Goal: Task Accomplishment & Management: Complete application form

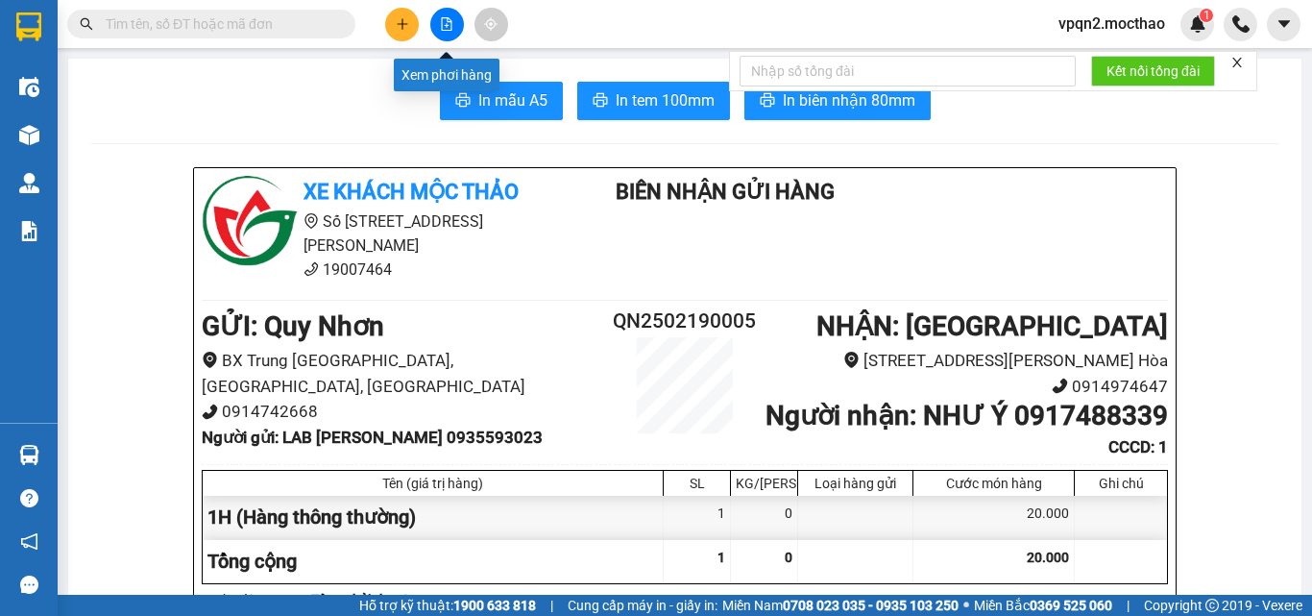
click at [443, 20] on icon "file-add" at bounding box center [446, 23] width 13 height 13
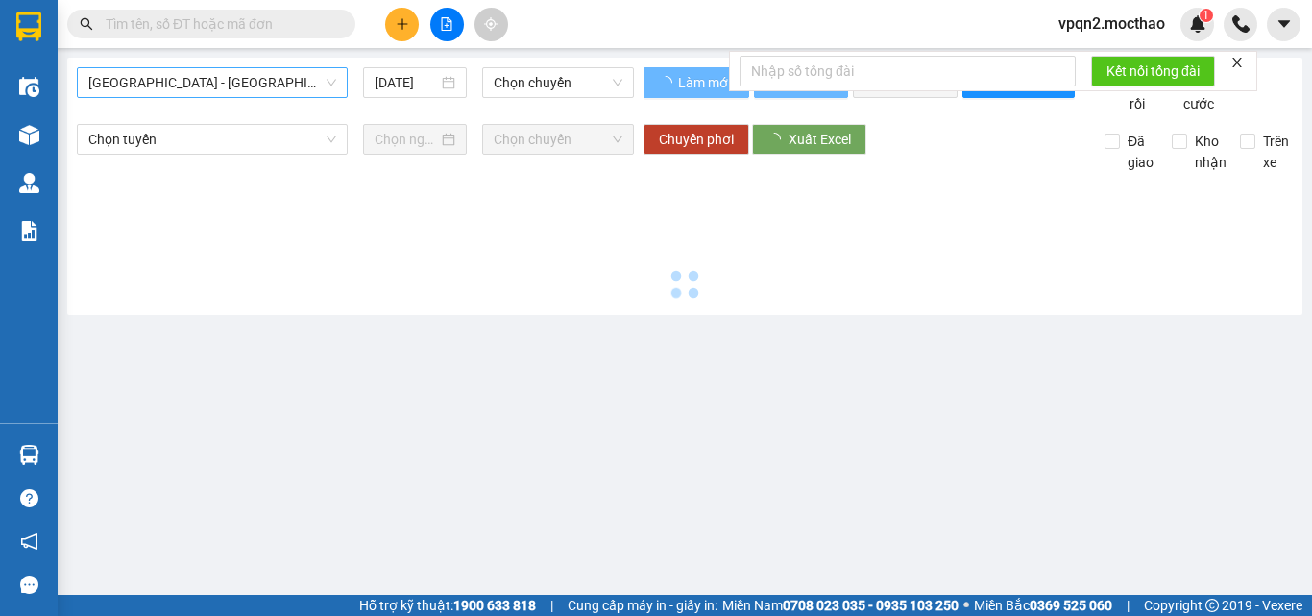
click at [174, 78] on span "[GEOGRAPHIC_DATA] - [GEOGRAPHIC_DATA]" at bounding box center [212, 82] width 248 height 29
type input "[DATE]"
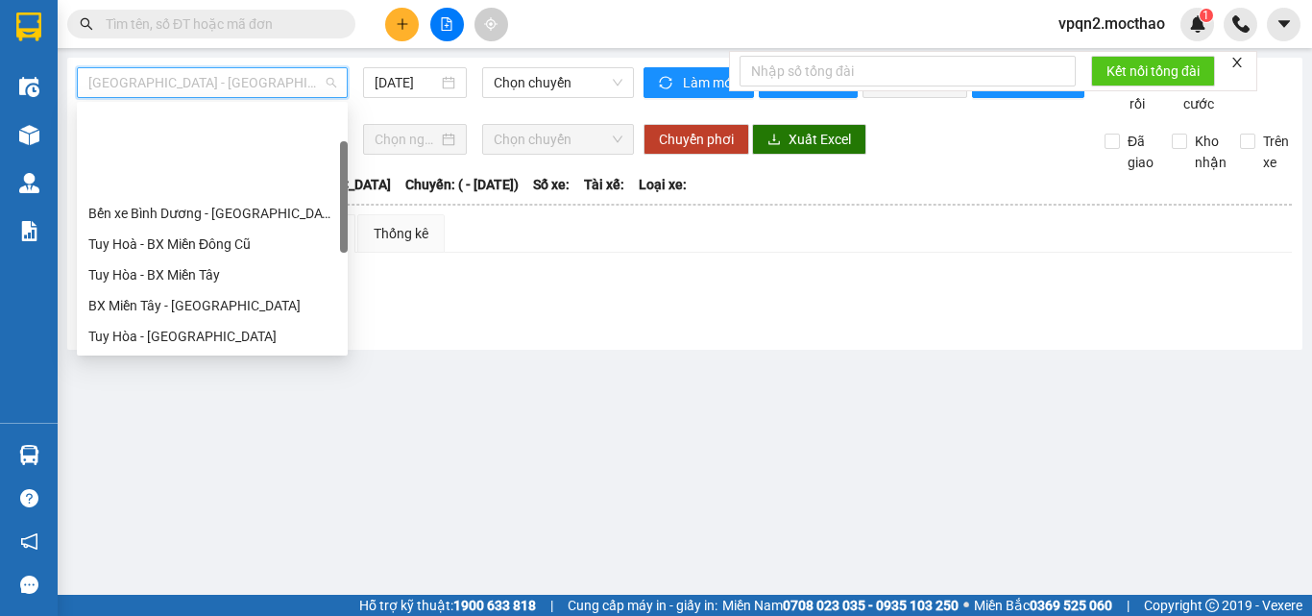
scroll to position [96, 0]
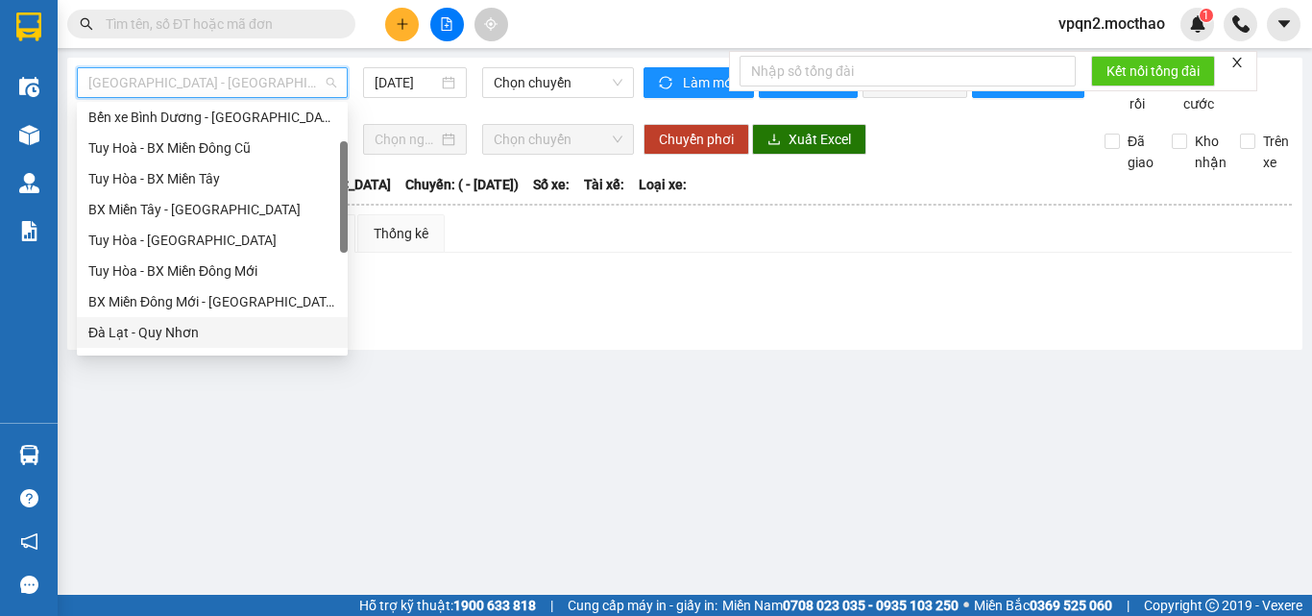
click at [143, 335] on div "Đà Lạt - Quy Nhơn" at bounding box center [212, 332] width 248 height 21
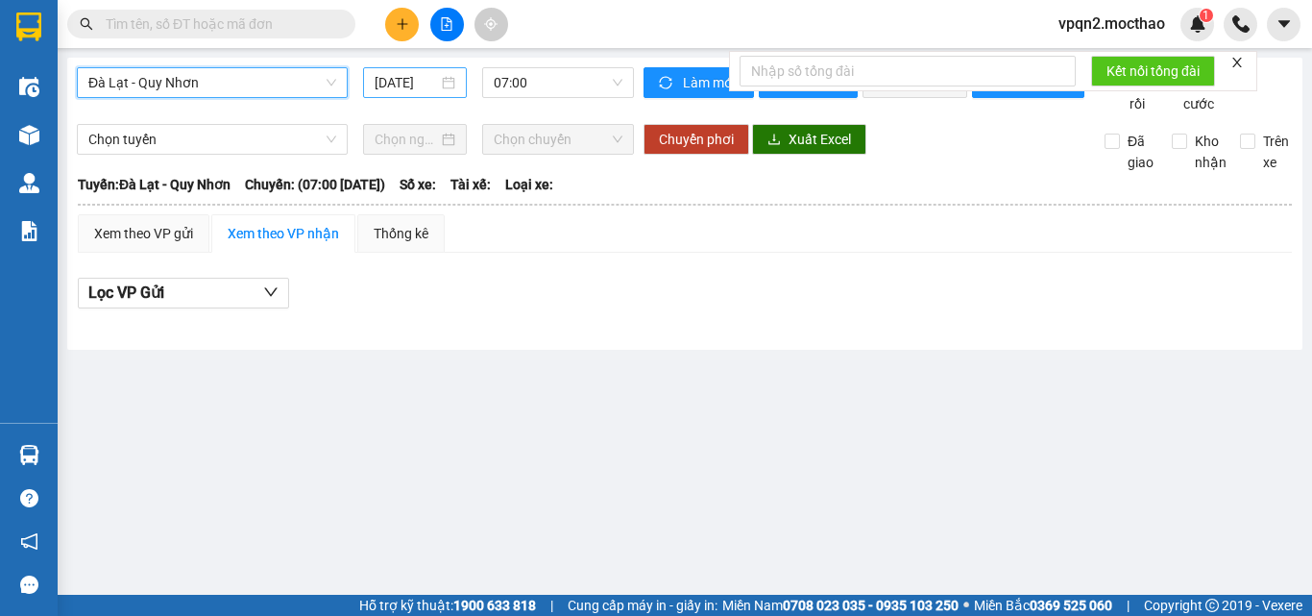
click at [422, 73] on input "[DATE]" at bounding box center [406, 82] width 63 height 21
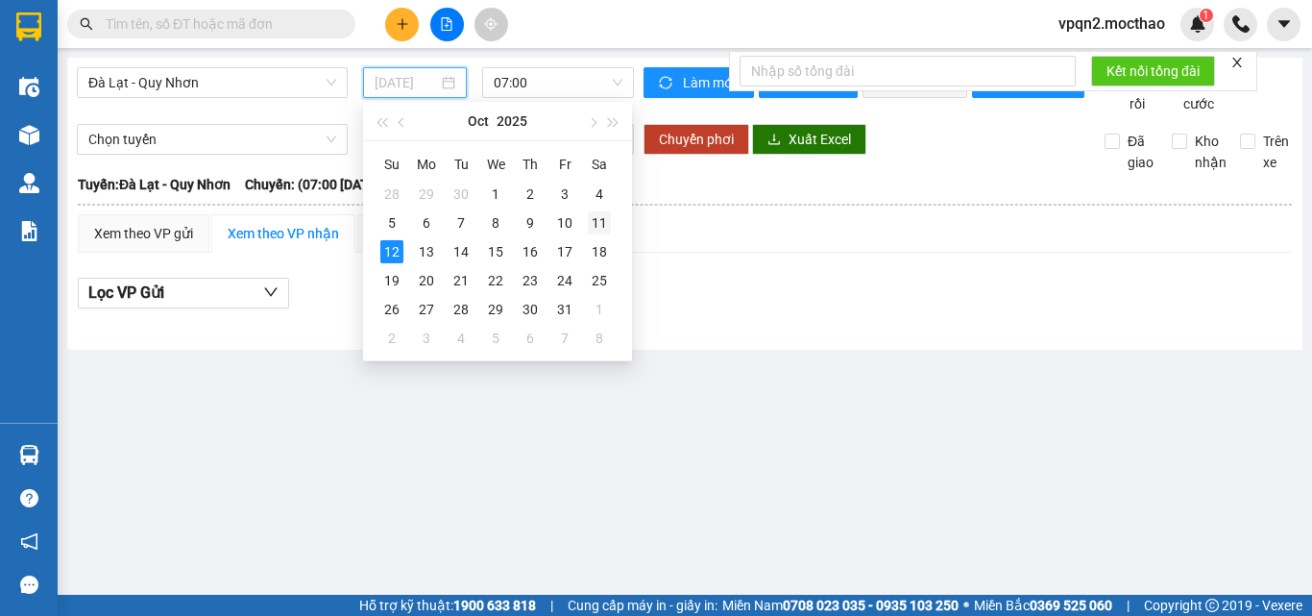
click at [601, 225] on div "11" at bounding box center [599, 222] width 23 height 23
type input "11/10/2025"
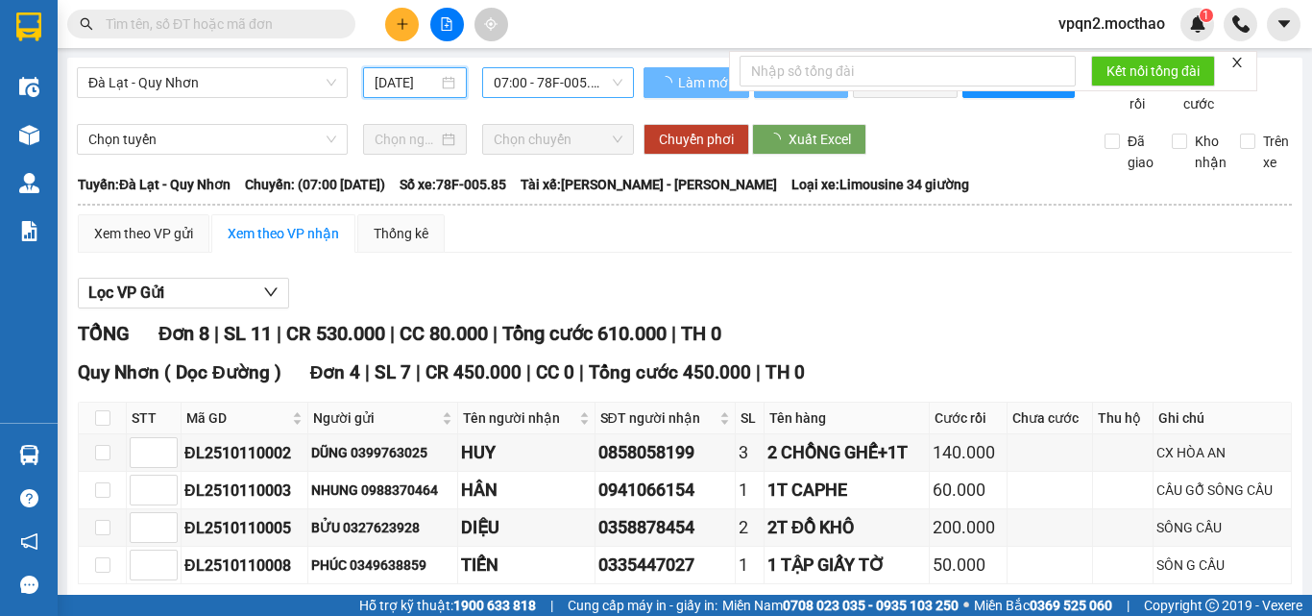
click at [543, 79] on span "07:00 - 78F-005.85" at bounding box center [558, 82] width 129 height 29
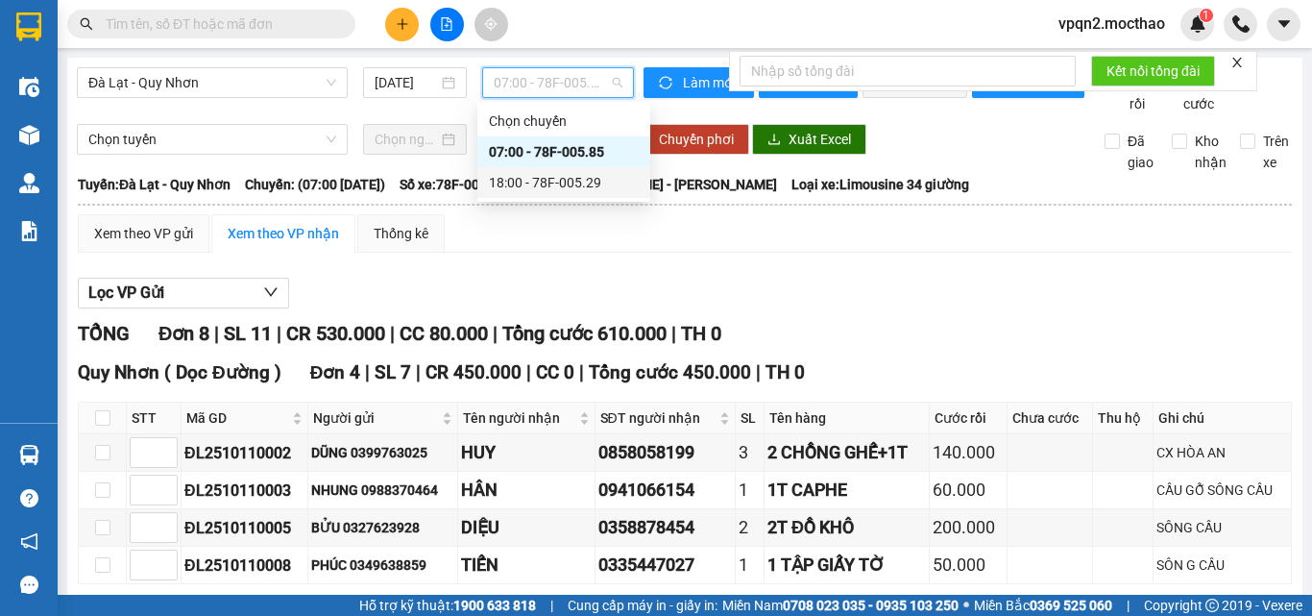
click at [547, 180] on div "18:00 - 78F-005.29" at bounding box center [564, 182] width 150 height 21
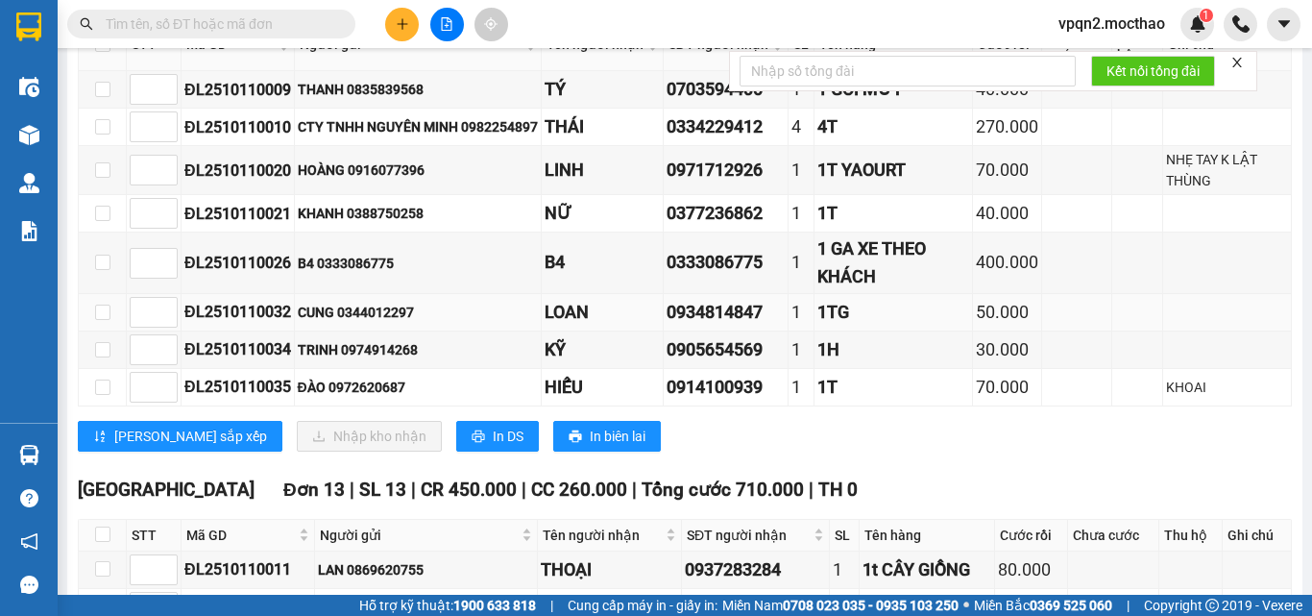
scroll to position [288, 0]
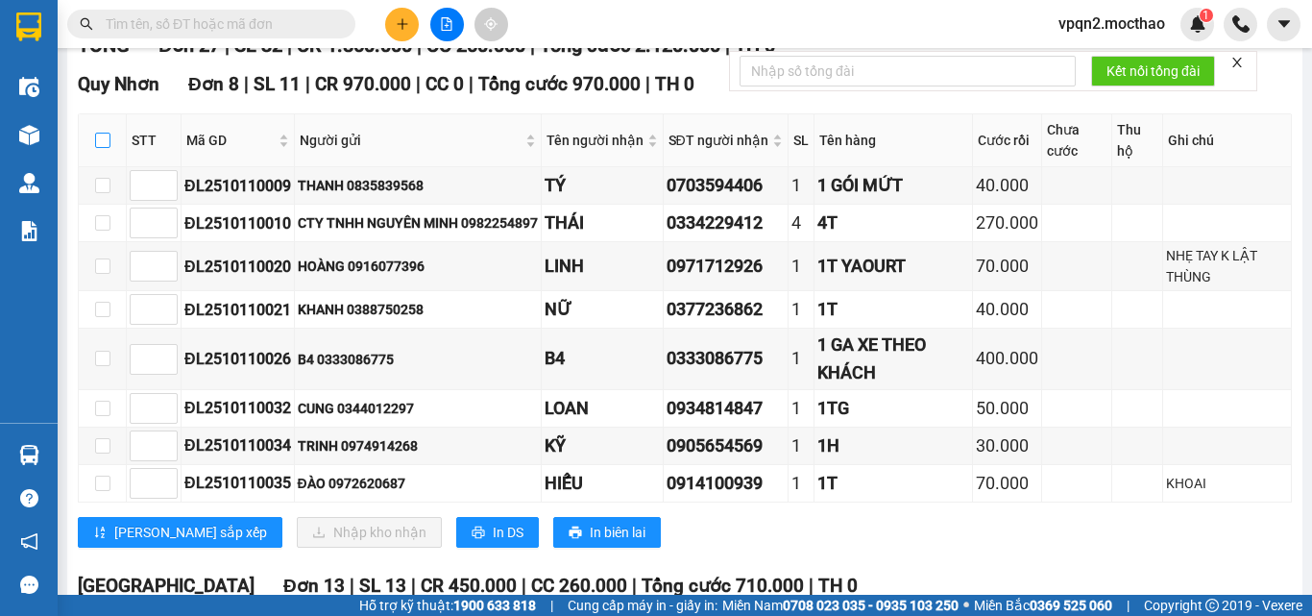
click at [99, 148] on input "checkbox" at bounding box center [102, 140] width 15 height 15
checkbox input "true"
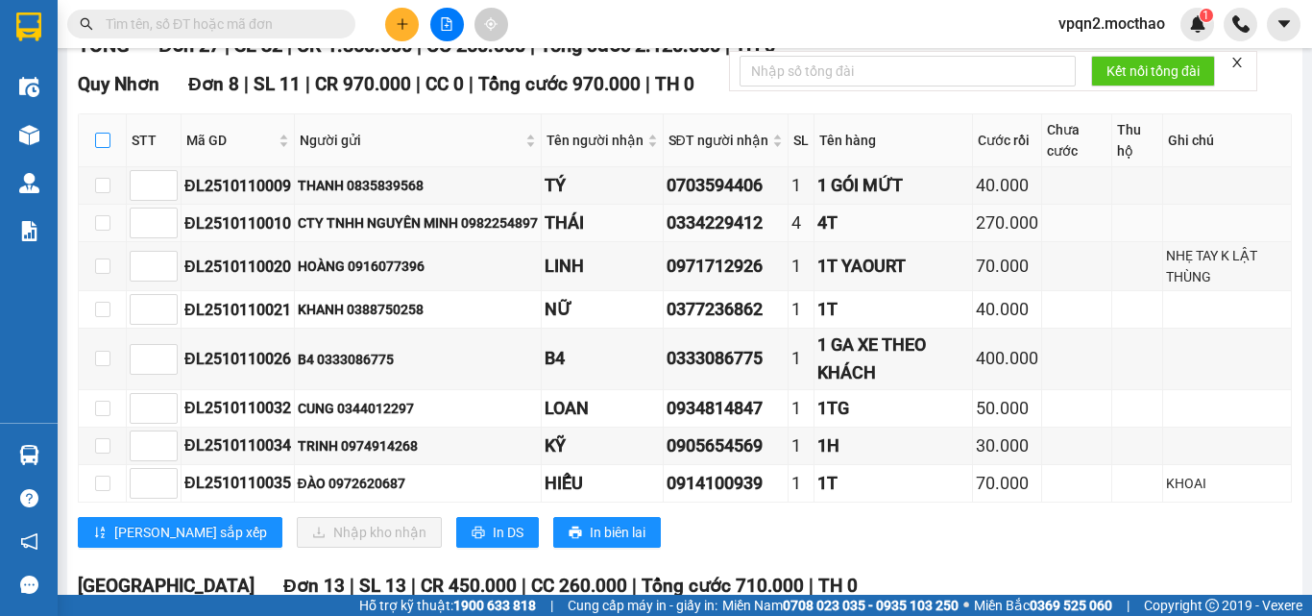
checkbox input "true"
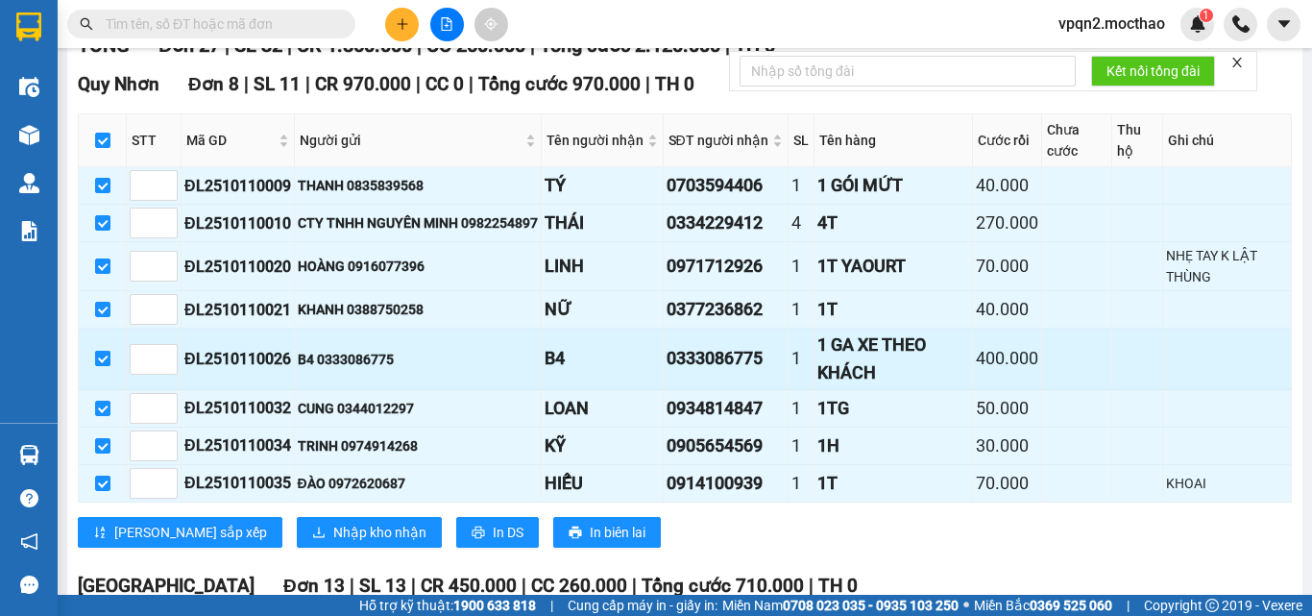
click at [102, 366] on input "checkbox" at bounding box center [102, 358] width 15 height 15
checkbox input "false"
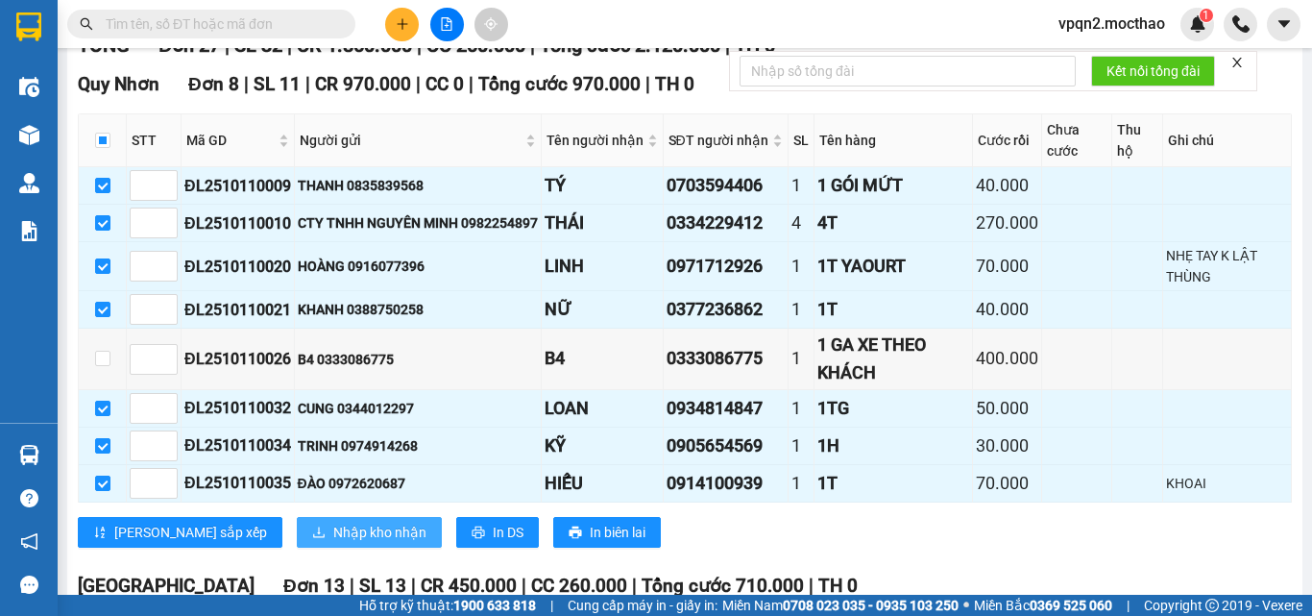
click at [333, 543] on span "Nhập kho nhận" at bounding box center [379, 531] width 93 height 21
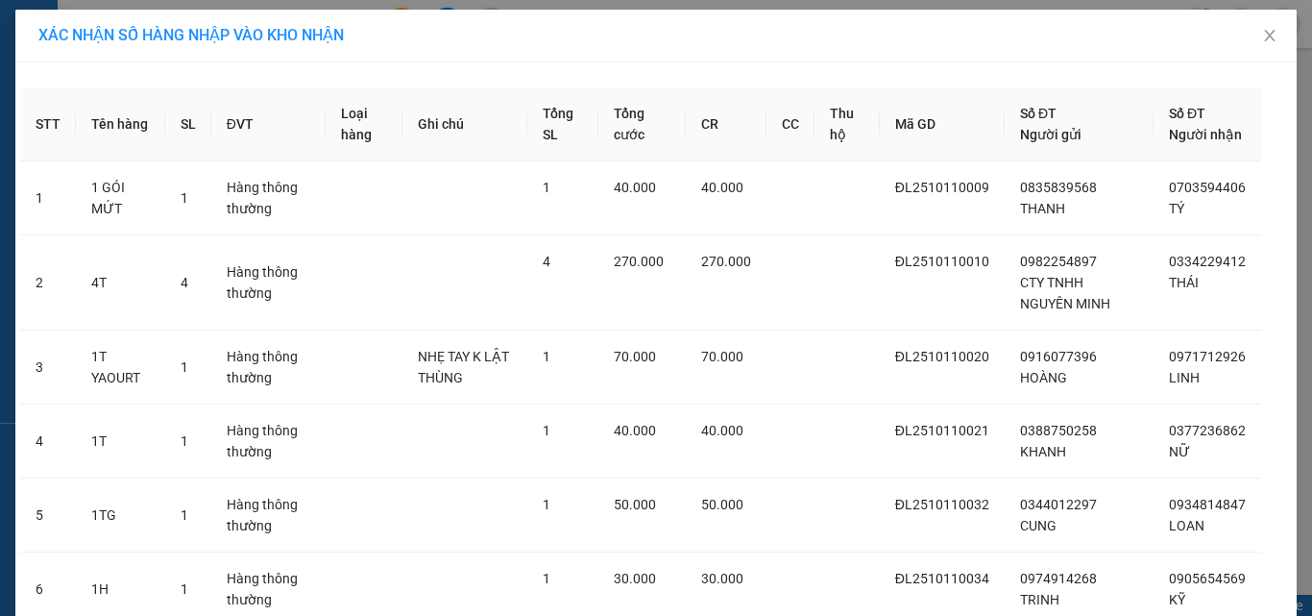
scroll to position [267, 0]
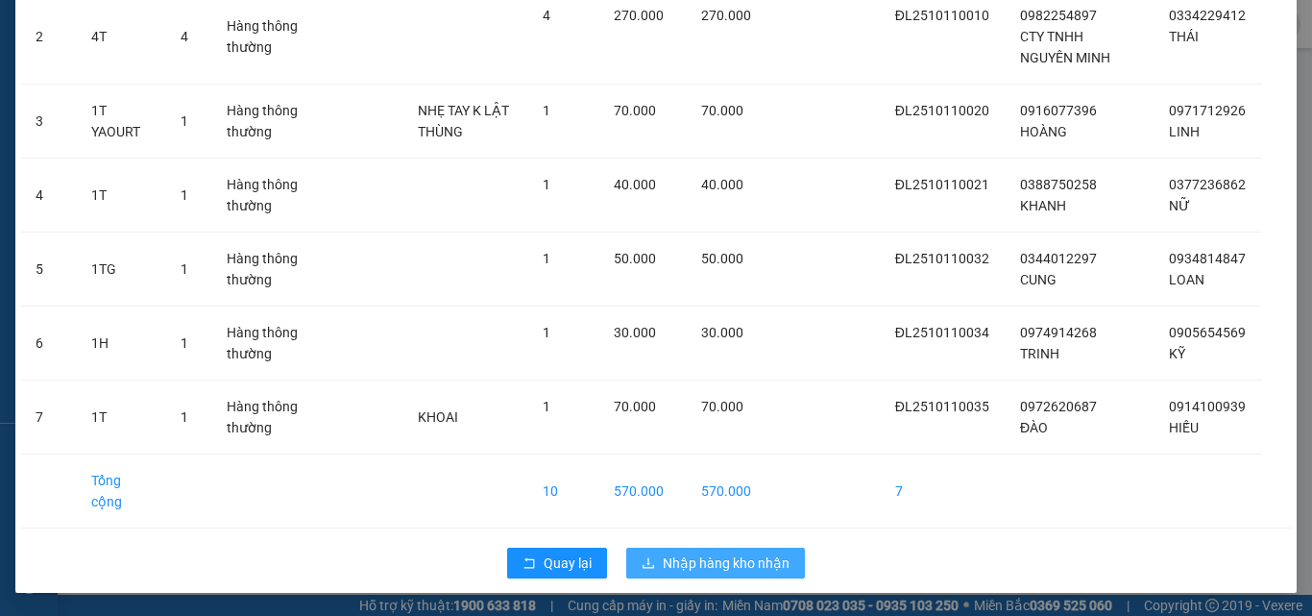
click at [785, 572] on button "Nhập hàng kho nhận" at bounding box center [715, 562] width 179 height 31
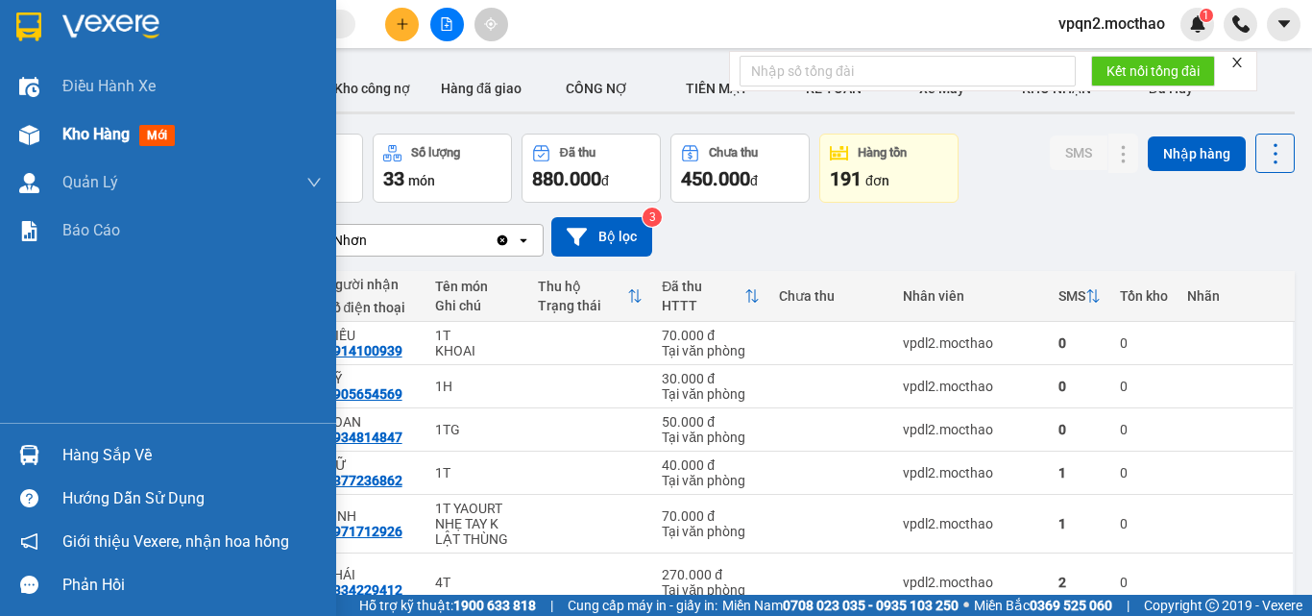
click at [27, 153] on div "Kho hàng mới" at bounding box center [168, 134] width 336 height 48
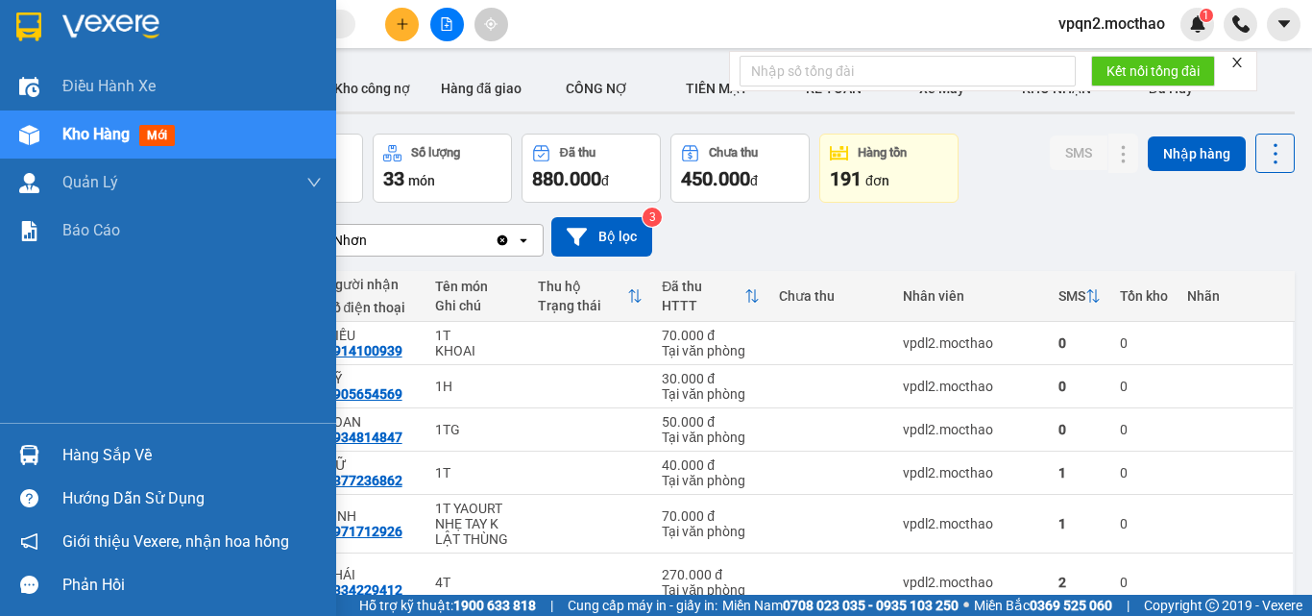
click at [29, 151] on div at bounding box center [29, 135] width 34 height 34
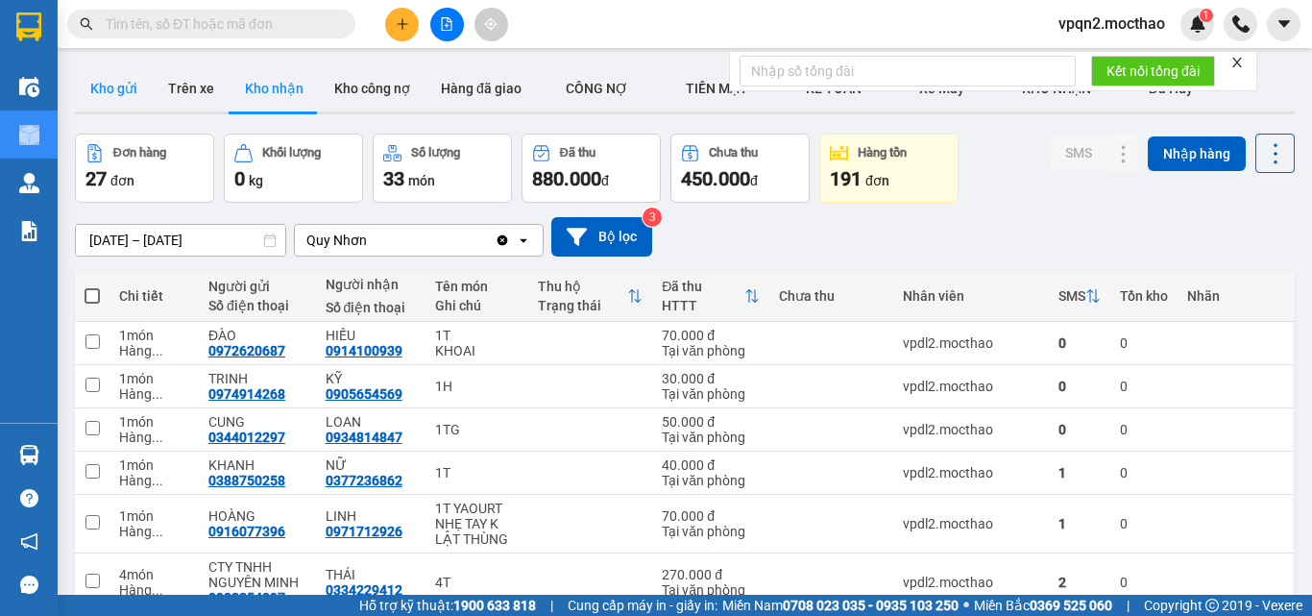
click at [87, 85] on button "Kho gửi" at bounding box center [114, 88] width 78 height 46
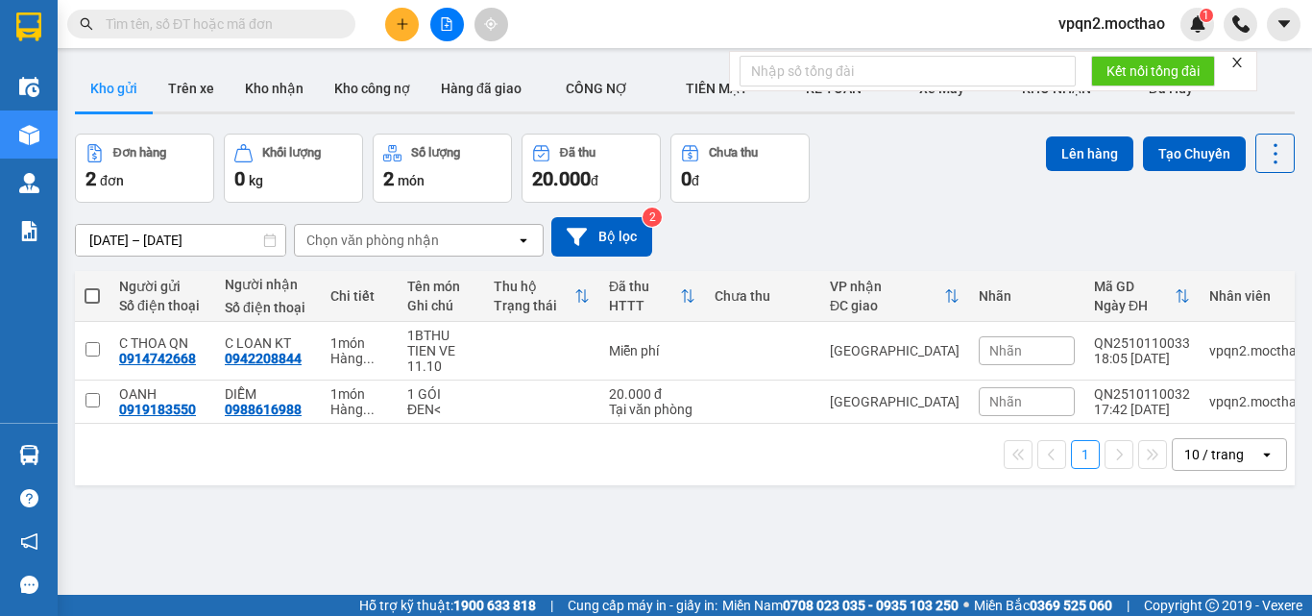
click at [89, 297] on span at bounding box center [92, 295] width 15 height 15
click at [92, 286] on input "checkbox" at bounding box center [92, 286] width 0 height 0
checkbox input "true"
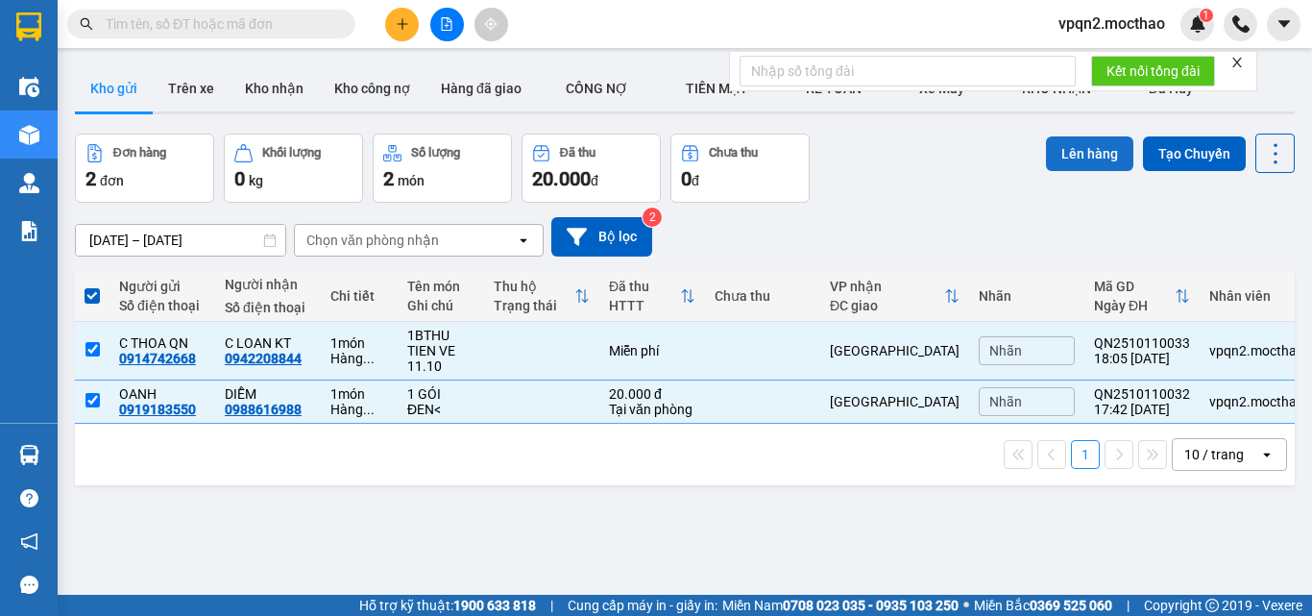
click at [1052, 151] on button "Lên hàng" at bounding box center [1089, 153] width 87 height 35
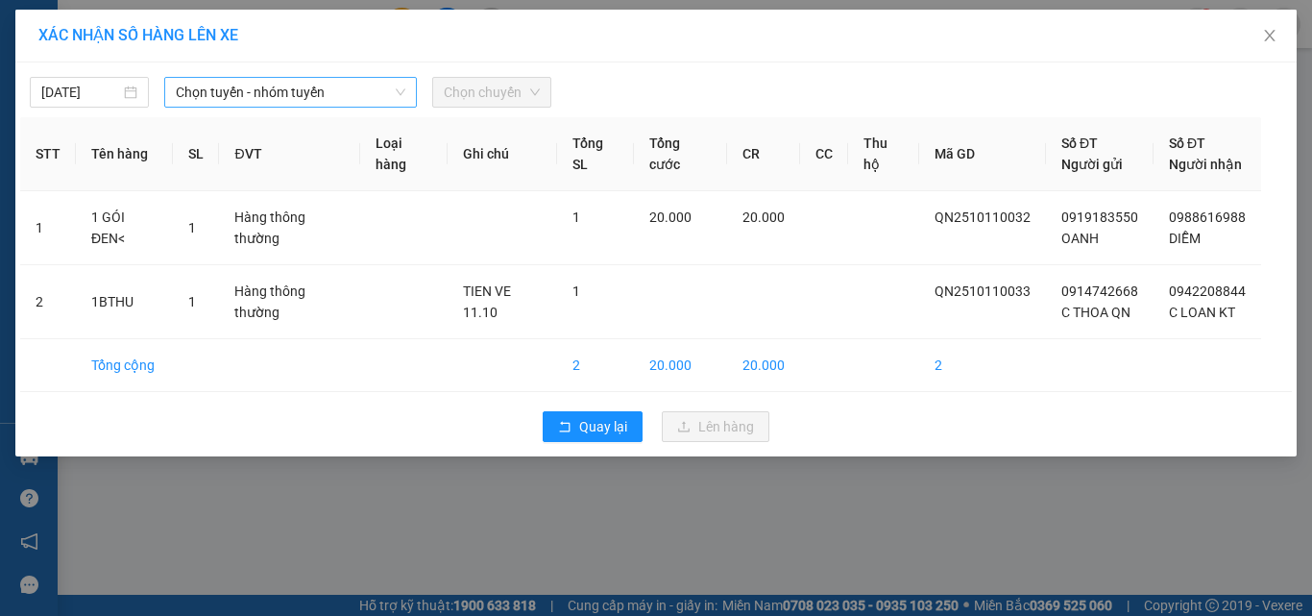
click at [342, 92] on span "Chọn tuyến - nhóm tuyến" at bounding box center [291, 92] width 230 height 29
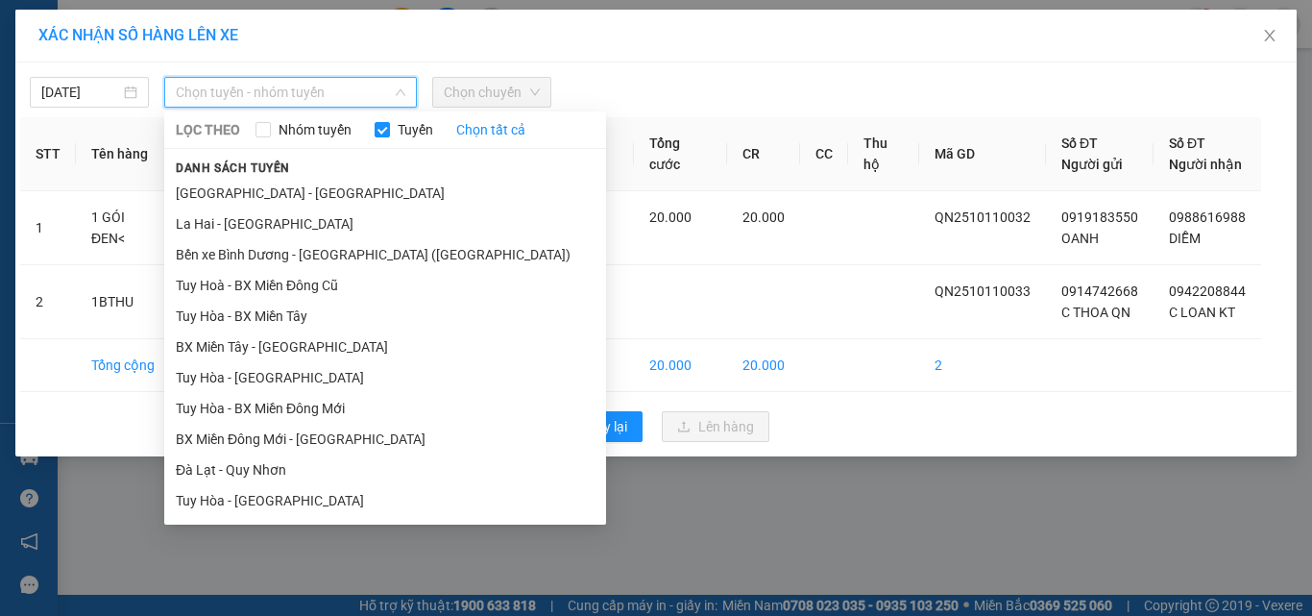
scroll to position [192, 0]
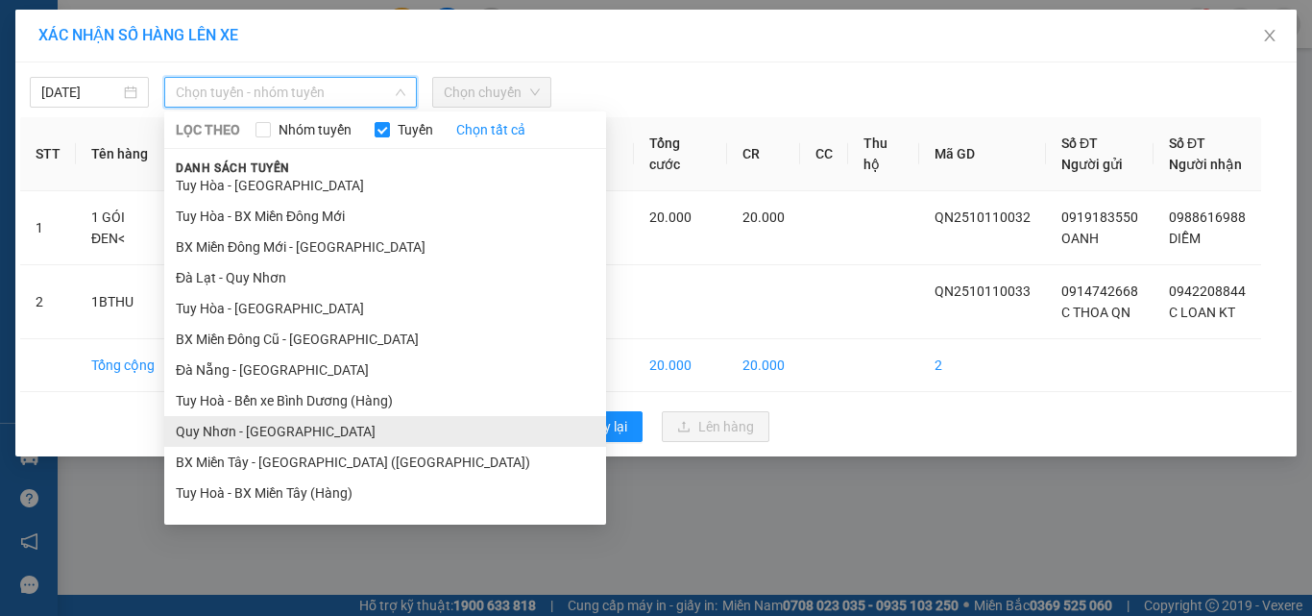
drag, startPoint x: 294, startPoint y: 427, endPoint x: 308, endPoint y: 406, distance: 25.6
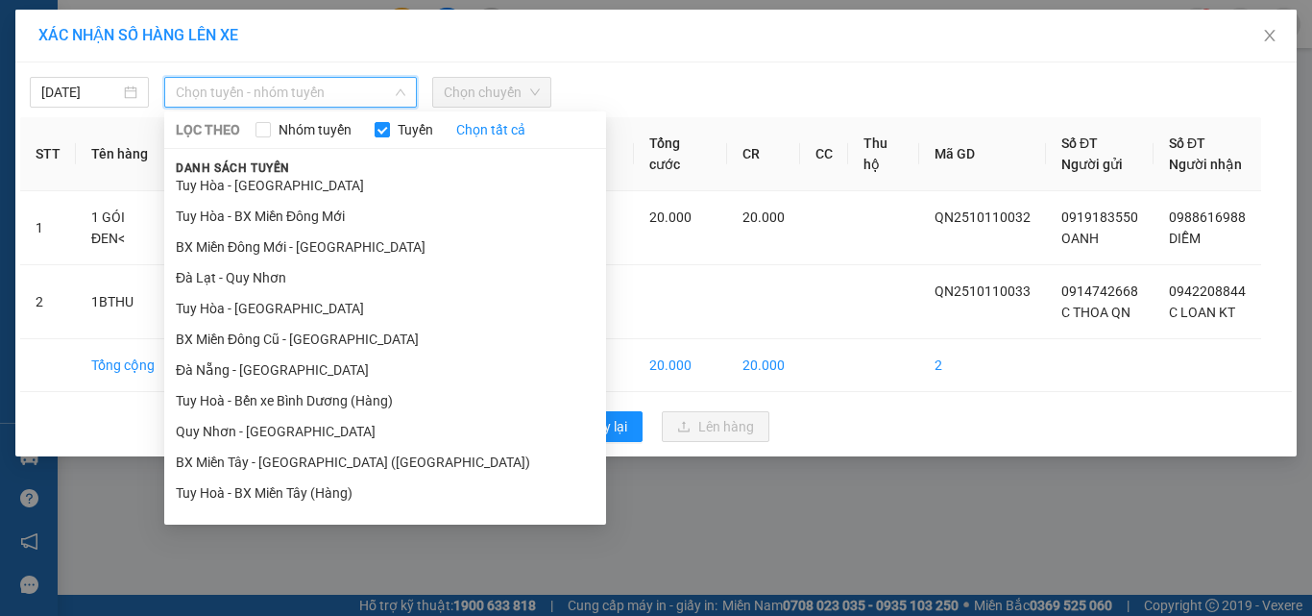
click at [295, 424] on li "[PERSON_NAME] - [GEOGRAPHIC_DATA]" at bounding box center [385, 431] width 442 height 31
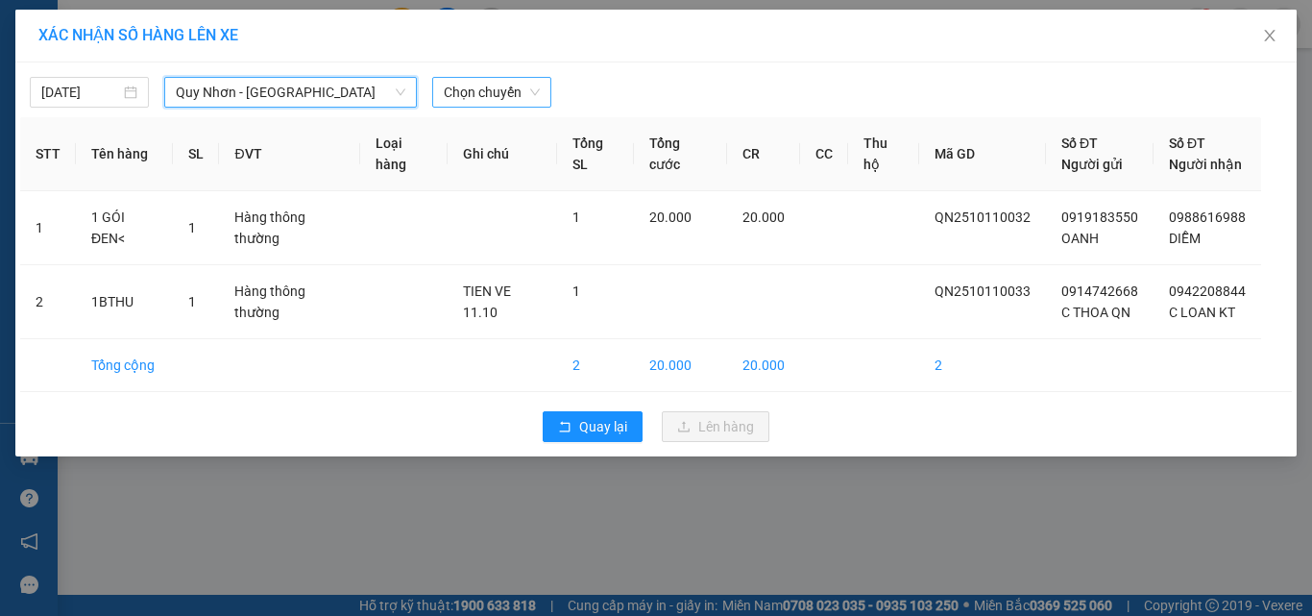
click at [500, 95] on span "Chọn chuyến" at bounding box center [492, 92] width 96 height 29
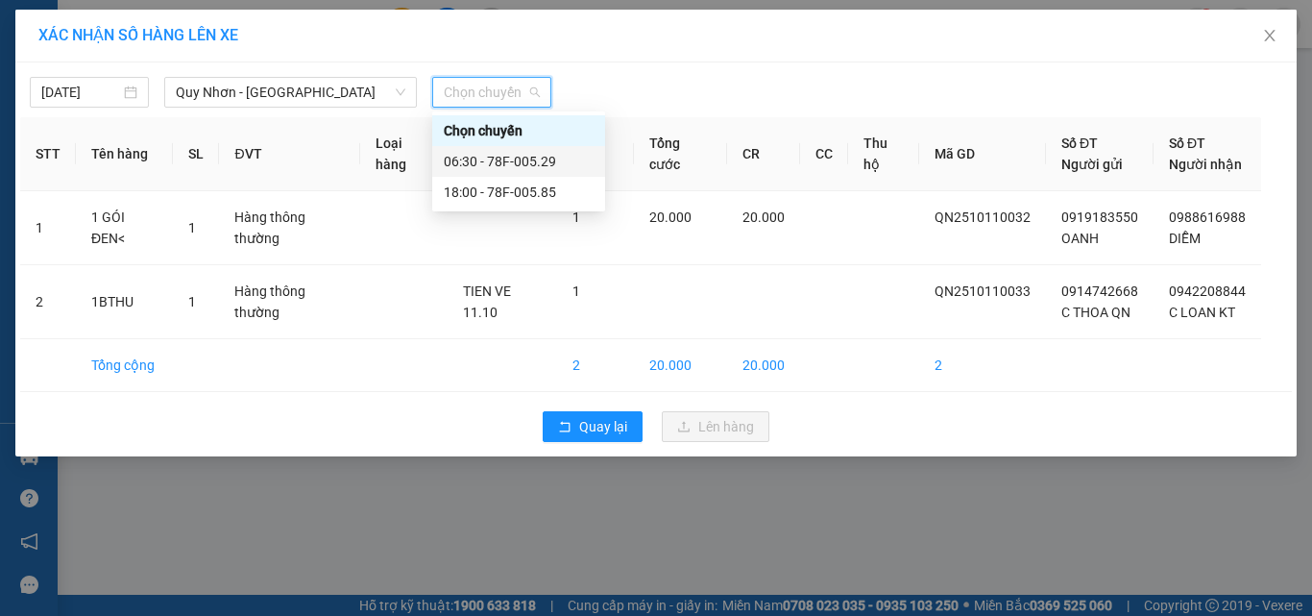
click at [474, 154] on div "06:30 - 78F-005.29" at bounding box center [519, 161] width 150 height 21
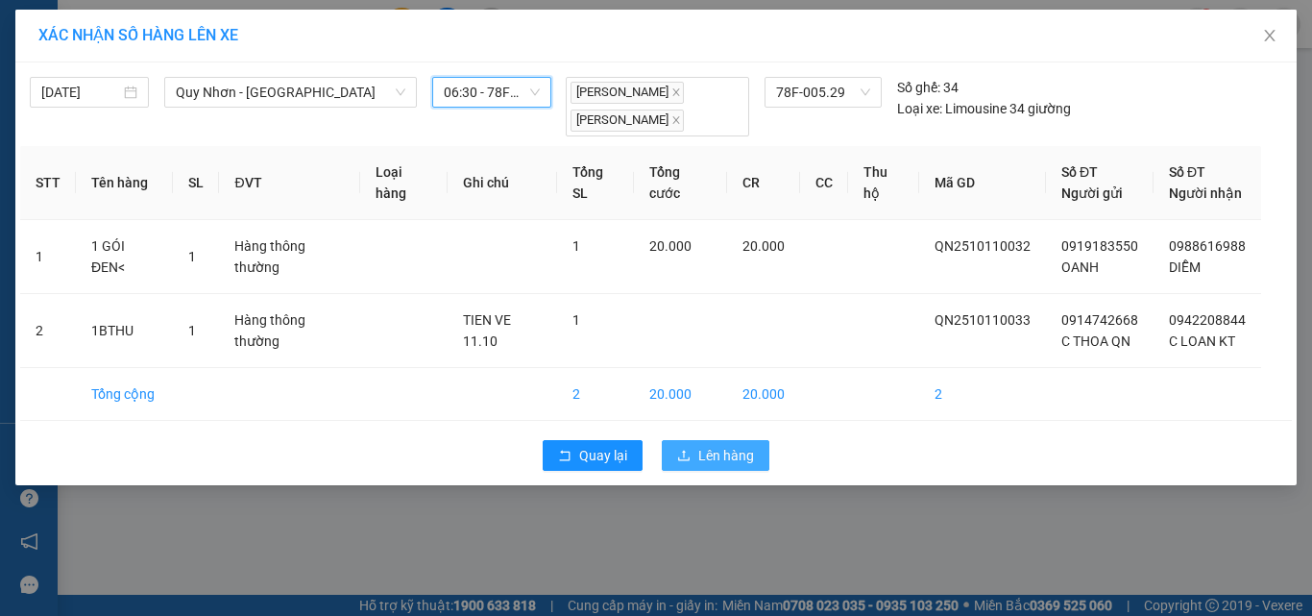
click at [687, 448] on icon "upload" at bounding box center [683, 454] width 13 height 13
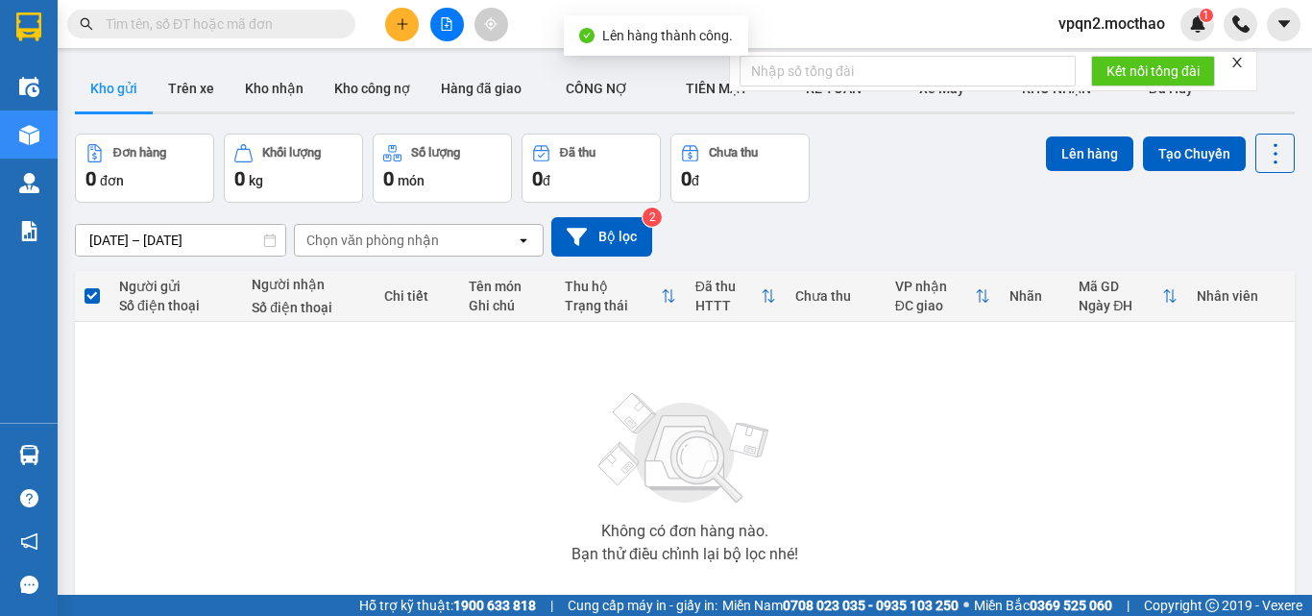
click at [455, 33] on button at bounding box center [447, 25] width 34 height 34
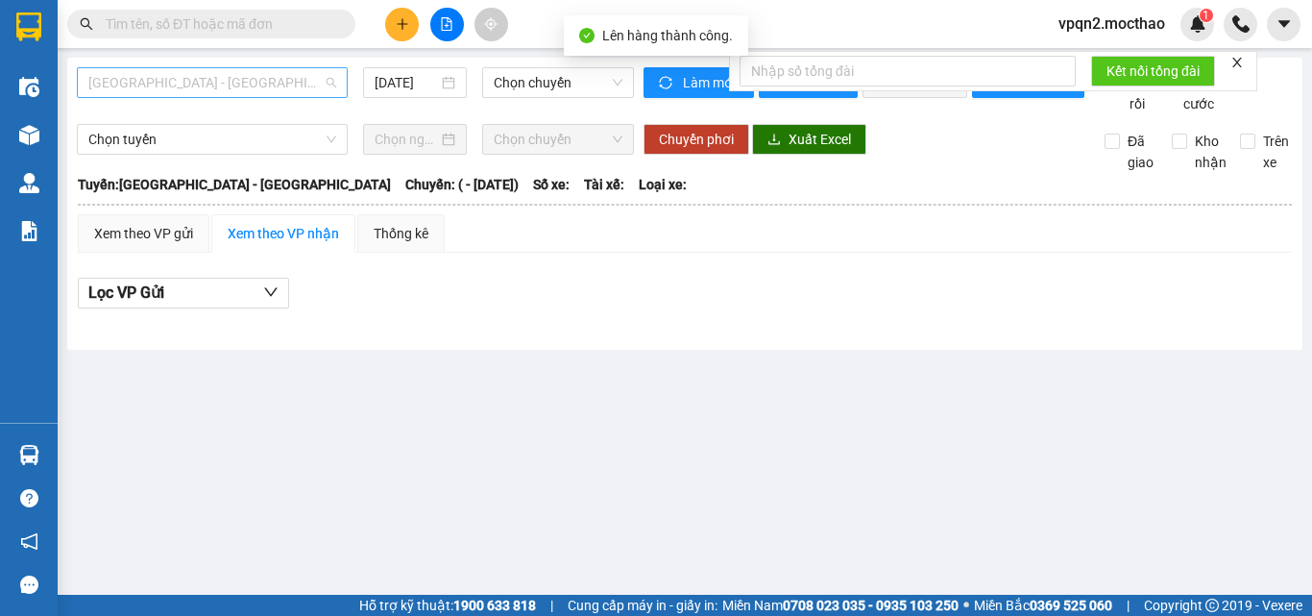
click at [306, 84] on span "[GEOGRAPHIC_DATA] - [PERSON_NAME]" at bounding box center [212, 82] width 248 height 29
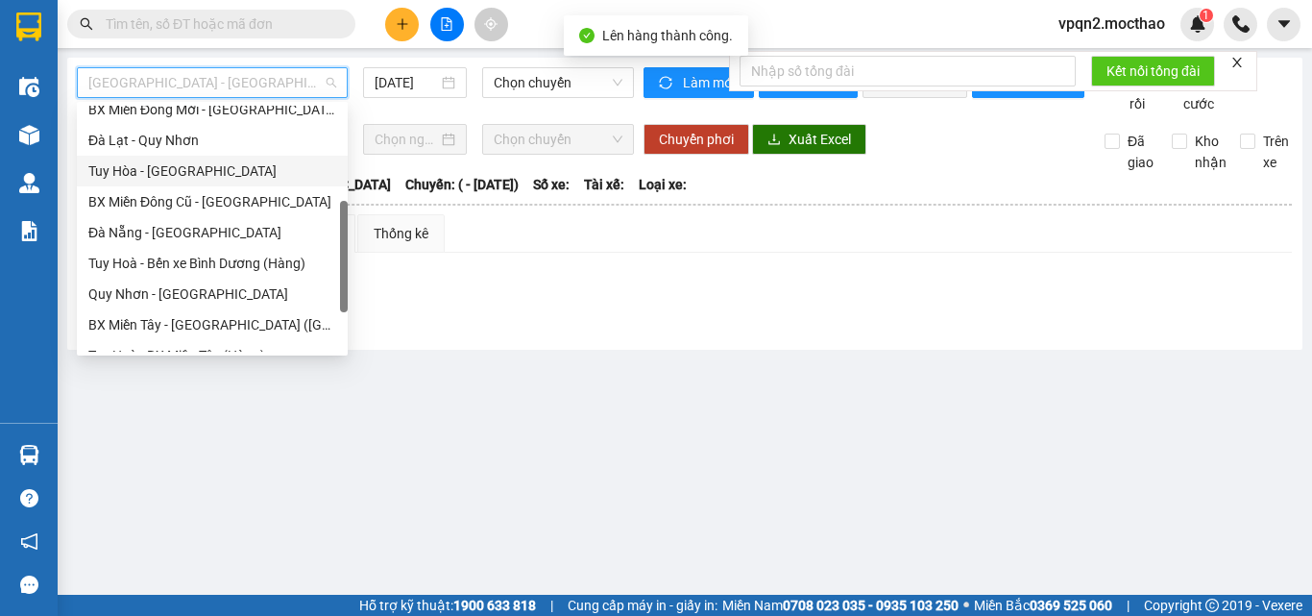
scroll to position [288, 0]
drag, startPoint x: 215, startPoint y: 292, endPoint x: 605, endPoint y: 175, distance: 407.1
click at [215, 293] on div "[PERSON_NAME] - [GEOGRAPHIC_DATA]" at bounding box center [212, 293] width 248 height 21
type input "[DATE]"
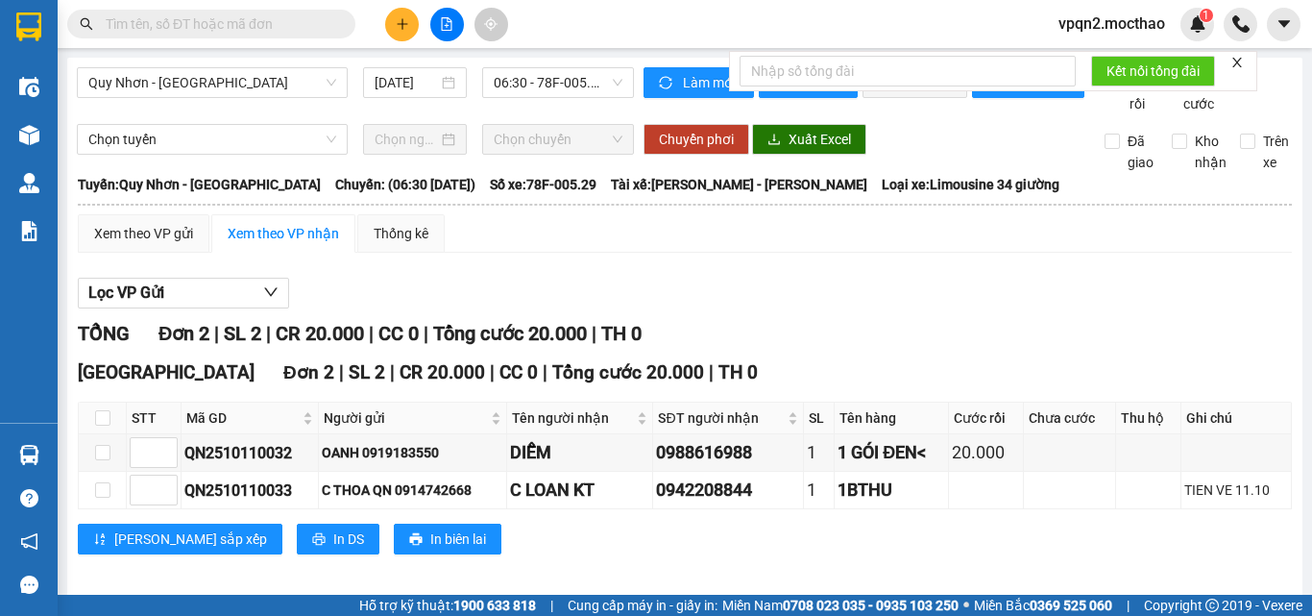
click at [1235, 59] on icon "close" at bounding box center [1236, 62] width 13 height 13
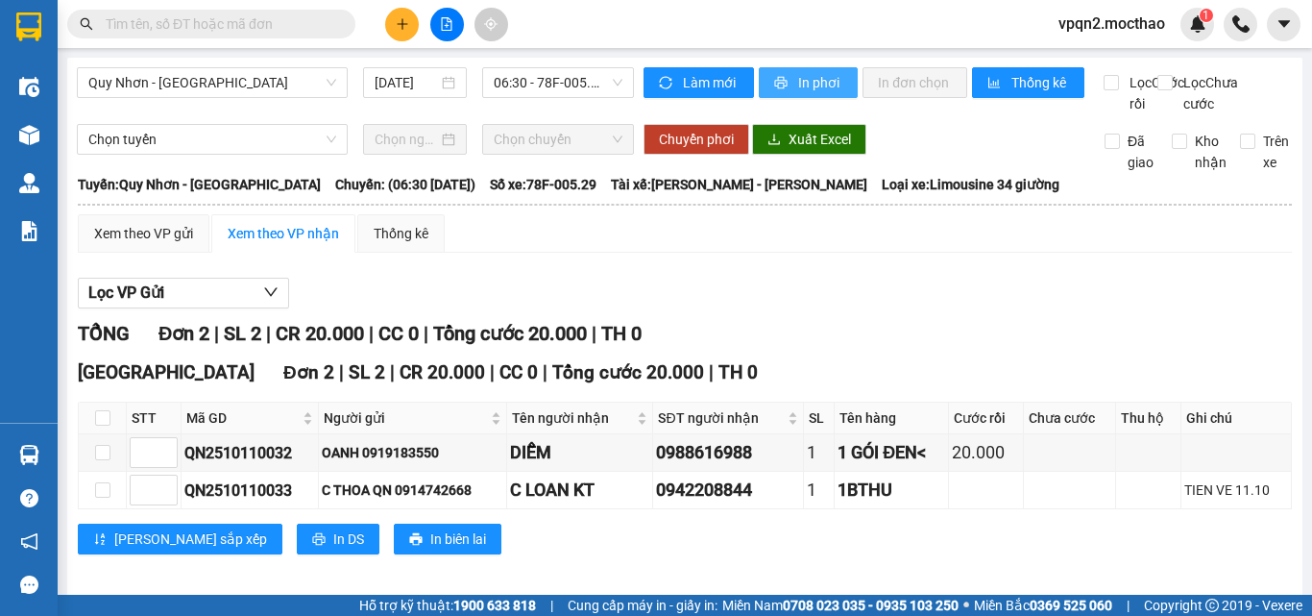
click at [847, 88] on button "In phơi" at bounding box center [808, 82] width 99 height 31
click at [798, 84] on span "In phơi" at bounding box center [820, 82] width 44 height 21
click at [296, 77] on span "[PERSON_NAME] - [GEOGRAPHIC_DATA]" at bounding box center [212, 82] width 248 height 29
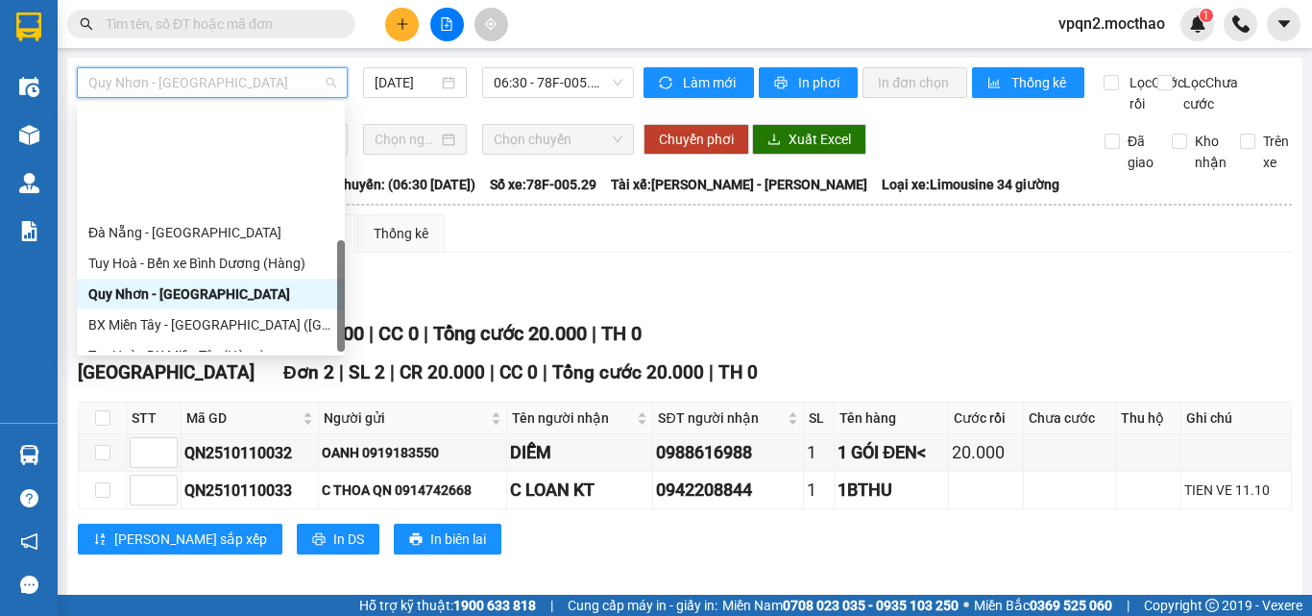
click at [175, 401] on div "[PERSON_NAME] - [PERSON_NAME]" at bounding box center [211, 416] width 268 height 31
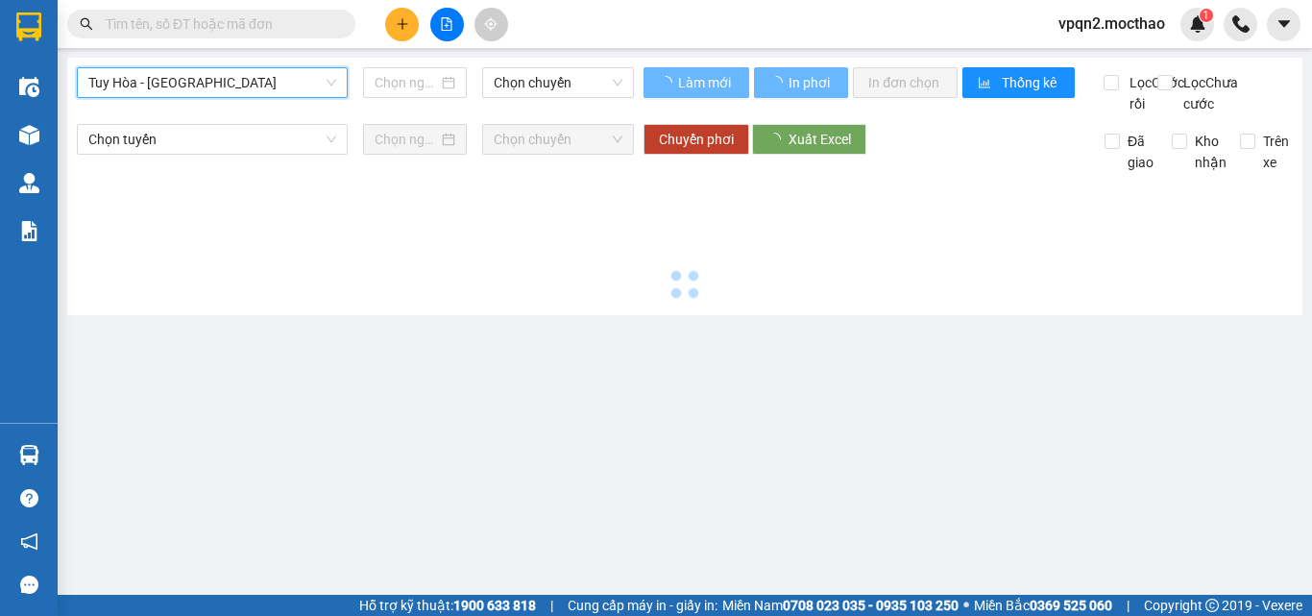
type input "[DATE]"
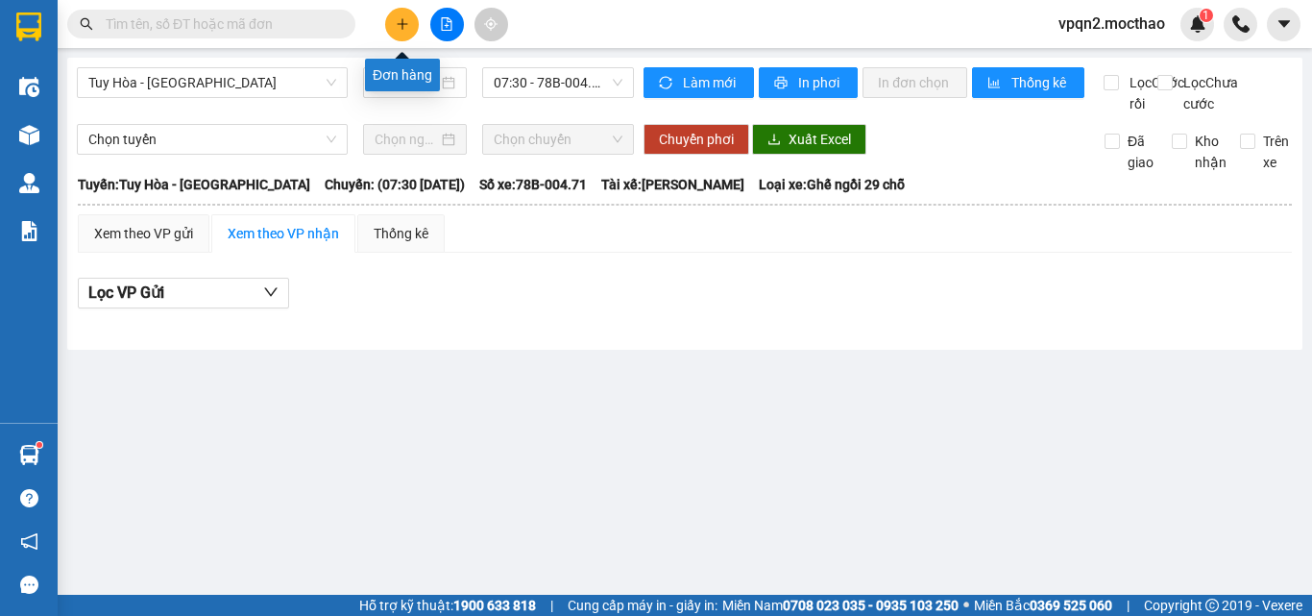
click at [397, 15] on button at bounding box center [402, 25] width 34 height 34
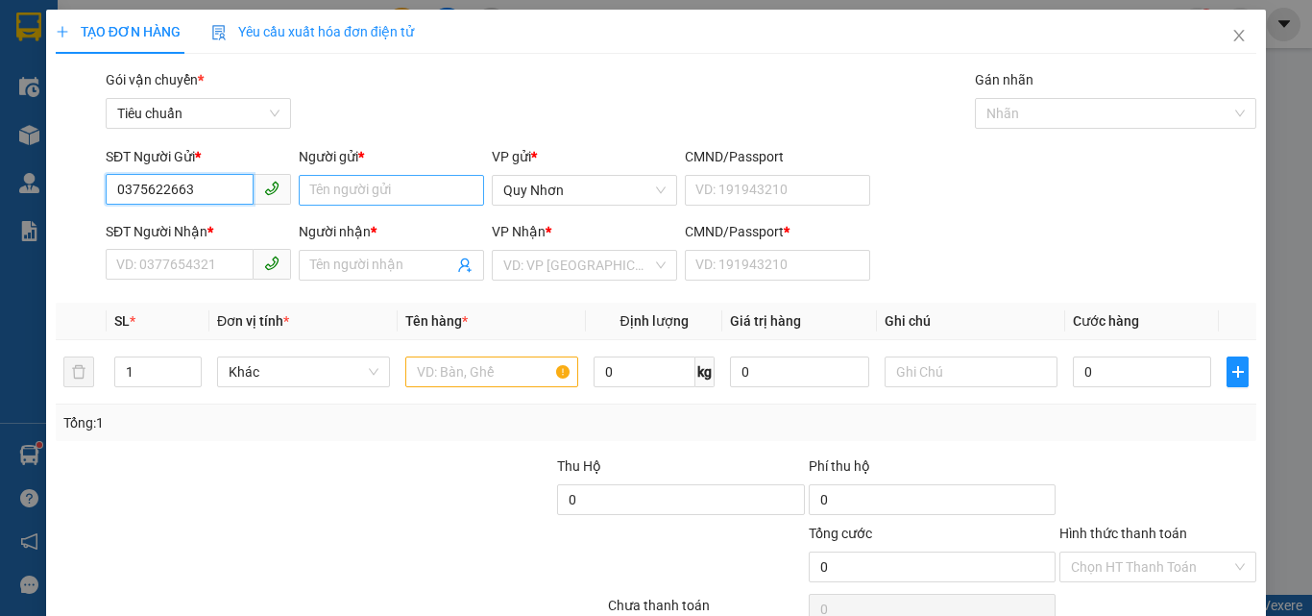
type input "0375622663"
click at [364, 201] on input "Người gửi *" at bounding box center [391, 190] width 185 height 31
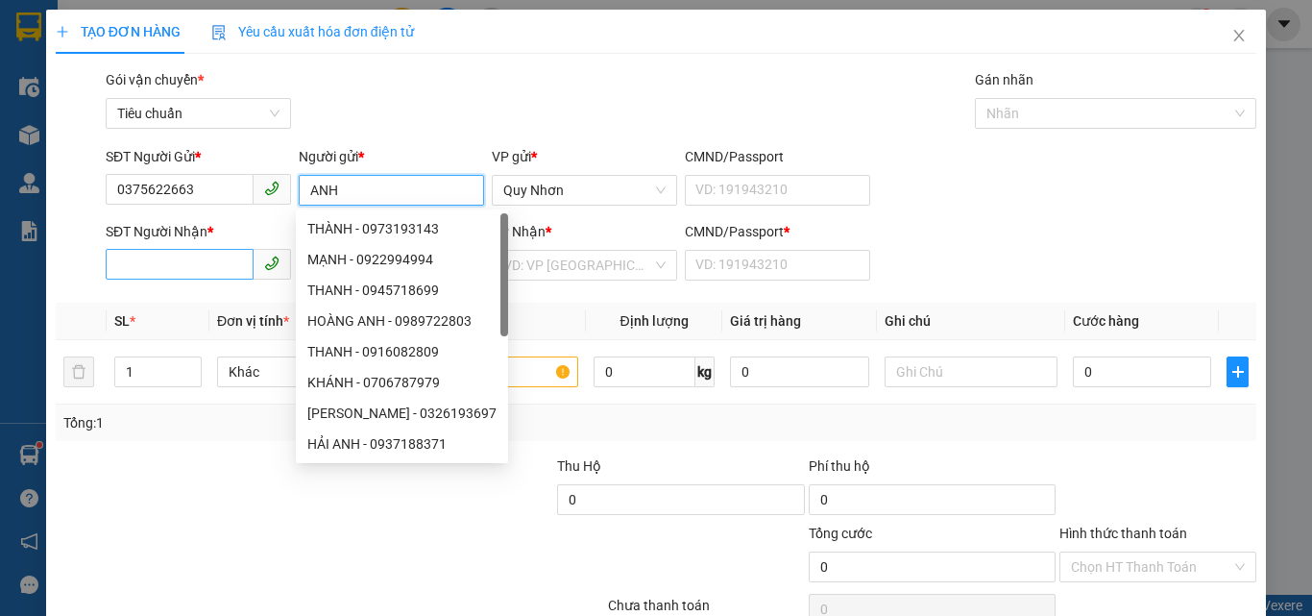
type input "ANH"
click at [173, 249] on input "SĐT Người Nhận *" at bounding box center [180, 264] width 148 height 31
click at [174, 272] on input "SĐT Người Nhận *" at bounding box center [180, 264] width 148 height 31
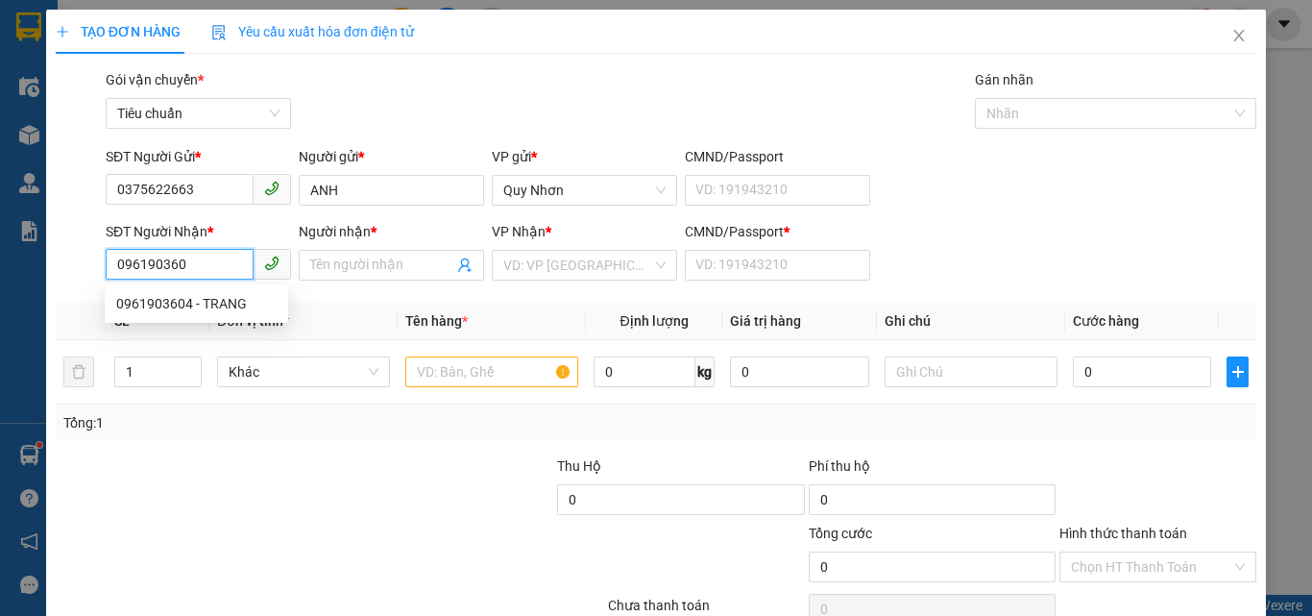
type input "0961903604"
click at [190, 294] on div "0961903604 - TRANG" at bounding box center [196, 303] width 160 height 21
type input "TRANG"
type input "T"
type input "60.000"
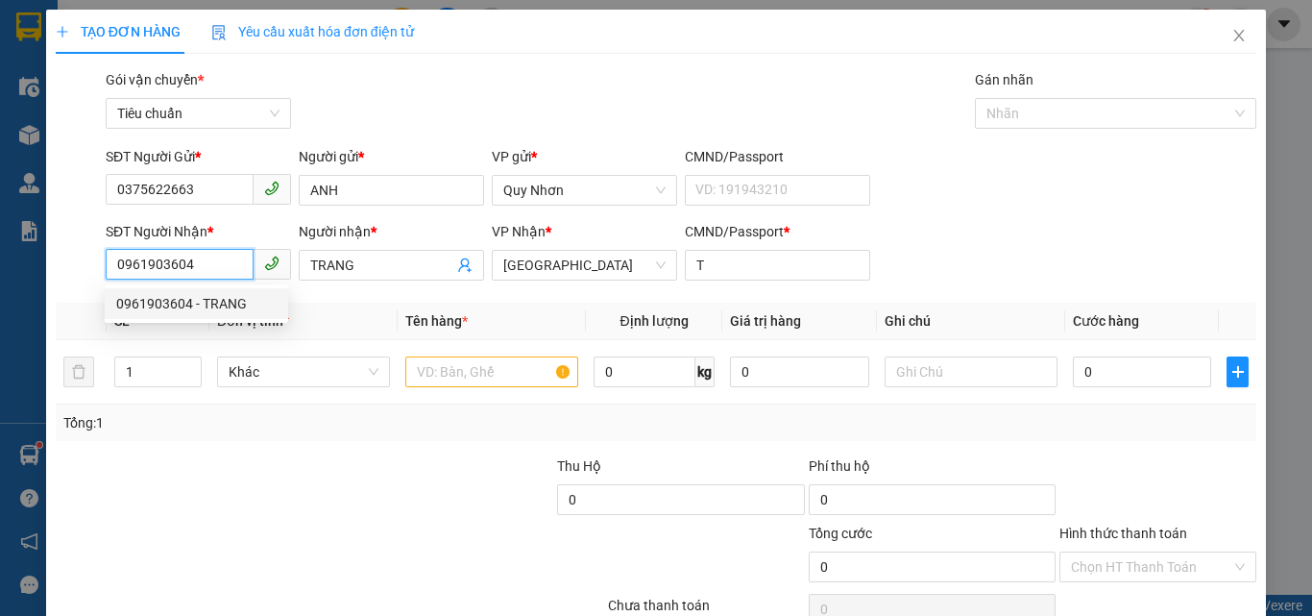
type input "60.000"
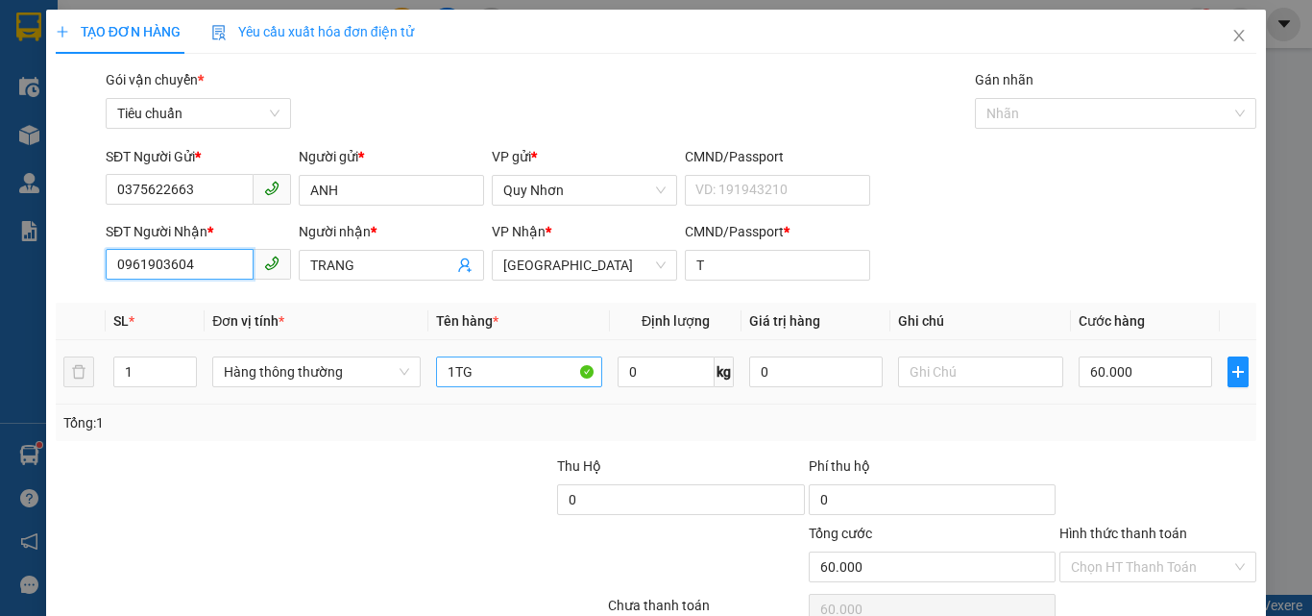
type input "0961903604"
click at [502, 356] on input "1TG" at bounding box center [519, 371] width 166 height 31
type input "1GOI"
click at [1114, 356] on input "60.000" at bounding box center [1144, 371] width 133 height 31
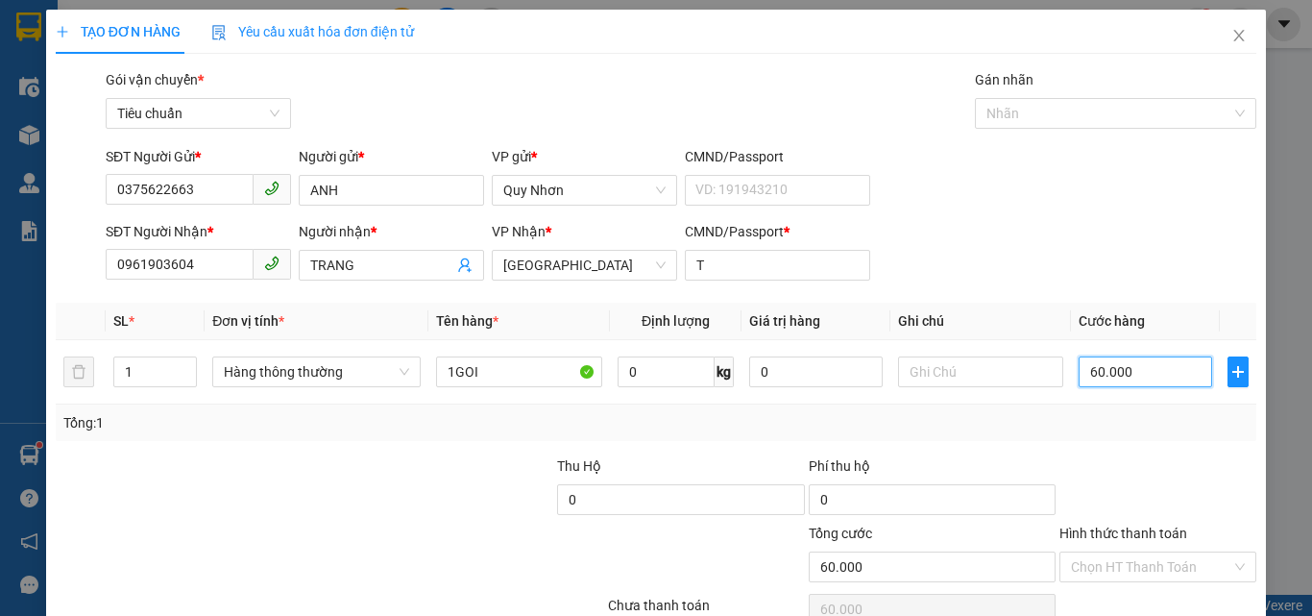
type input "2"
type input "20"
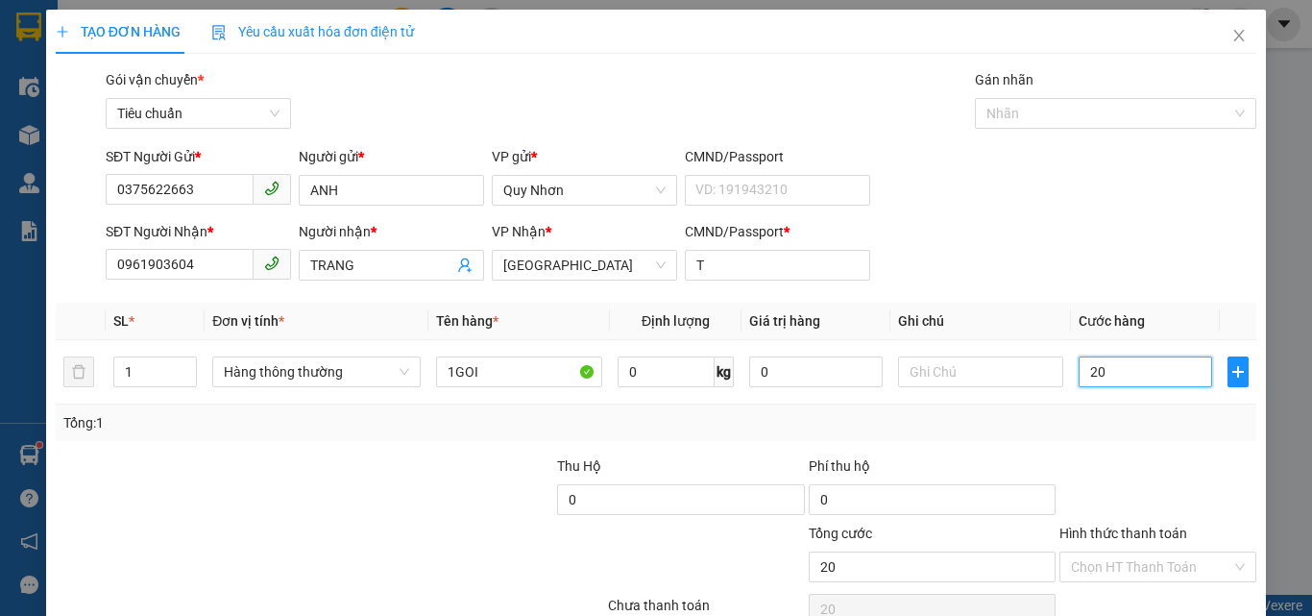
type input "200"
click at [1119, 552] on input "Hình thức thanh toán" at bounding box center [1151, 566] width 160 height 29
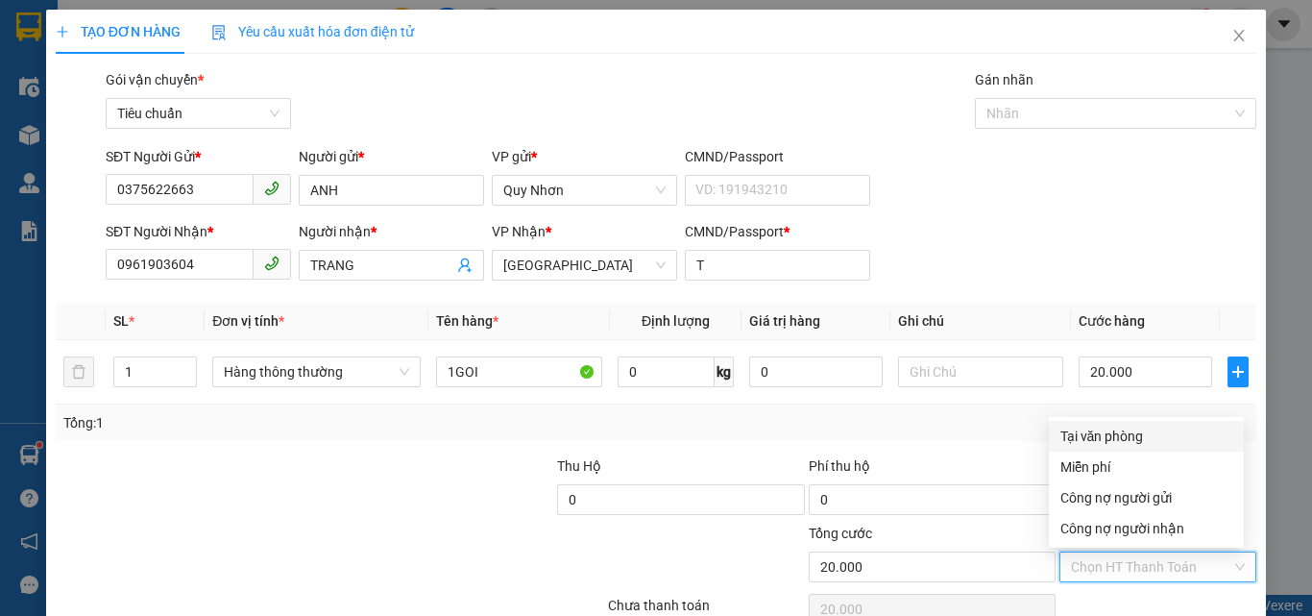
drag, startPoint x: 1137, startPoint y: 337, endPoint x: 1138, endPoint y: 360, distance: 23.1
click at [1138, 425] on div "Tại văn phòng" at bounding box center [1146, 435] width 172 height 21
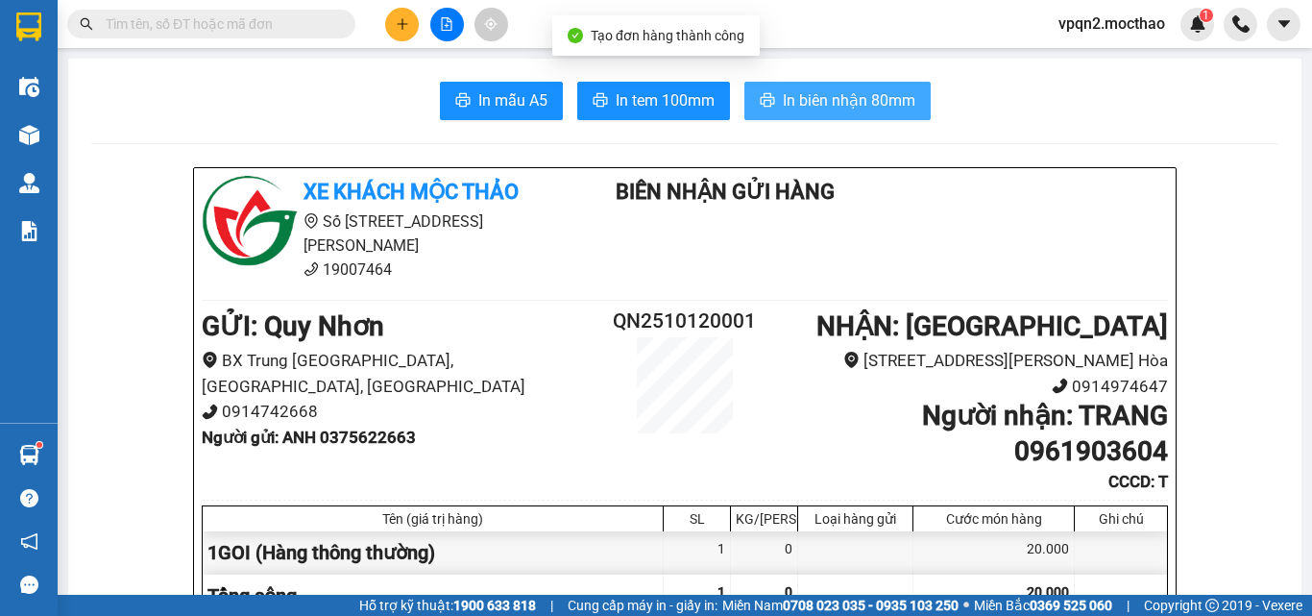
click at [824, 100] on span "In biên nhận 80mm" at bounding box center [849, 100] width 133 height 24
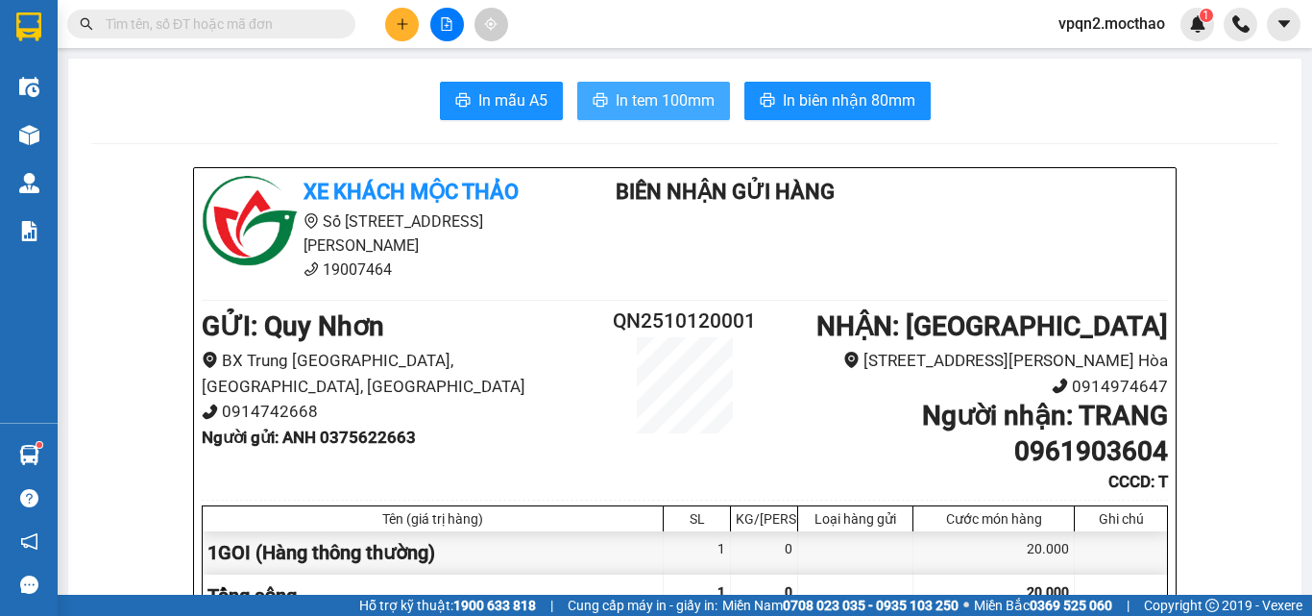
drag, startPoint x: 673, startPoint y: 83, endPoint x: 661, endPoint y: 95, distance: 17.7
click at [669, 85] on button "In tem 100mm" at bounding box center [653, 101] width 153 height 38
click at [661, 95] on span "In tem 100mm" at bounding box center [665, 100] width 99 height 24
click at [617, 109] on span "In tem 100mm" at bounding box center [665, 100] width 99 height 24
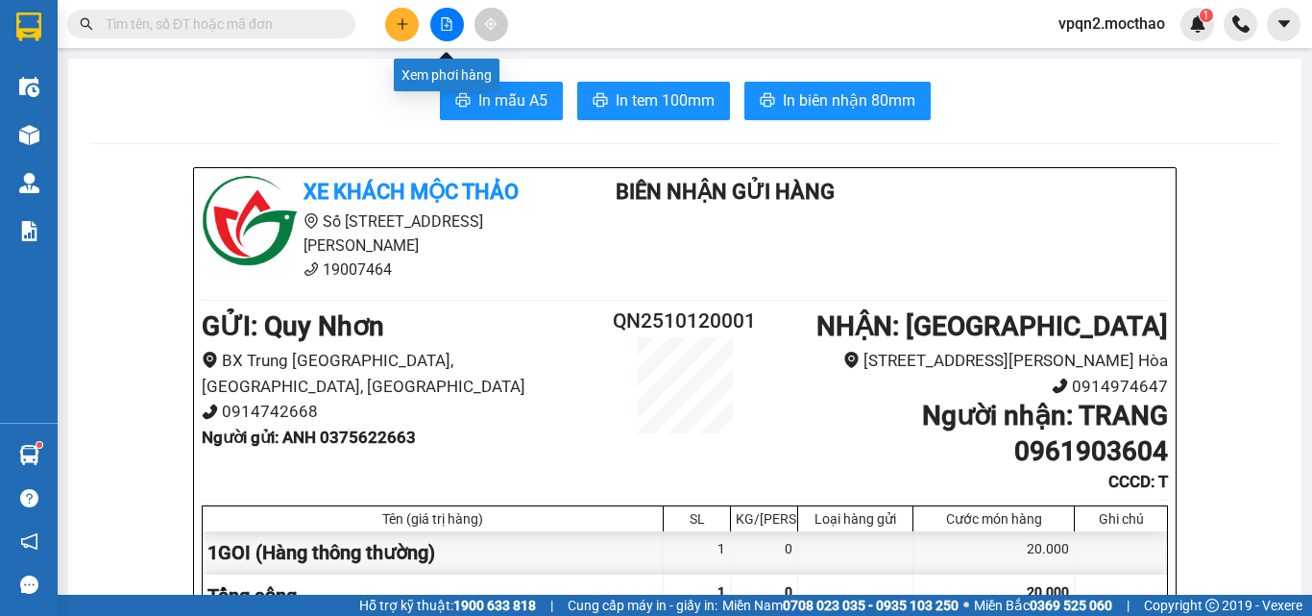
click at [446, 13] on button at bounding box center [447, 25] width 34 height 34
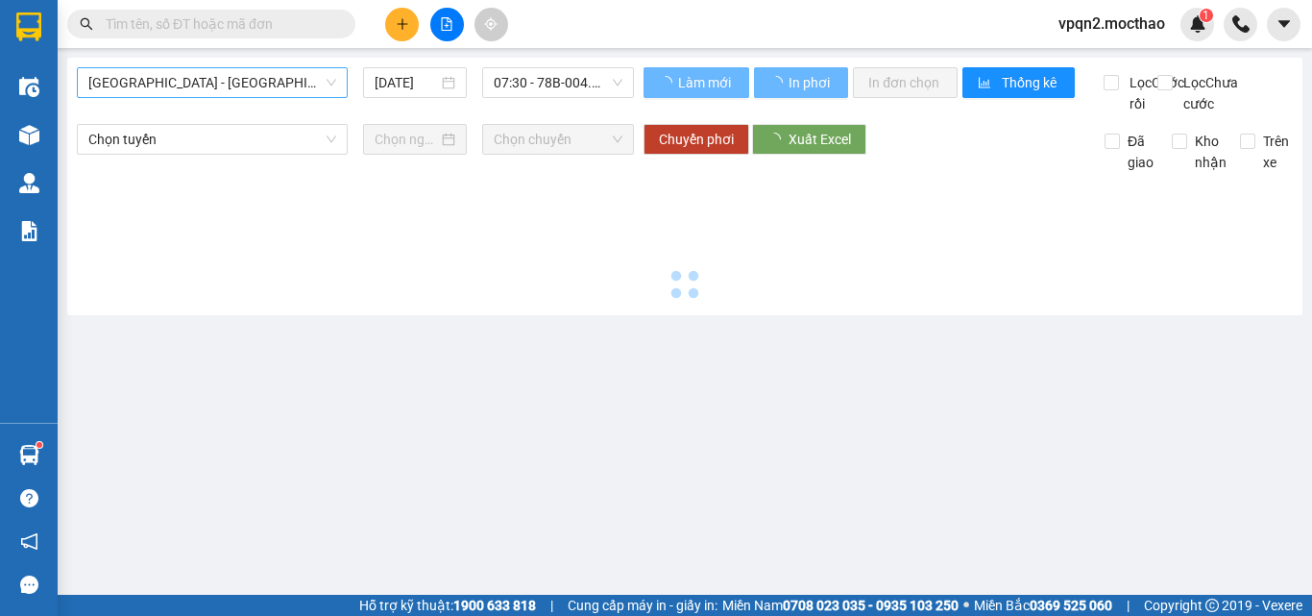
click at [211, 71] on span "[GEOGRAPHIC_DATA] - [PERSON_NAME]" at bounding box center [212, 82] width 248 height 29
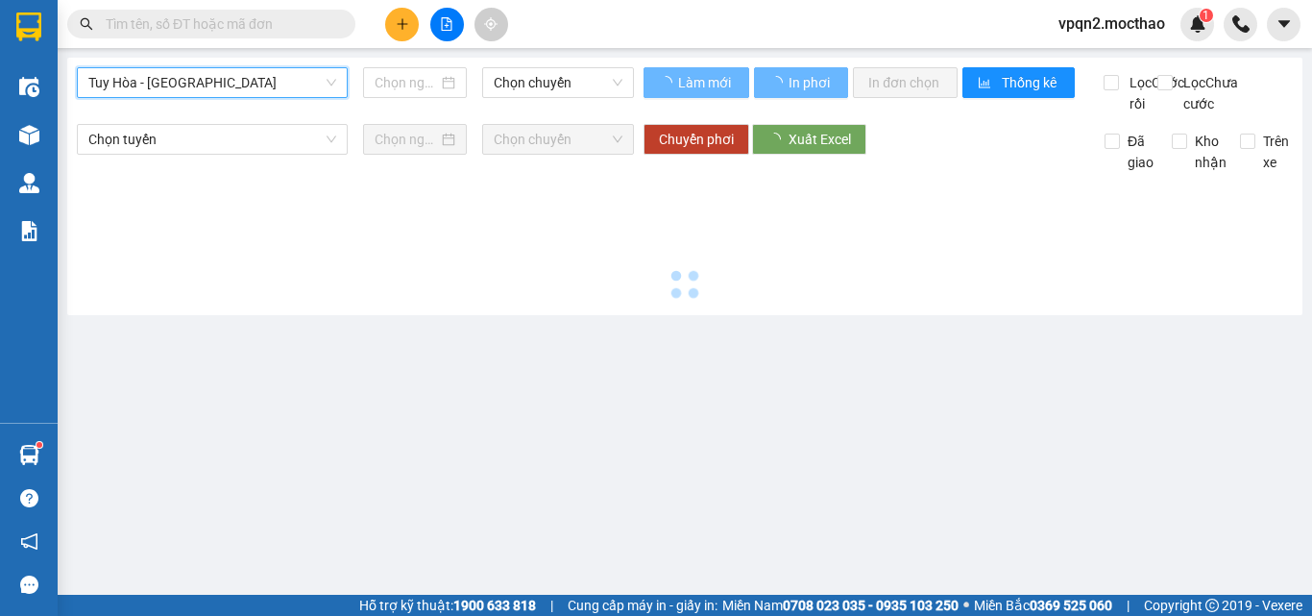
type input "[DATE]"
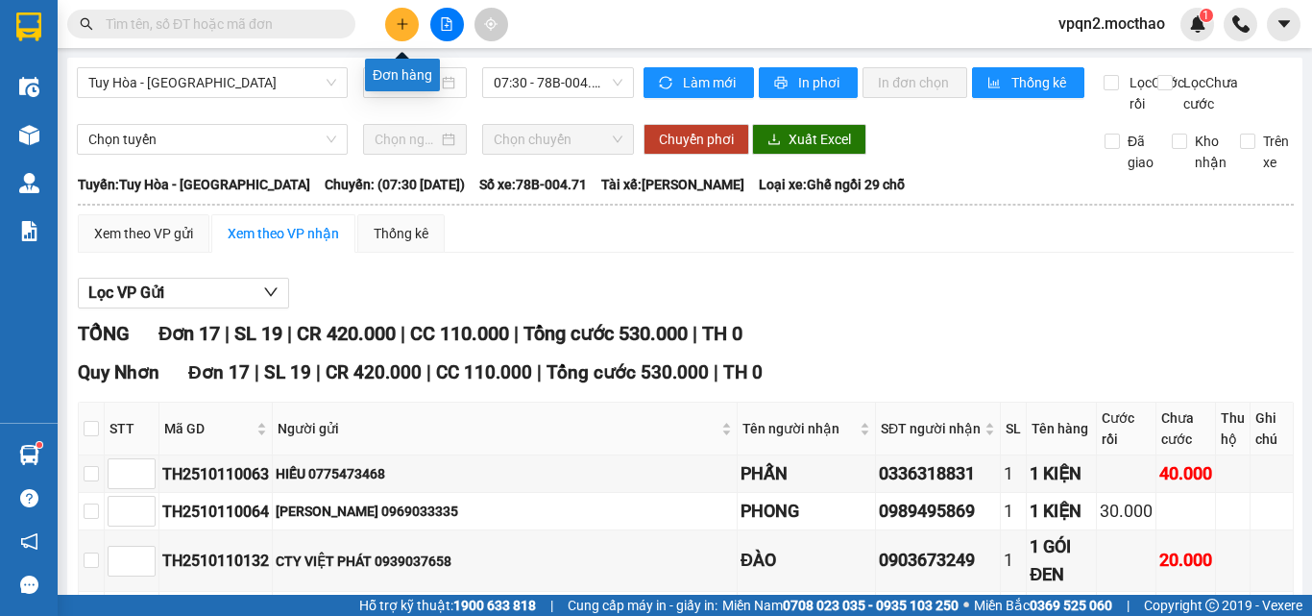
click at [399, 26] on icon "plus" at bounding box center [402, 23] width 13 height 13
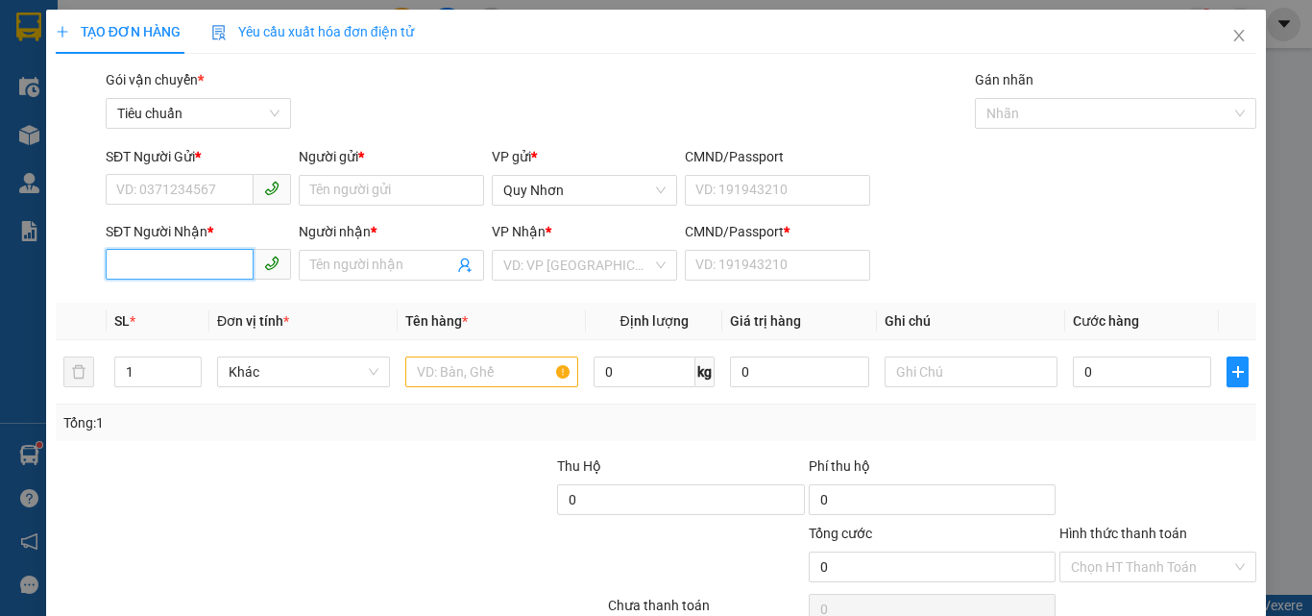
click at [201, 261] on input "SĐT Người Nhận *" at bounding box center [180, 264] width 148 height 31
type input "0965747479"
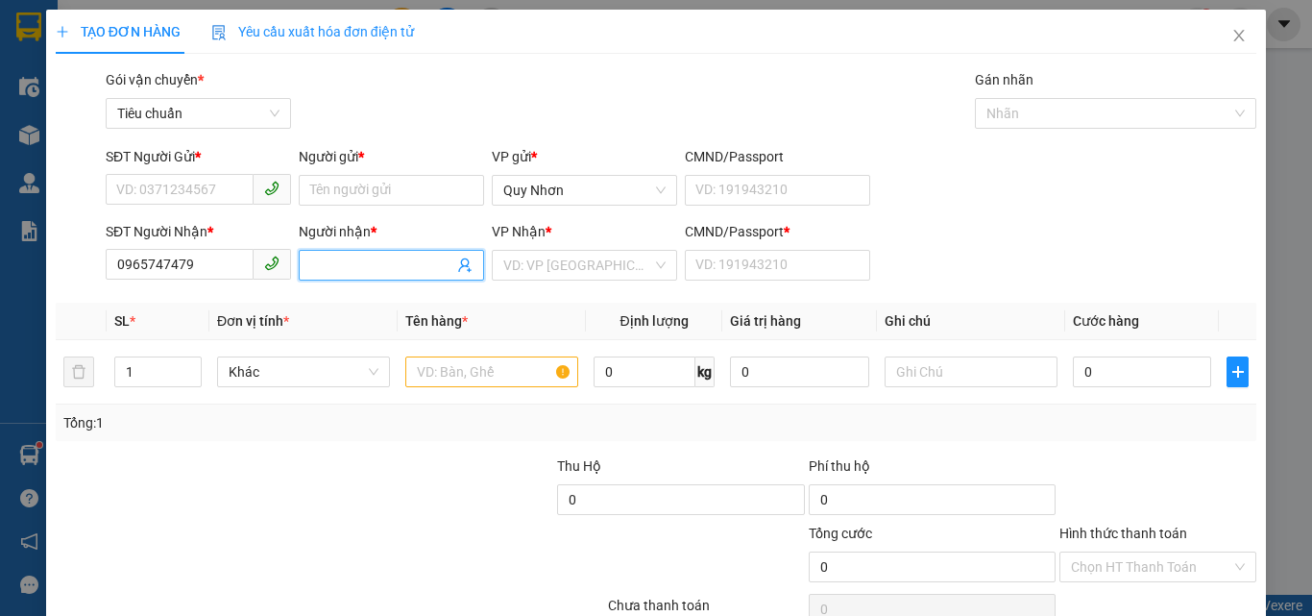
click at [341, 271] on input "Người nhận *" at bounding box center [381, 264] width 143 height 21
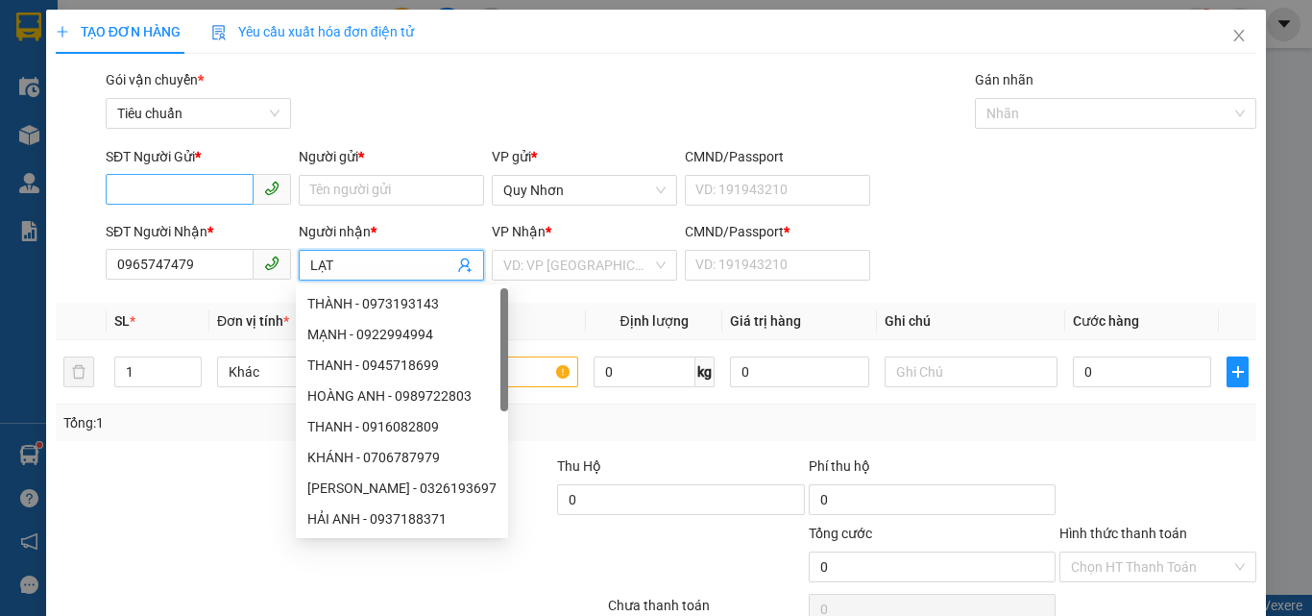
type input "LẠT"
click at [147, 175] on input "SĐT Người Gửi *" at bounding box center [180, 189] width 148 height 31
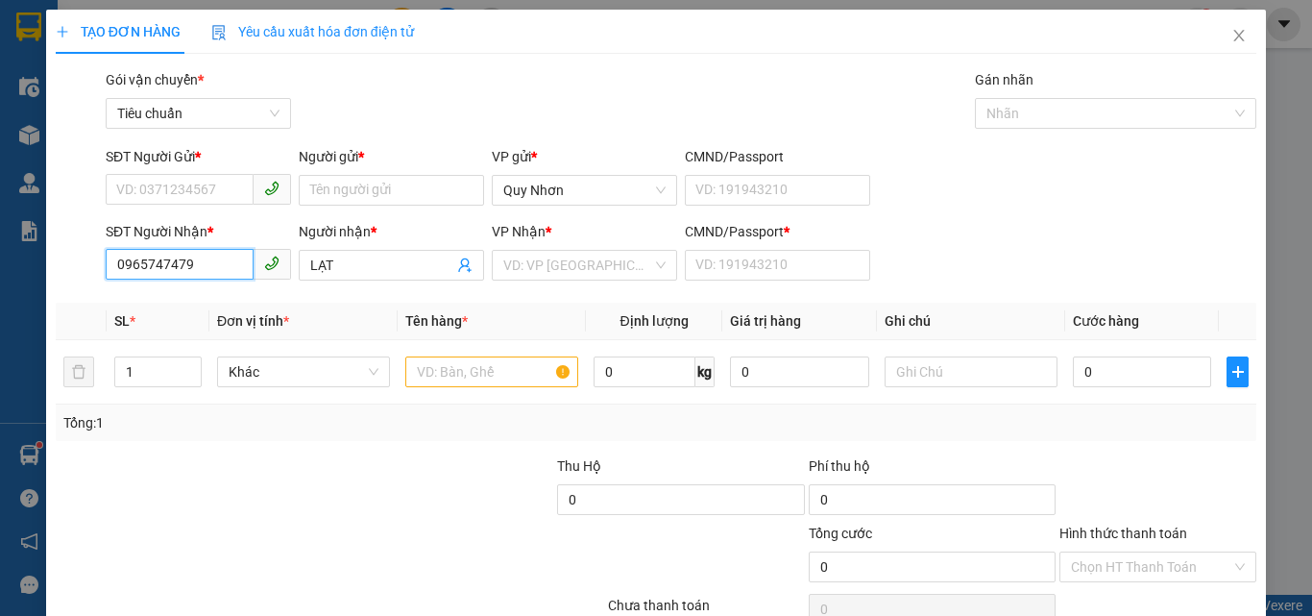
click at [209, 254] on input "0965747479" at bounding box center [180, 264] width 148 height 31
click at [199, 200] on input "SĐT Người Gửi *" at bounding box center [180, 189] width 148 height 31
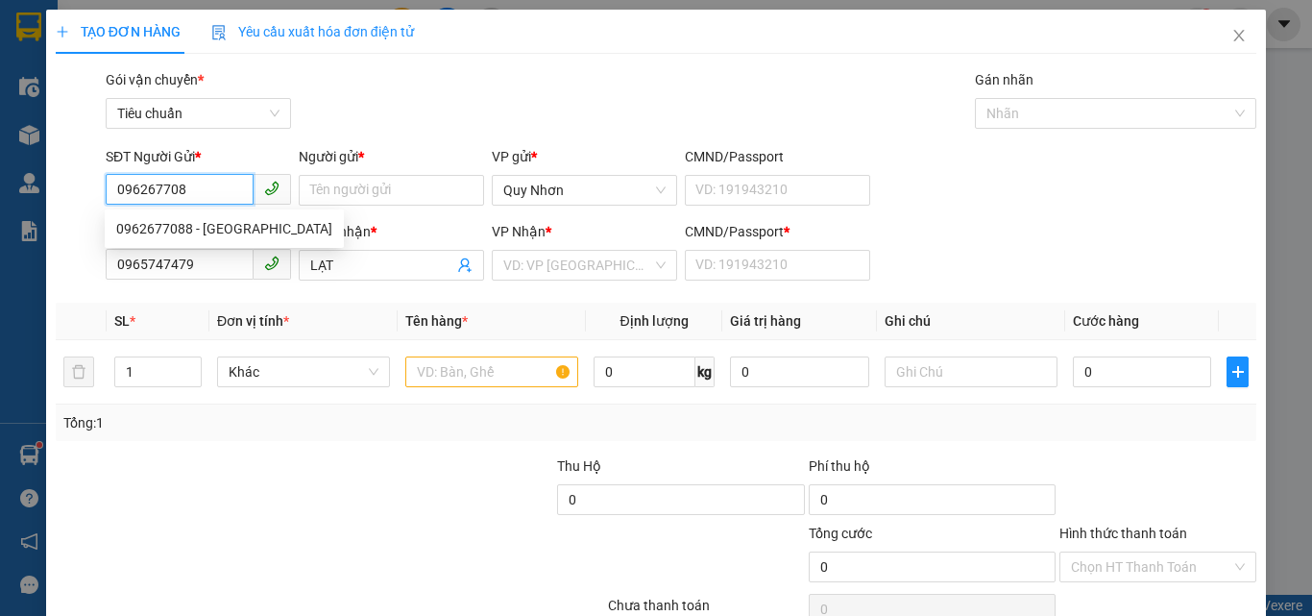
type input "0962677088"
click at [214, 230] on div "0962677088 - ĐỨC" at bounding box center [224, 228] width 216 height 21
type input "ĐỨC"
type input "30.000"
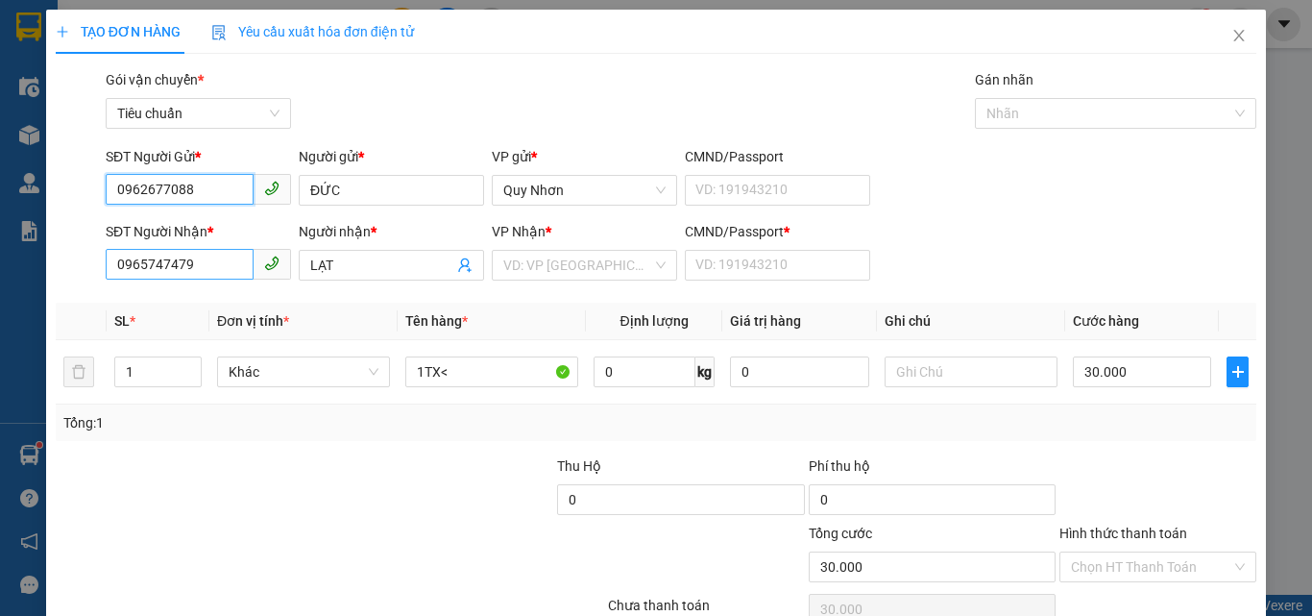
type input "0962677088"
click at [217, 260] on input "0965747479" at bounding box center [180, 264] width 148 height 31
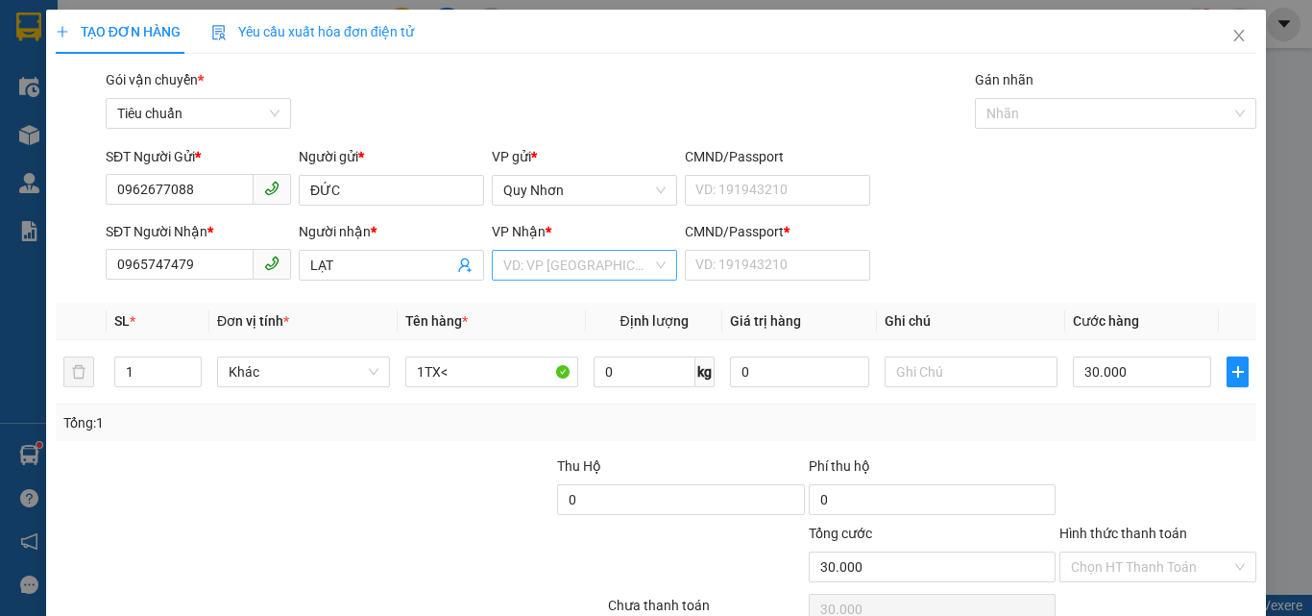
click at [553, 268] on input "search" at bounding box center [577, 265] width 149 height 29
type input "T"
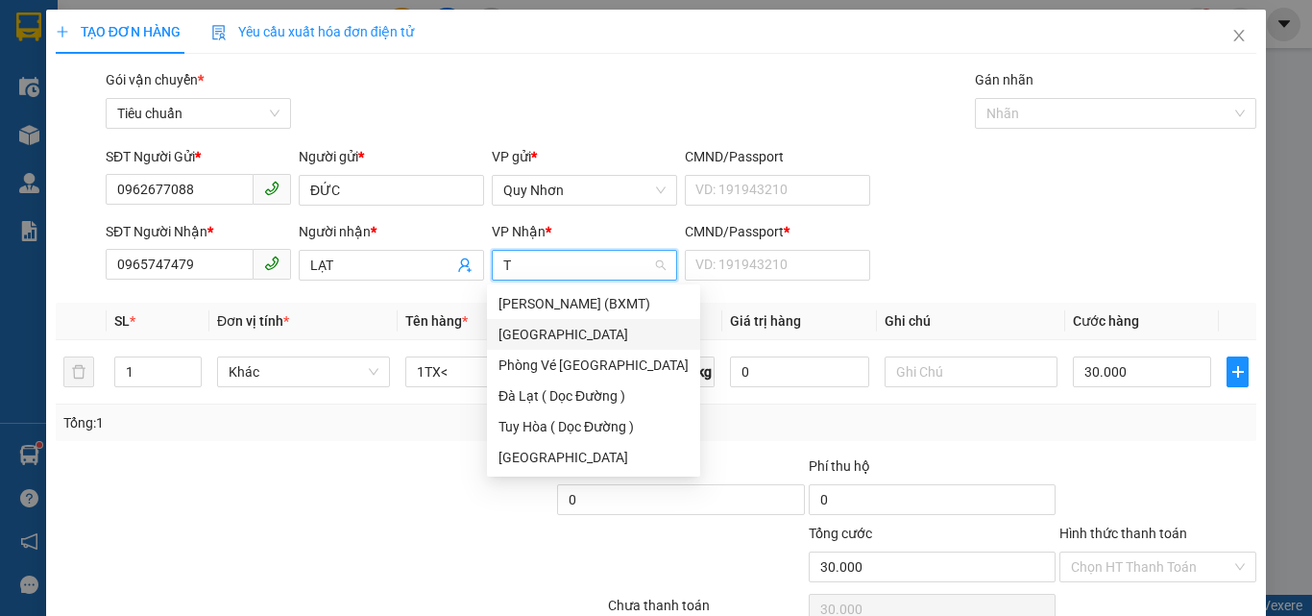
click at [530, 323] on div "[PERSON_NAME]" at bounding box center [593, 334] width 213 height 31
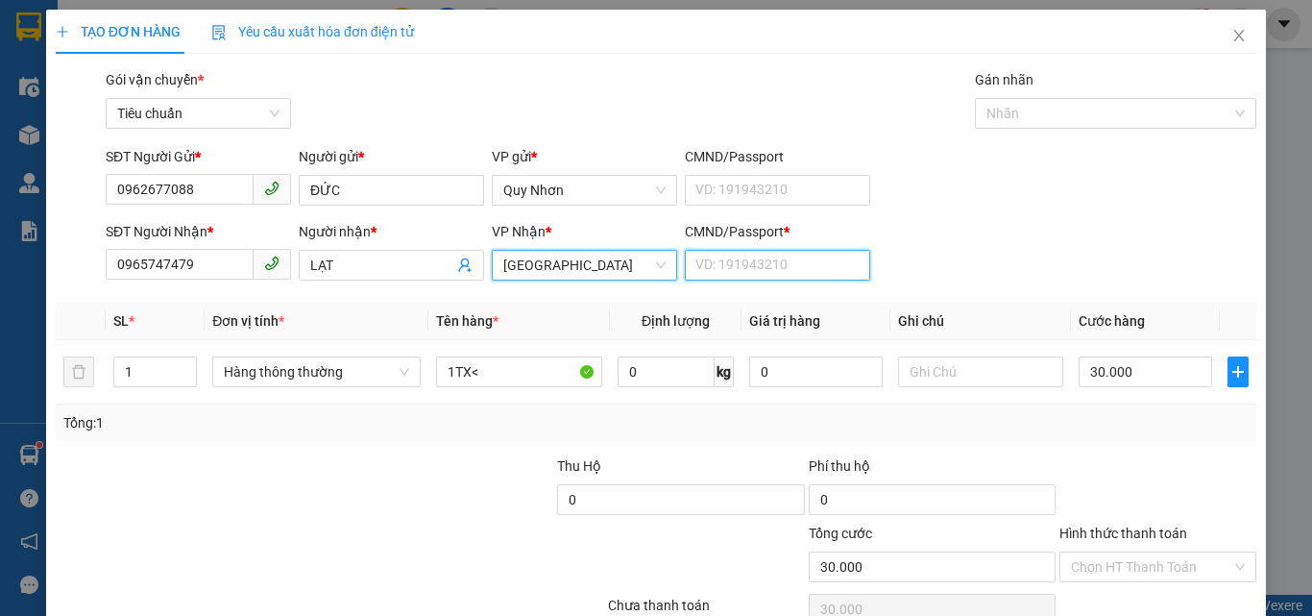
click at [713, 258] on input "CMND/Passport *" at bounding box center [777, 265] width 185 height 31
type input "Y"
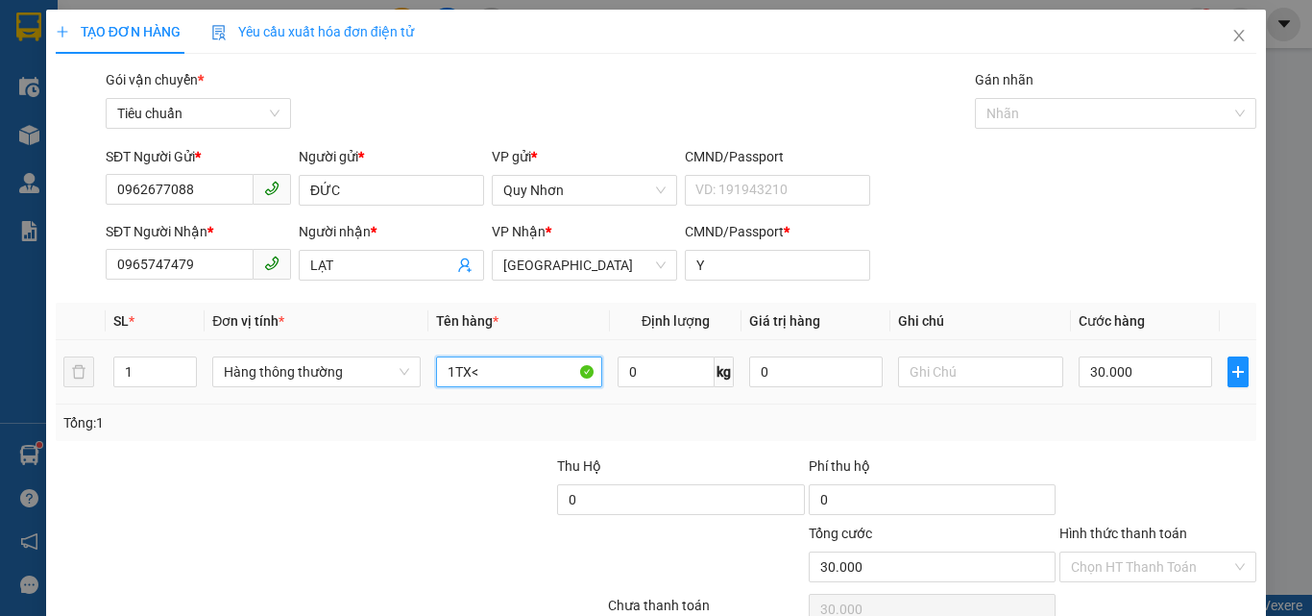
click at [516, 359] on input "1TX<" at bounding box center [519, 371] width 166 height 31
type input "1T"
click at [1091, 364] on input "30.000" at bounding box center [1144, 371] width 133 height 31
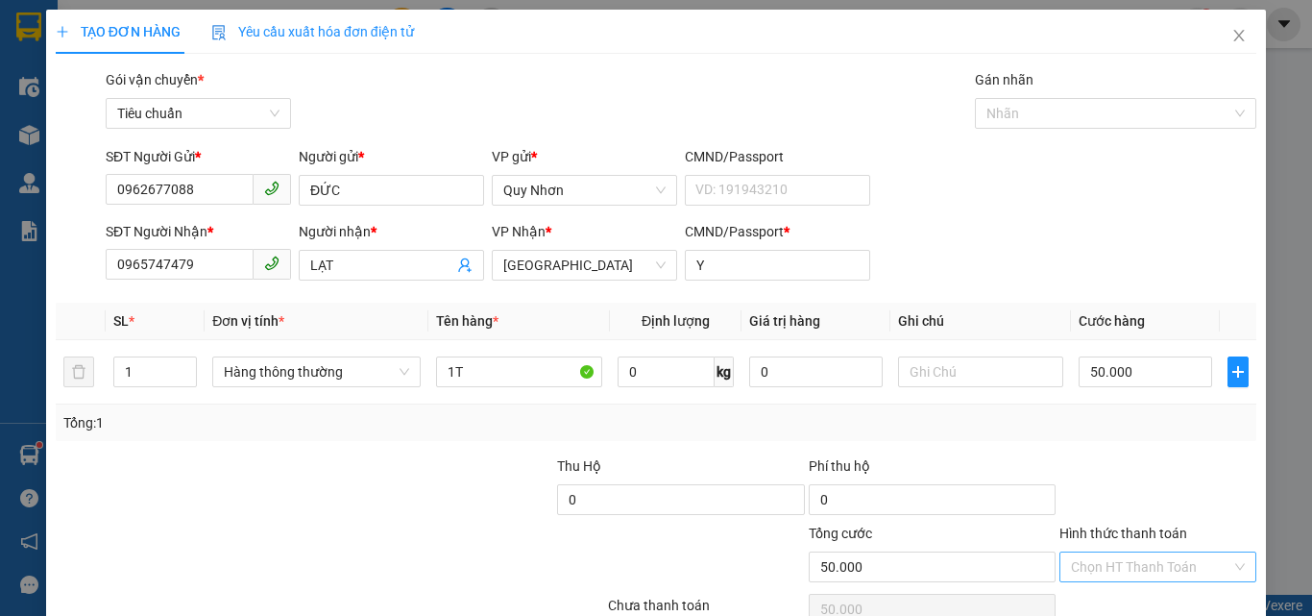
click at [1098, 552] on input "Hình thức thanh toán" at bounding box center [1151, 566] width 160 height 29
click at [1110, 425] on div "Tại văn phòng" at bounding box center [1146, 435] width 172 height 21
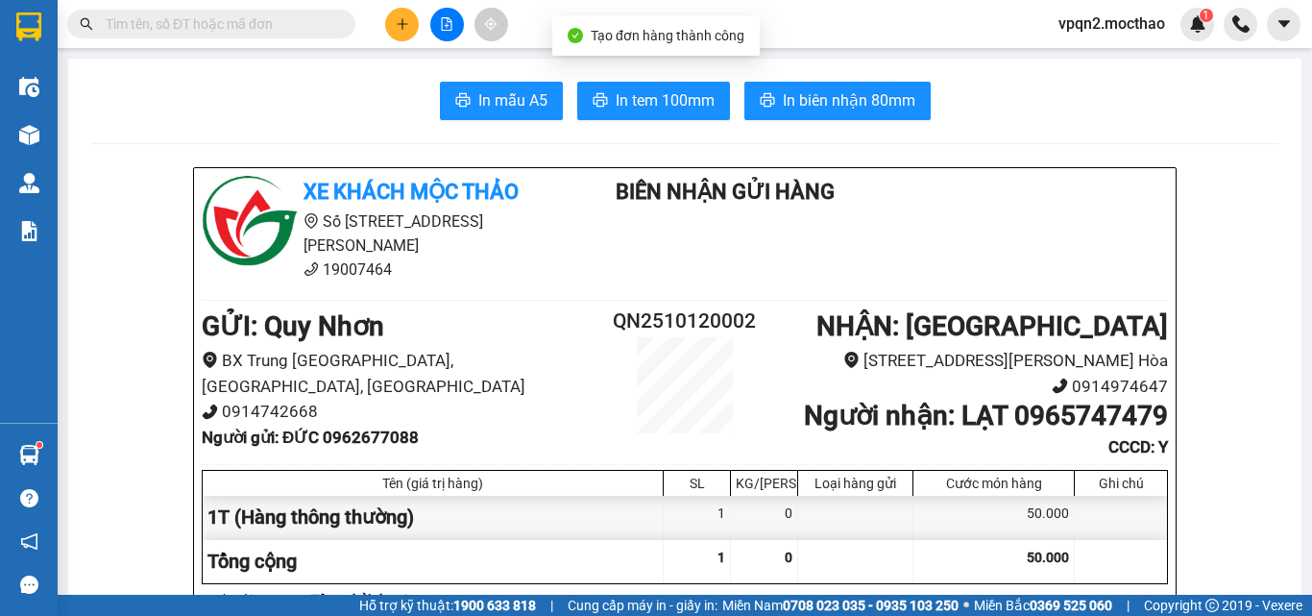
click at [839, 108] on span "In biên nhận 80mm" at bounding box center [849, 100] width 133 height 24
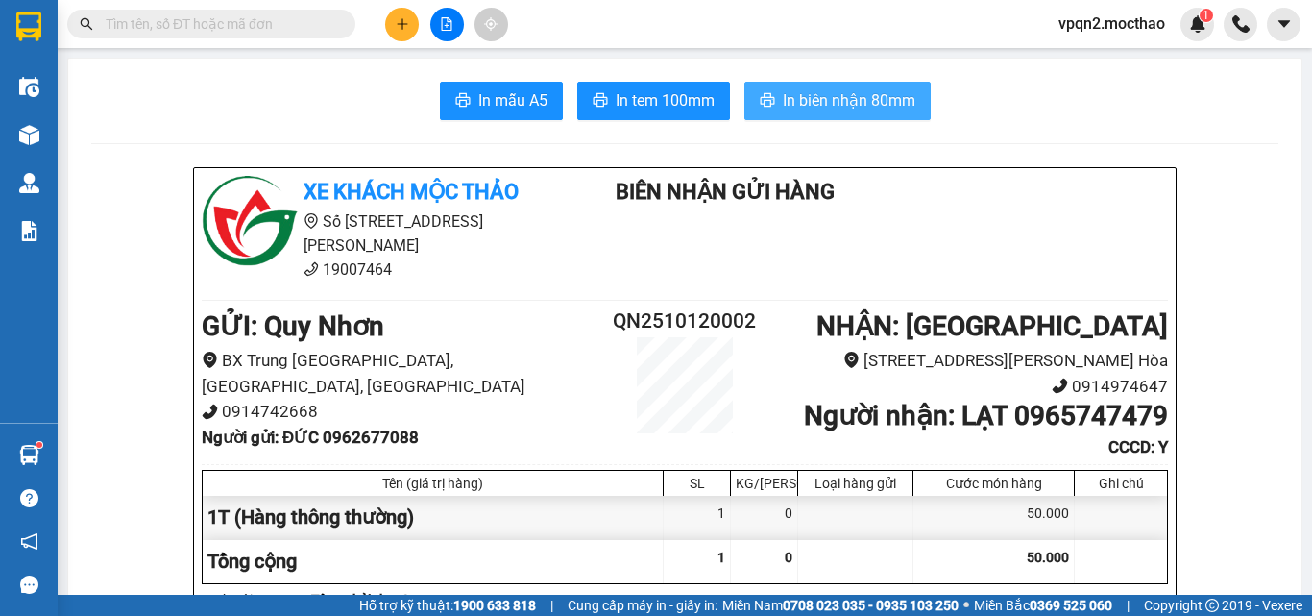
click at [843, 99] on span "In biên nhận 80mm" at bounding box center [849, 100] width 133 height 24
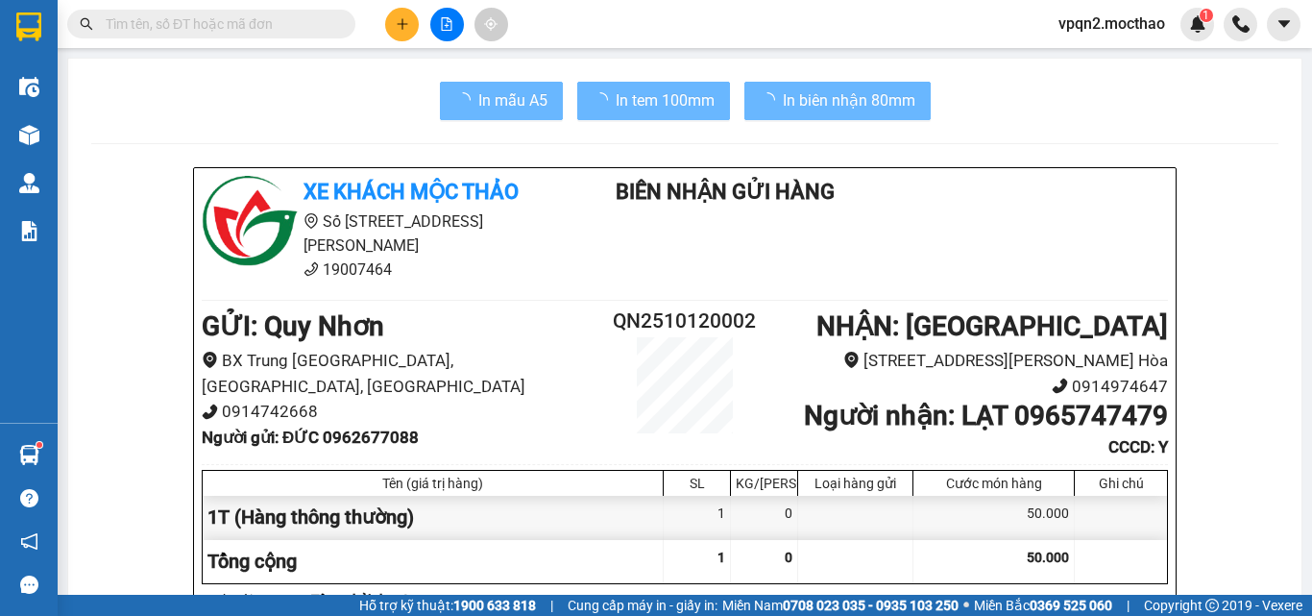
click at [672, 99] on span "In tem 100mm" at bounding box center [665, 100] width 99 height 24
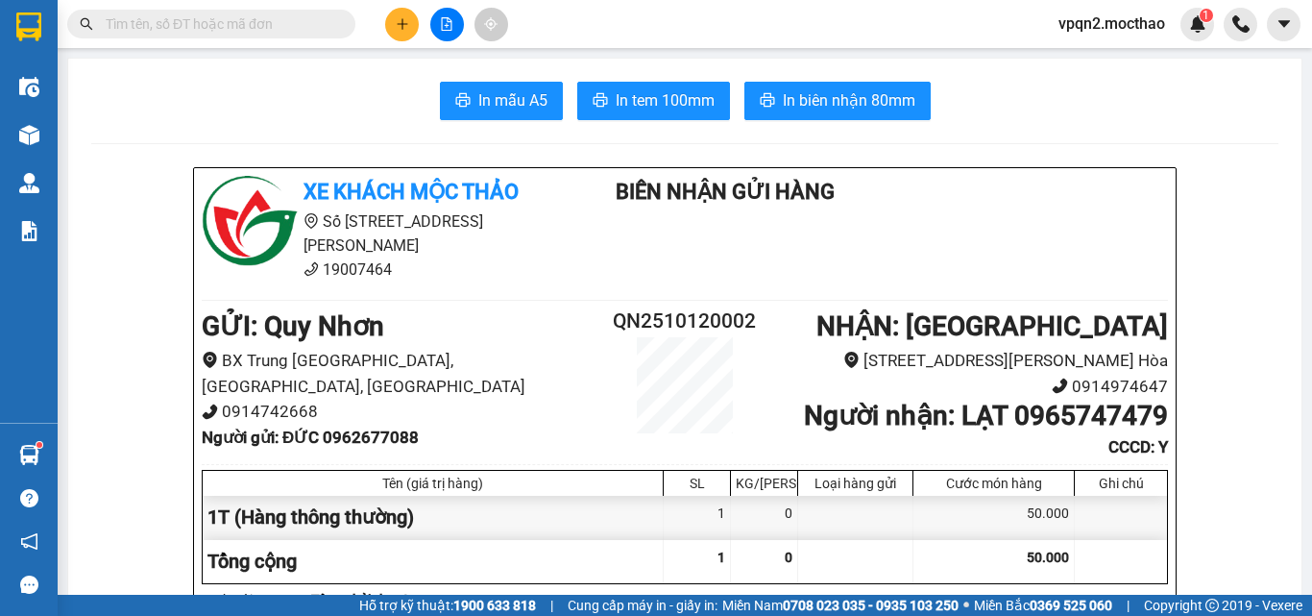
click at [672, 99] on span "In tem 100mm" at bounding box center [665, 100] width 99 height 24
click at [439, 18] on button at bounding box center [447, 25] width 34 height 34
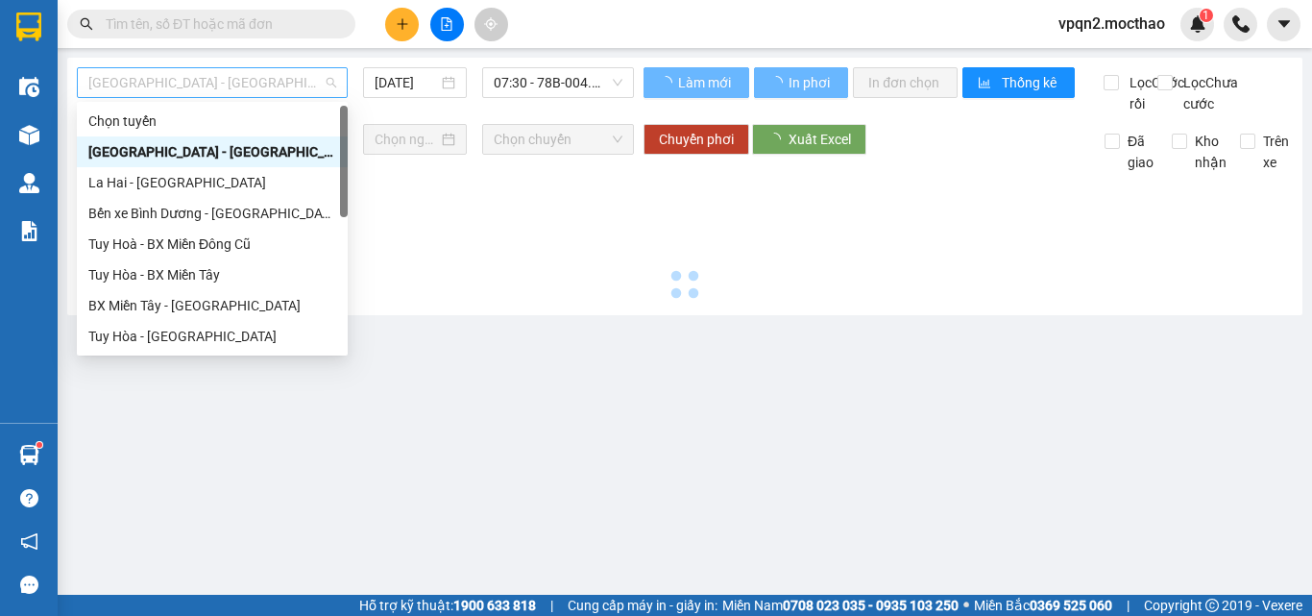
click at [208, 73] on span "[GEOGRAPHIC_DATA] - [PERSON_NAME]" at bounding box center [212, 82] width 248 height 29
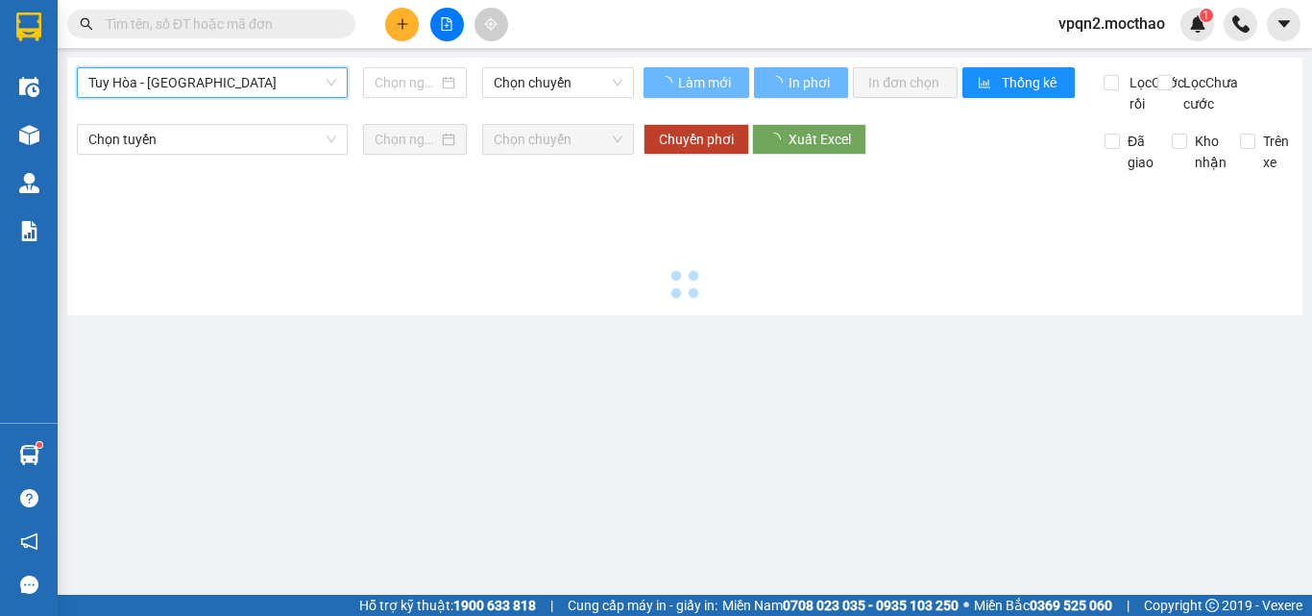
type input "[DATE]"
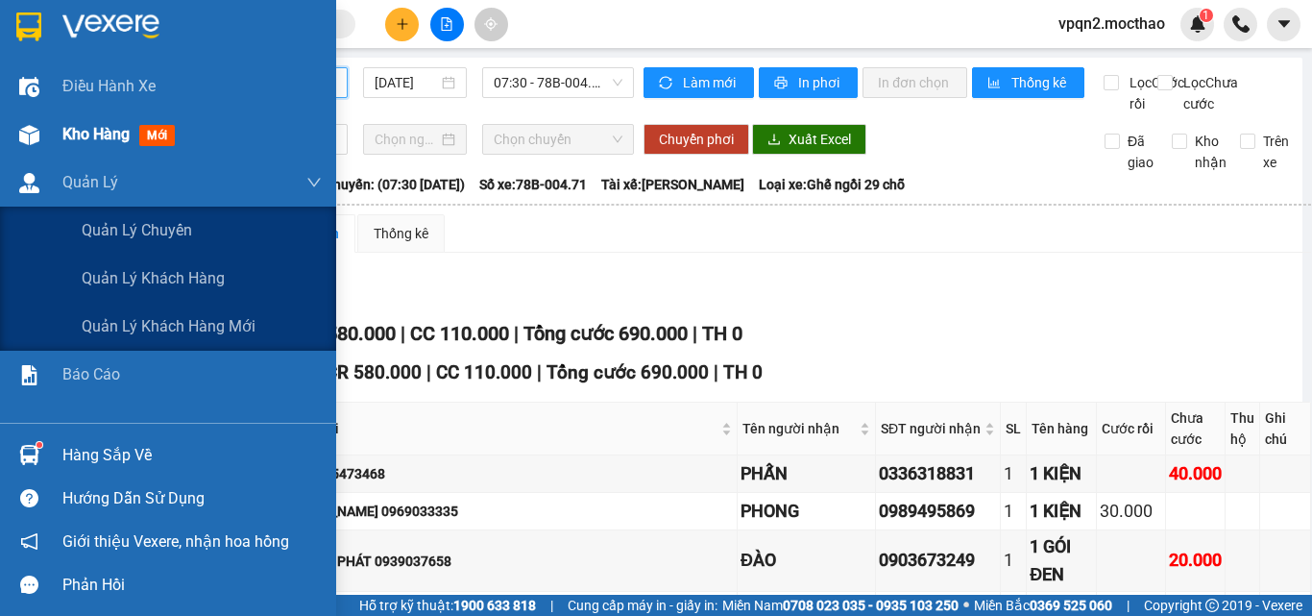
click at [104, 136] on span "Kho hàng" at bounding box center [95, 134] width 67 height 18
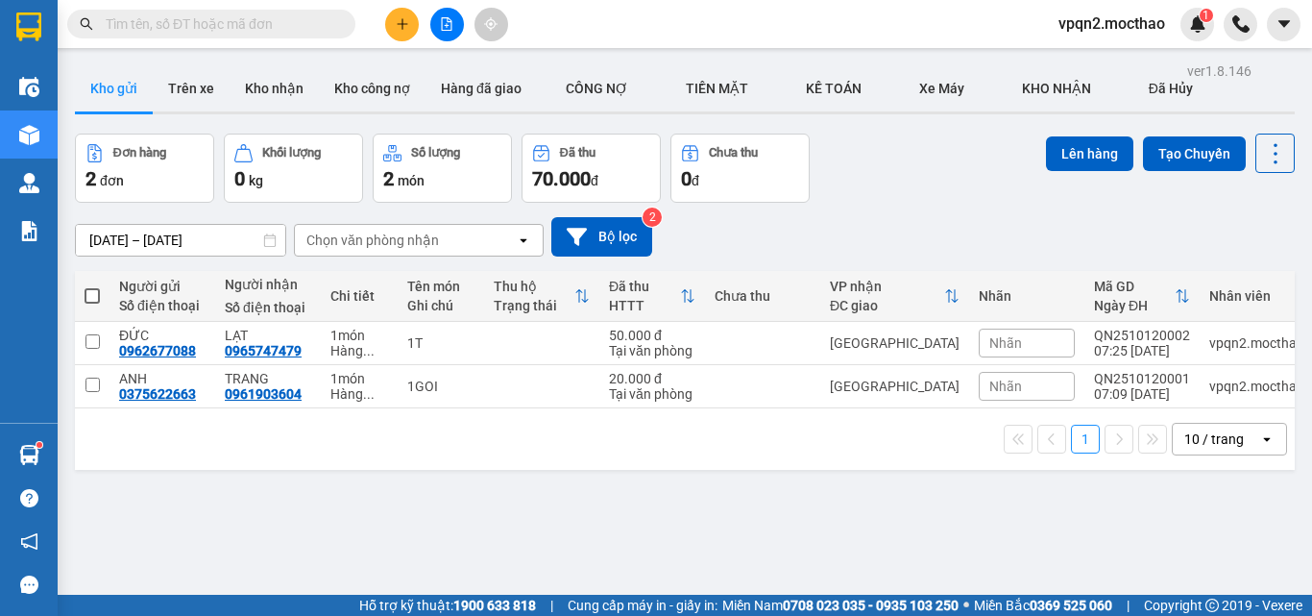
click at [460, 20] on button at bounding box center [447, 25] width 34 height 34
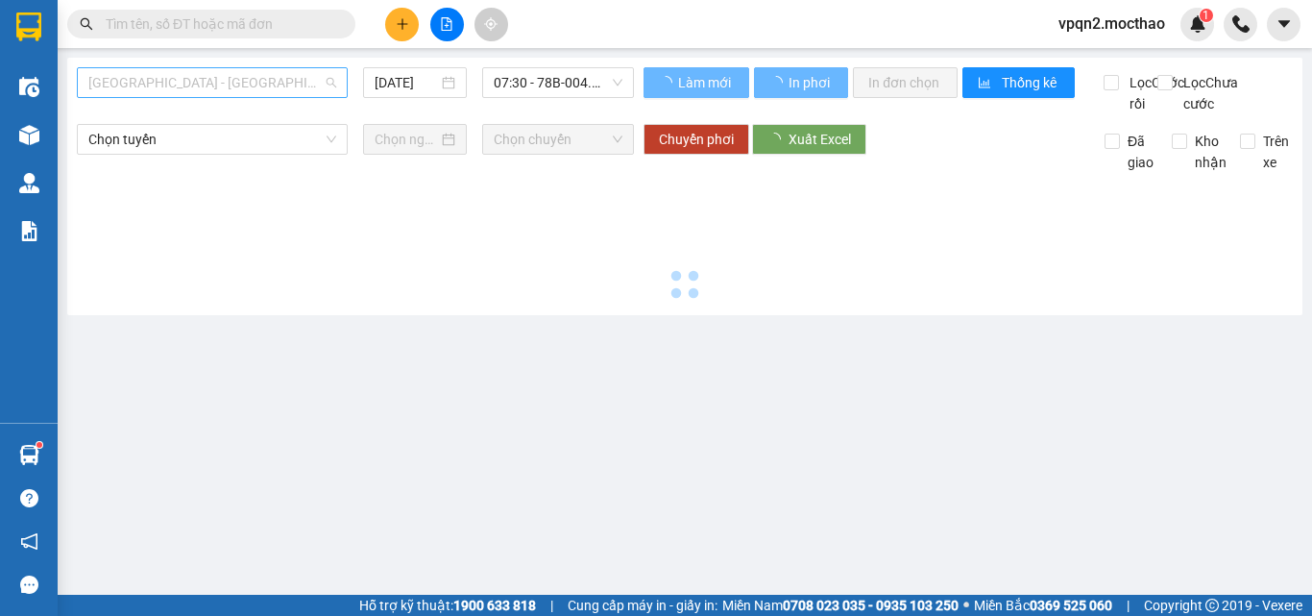
click at [212, 77] on span "[GEOGRAPHIC_DATA] - [PERSON_NAME]" at bounding box center [212, 82] width 248 height 29
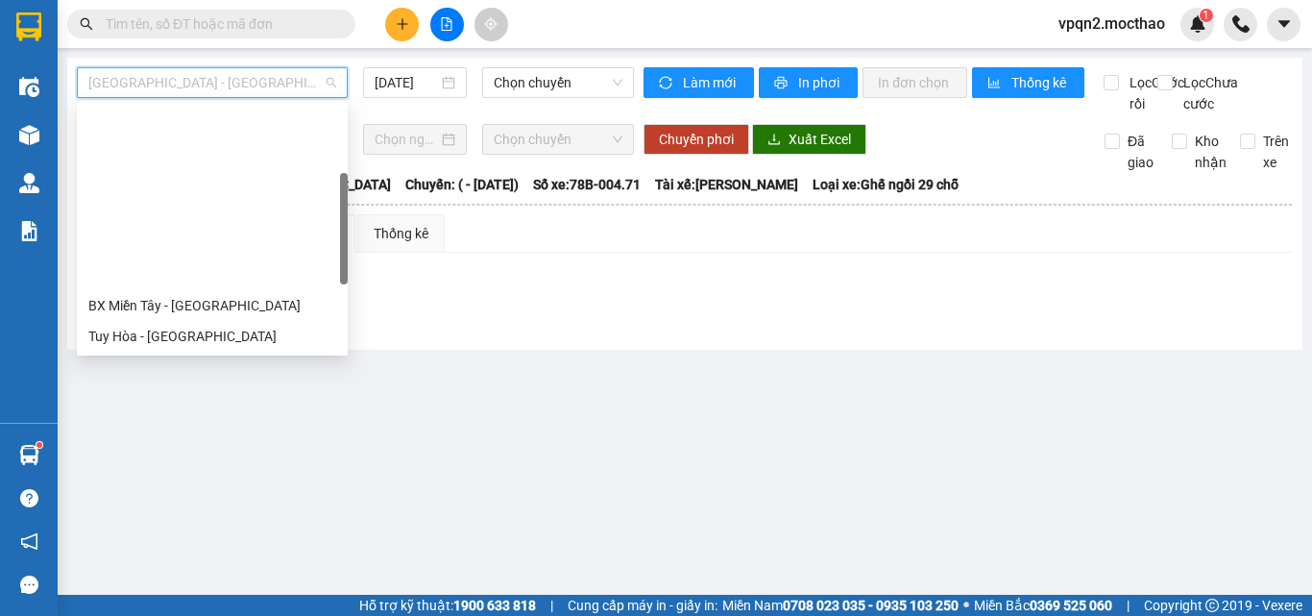
click at [156, 418] on div "Đà Lạt - Quy Nhơn" at bounding box center [212, 428] width 248 height 21
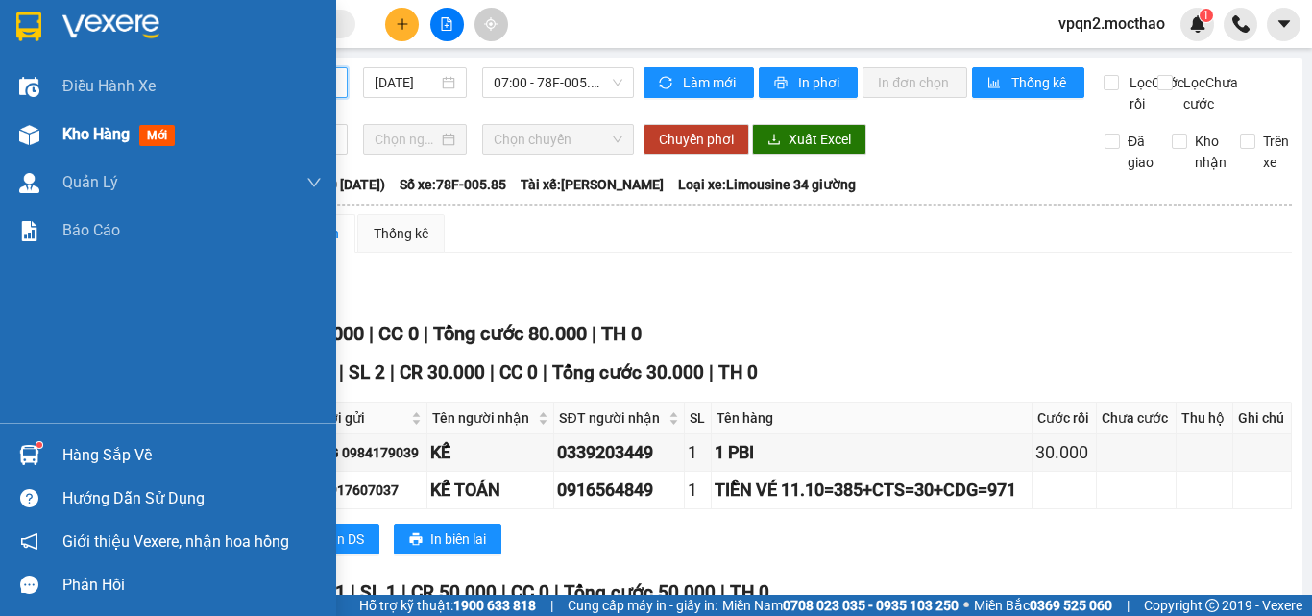
click at [60, 146] on div "Kho hàng mới" at bounding box center [168, 134] width 336 height 48
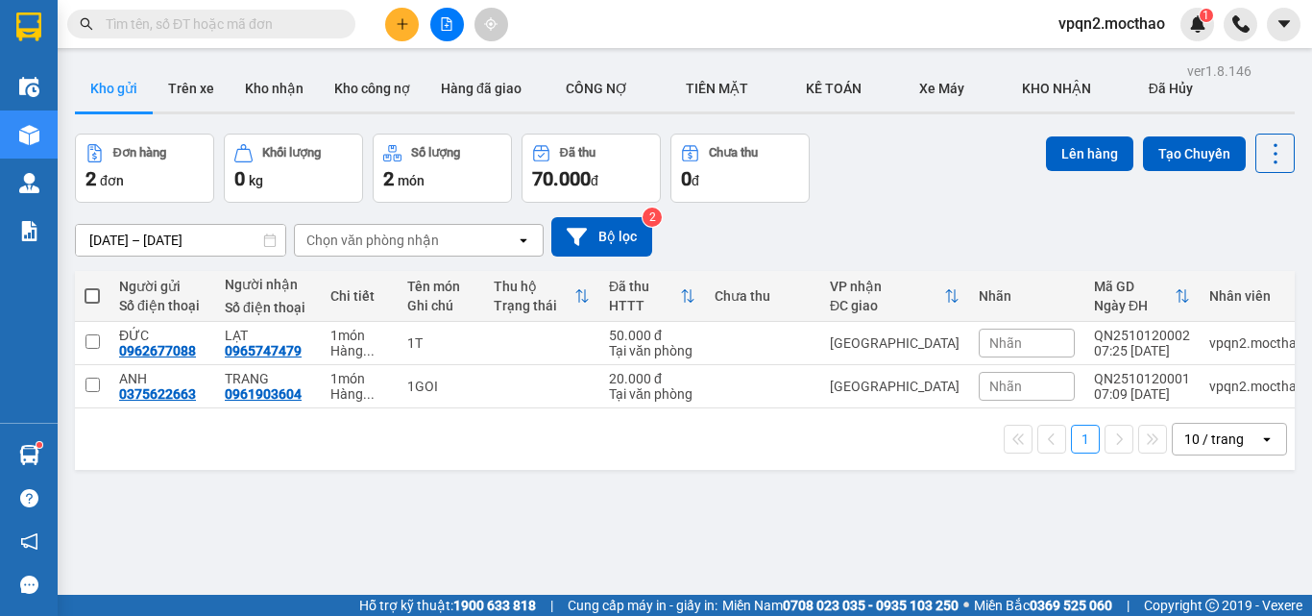
click at [447, 22] on icon "file-add" at bounding box center [447, 23] width 11 height 13
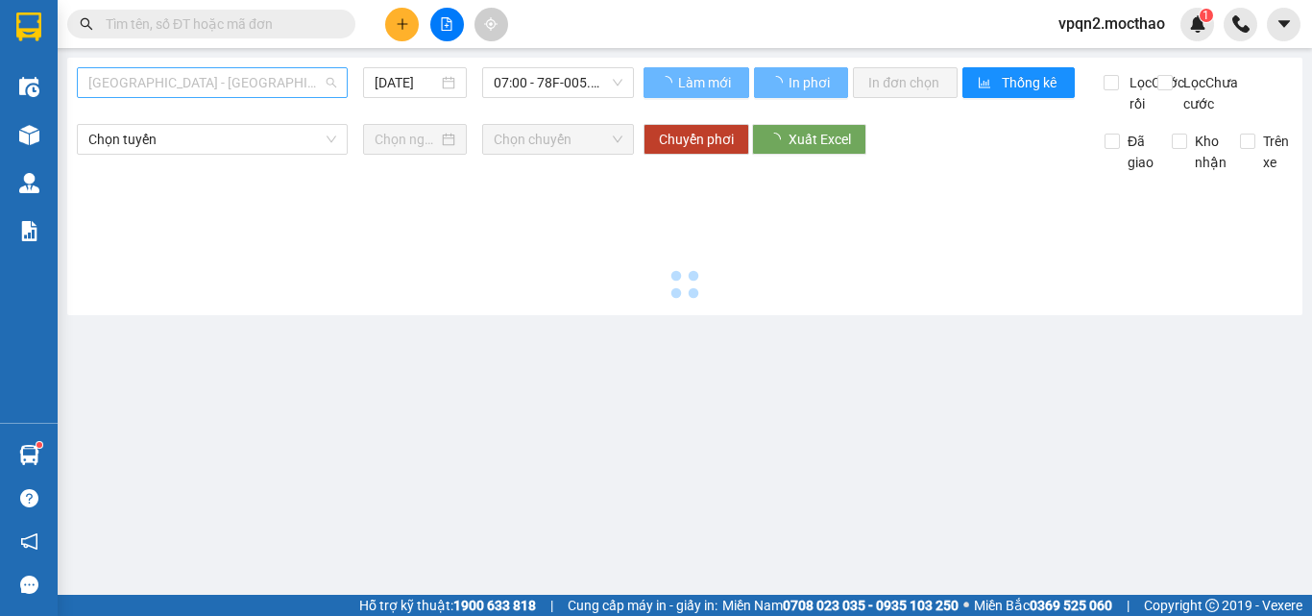
click at [246, 88] on span "[GEOGRAPHIC_DATA] - [PERSON_NAME]" at bounding box center [212, 82] width 248 height 29
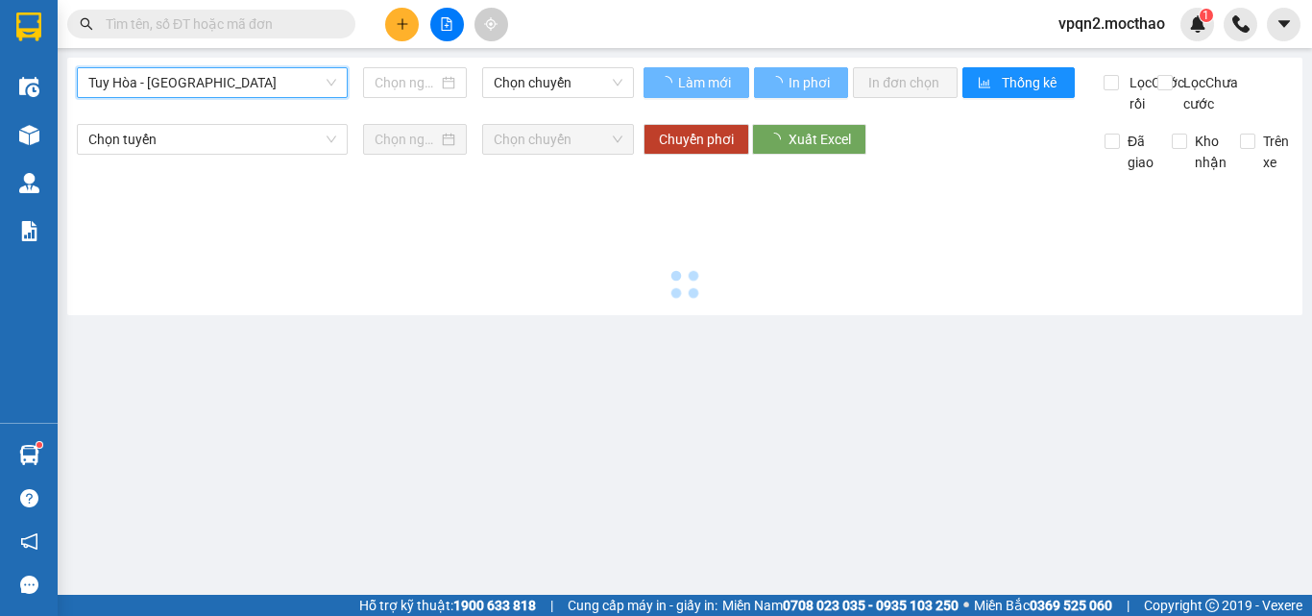
type input "[DATE]"
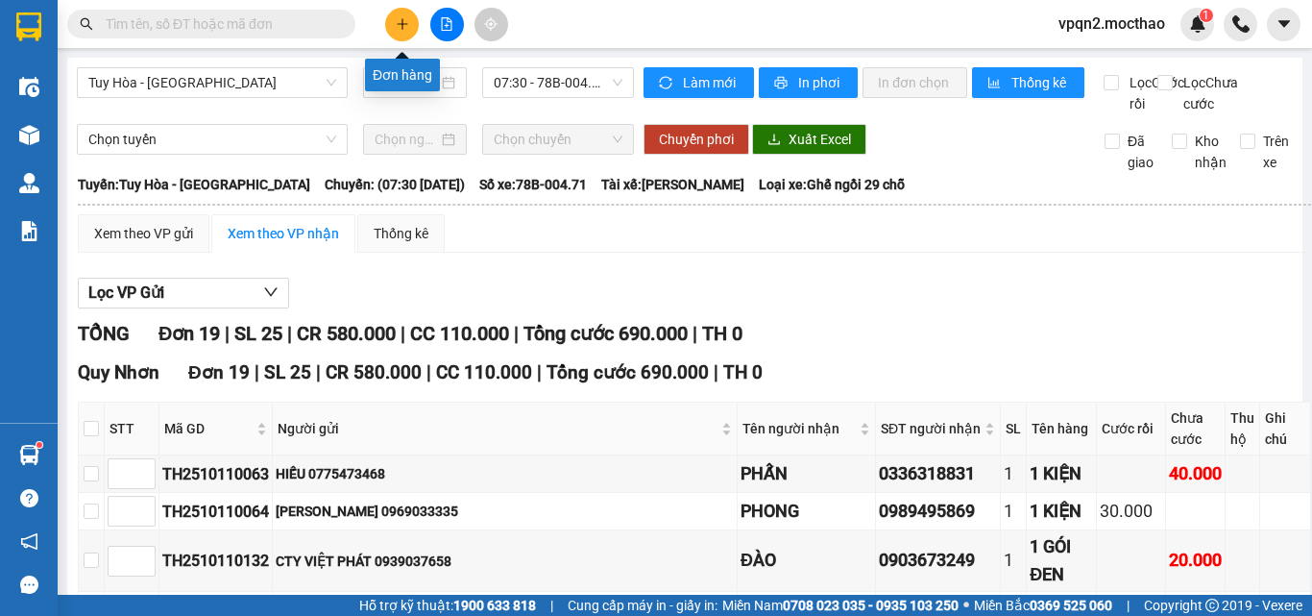
click at [393, 30] on button at bounding box center [402, 25] width 34 height 34
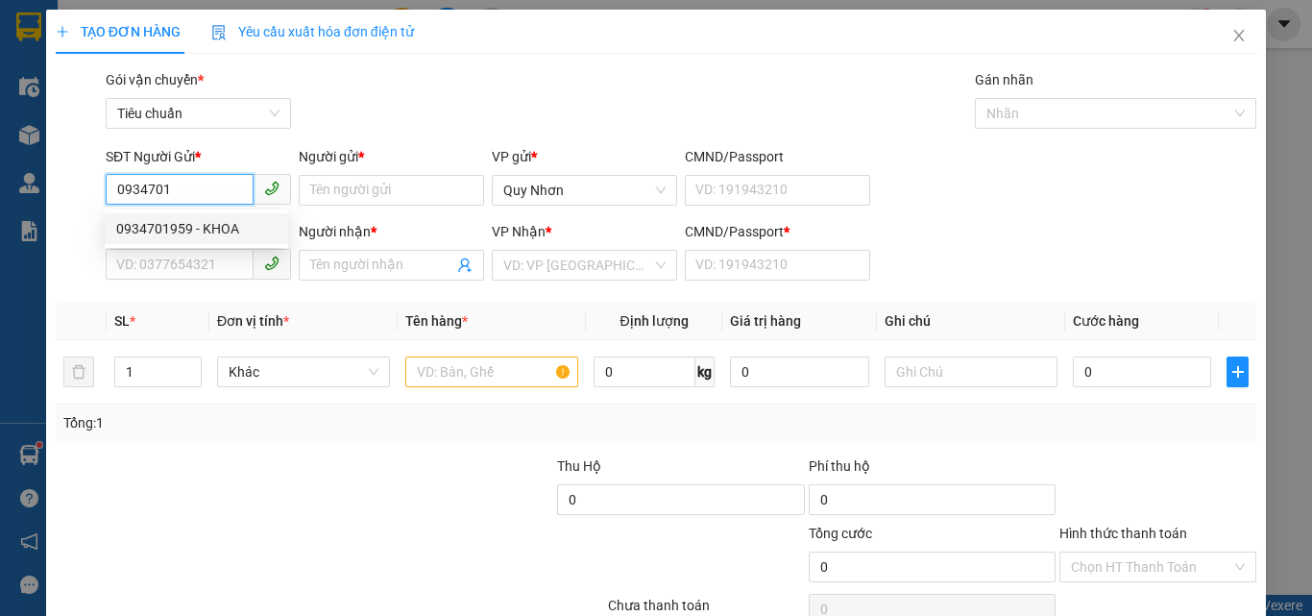
click at [195, 233] on div "0934701959 - KHOA" at bounding box center [196, 228] width 160 height 21
type input "0934701959"
type input "KHOA"
type input "0348289355"
type input "DUY"
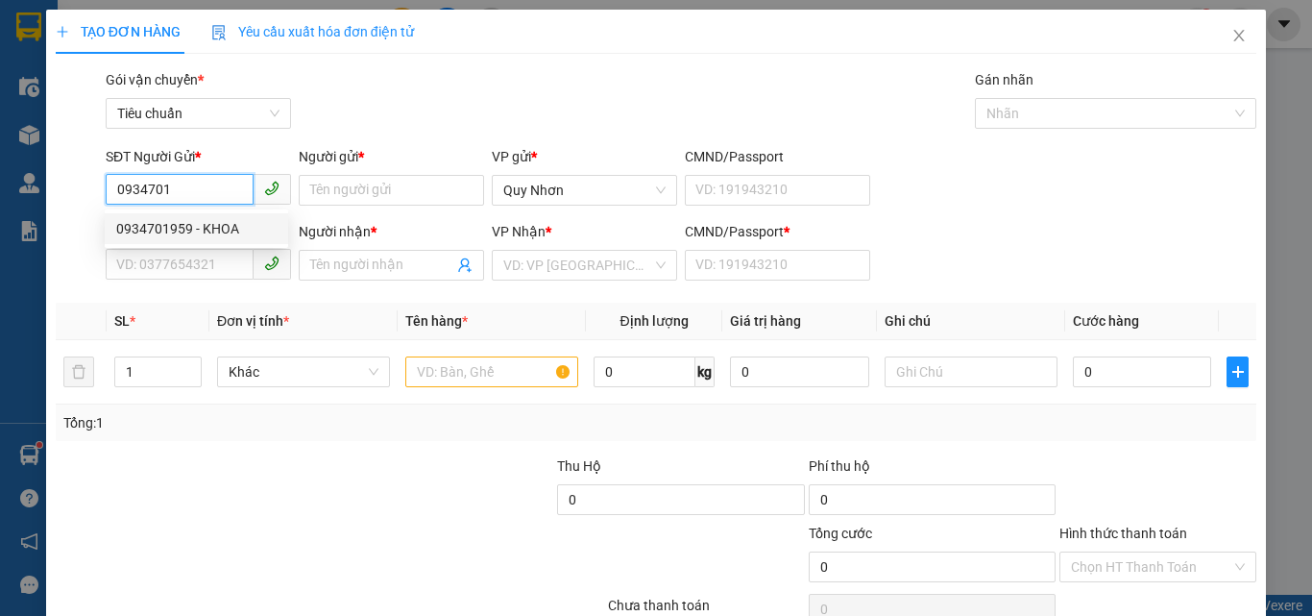
type input "A"
type input "20.000"
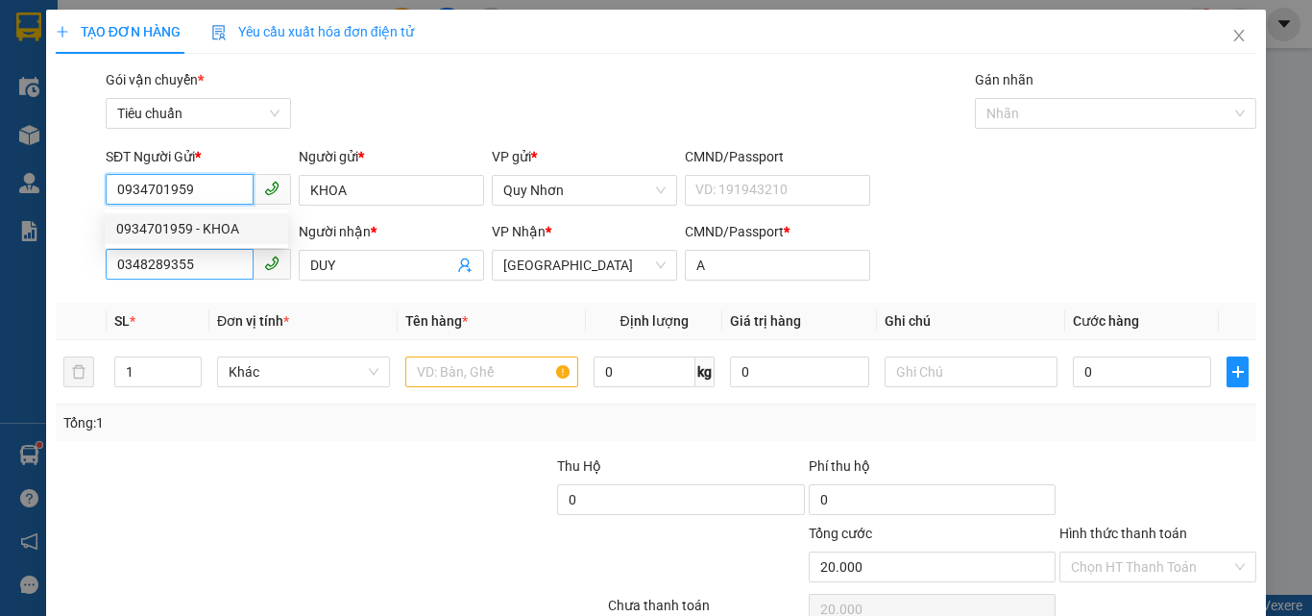
type input "0934701959"
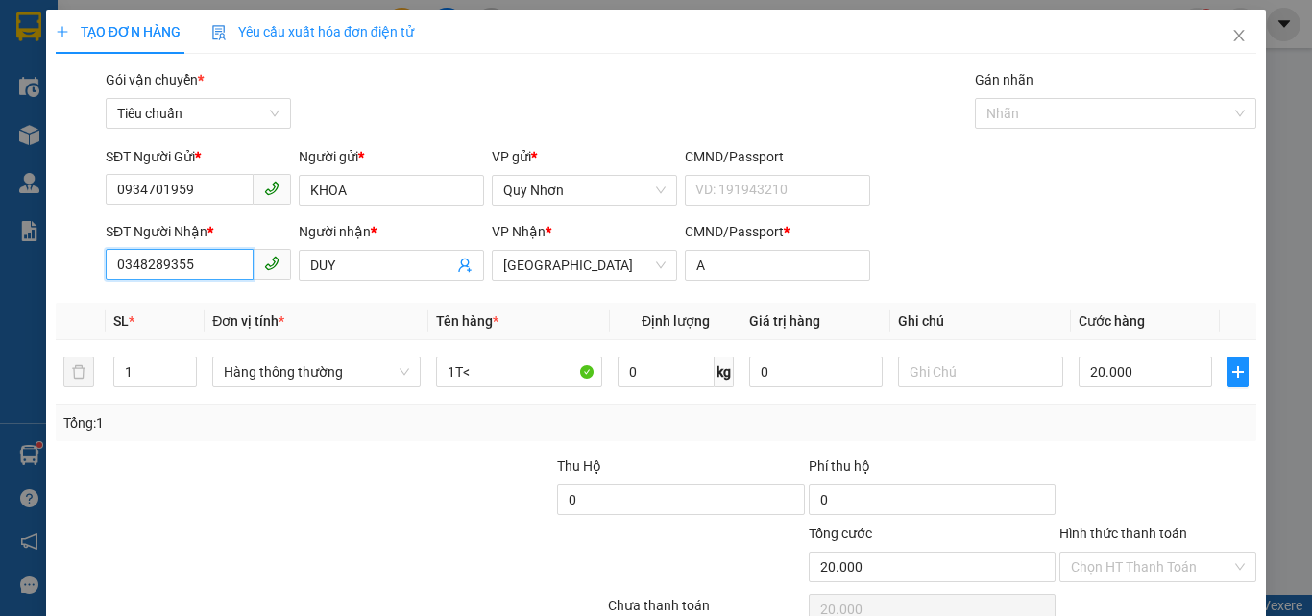
click at [195, 262] on input "0348289355" at bounding box center [180, 264] width 148 height 31
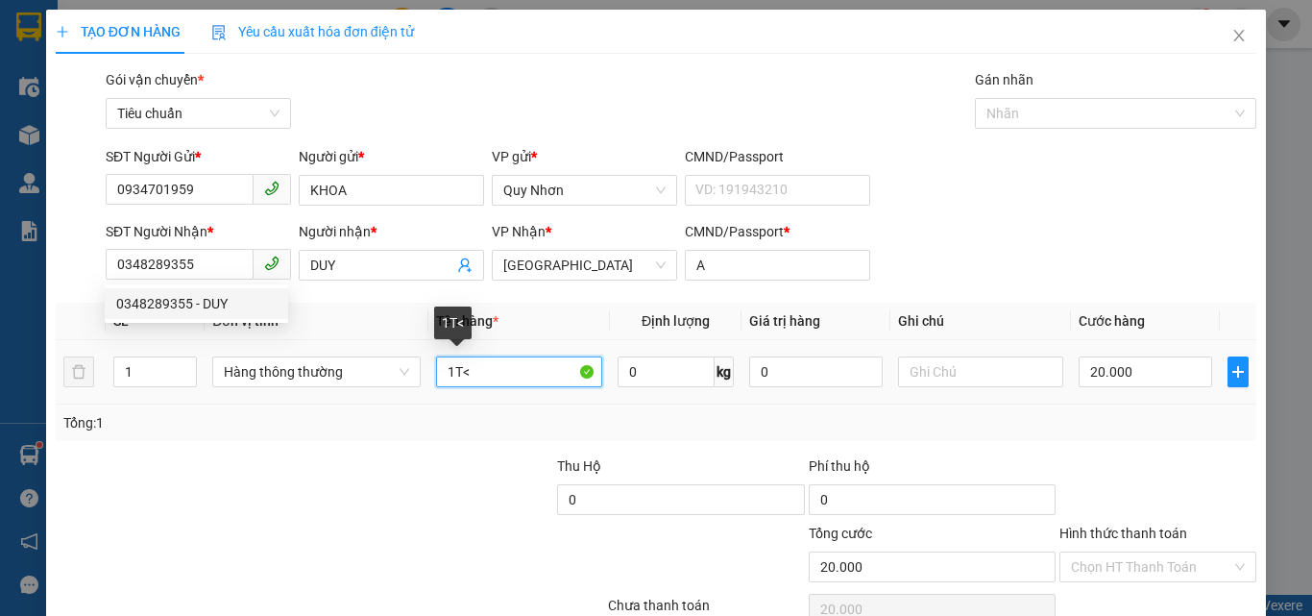
click at [519, 369] on input "1T<" at bounding box center [519, 371] width 166 height 31
type input "1H"
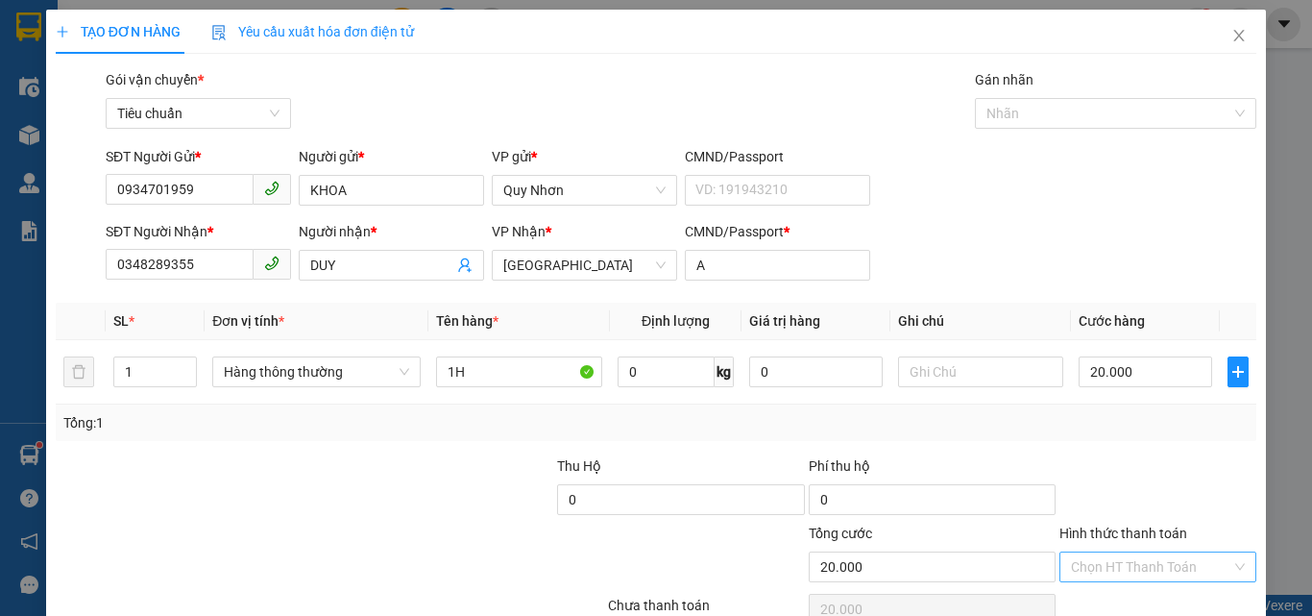
click at [1105, 552] on input "Hình thức thanh toán" at bounding box center [1151, 566] width 160 height 29
drag, startPoint x: 1118, startPoint y: 342, endPoint x: 1111, endPoint y: 436, distance: 94.3
click at [1118, 425] on div "Tại văn phòng" at bounding box center [1146, 435] width 172 height 21
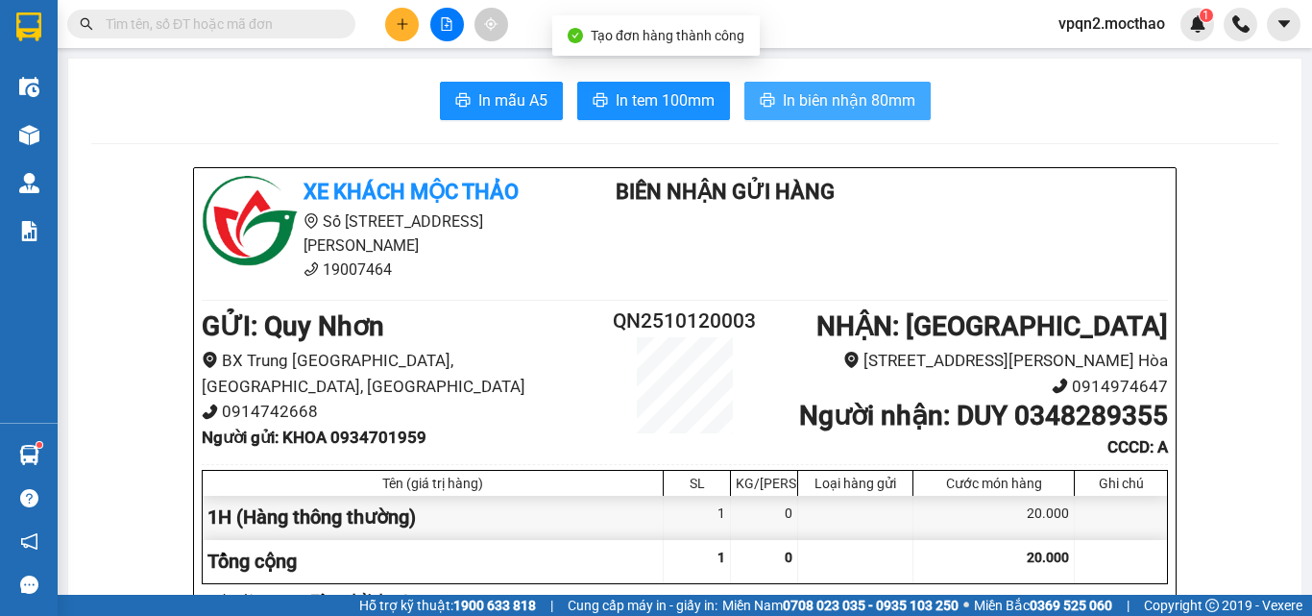
click at [794, 114] on button "In biên nhận 80mm" at bounding box center [837, 101] width 186 height 38
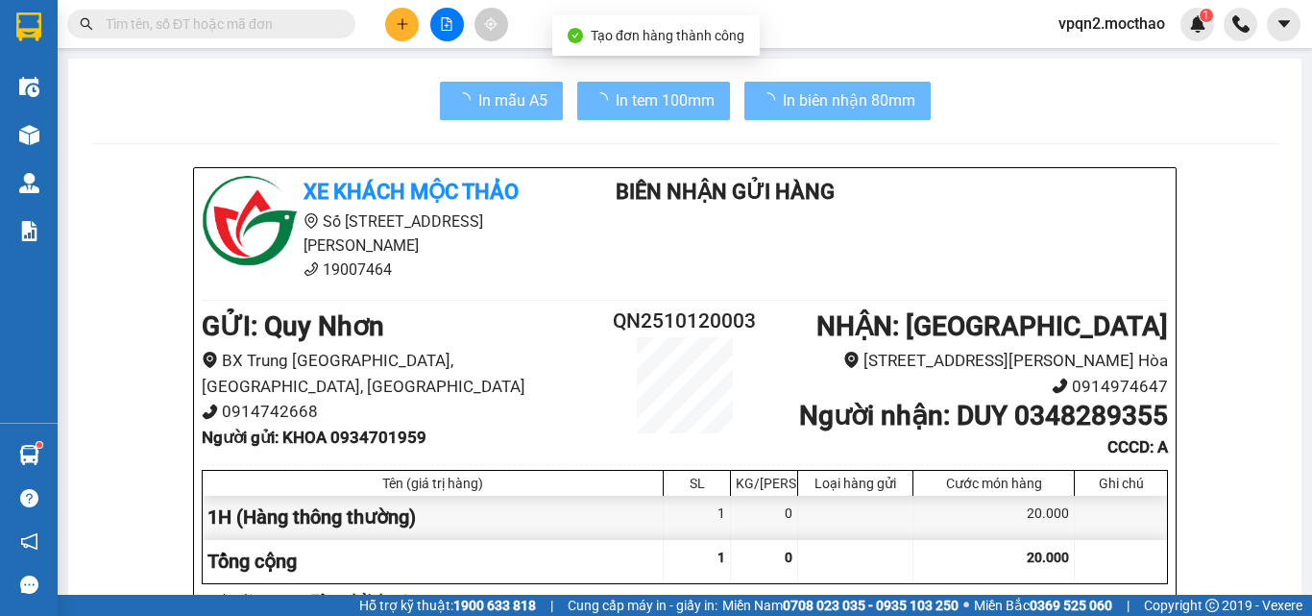
click at [663, 94] on span "In tem 100mm" at bounding box center [665, 100] width 99 height 24
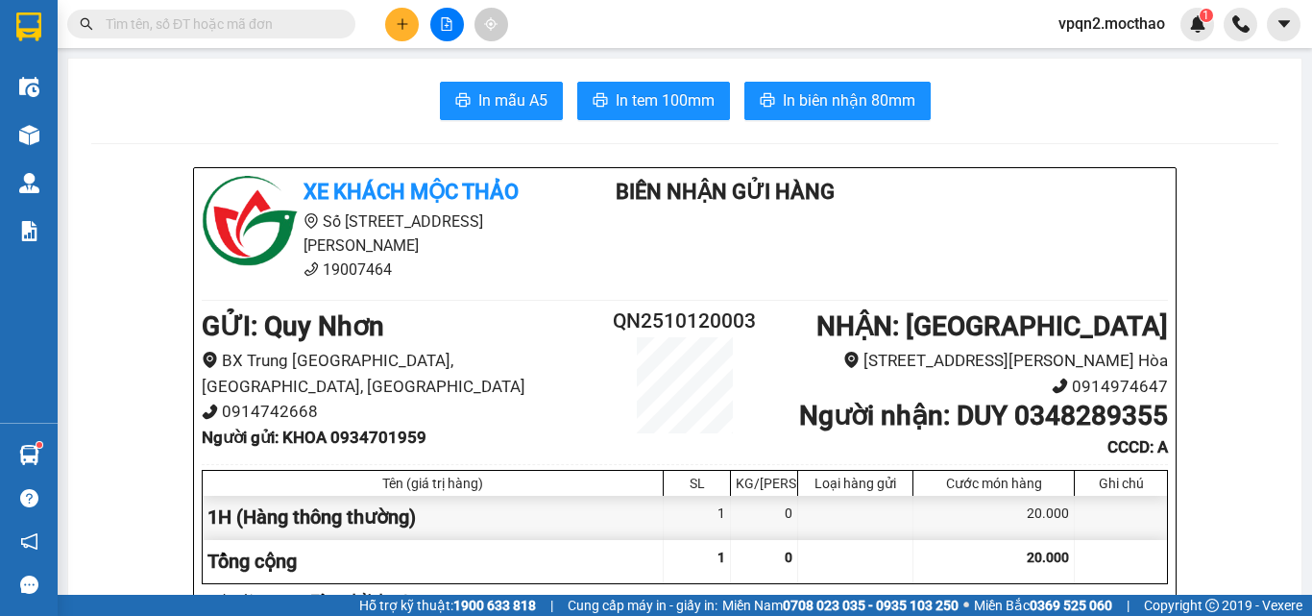
drag, startPoint x: 667, startPoint y: 91, endPoint x: 929, endPoint y: 121, distance: 262.9
click at [668, 92] on span "In tem 100mm" at bounding box center [665, 100] width 99 height 24
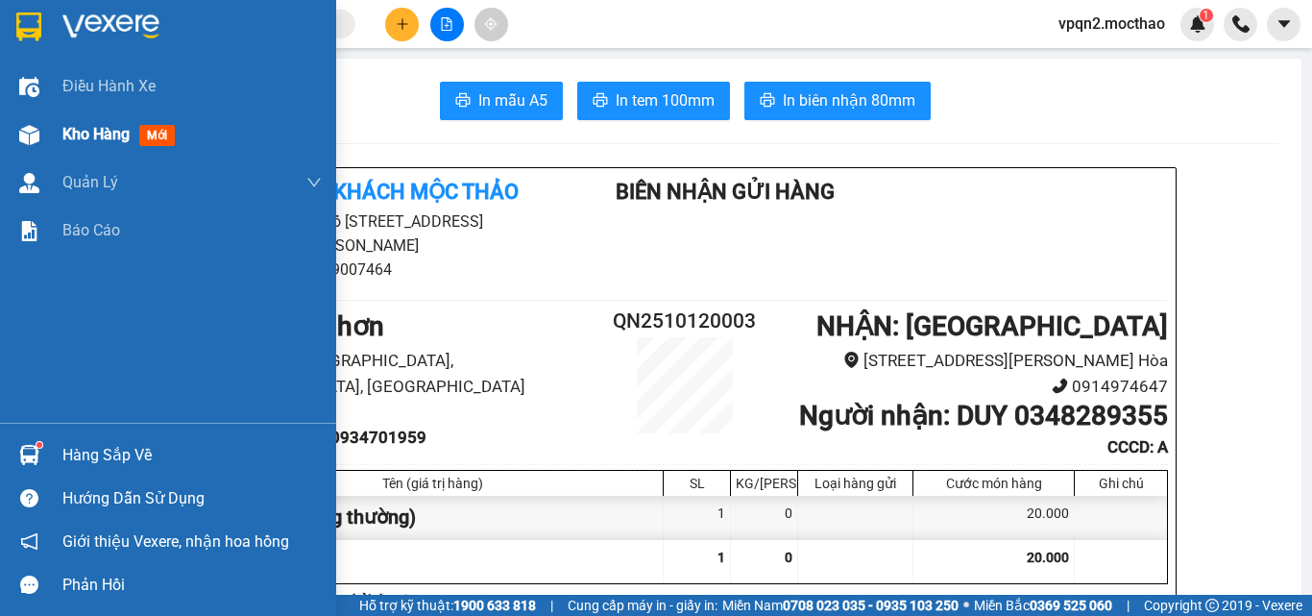
click at [41, 127] on div at bounding box center [29, 135] width 34 height 34
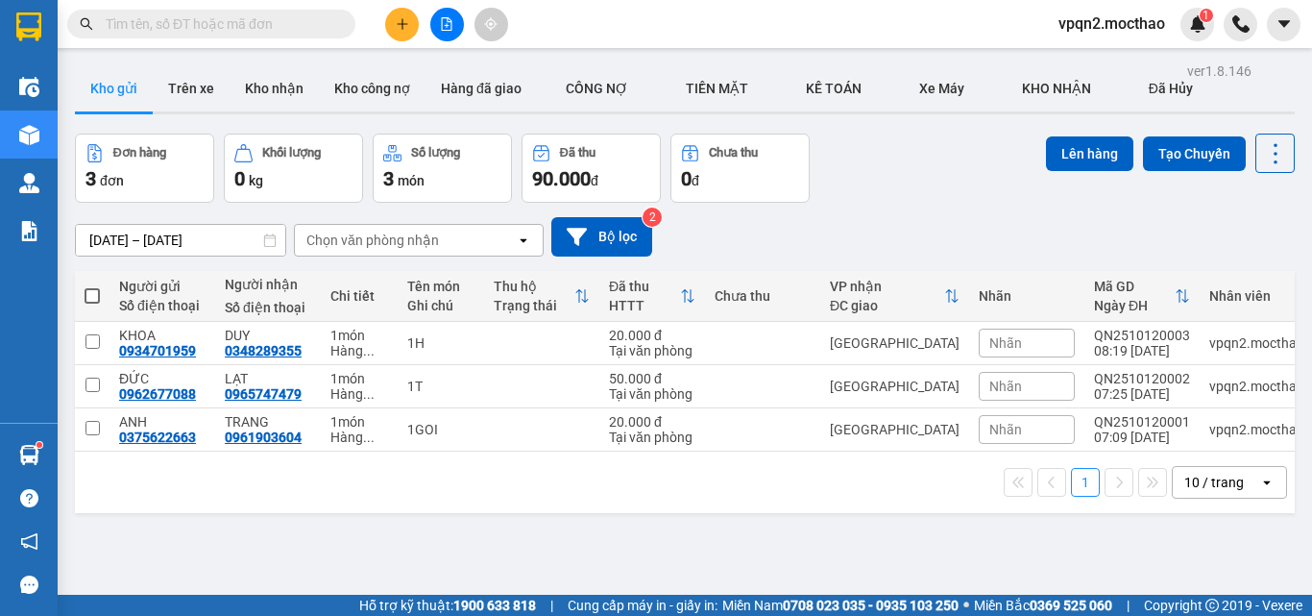
click at [405, 31] on button at bounding box center [402, 25] width 34 height 34
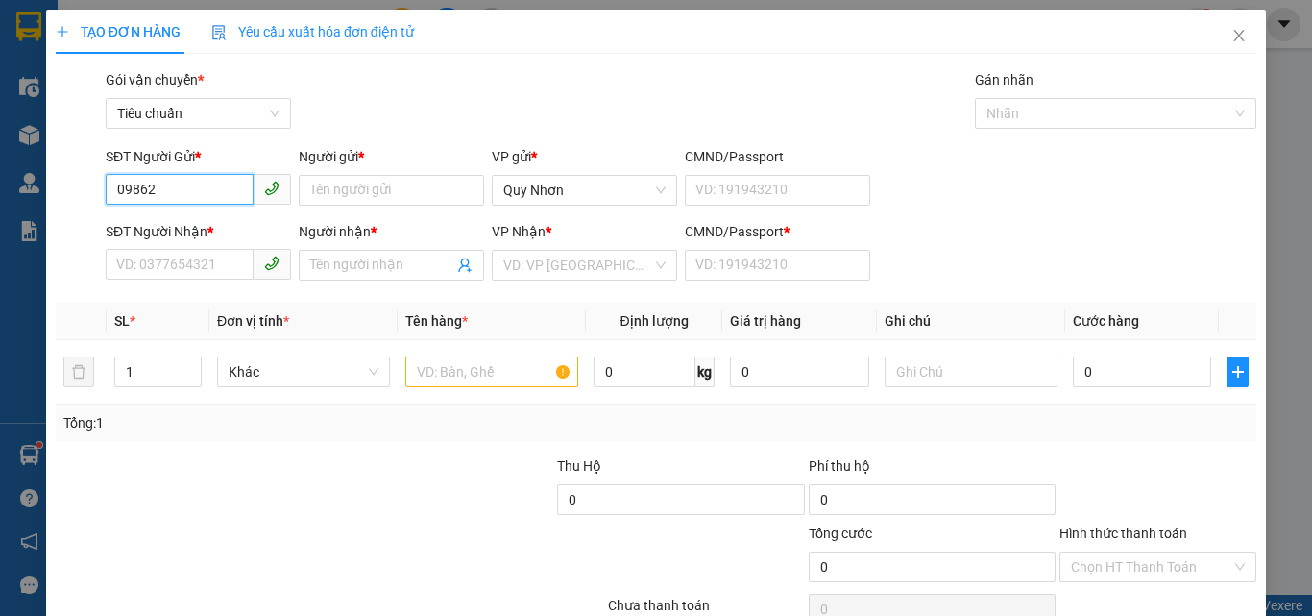
type input "098623"
click at [196, 239] on div "0986235302 - ĐẾN" at bounding box center [196, 228] width 183 height 31
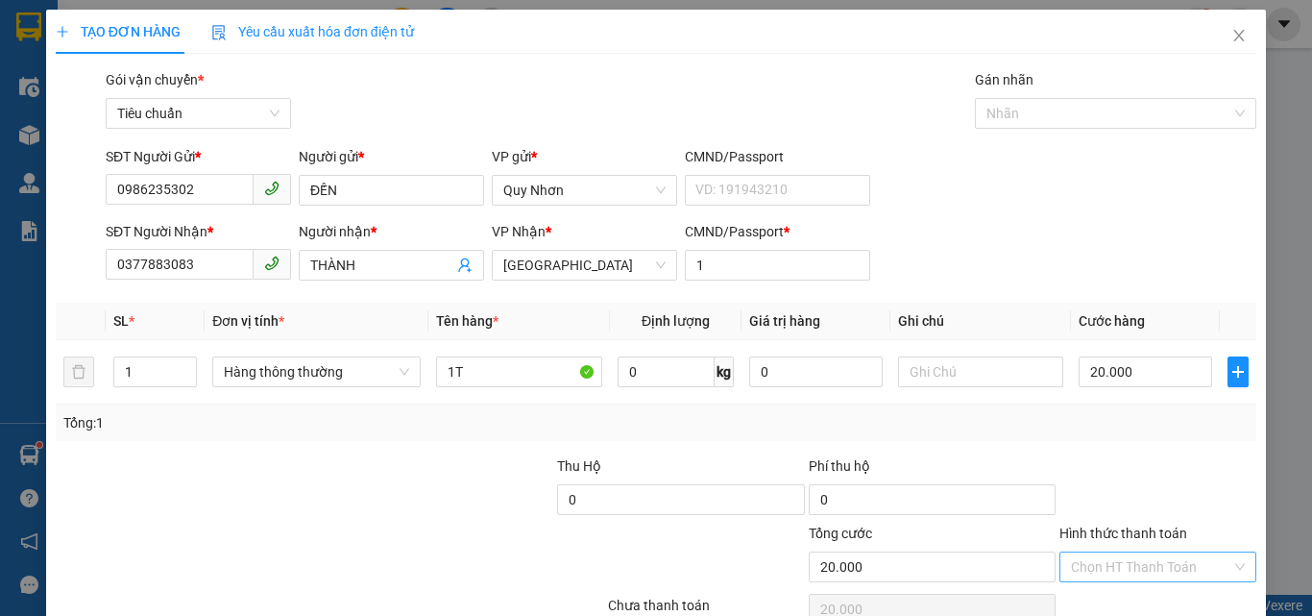
click at [1073, 552] on input "Hình thức thanh toán" at bounding box center [1151, 566] width 160 height 29
click at [1097, 421] on div "Tại văn phòng" at bounding box center [1146, 436] width 195 height 31
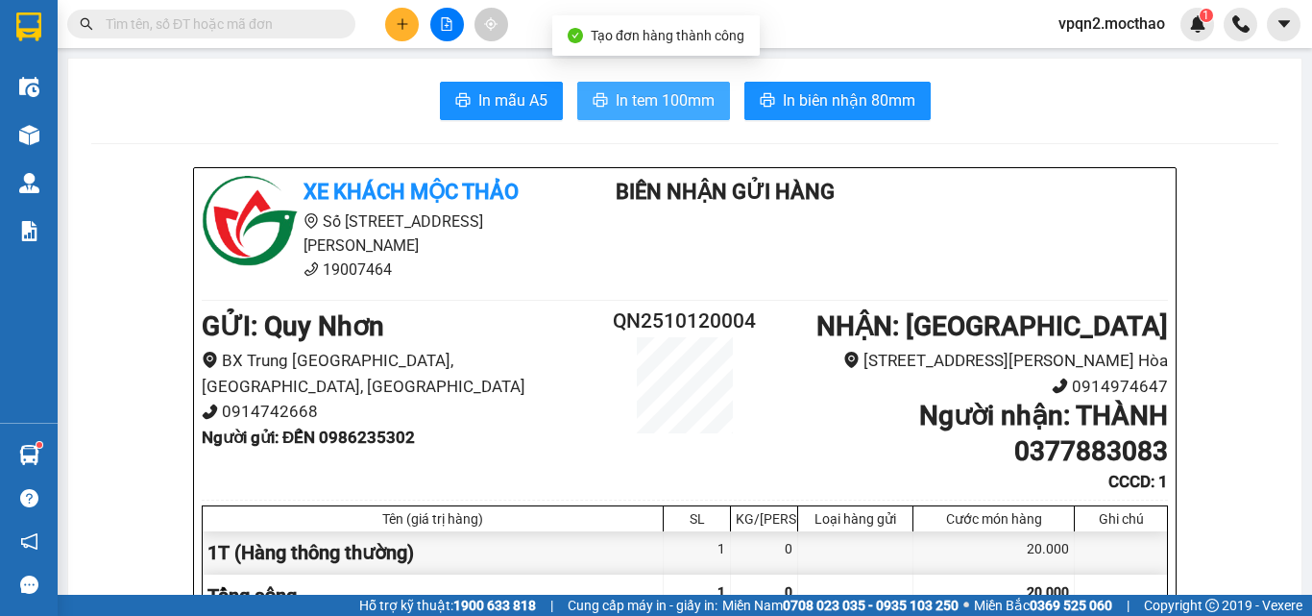
click at [680, 96] on span "In tem 100mm" at bounding box center [665, 100] width 99 height 24
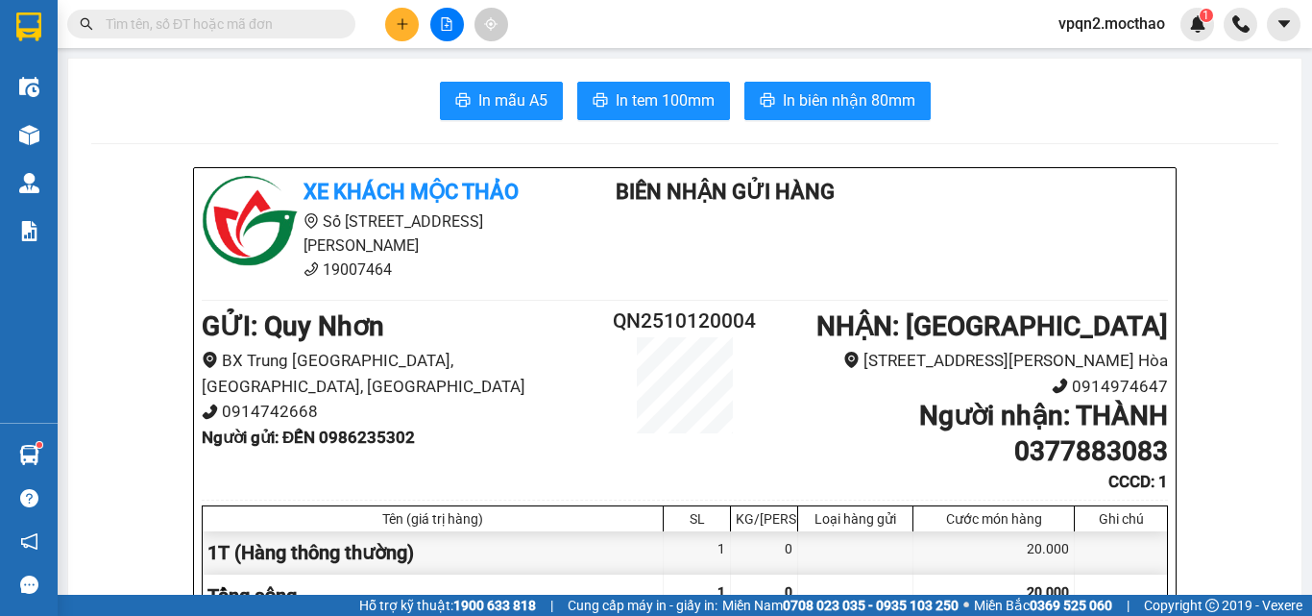
click at [443, 37] on button at bounding box center [447, 25] width 34 height 34
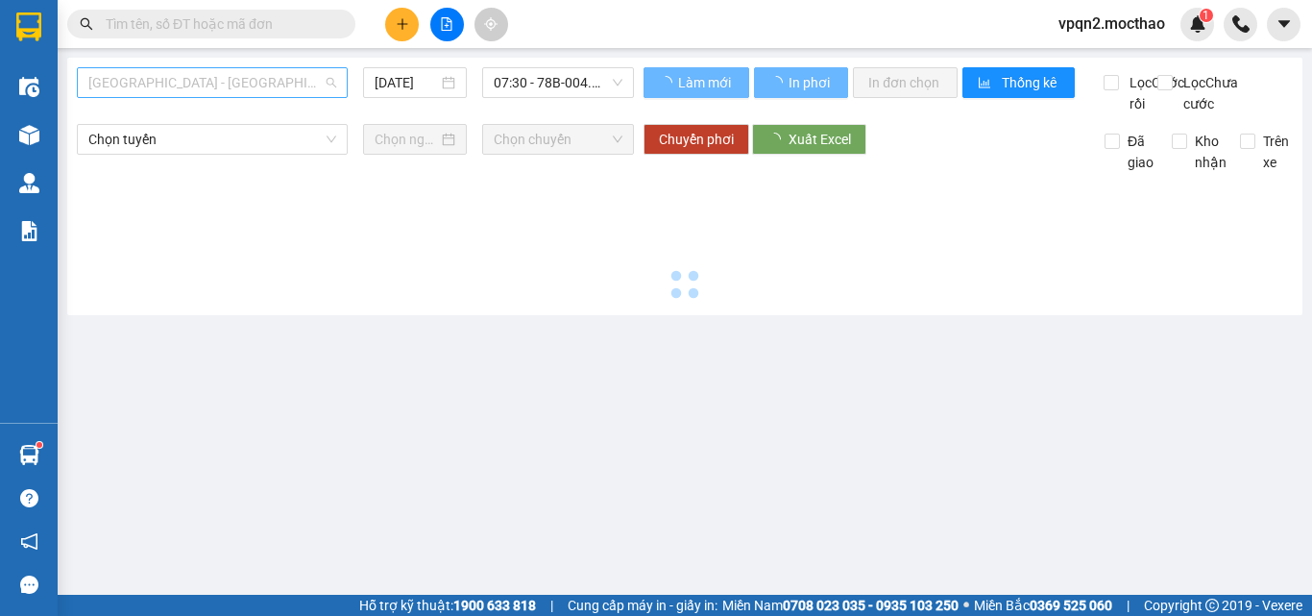
click at [328, 75] on span "[GEOGRAPHIC_DATA] - [PERSON_NAME]" at bounding box center [212, 82] width 248 height 29
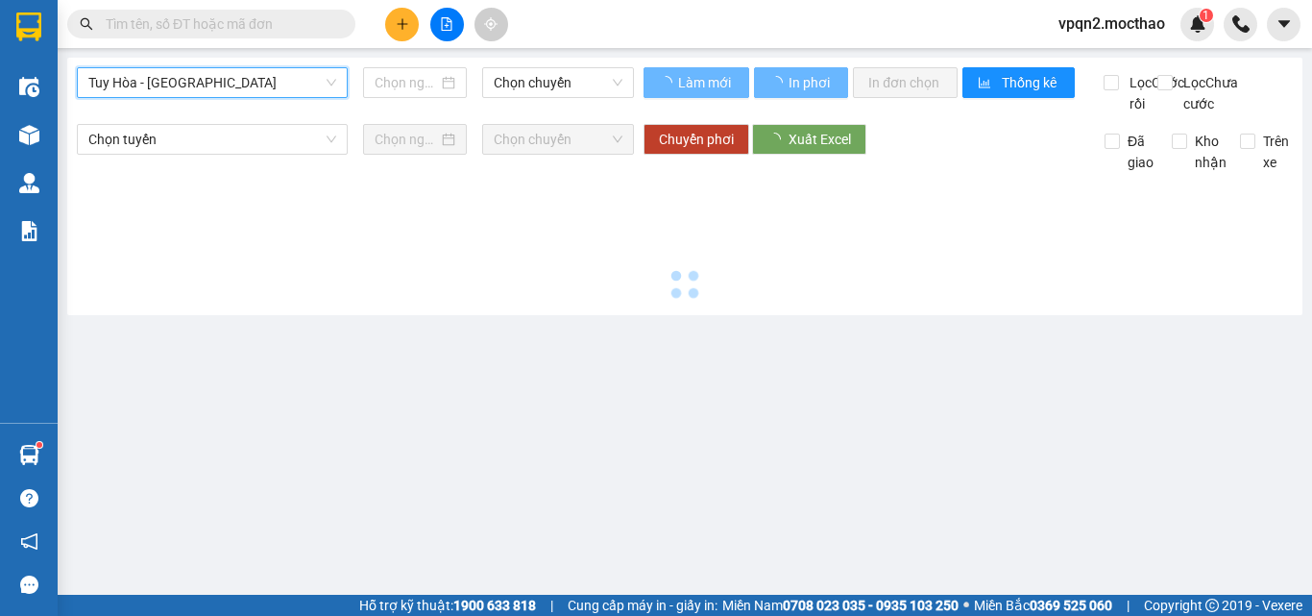
type input "[DATE]"
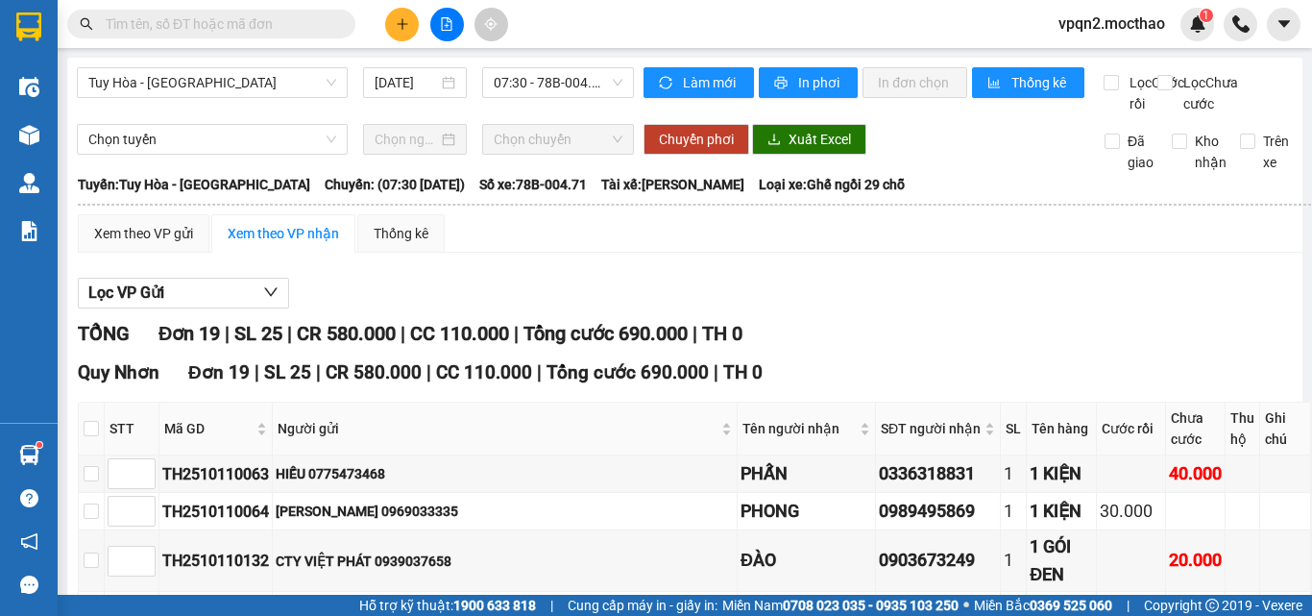
click at [411, 20] on button at bounding box center [402, 25] width 34 height 34
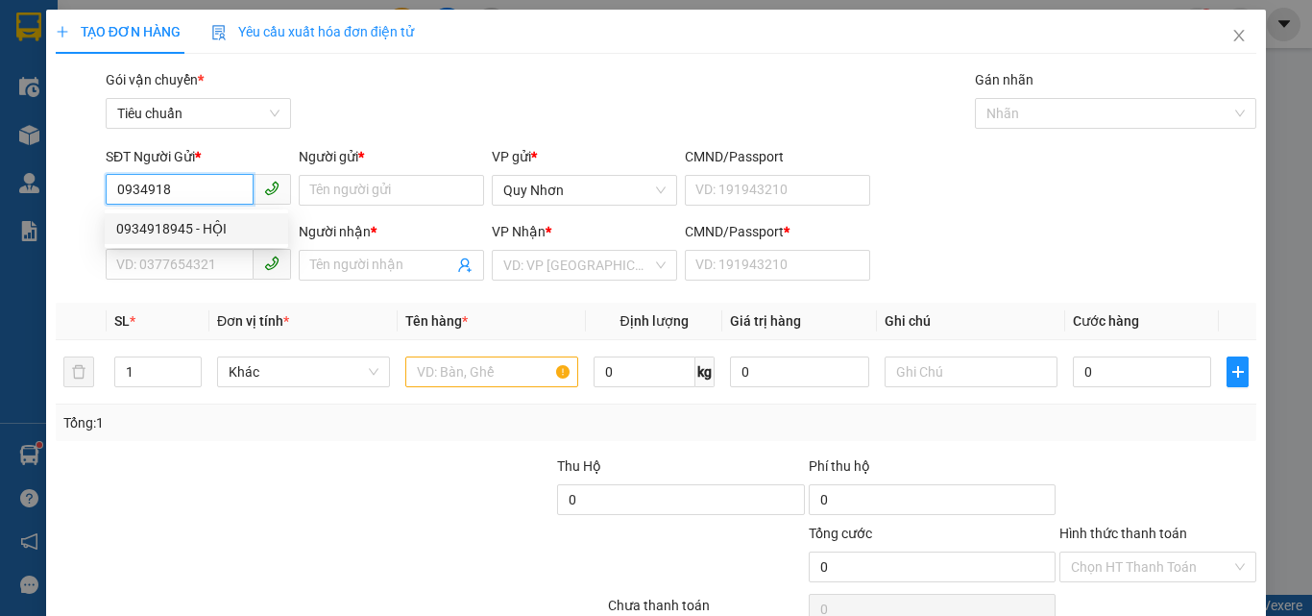
drag, startPoint x: 207, startPoint y: 227, endPoint x: 202, endPoint y: 195, distance: 32.2
click at [202, 195] on body "Kết quả tìm kiếm ( 0 ) Bộ lọc No Data vpqn2.mocthao 1 Điều hành xe Kho hàng mới…" at bounding box center [656, 308] width 1312 height 616
type input "0934918357"
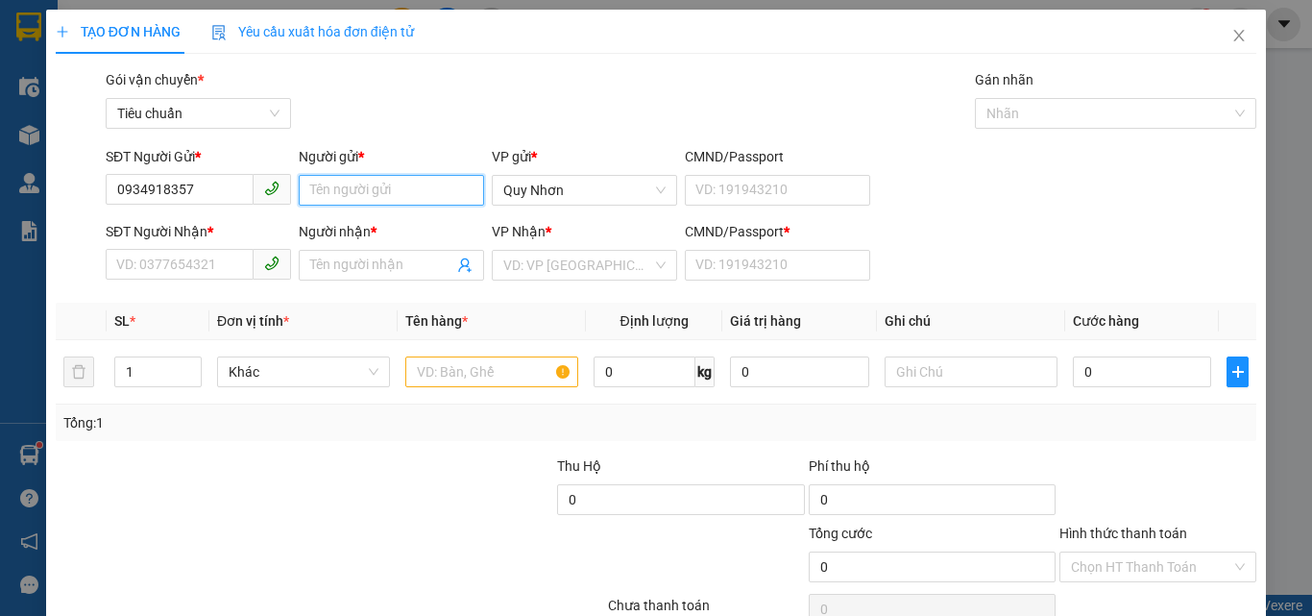
click at [307, 202] on input "Người gửi *" at bounding box center [391, 190] width 185 height 31
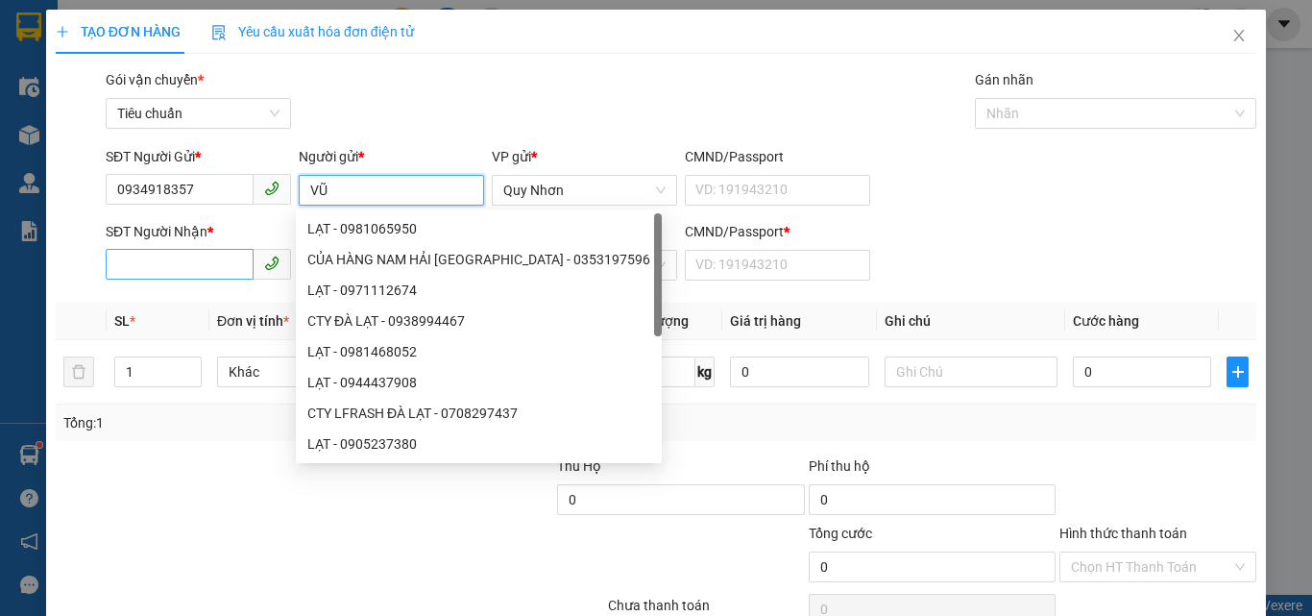
type input "VŨ"
click at [210, 263] on input "SĐT Người Nhận *" at bounding box center [180, 264] width 148 height 31
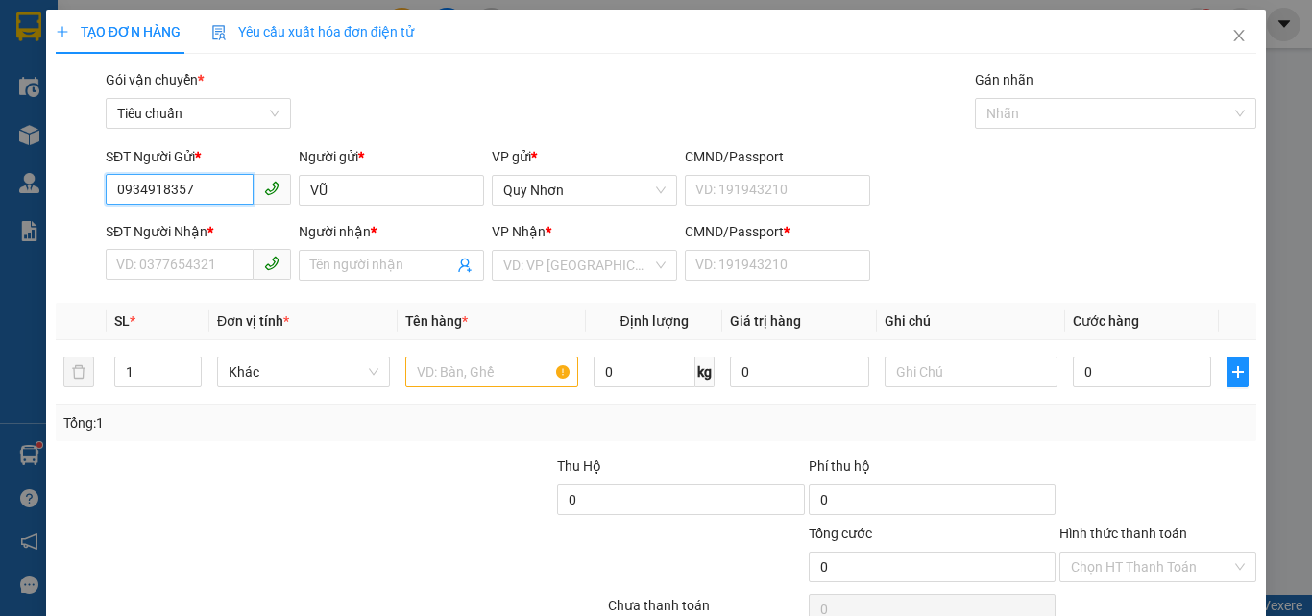
click at [199, 181] on input "0934918357" at bounding box center [180, 189] width 148 height 31
type input "0934918357"
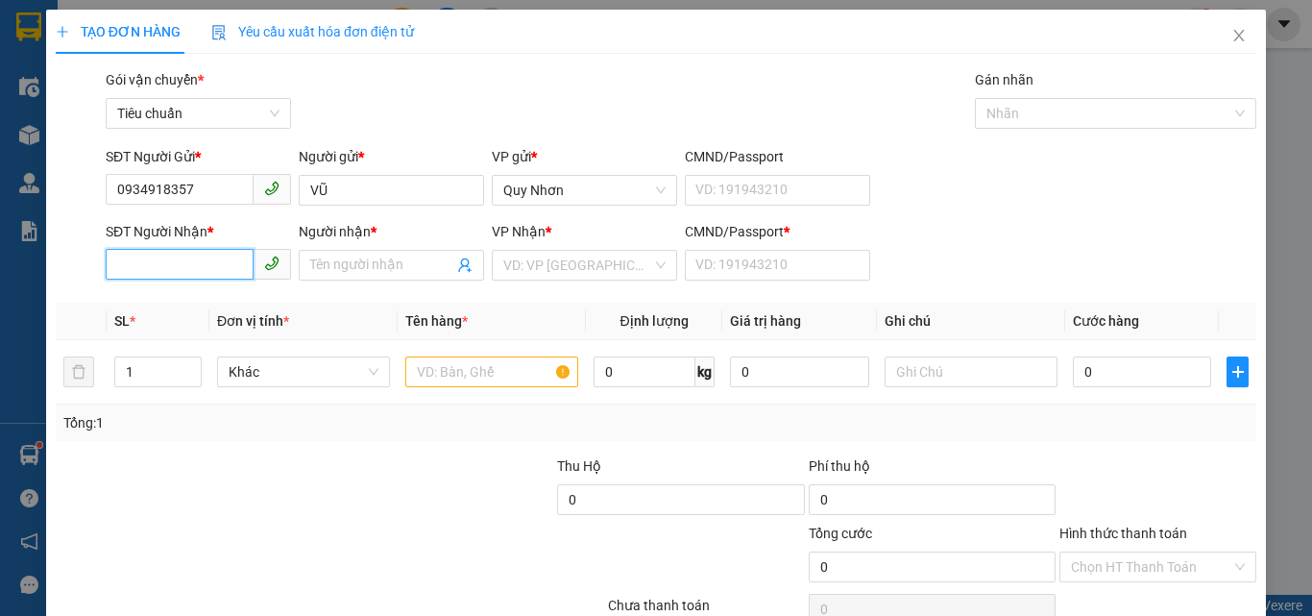
click at [215, 265] on input "SĐT Người Nhận *" at bounding box center [180, 264] width 148 height 31
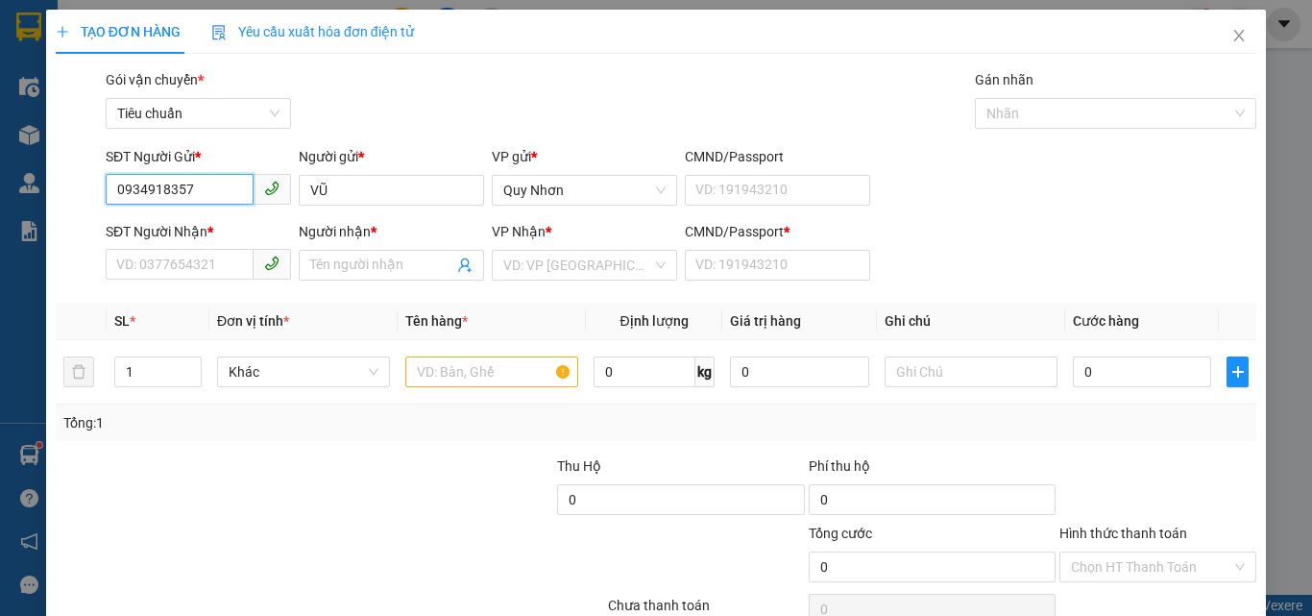
click at [203, 194] on input "0934918357" at bounding box center [180, 189] width 148 height 31
click at [135, 191] on input "0934918357" at bounding box center [180, 189] width 148 height 31
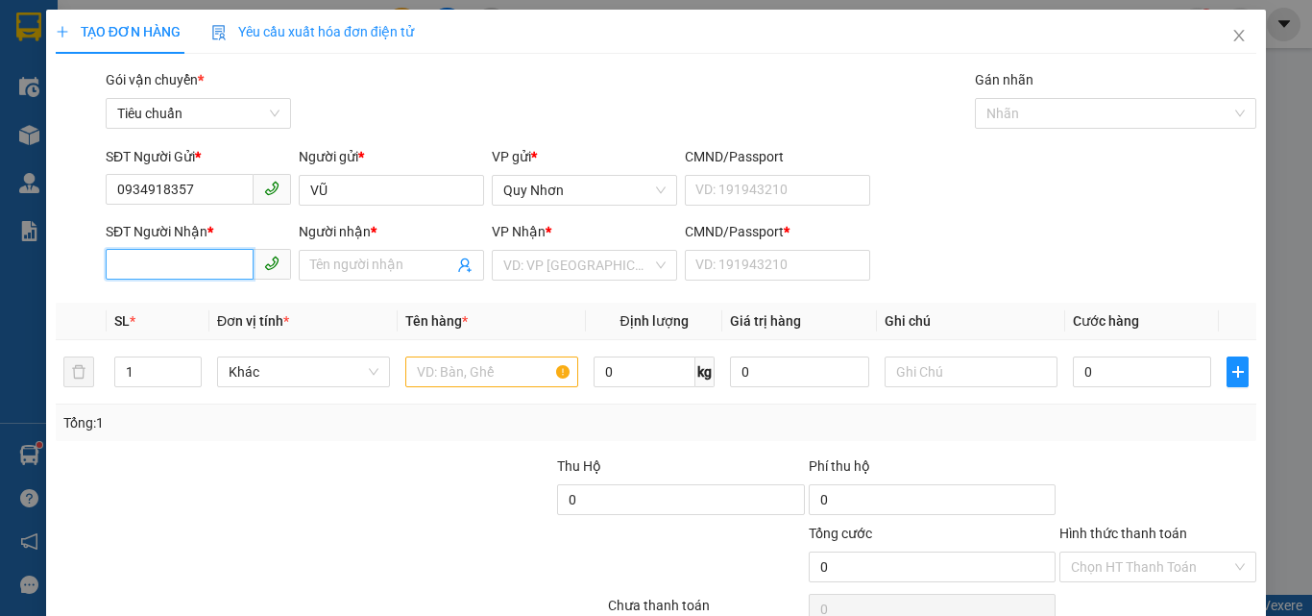
click at [173, 263] on input "SĐT Người Nhận *" at bounding box center [180, 264] width 148 height 31
type input "07050000"
click at [187, 301] on div "0705000030 - HOÀNG" at bounding box center [196, 303] width 160 height 21
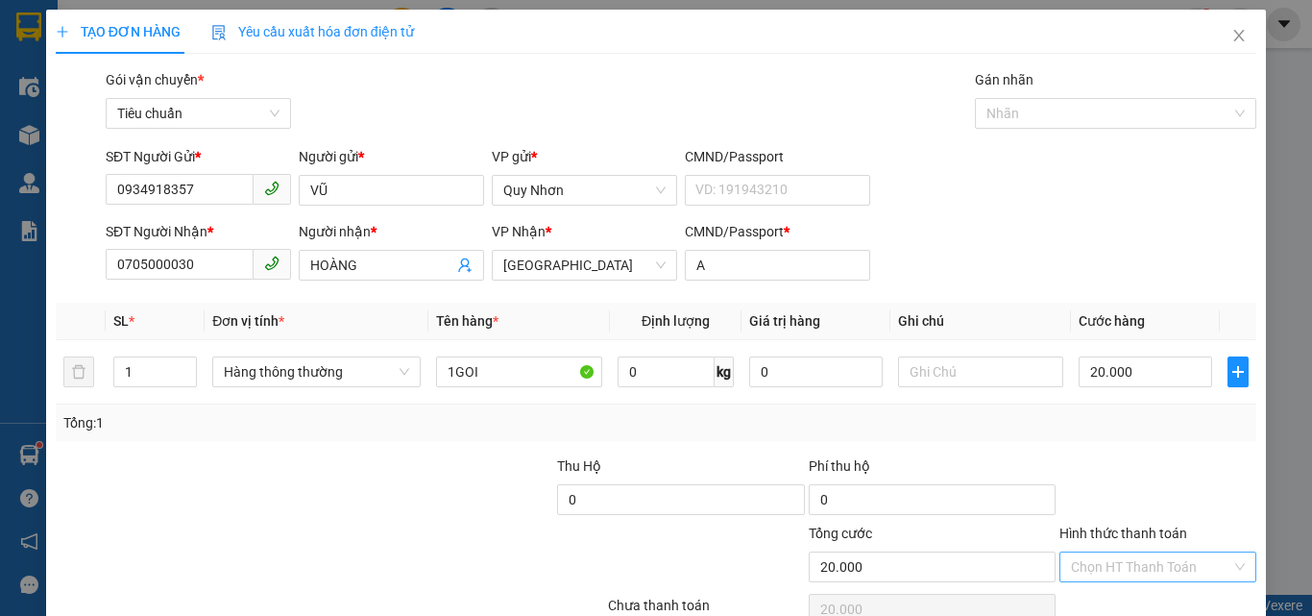
drag, startPoint x: 1106, startPoint y: 477, endPoint x: 1103, endPoint y: 459, distance: 18.5
click at [1107, 552] on input "Hình thức thanh toán" at bounding box center [1151, 566] width 160 height 29
drag, startPoint x: 1108, startPoint y: 344, endPoint x: 1109, endPoint y: 447, distance: 102.8
click at [1109, 425] on div "Tại văn phòng" at bounding box center [1146, 435] width 172 height 21
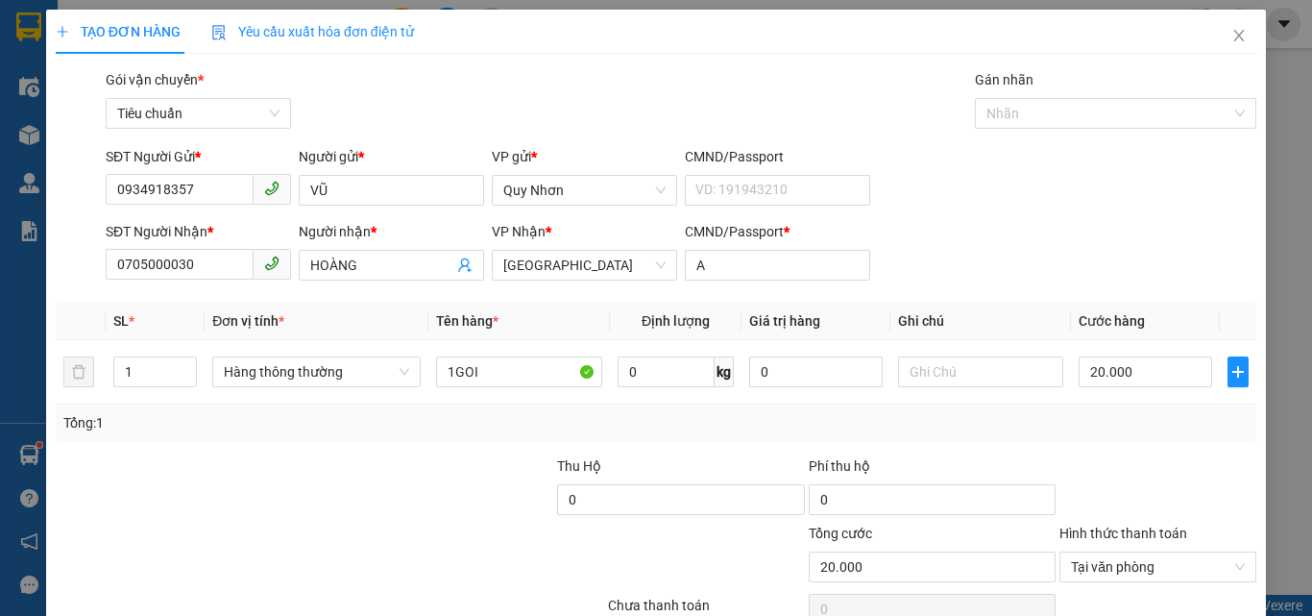
drag, startPoint x: 1123, startPoint y: 557, endPoint x: 1102, endPoint y: 501, distance: 59.2
click at [1116, 543] on div "Transit Pickup Surcharge Ids Transit Deliver Surcharge Ids Transit Deliver Surc…" at bounding box center [656, 371] width 1200 height 604
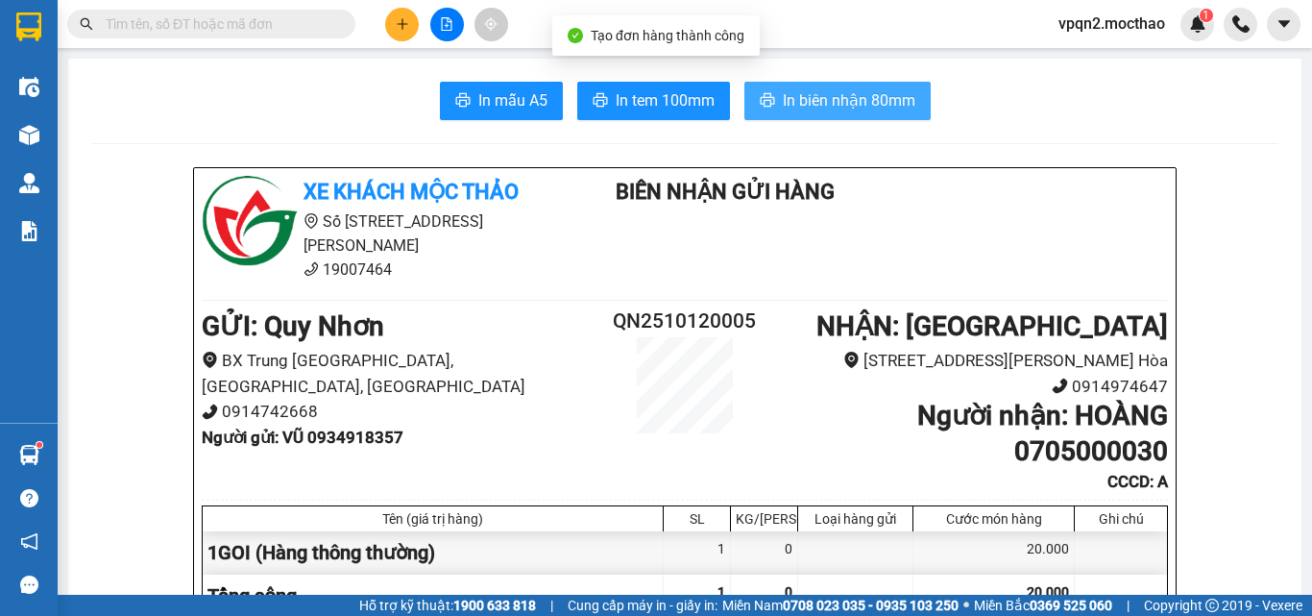
click at [892, 90] on span "In biên nhận 80mm" at bounding box center [849, 100] width 133 height 24
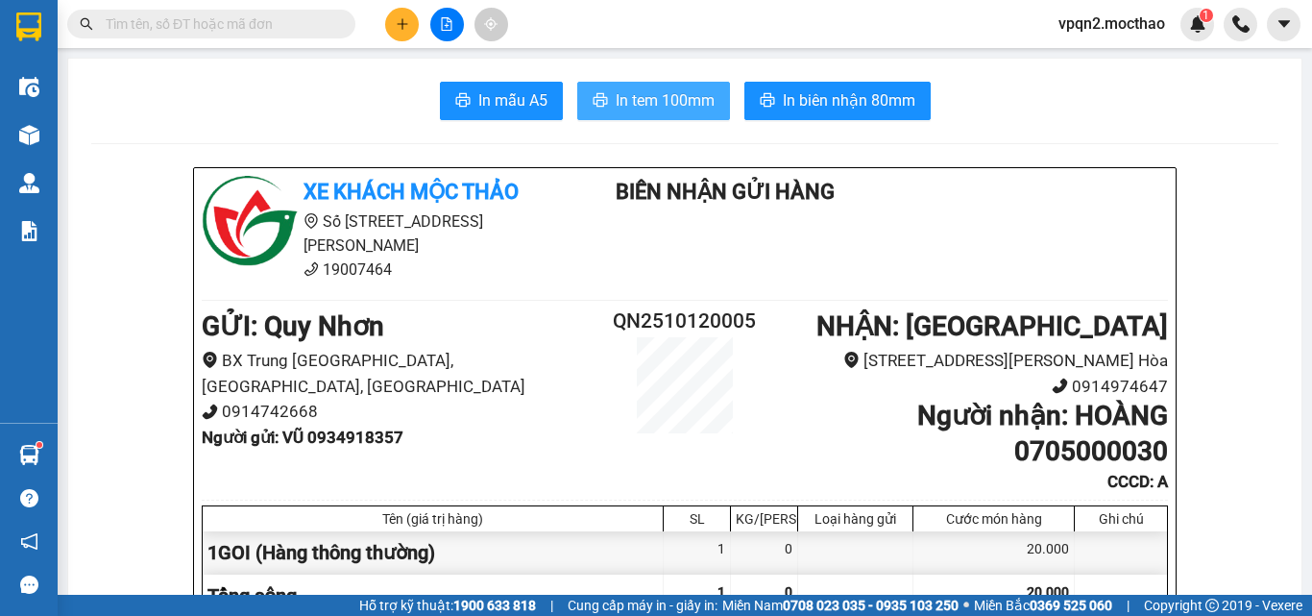
click at [654, 85] on button "In tem 100mm" at bounding box center [653, 101] width 153 height 38
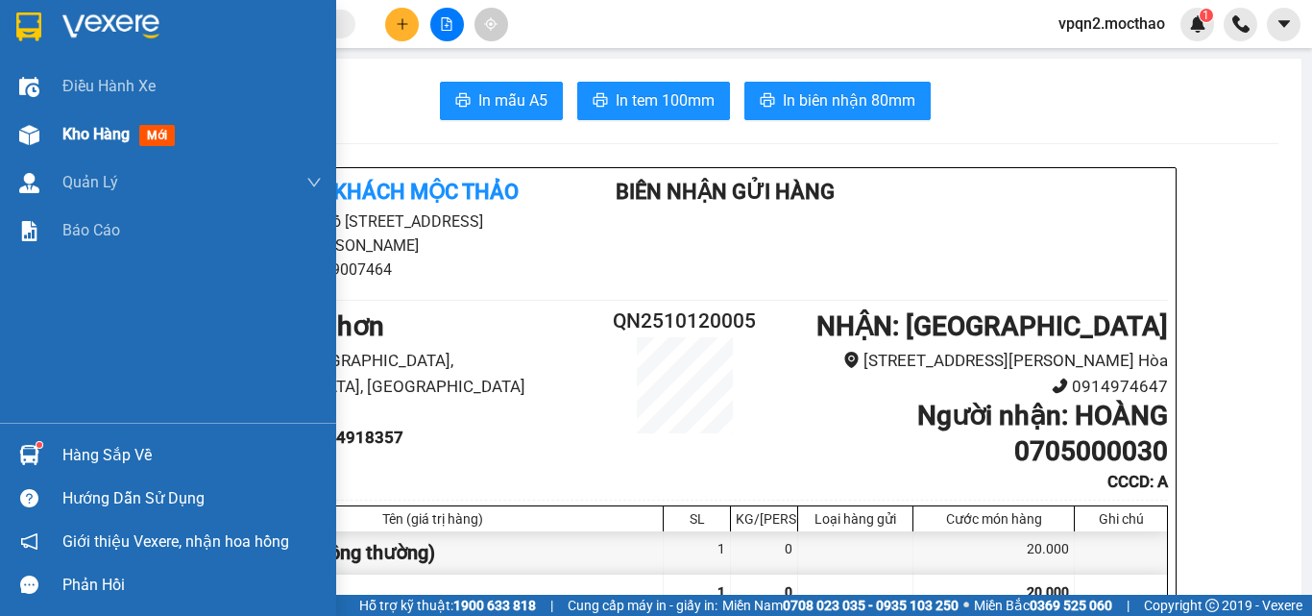
click at [13, 146] on div at bounding box center [29, 135] width 34 height 34
drag, startPoint x: 13, startPoint y: 146, endPoint x: 341, endPoint y: 12, distance: 353.6
click at [16, 145] on div at bounding box center [29, 135] width 34 height 34
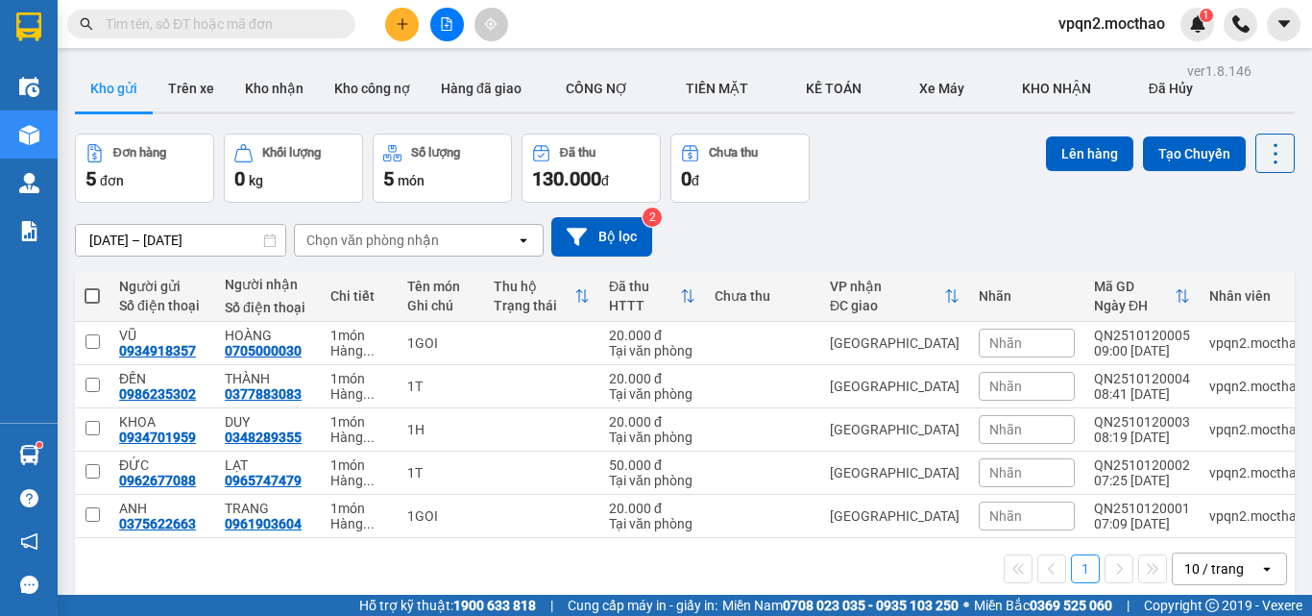
click at [398, 28] on icon "plus" at bounding box center [402, 23] width 13 height 13
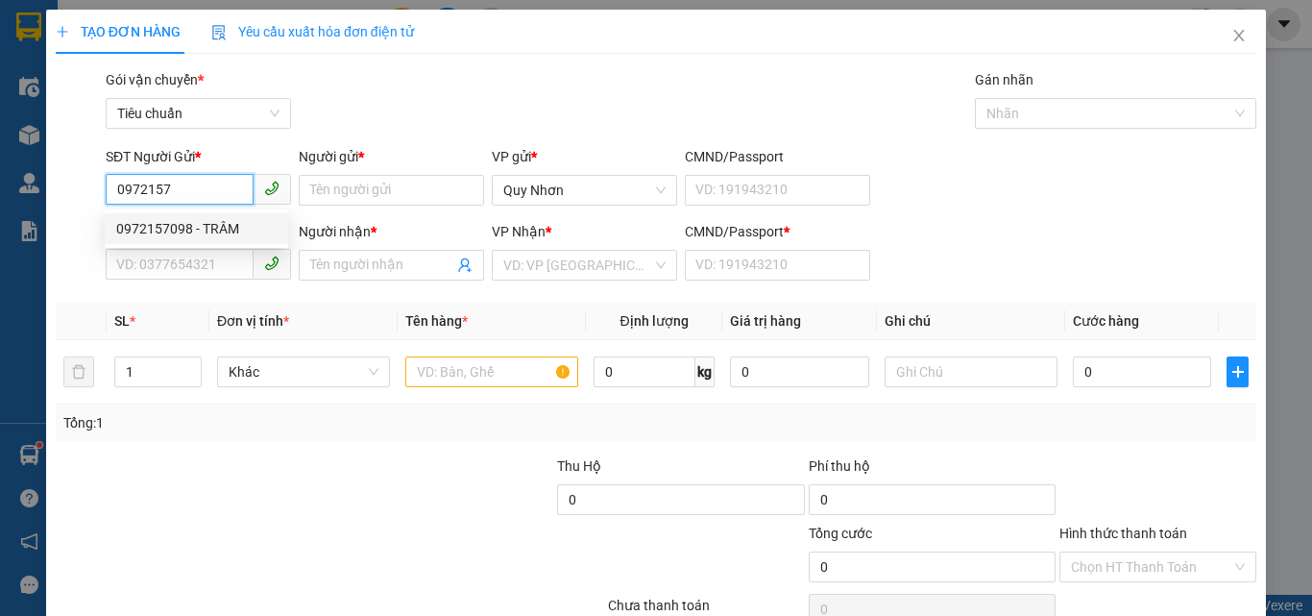
click at [192, 235] on div "0972157098 - TRÂM" at bounding box center [196, 228] width 160 height 21
type input "0972157098"
type input "TRÂM"
type input "0386735785"
type input "THUẬN"
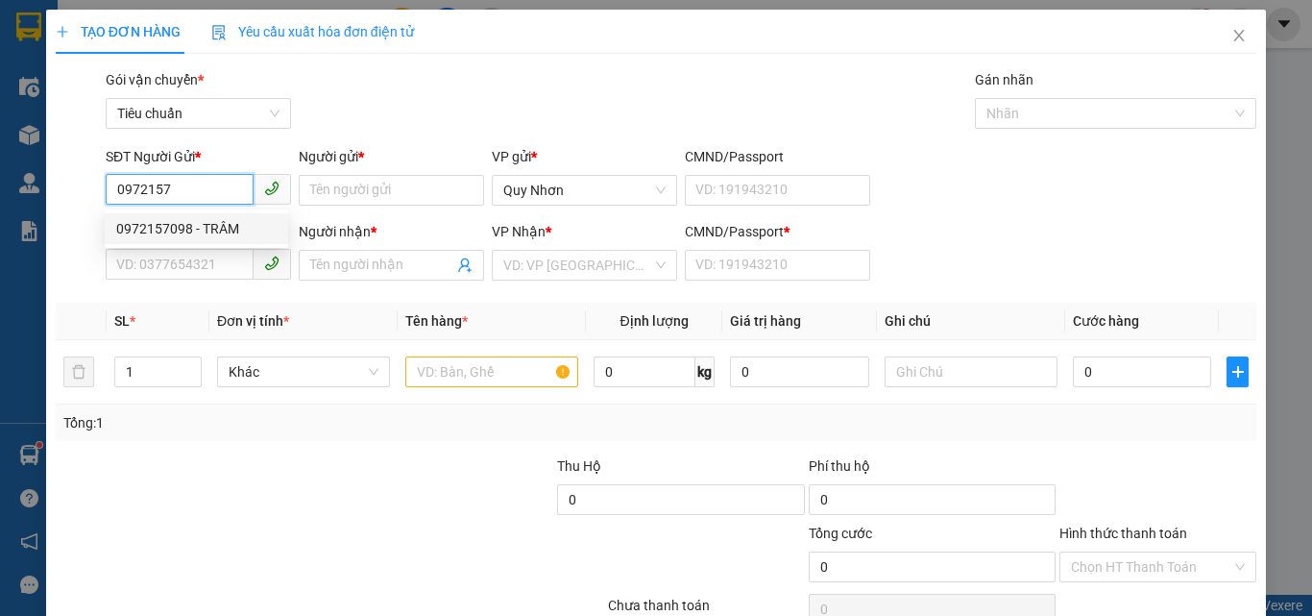
type input "A"
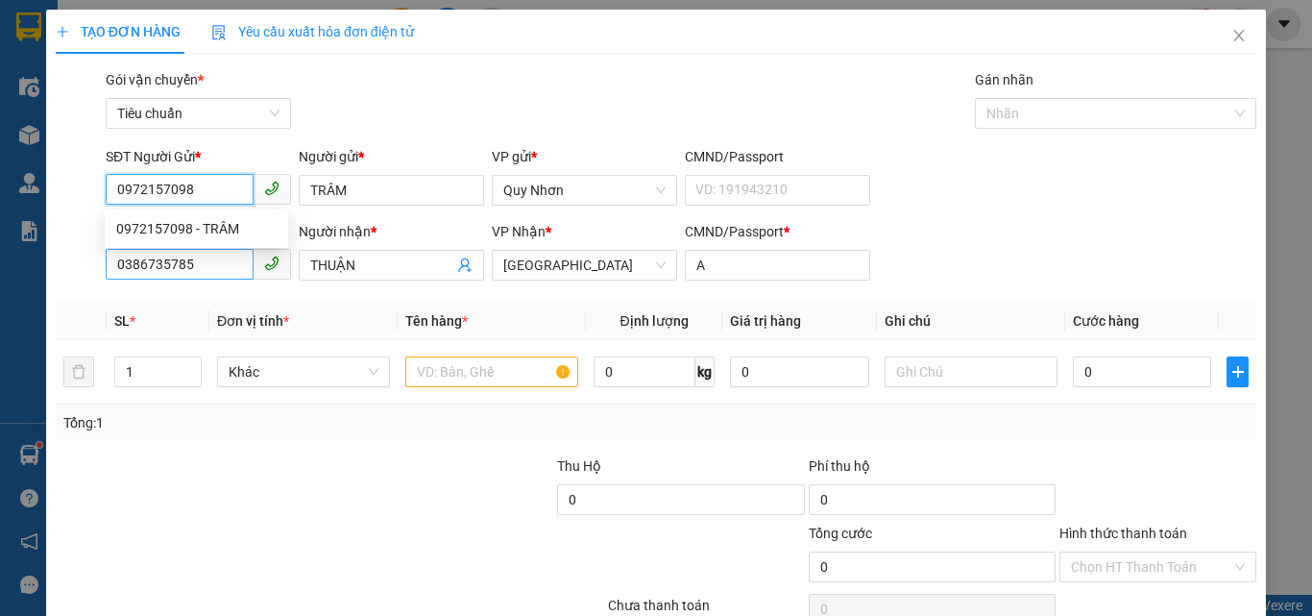
type input "0972157098"
type input "30.000"
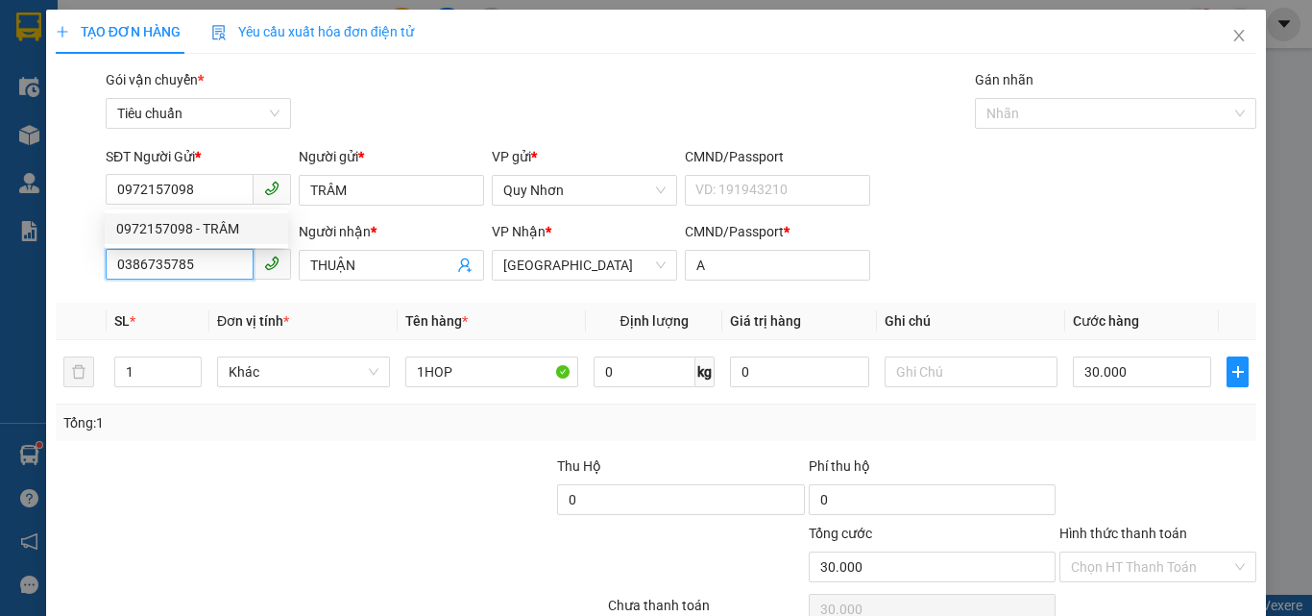
click at [189, 267] on input "0386735785" at bounding box center [180, 264] width 148 height 31
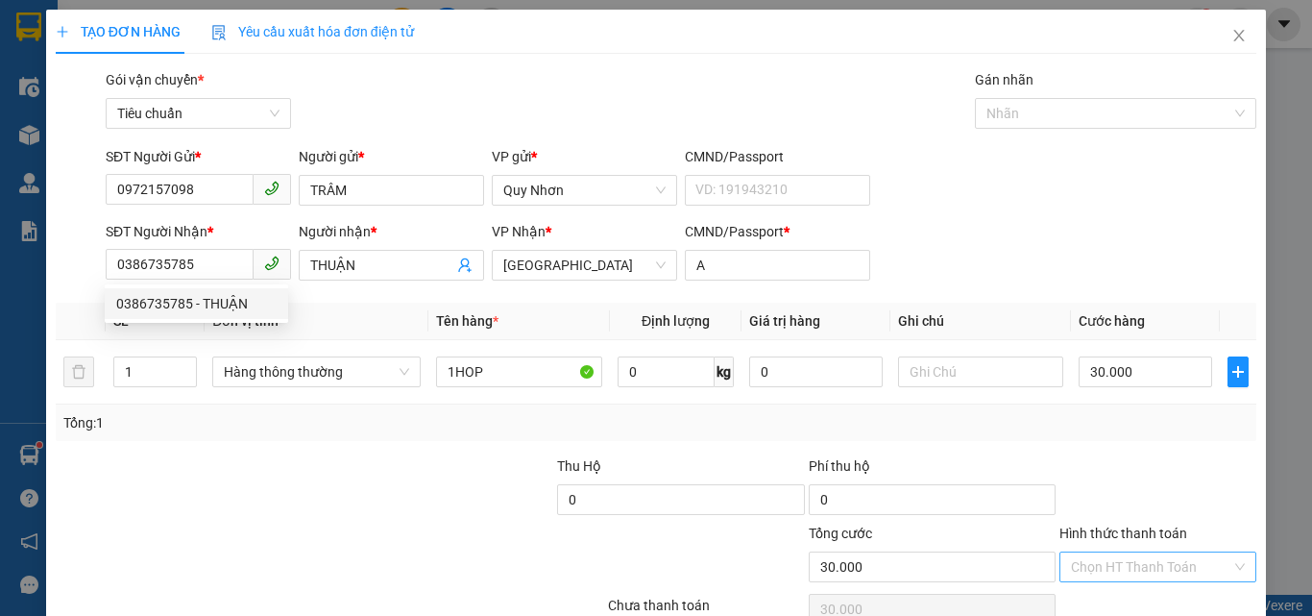
click at [1148, 552] on input "Hình thức thanh toán" at bounding box center [1151, 566] width 160 height 29
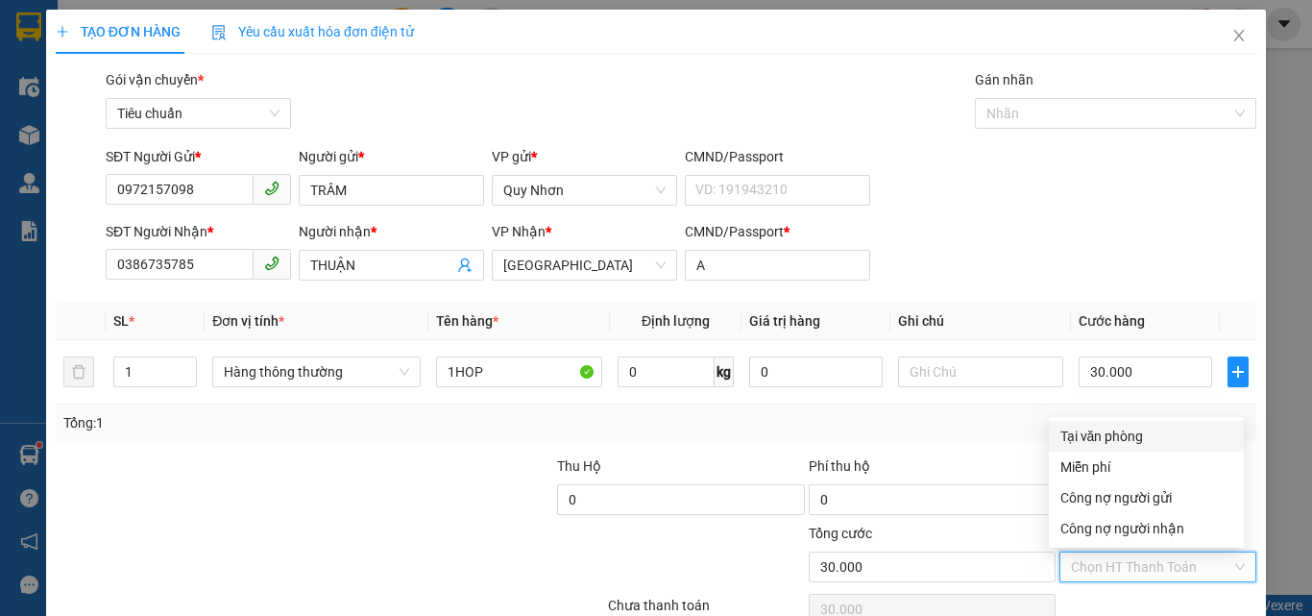
click at [1148, 425] on div "Tại văn phòng" at bounding box center [1146, 435] width 172 height 21
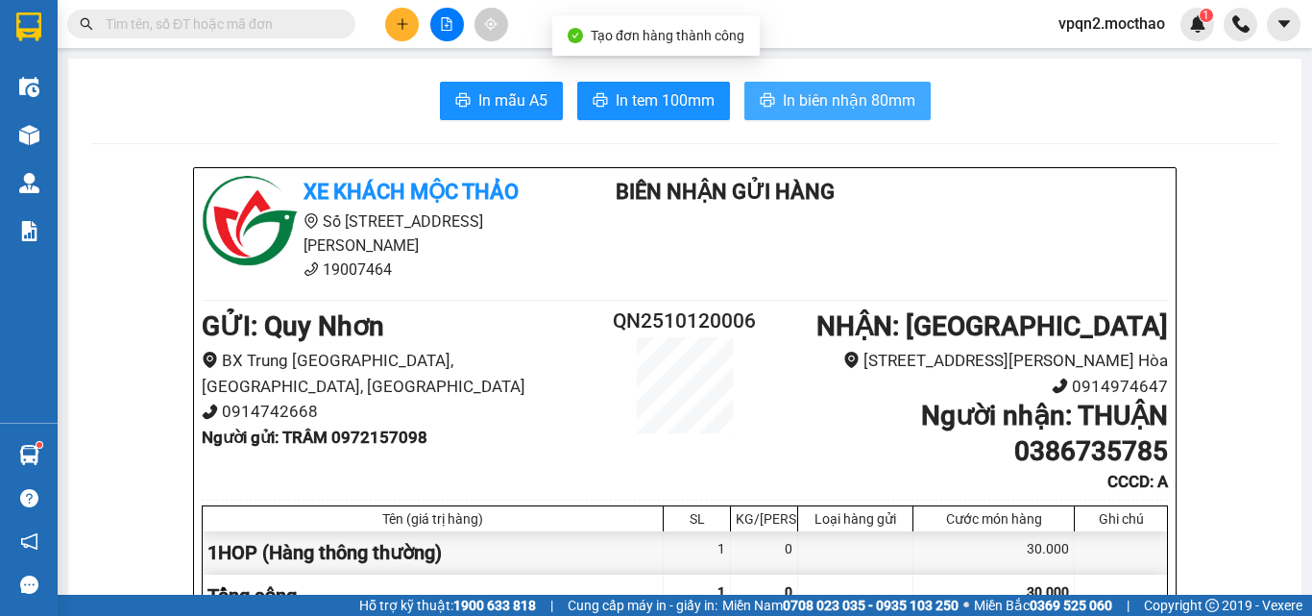
click at [873, 85] on button "In biên nhận 80mm" at bounding box center [837, 101] width 186 height 38
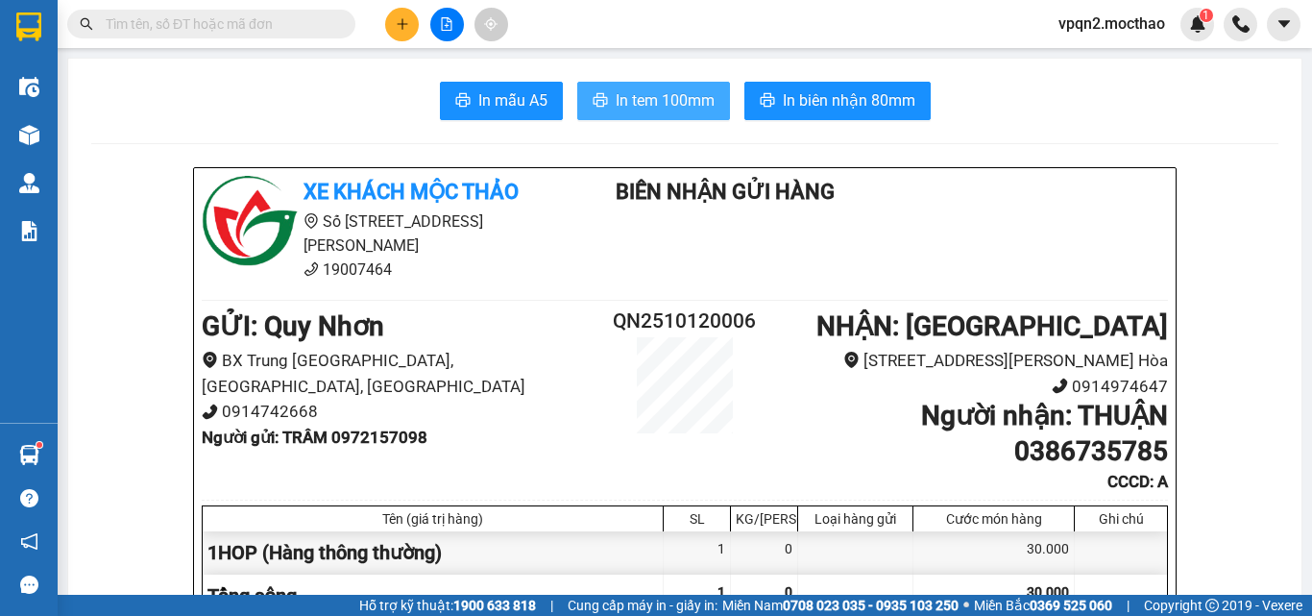
click at [676, 103] on span "In tem 100mm" at bounding box center [665, 100] width 99 height 24
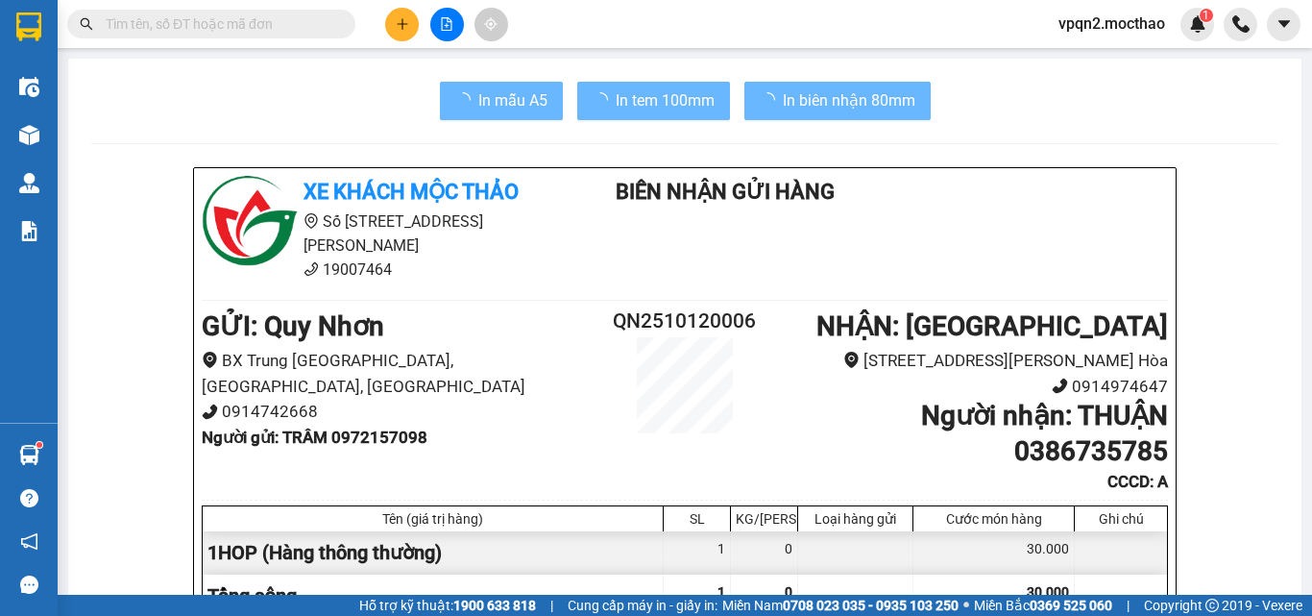
drag, startPoint x: 676, startPoint y: 103, endPoint x: 1015, endPoint y: 536, distance: 550.0
click at [1015, 536] on div "30.000" at bounding box center [993, 552] width 161 height 43
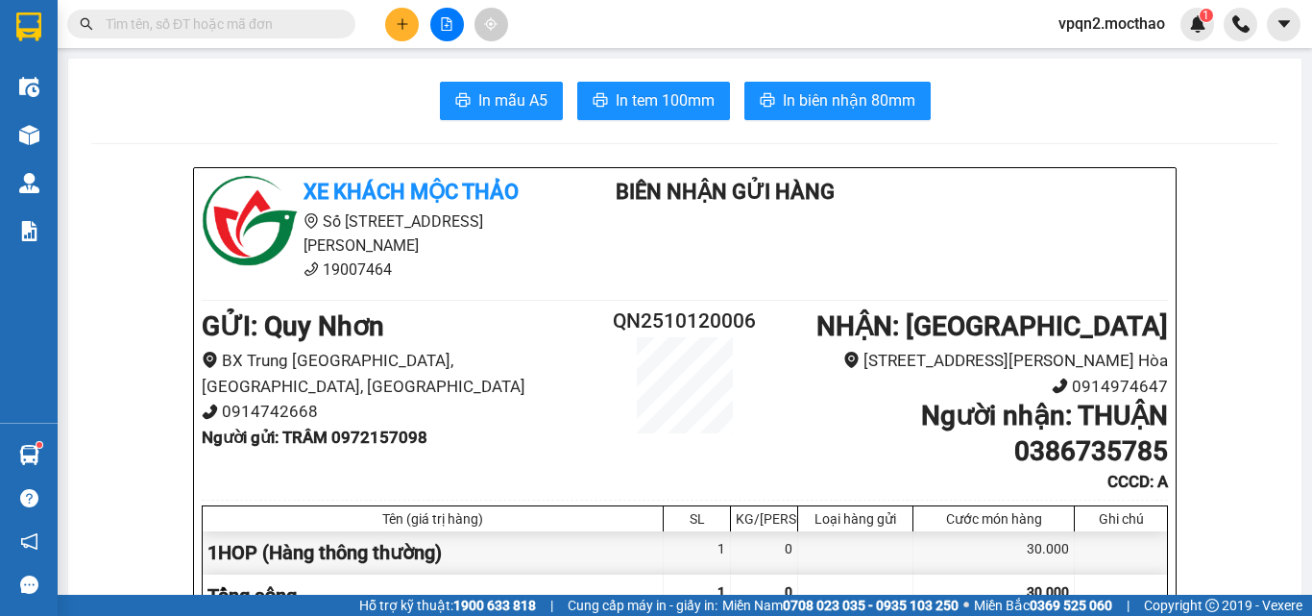
click at [390, 23] on button at bounding box center [402, 25] width 34 height 34
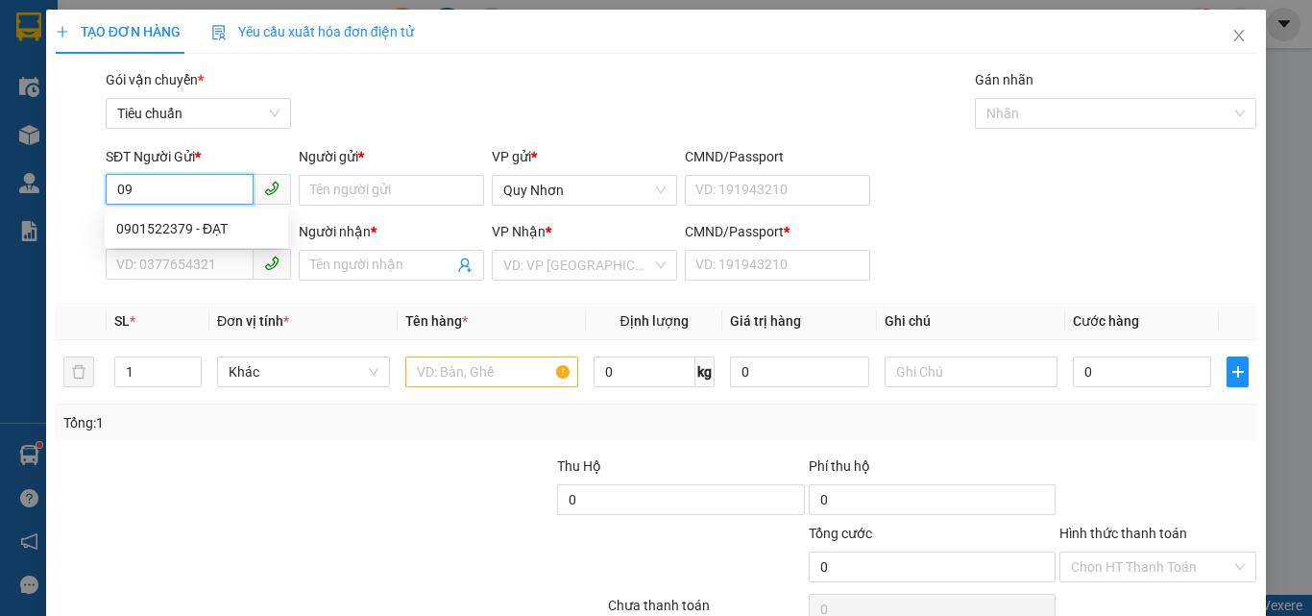
type input "0"
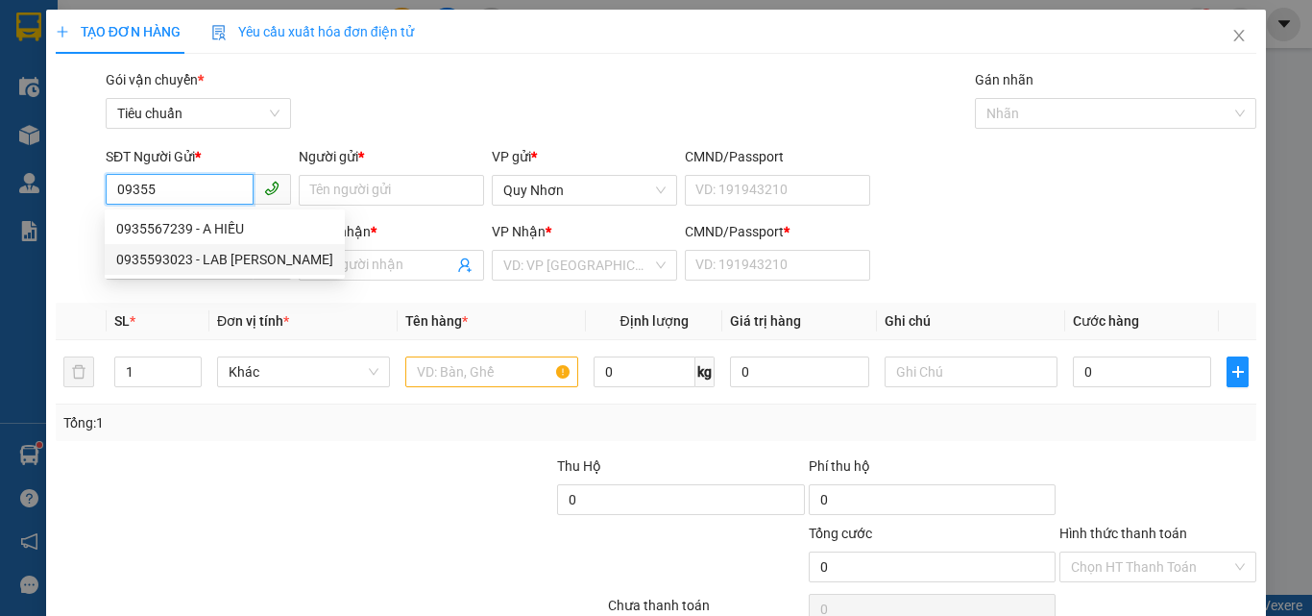
click at [239, 261] on div "0935593023 - LAB HOÀNG BẢO" at bounding box center [224, 259] width 217 height 21
type input "0935593023"
type input "LAB [PERSON_NAME]"
type input "0917488339"
type input "NHƯ Ý"
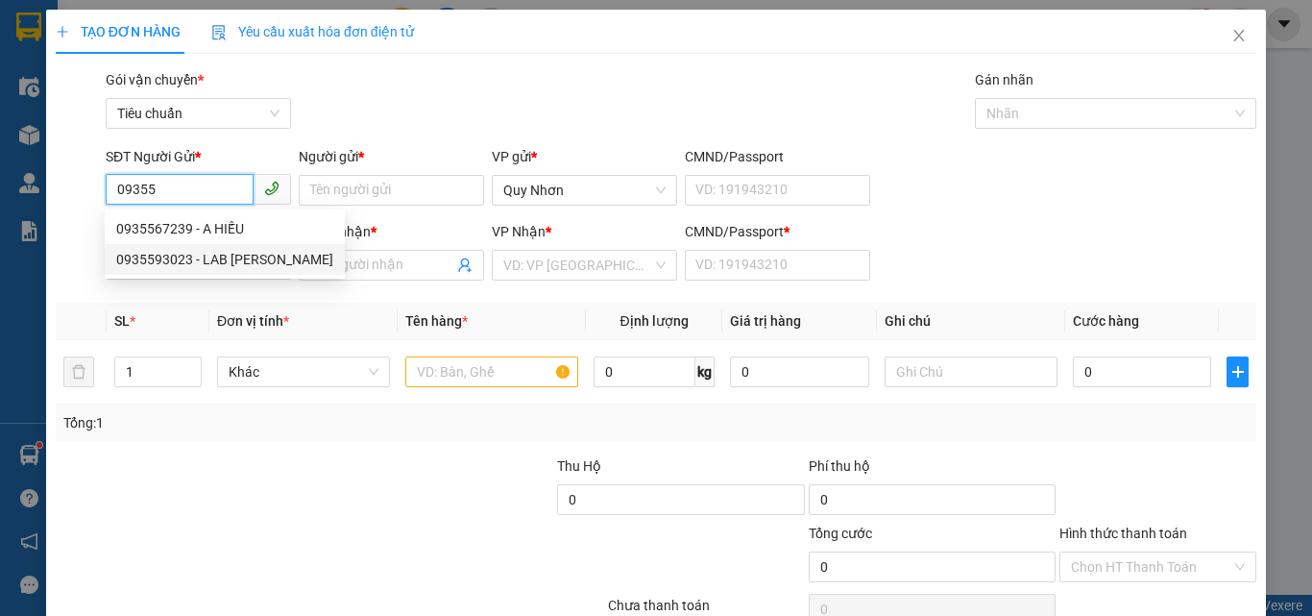
type input "A"
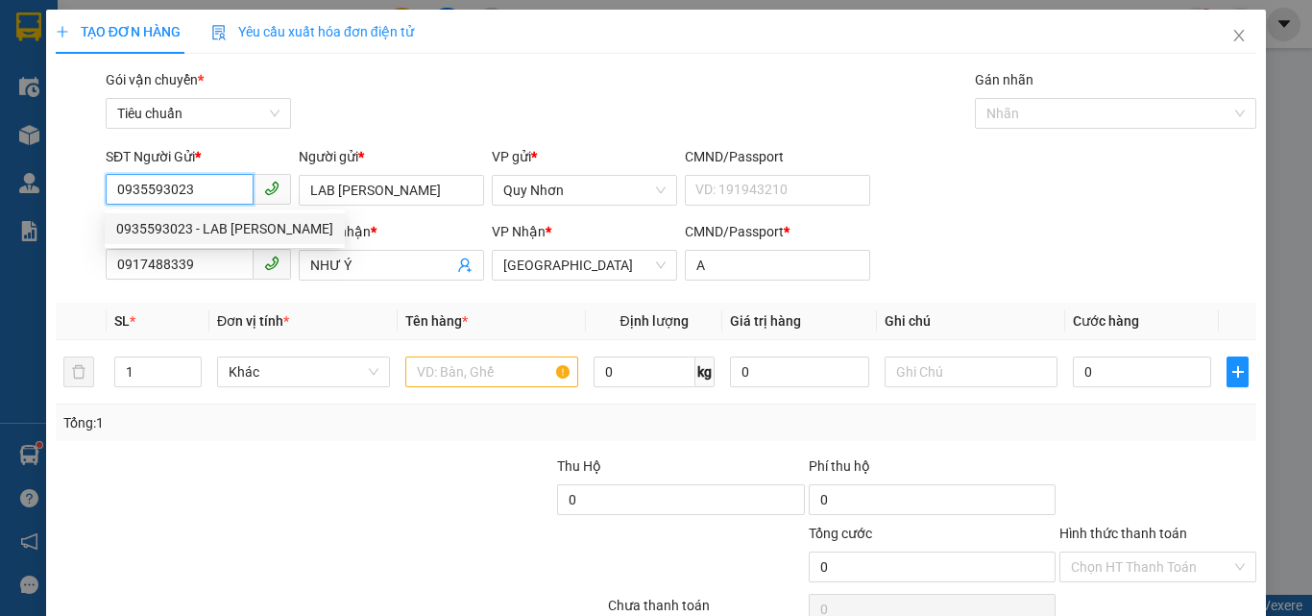
type input "20.000"
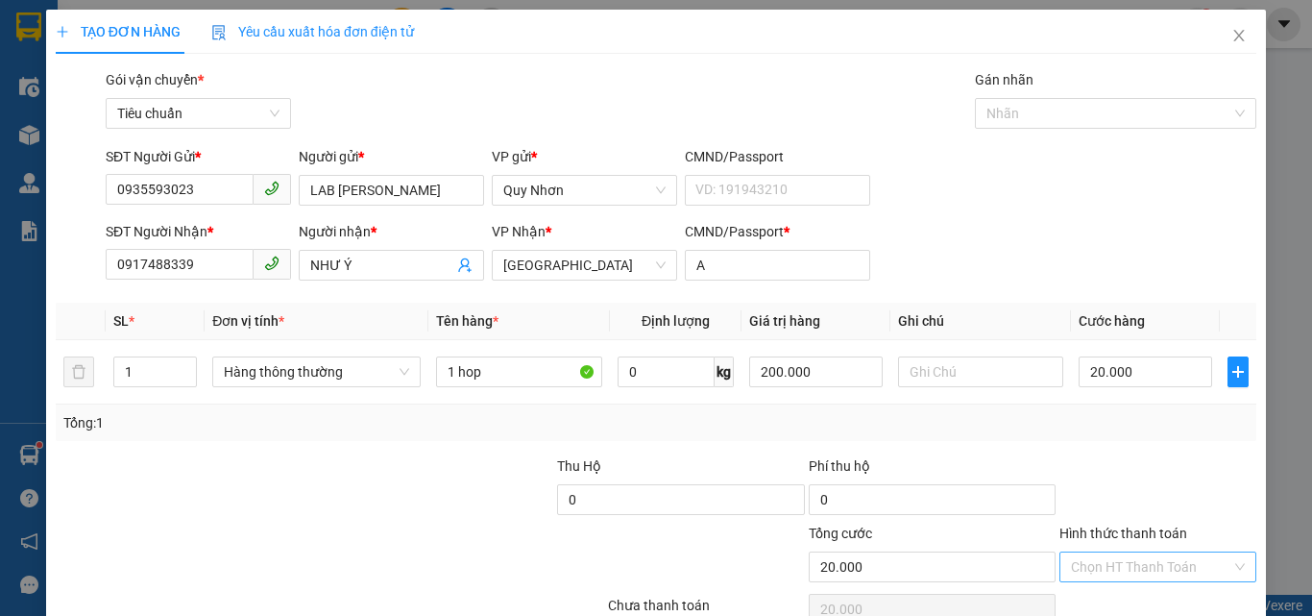
click at [1141, 552] on input "Hình thức thanh toán" at bounding box center [1151, 566] width 160 height 29
click at [1127, 425] on div "Tại văn phòng" at bounding box center [1146, 435] width 172 height 21
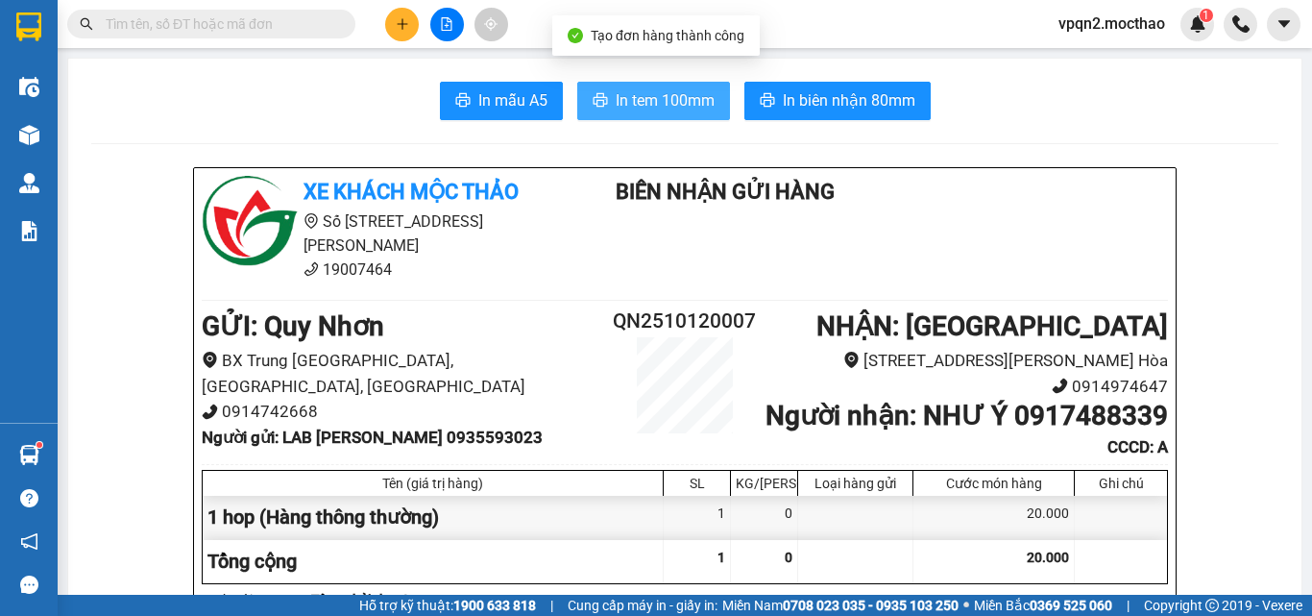
drag, startPoint x: 636, startPoint y: 99, endPoint x: 1011, endPoint y: 192, distance: 386.8
click at [637, 100] on span "In tem 100mm" at bounding box center [665, 100] width 99 height 24
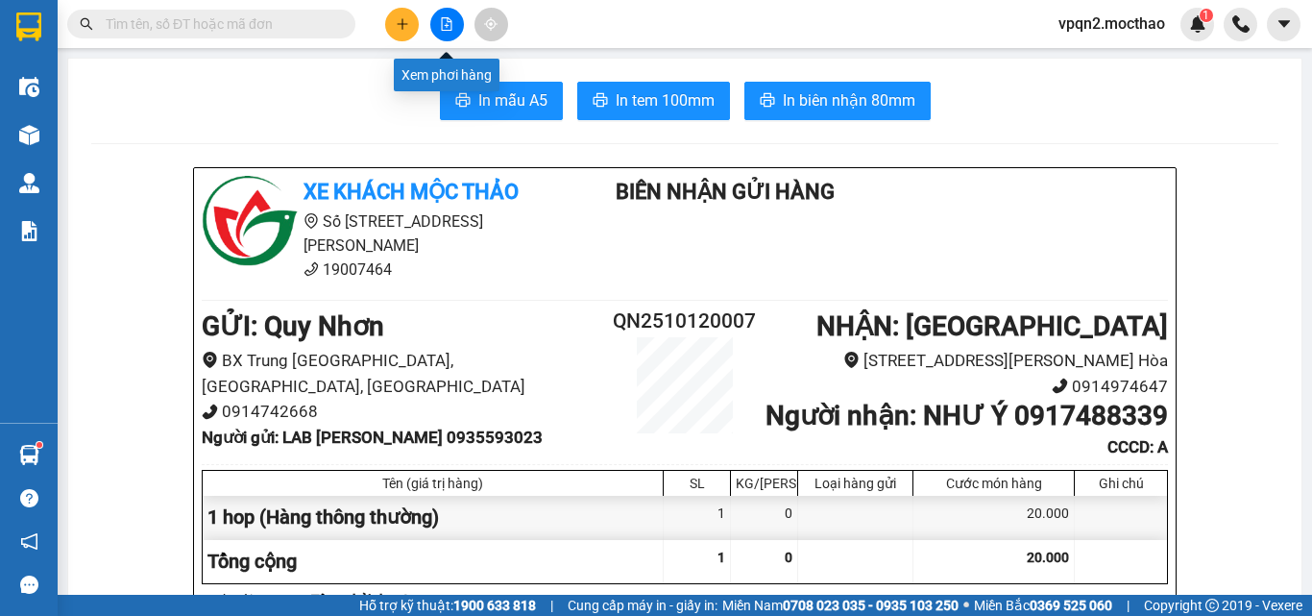
click at [435, 25] on button at bounding box center [447, 25] width 34 height 34
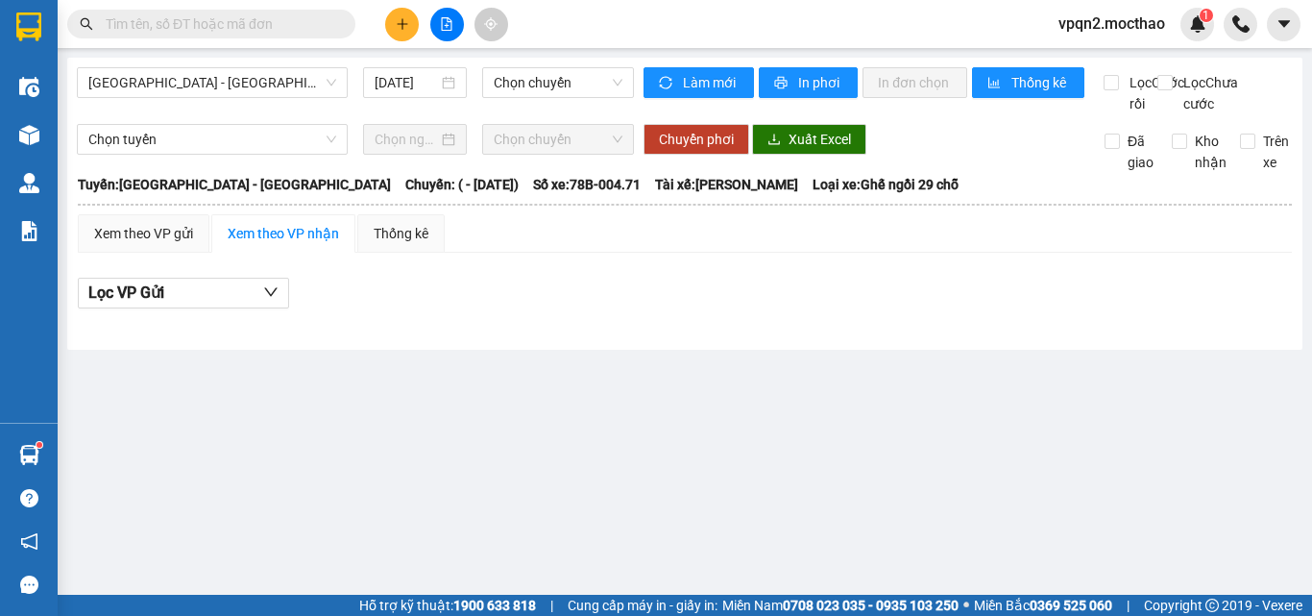
drag, startPoint x: 130, startPoint y: 87, endPoint x: 137, endPoint y: 99, distance: 13.8
click at [133, 92] on span "[GEOGRAPHIC_DATA] - [PERSON_NAME]" at bounding box center [212, 82] width 248 height 29
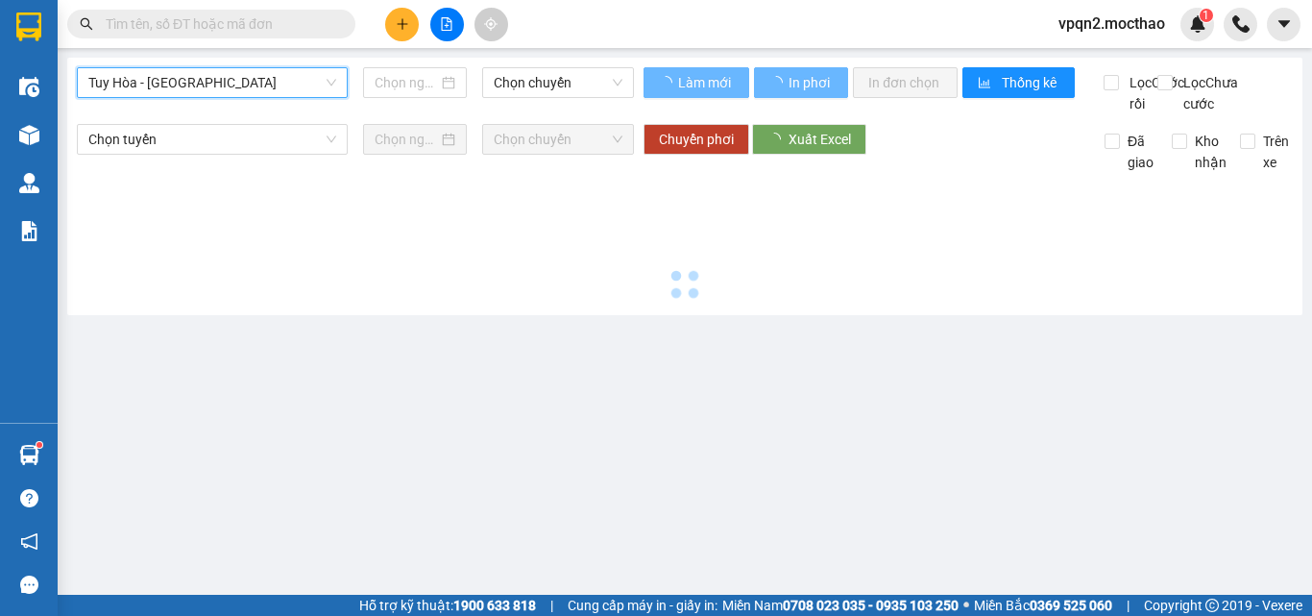
type input "[DATE]"
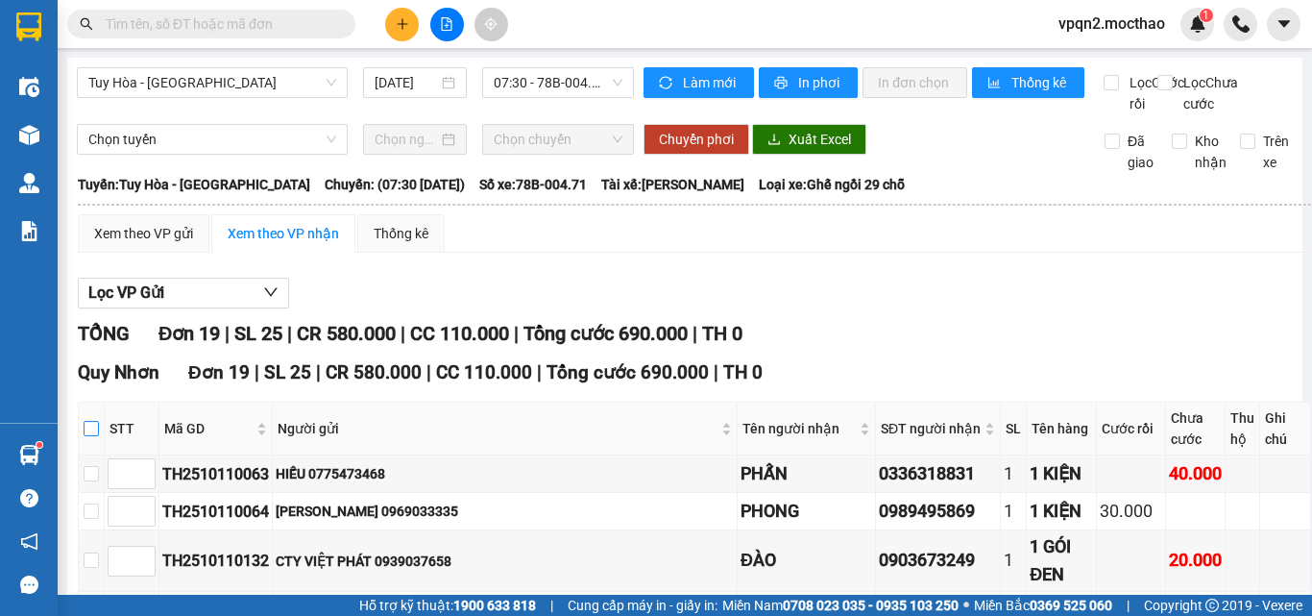
click at [86, 421] on input "checkbox" at bounding box center [91, 428] width 15 height 15
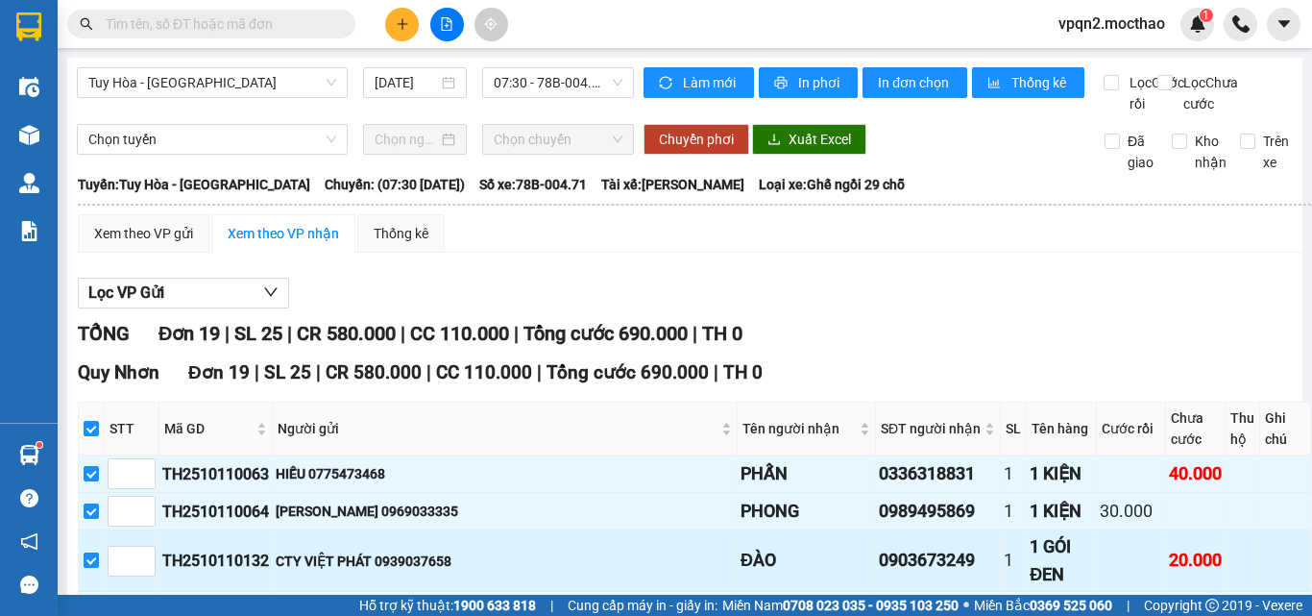
click at [96, 552] on input "checkbox" at bounding box center [91, 559] width 15 height 15
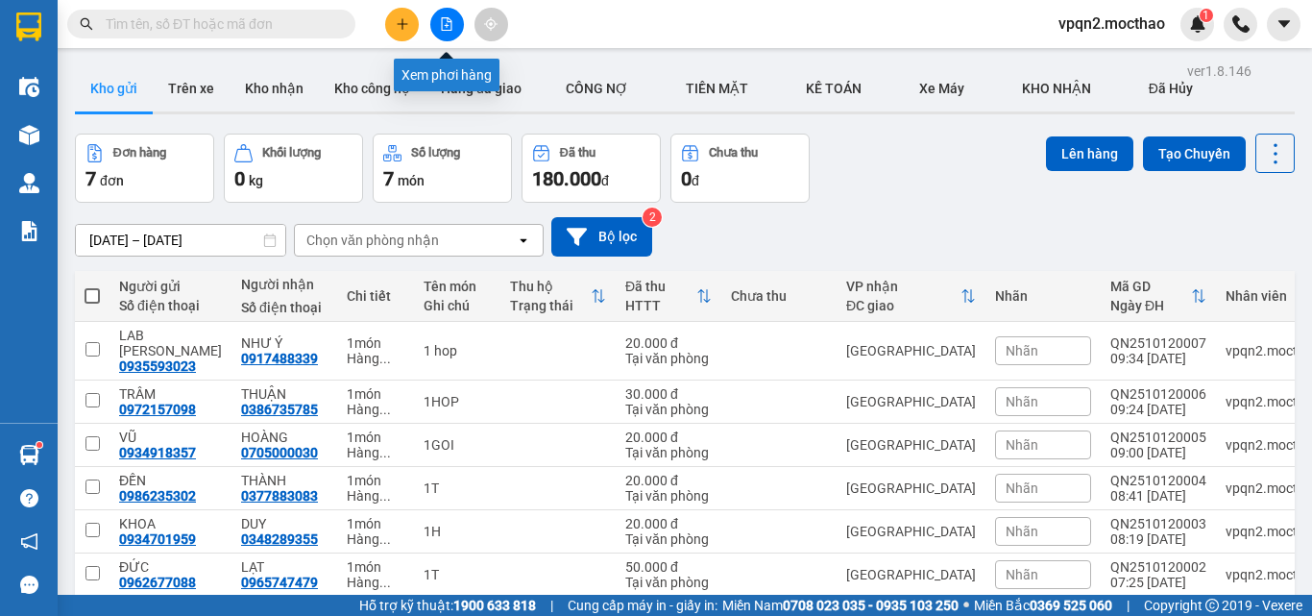
click at [441, 21] on icon "file-add" at bounding box center [446, 23] width 13 height 13
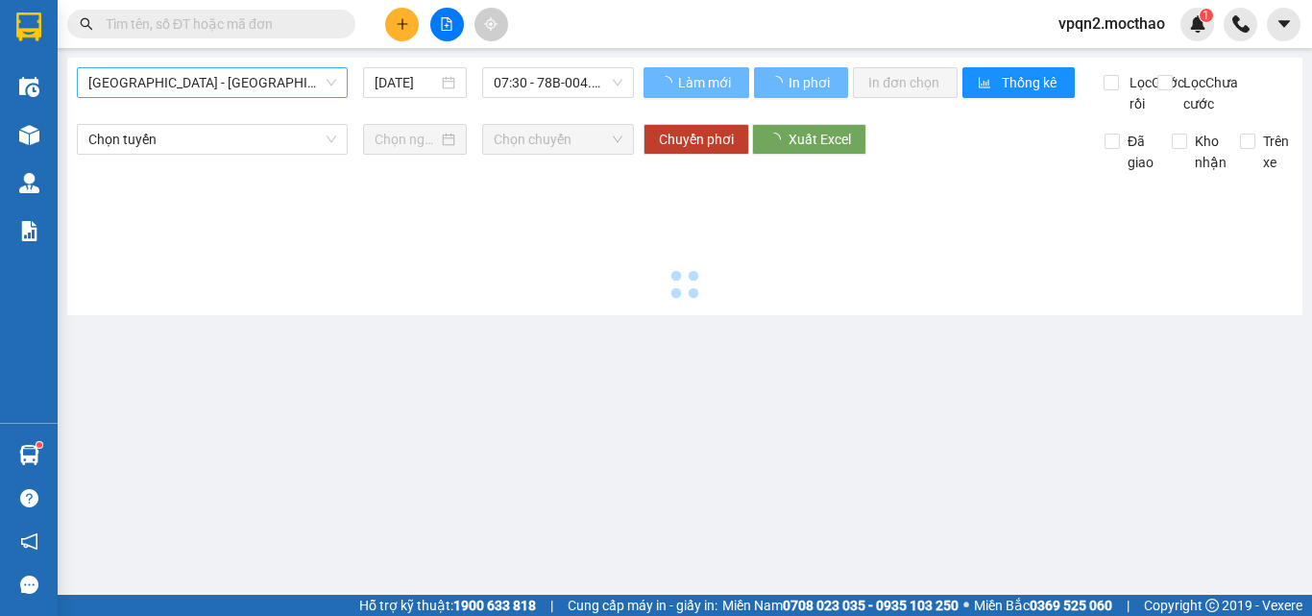
click at [217, 92] on span "[GEOGRAPHIC_DATA] - [PERSON_NAME]" at bounding box center [212, 82] width 248 height 29
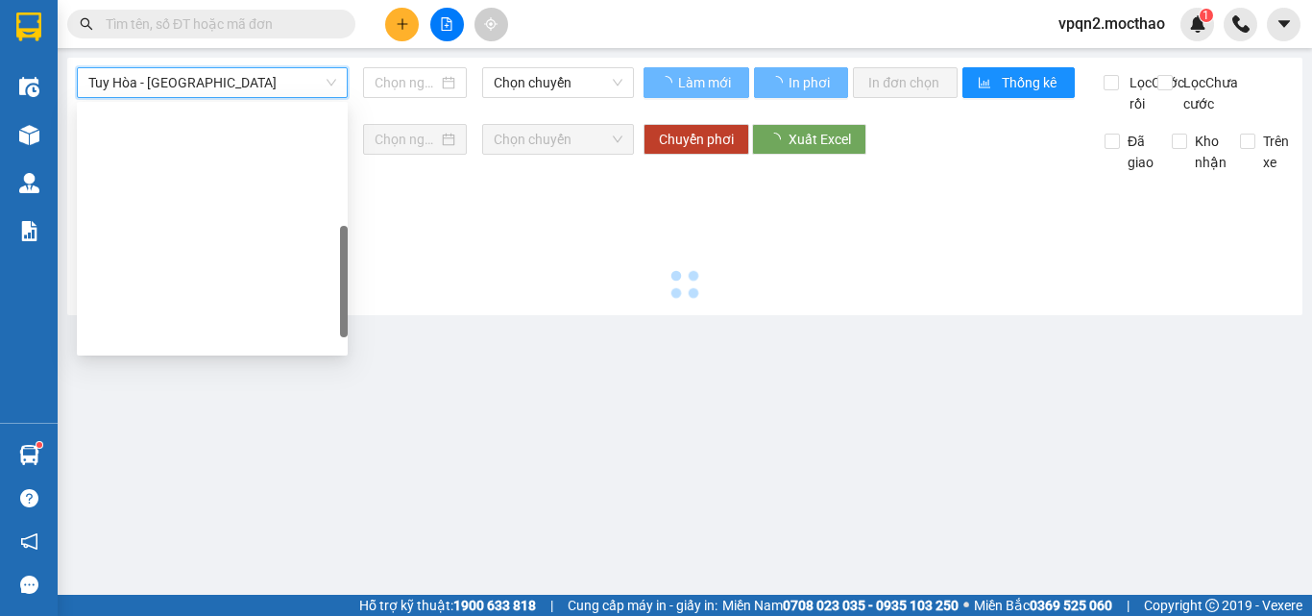
type input "[DATE]"
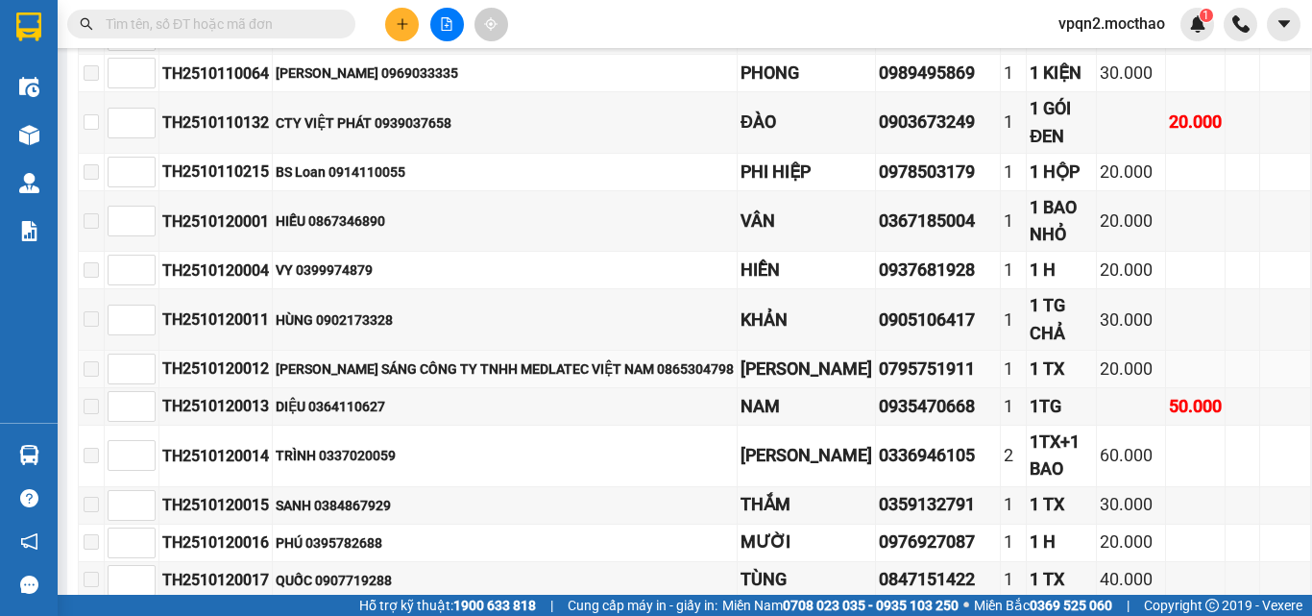
scroll to position [342, 0]
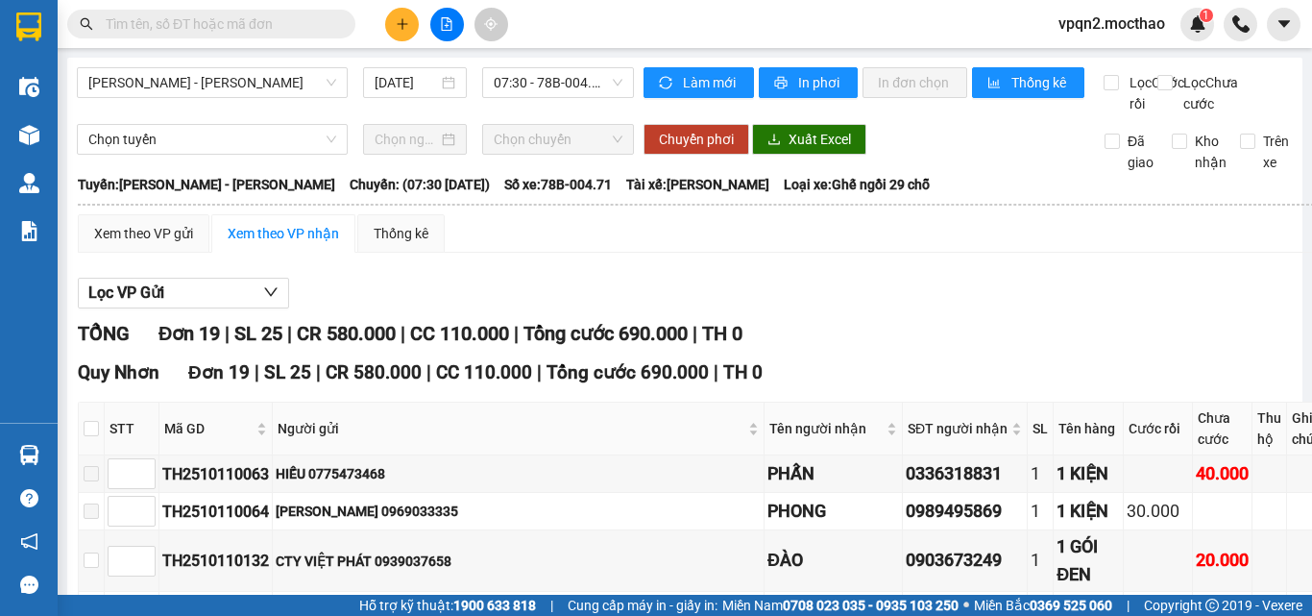
scroll to position [192, 0]
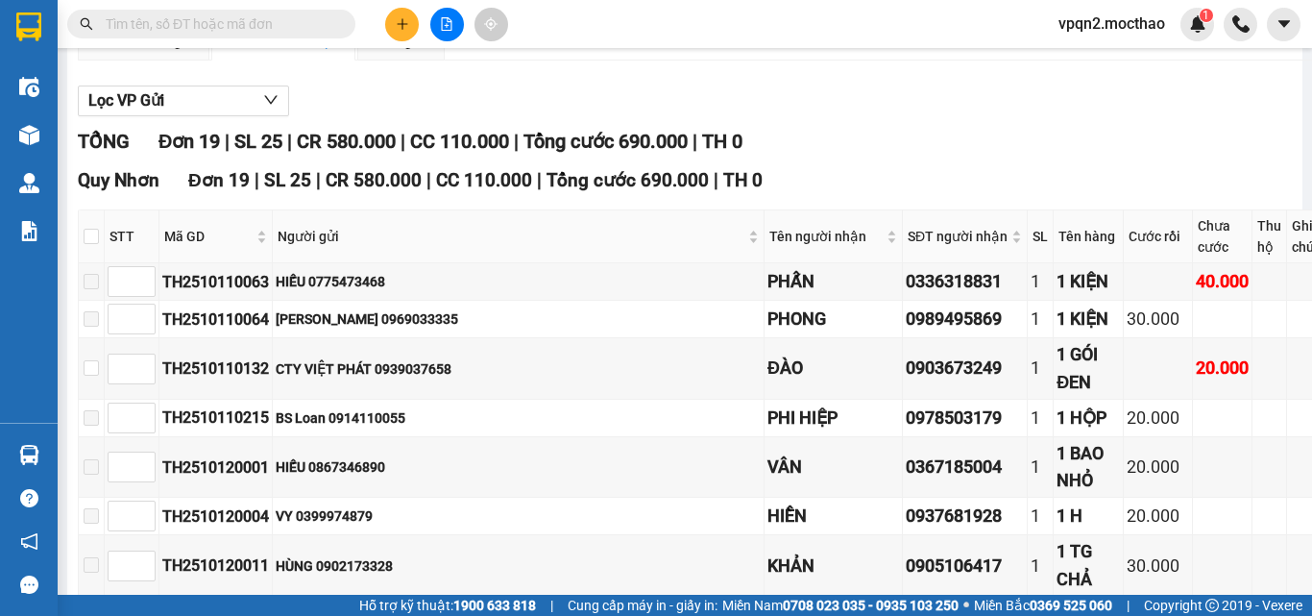
click at [1124, 251] on th "Cước rồi" at bounding box center [1158, 236] width 69 height 53
click at [1124, 252] on th "Cước rồi" at bounding box center [1158, 236] width 69 height 53
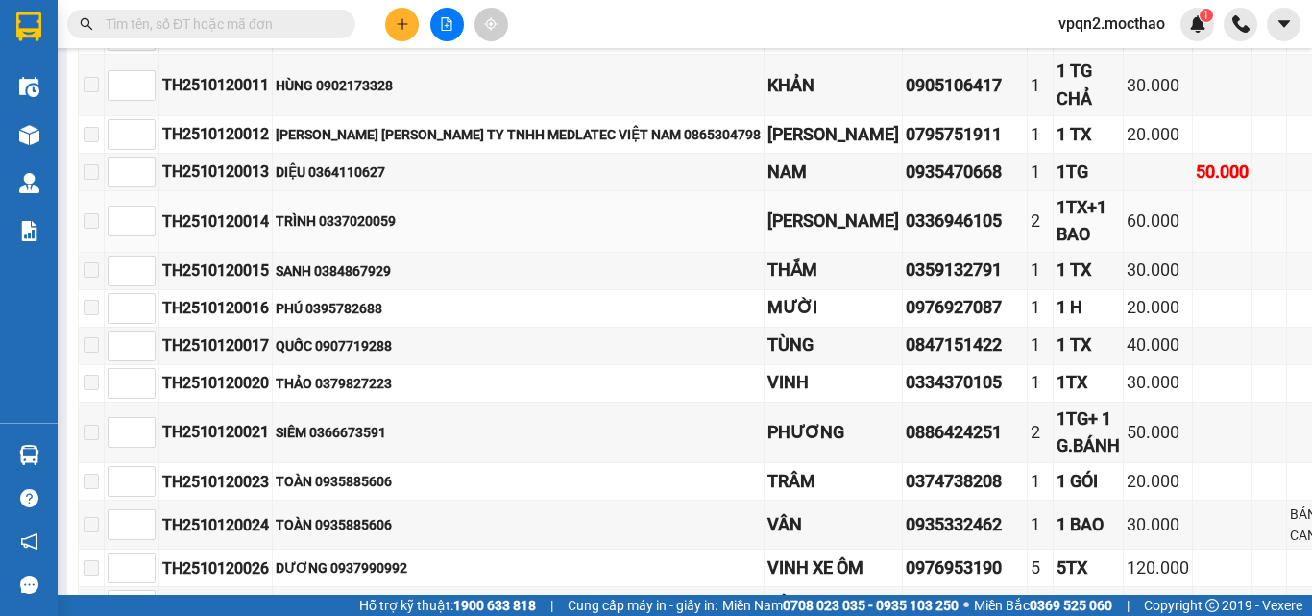
click at [1287, 253] on td at bounding box center [1312, 221] width 51 height 61
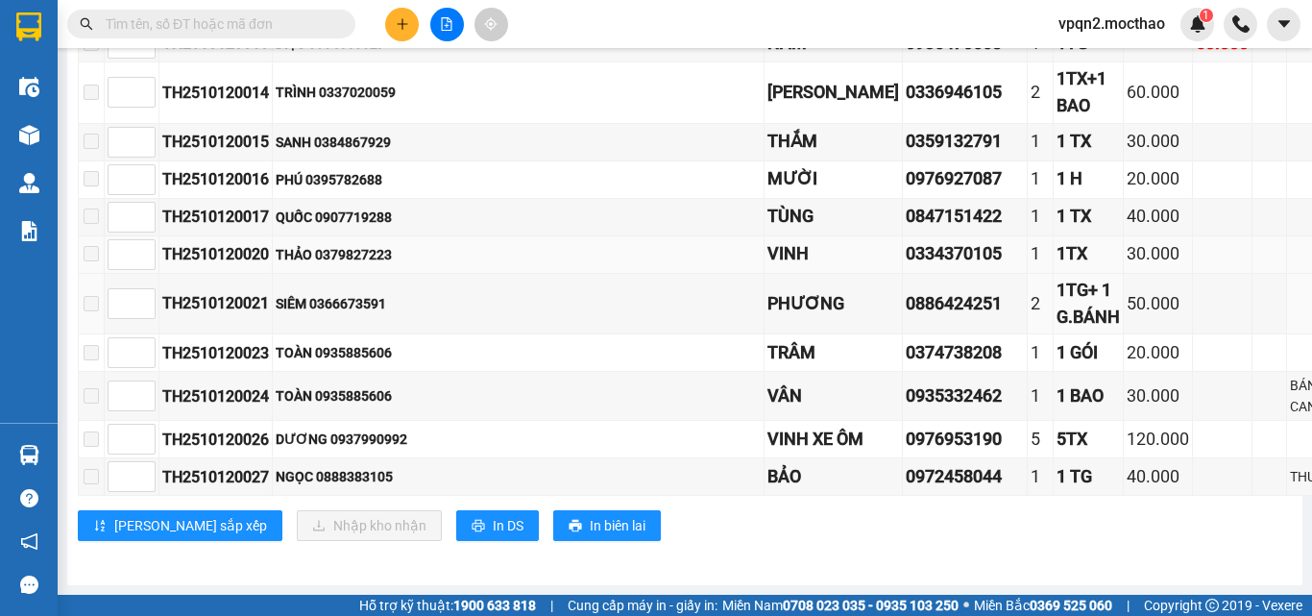
click at [1126, 316] on div "50.000" at bounding box center [1157, 303] width 62 height 27
click at [1193, 335] on td at bounding box center [1223, 352] width 60 height 37
click at [1130, 354] on td "20.000" at bounding box center [1158, 352] width 69 height 37
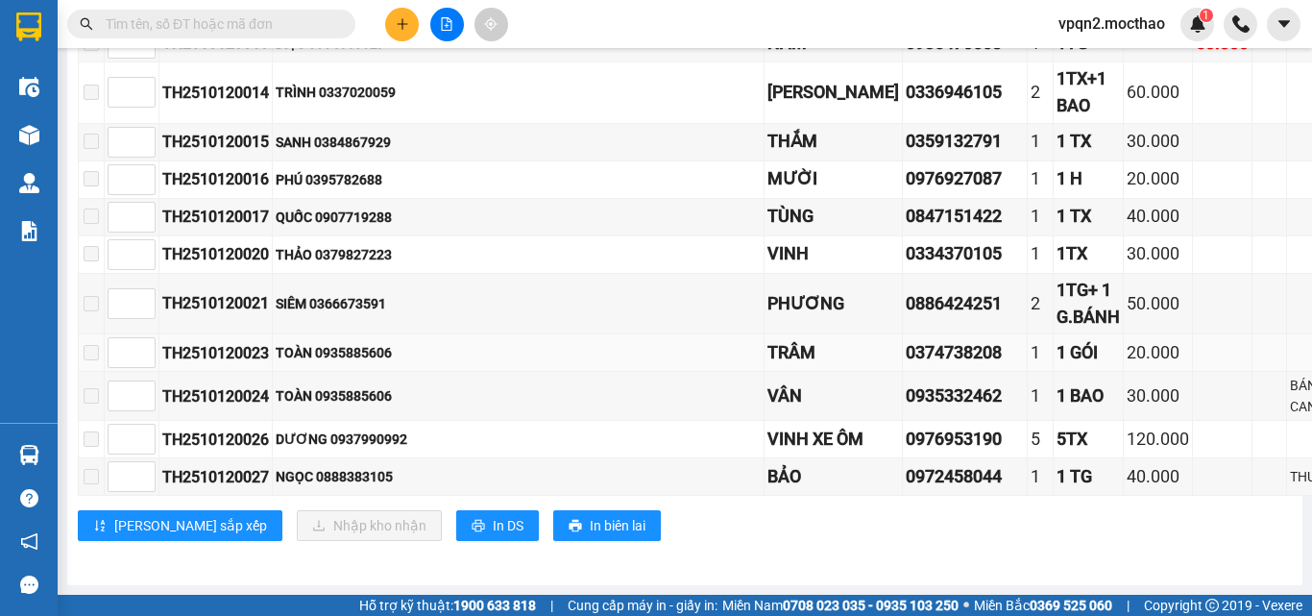
click at [1126, 355] on div "20.000" at bounding box center [1157, 352] width 62 height 27
click at [1126, 407] on div "30.000" at bounding box center [1157, 395] width 62 height 27
click at [1193, 443] on td at bounding box center [1223, 439] width 60 height 37
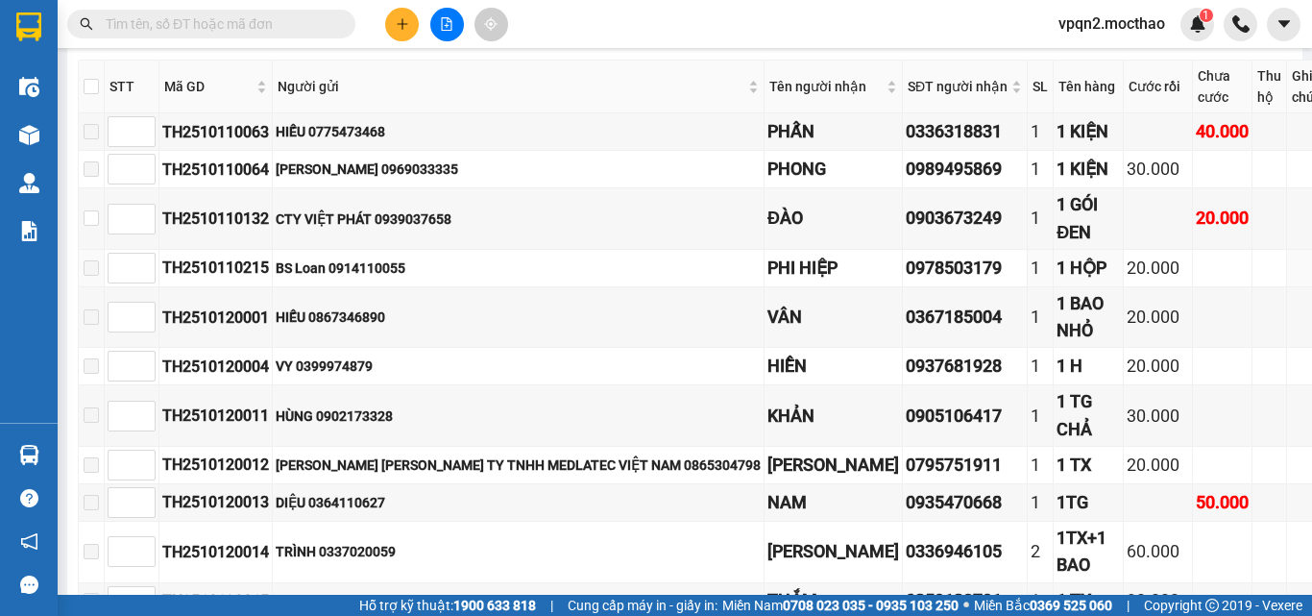
scroll to position [0, 0]
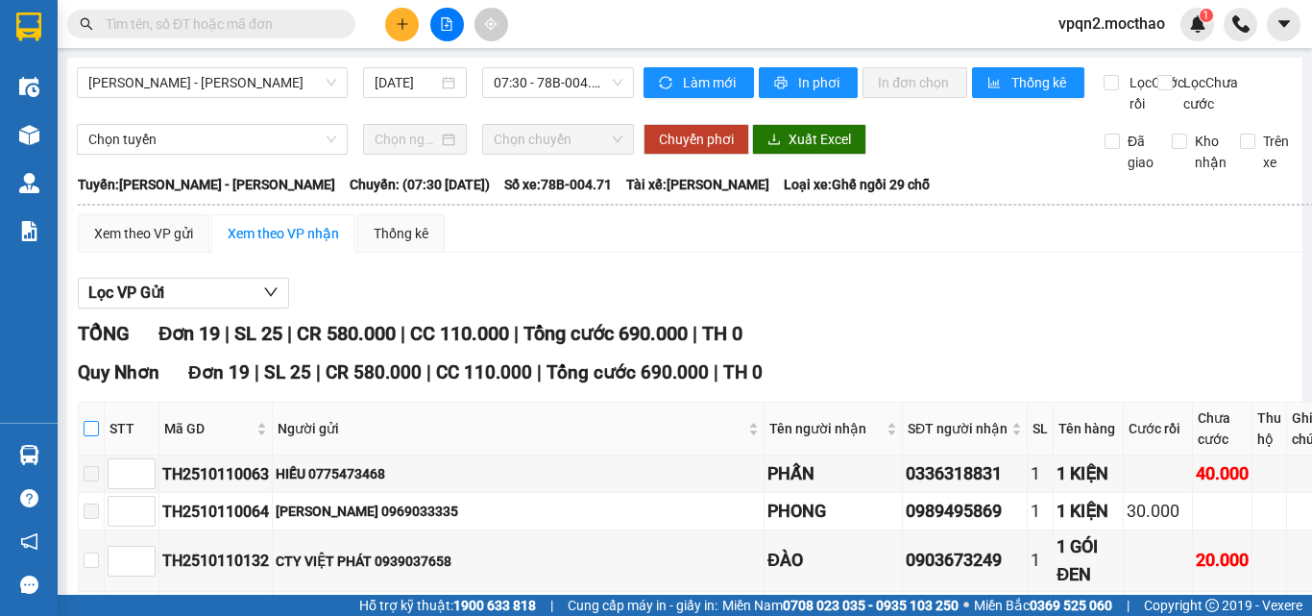
click at [96, 436] on input "checkbox" at bounding box center [91, 428] width 15 height 15
checkbox input "true"
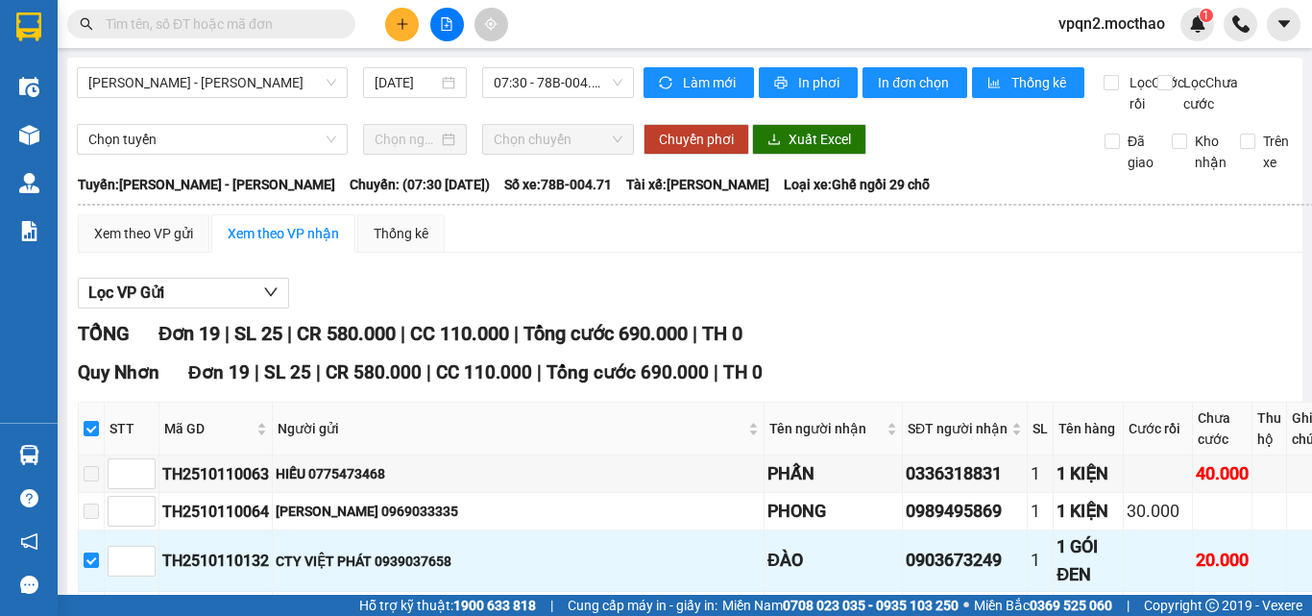
scroll to position [96, 0]
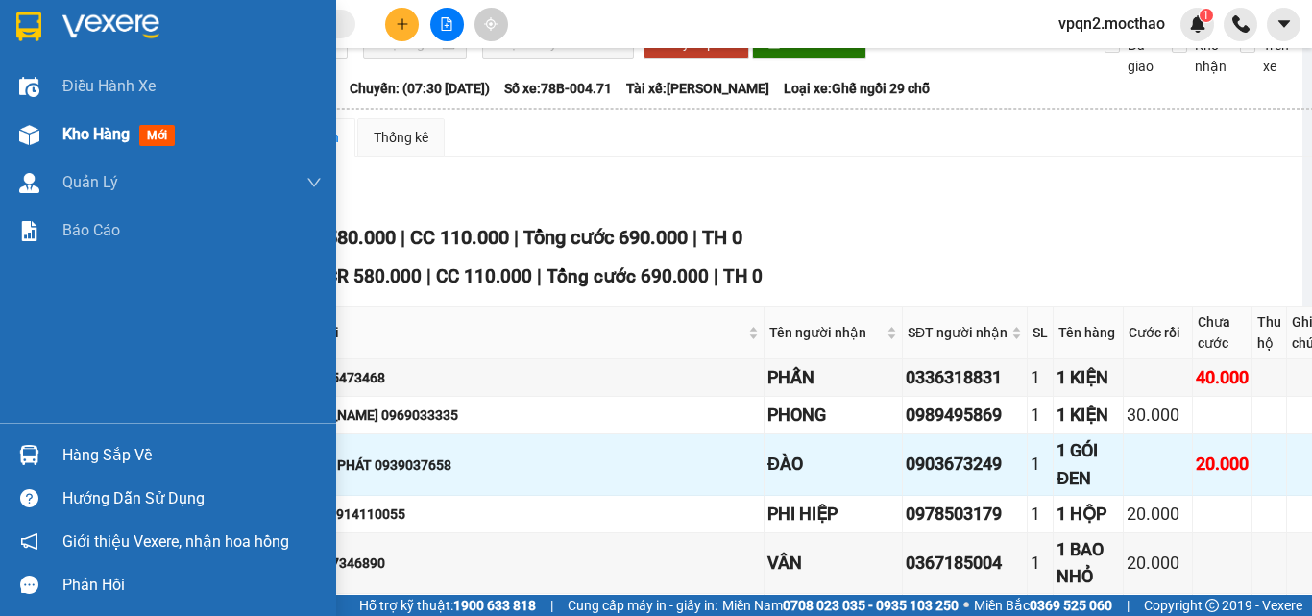
click at [88, 142] on span "Kho hàng" at bounding box center [95, 134] width 67 height 18
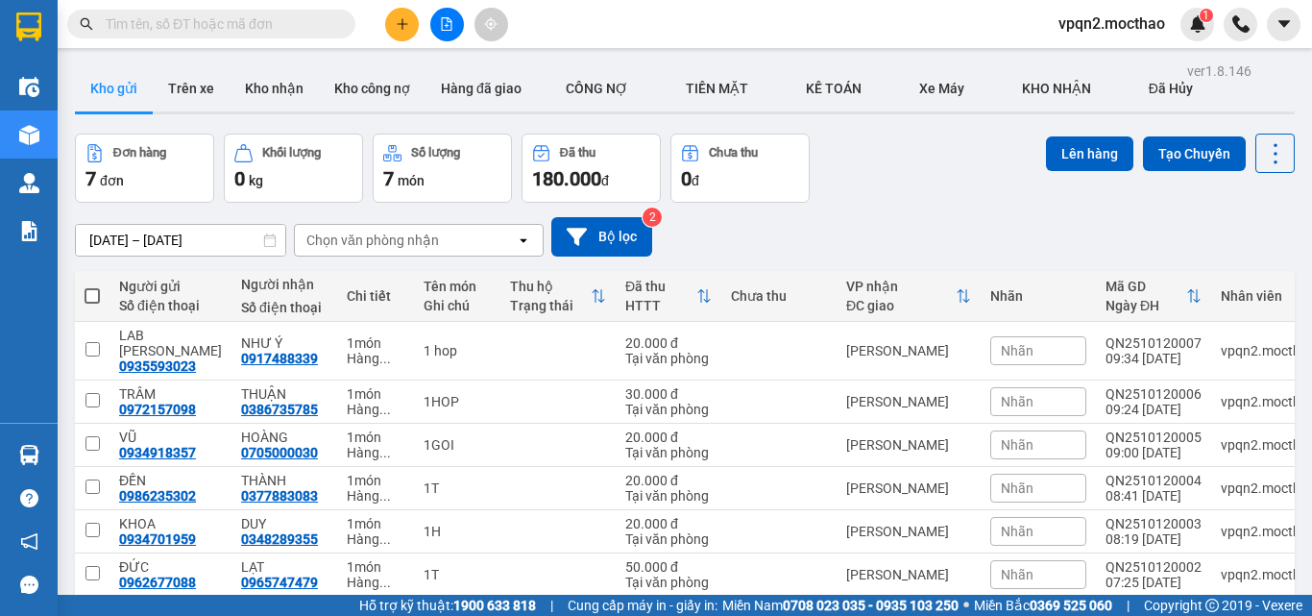
click at [92, 292] on span at bounding box center [92, 295] width 15 height 15
click at [92, 286] on input "checkbox" at bounding box center [92, 286] width 0 height 0
checkbox input "true"
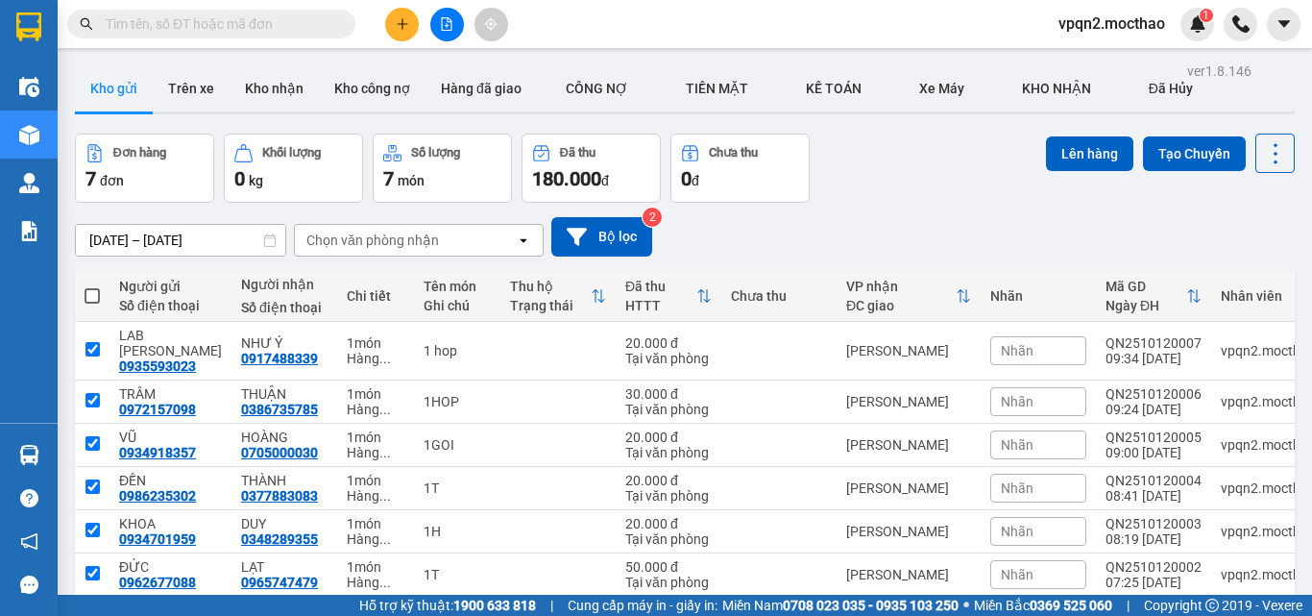
checkbox input "true"
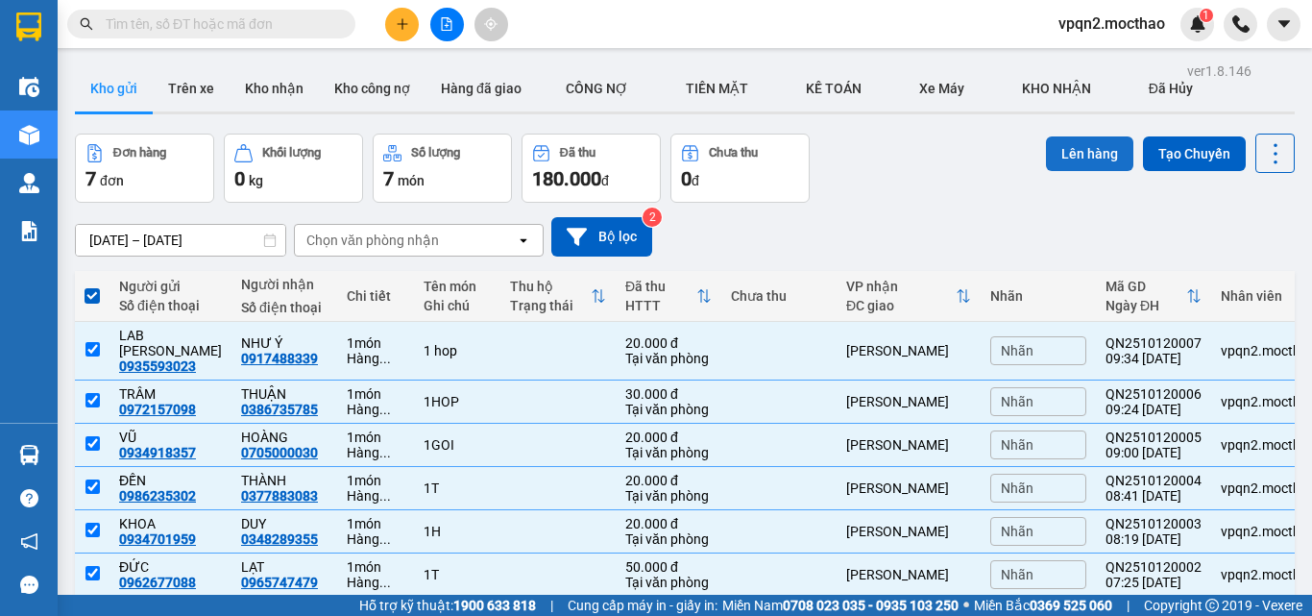
click at [1091, 170] on button "Lên hàng" at bounding box center [1089, 153] width 87 height 35
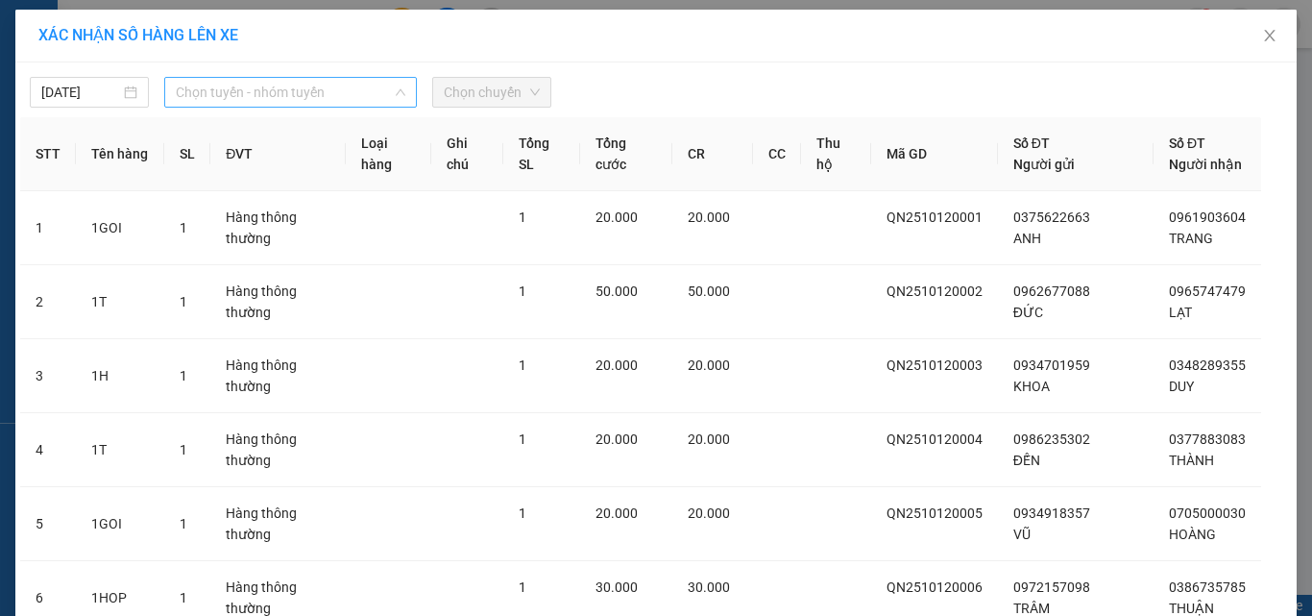
click at [361, 106] on span "Chọn tuyến - nhóm tuyến" at bounding box center [291, 92] width 230 height 29
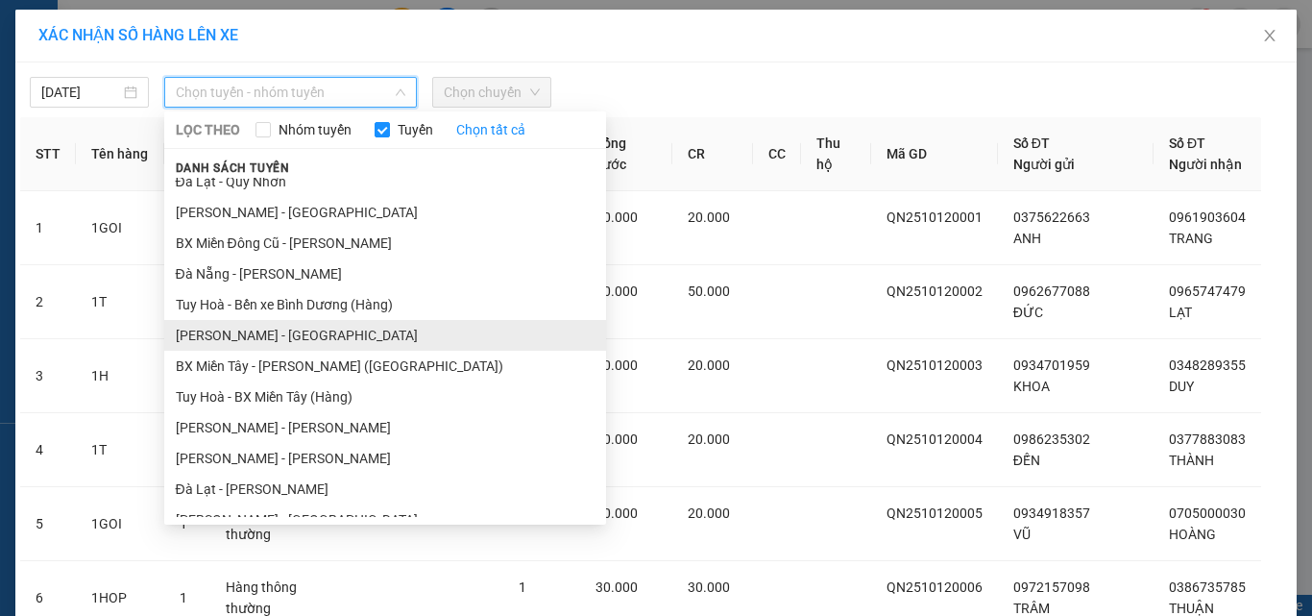
scroll to position [306, 0]
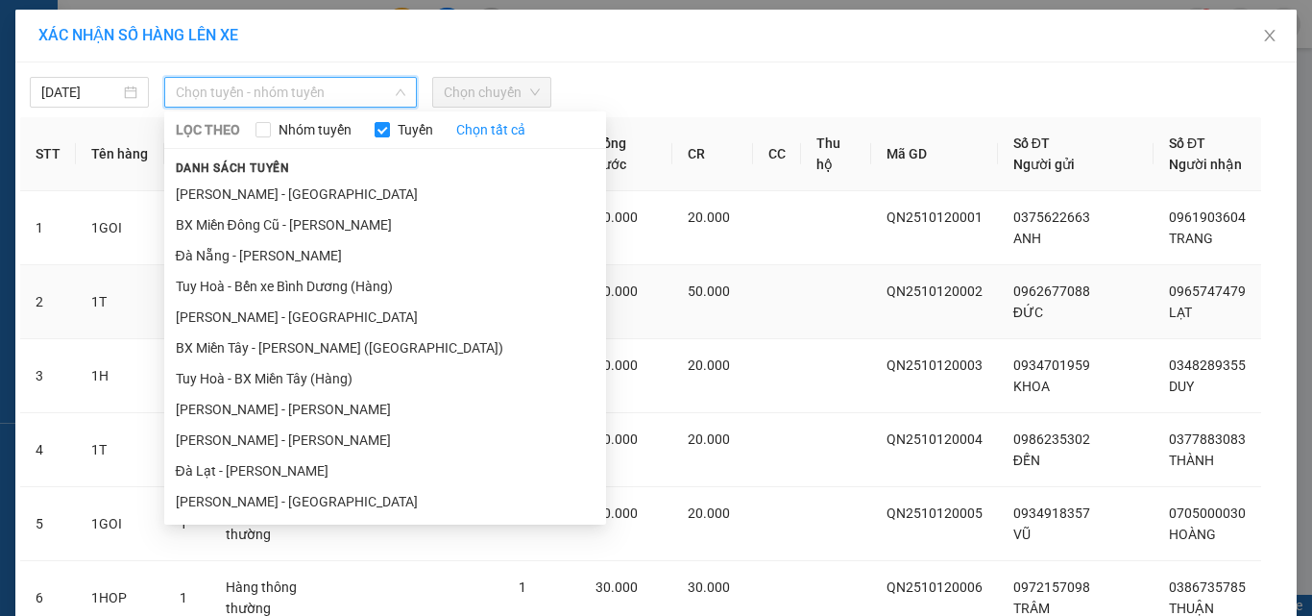
drag, startPoint x: 249, startPoint y: 417, endPoint x: 277, endPoint y: 331, distance: 89.9
click at [249, 414] on li "[PERSON_NAME] - [PERSON_NAME]" at bounding box center [385, 409] width 442 height 31
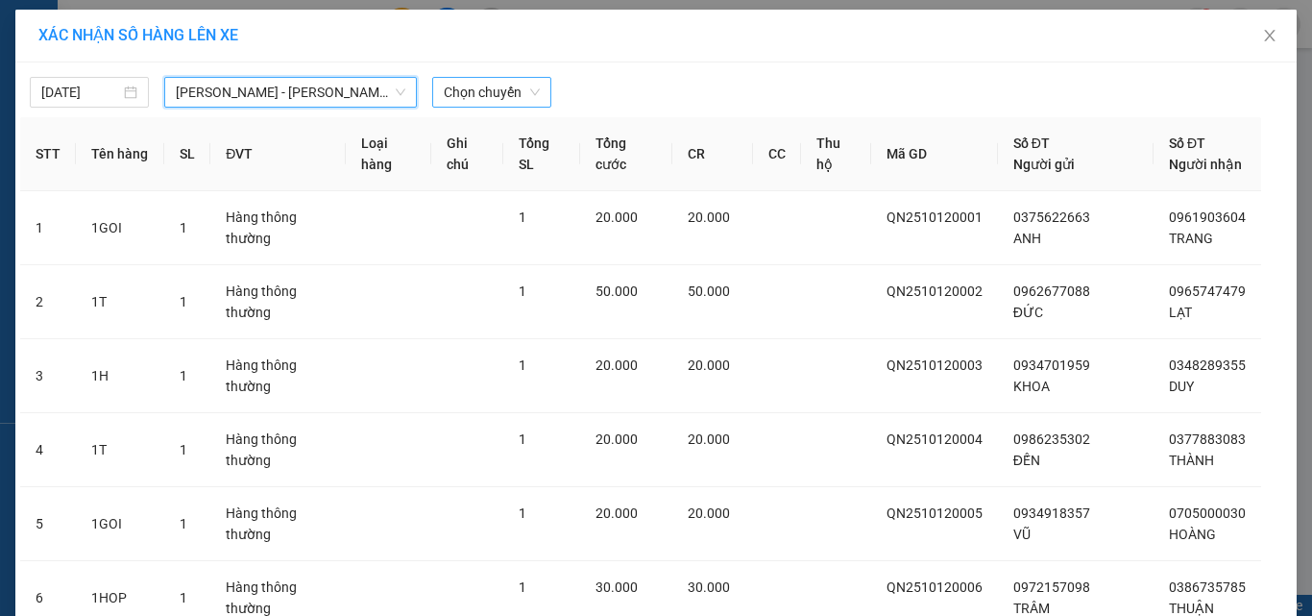
click at [455, 89] on span "Chọn chuyến" at bounding box center [492, 92] width 96 height 29
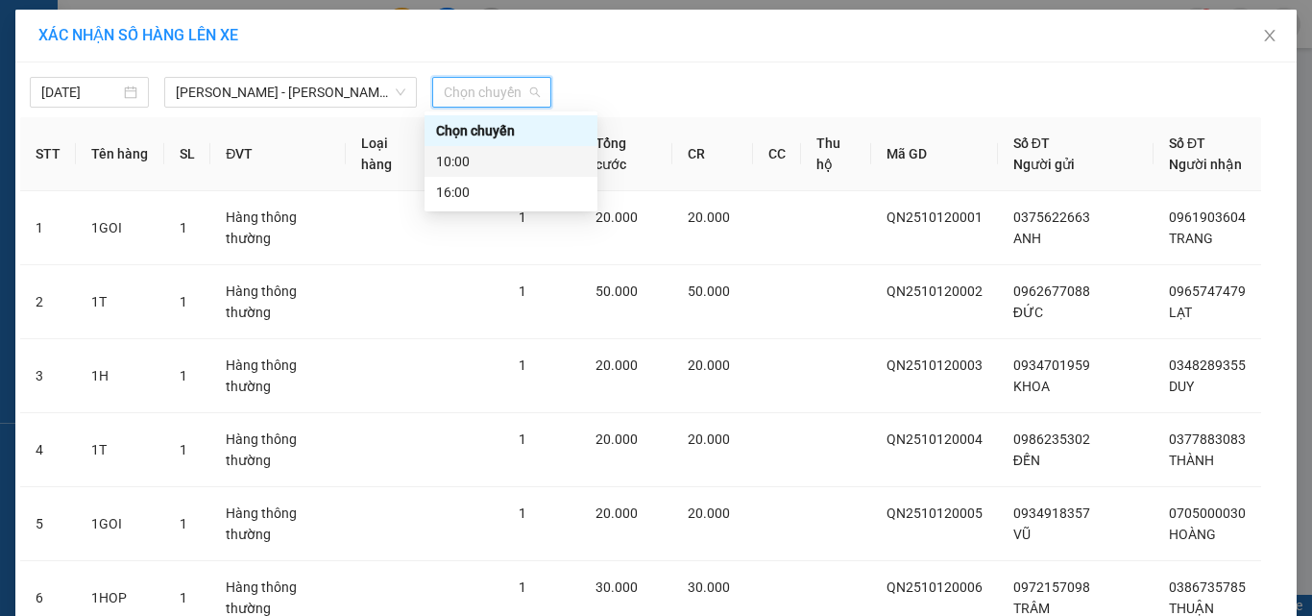
click at [492, 164] on div "10:00" at bounding box center [511, 161] width 150 height 21
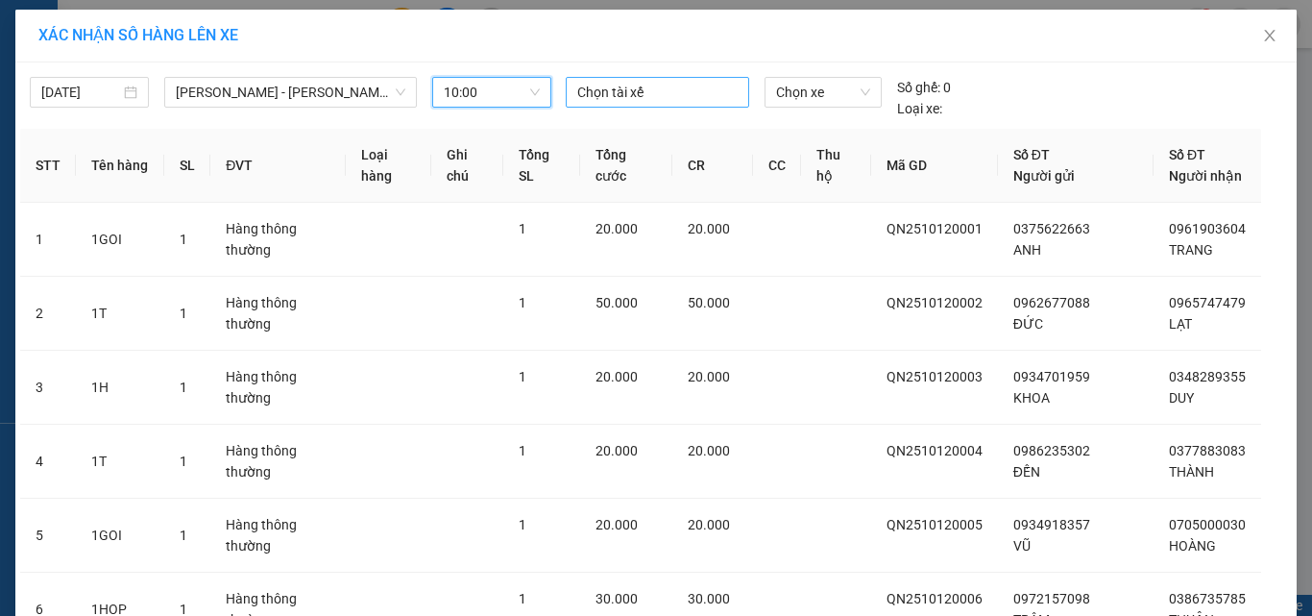
click at [637, 95] on div at bounding box center [657, 92] width 175 height 23
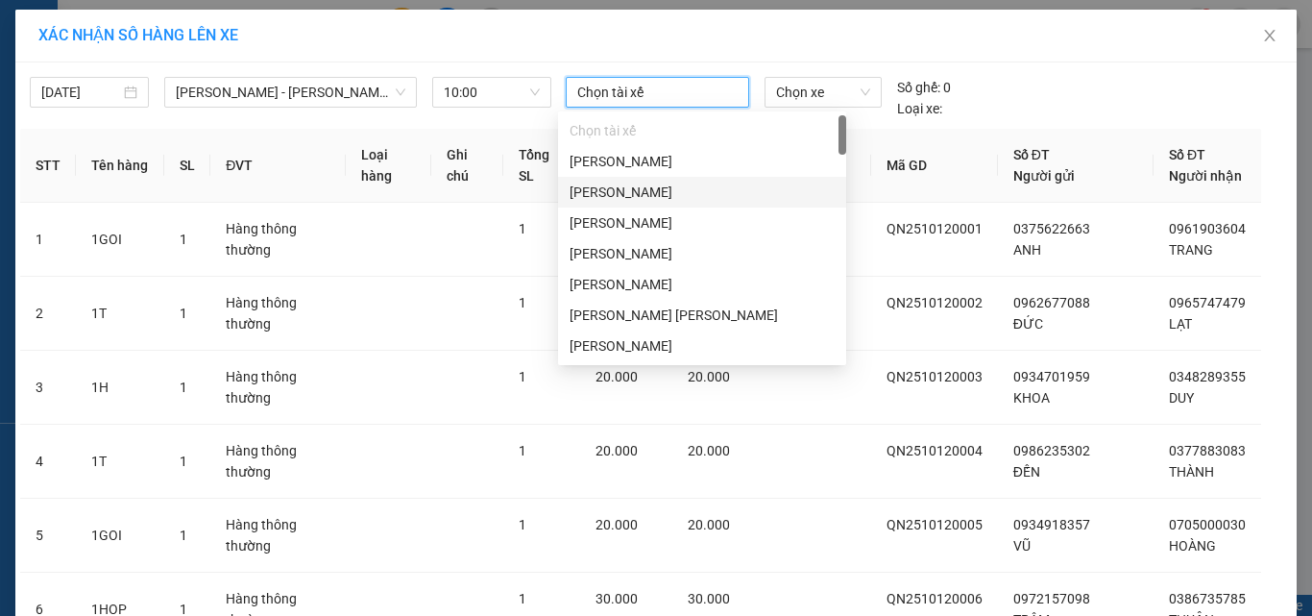
drag, startPoint x: 650, startPoint y: 198, endPoint x: 732, endPoint y: 122, distance: 111.4
click at [651, 198] on div "[PERSON_NAME]" at bounding box center [701, 191] width 265 height 21
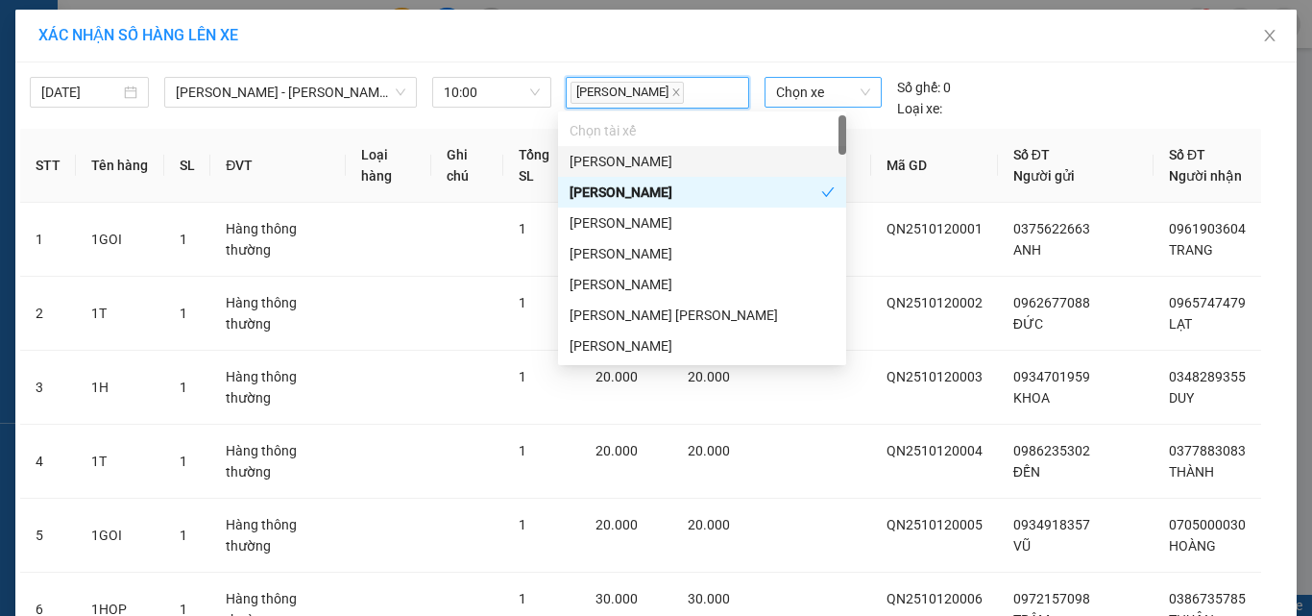
click at [803, 89] on span "Chọn xe" at bounding box center [823, 92] width 94 height 29
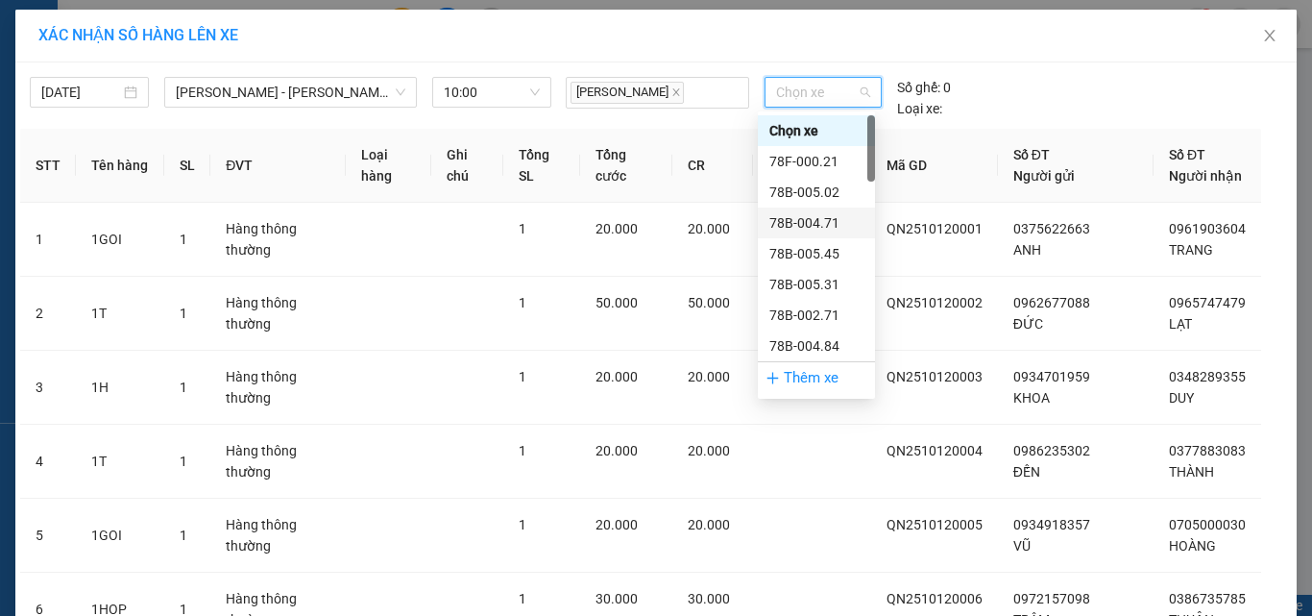
click at [803, 219] on div "78B-004.71" at bounding box center [816, 222] width 94 height 21
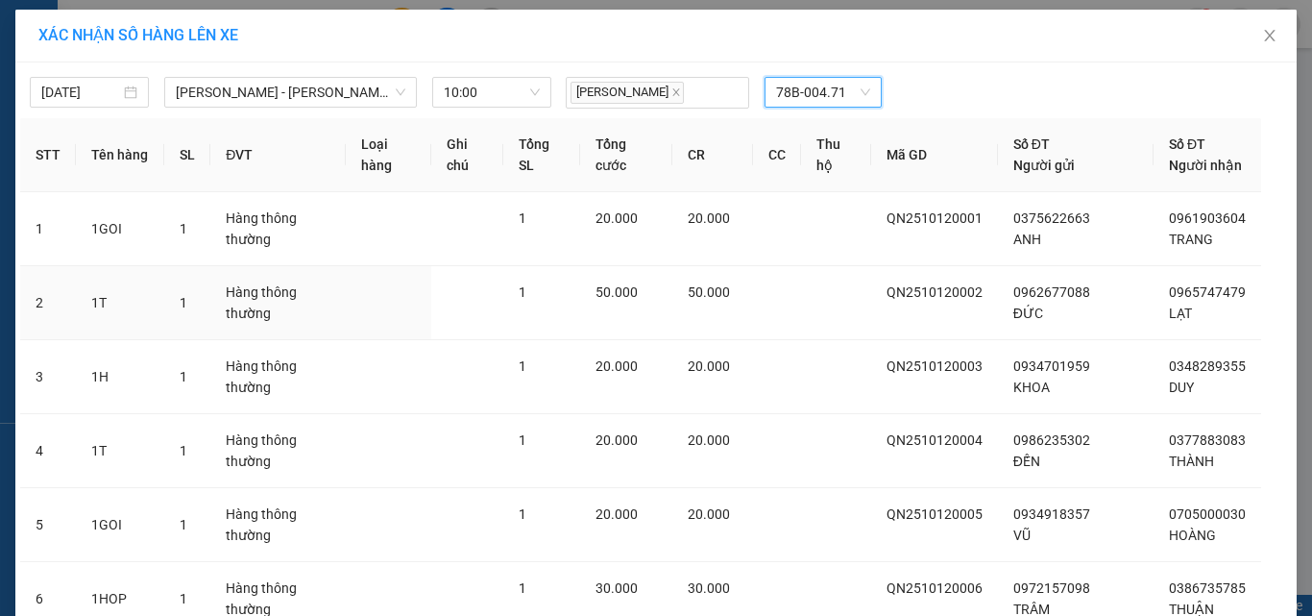
scroll to position [277, 0]
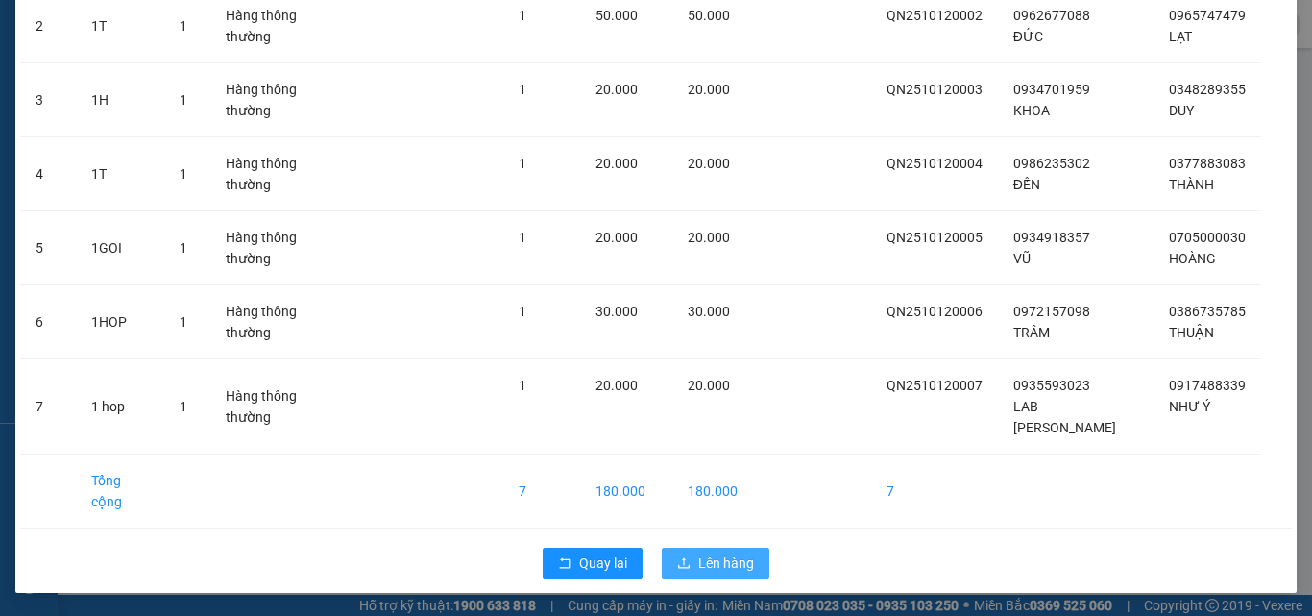
click at [698, 561] on span "Lên hàng" at bounding box center [726, 562] width 56 height 21
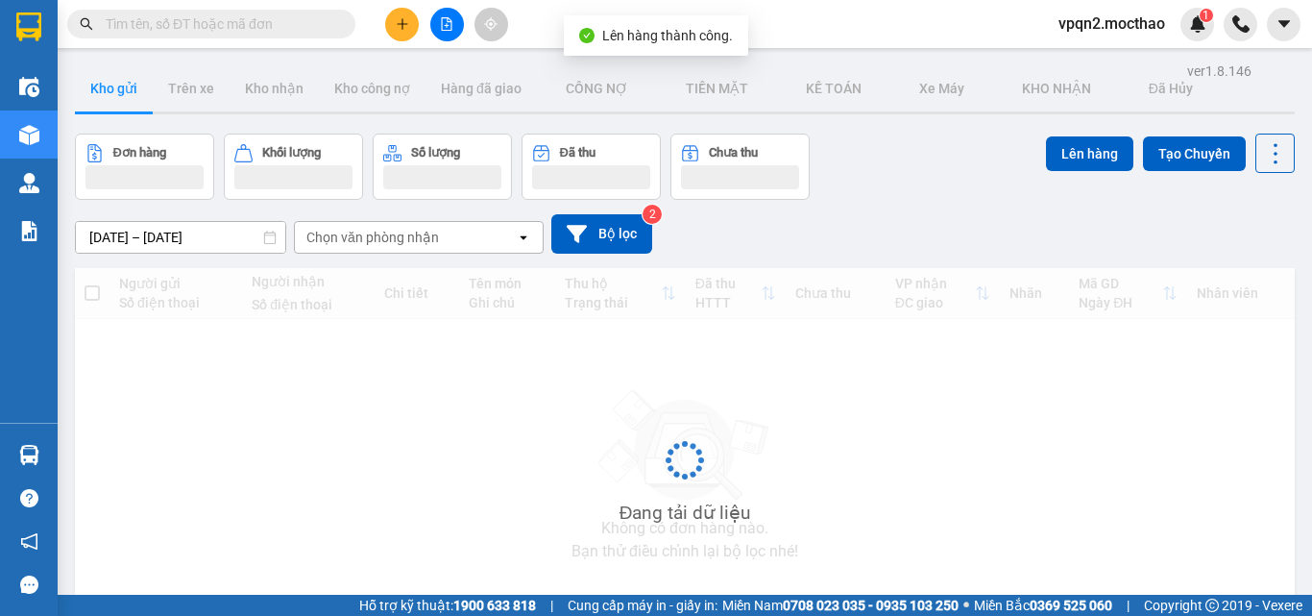
click at [446, 21] on icon "file-add" at bounding box center [446, 23] width 13 height 13
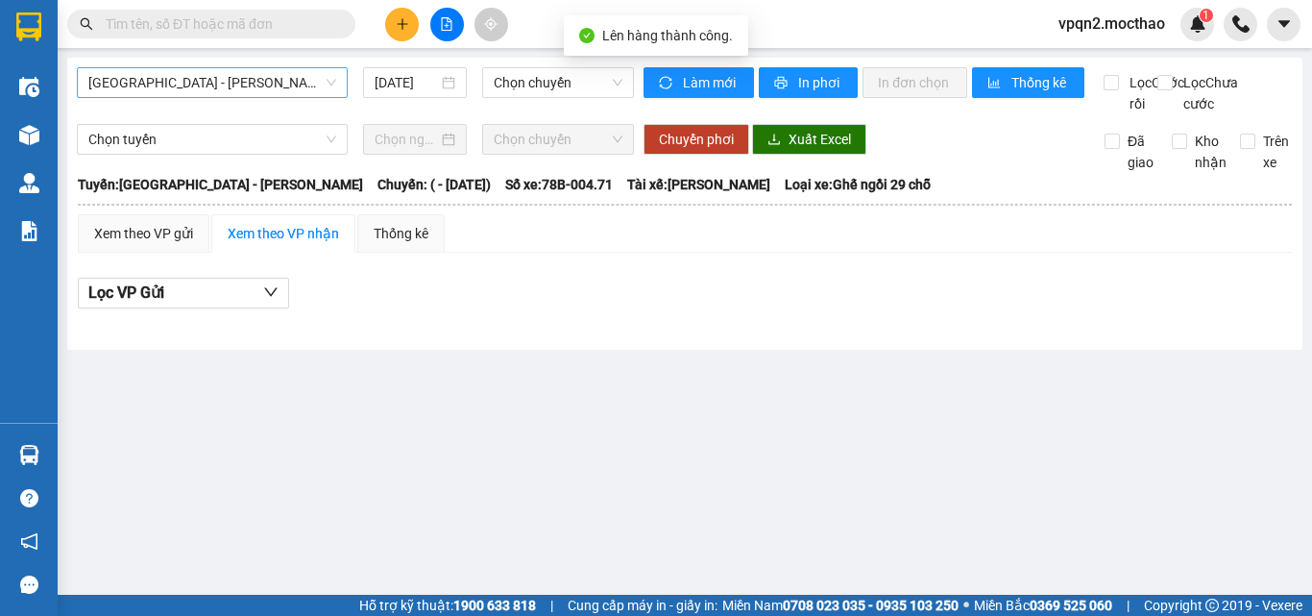
click at [255, 89] on span "[GEOGRAPHIC_DATA] - [PERSON_NAME]" at bounding box center [212, 82] width 248 height 29
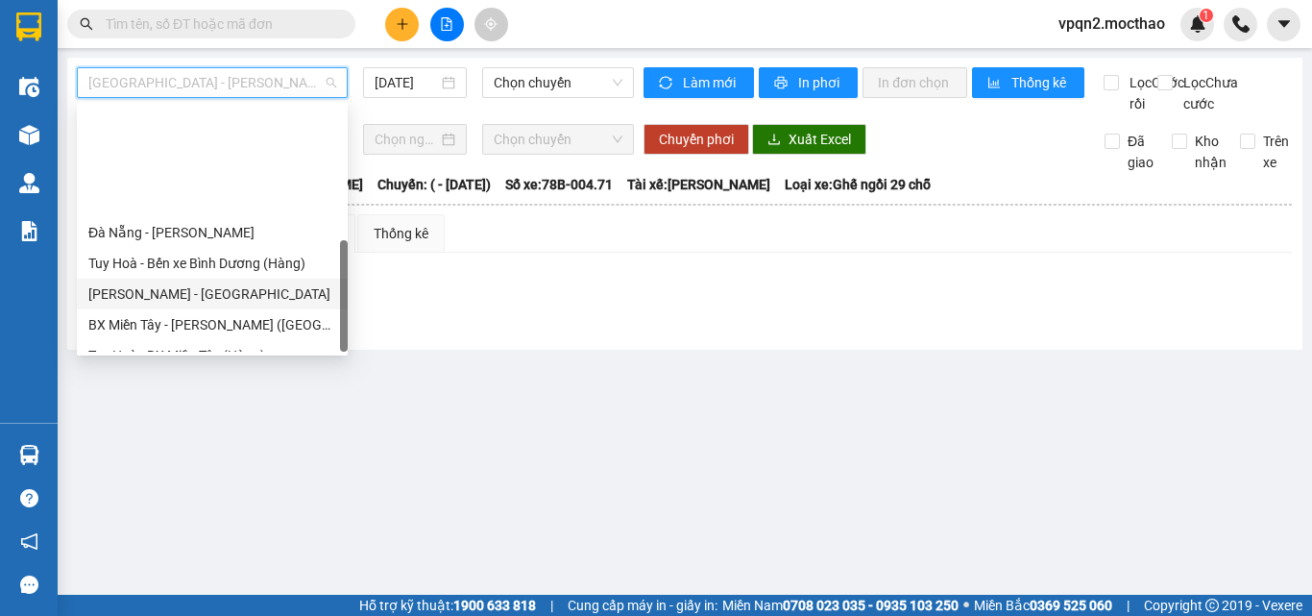
scroll to position [430, 0]
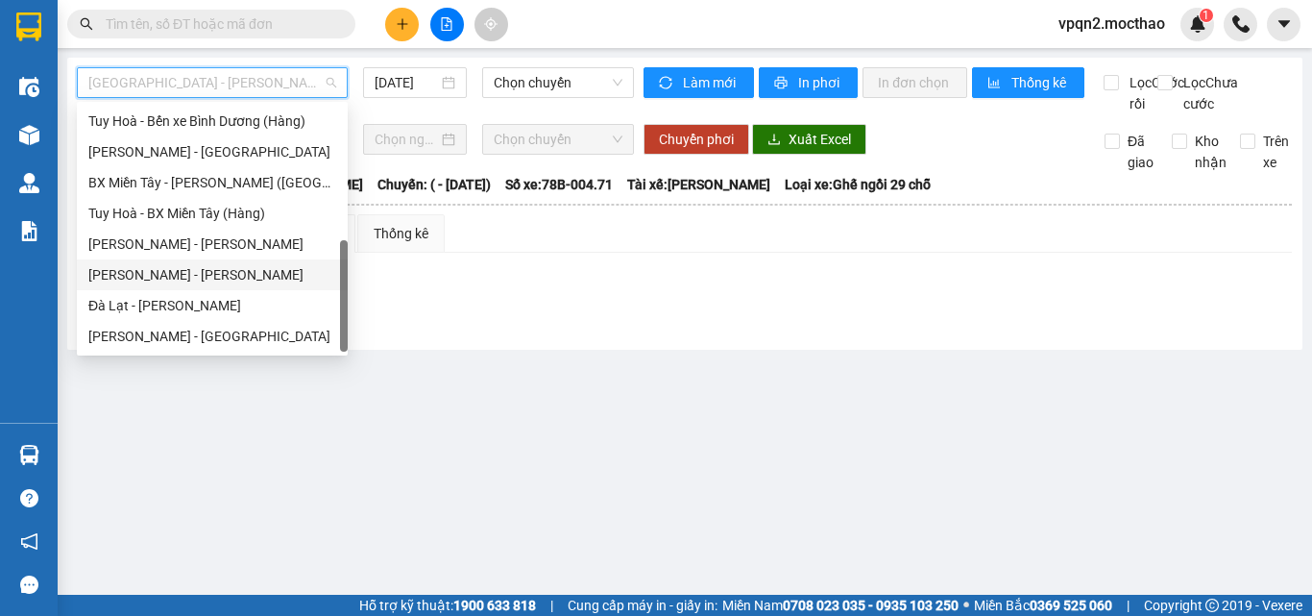
click at [158, 284] on div "[PERSON_NAME] - [PERSON_NAME]" at bounding box center [212, 274] width 248 height 21
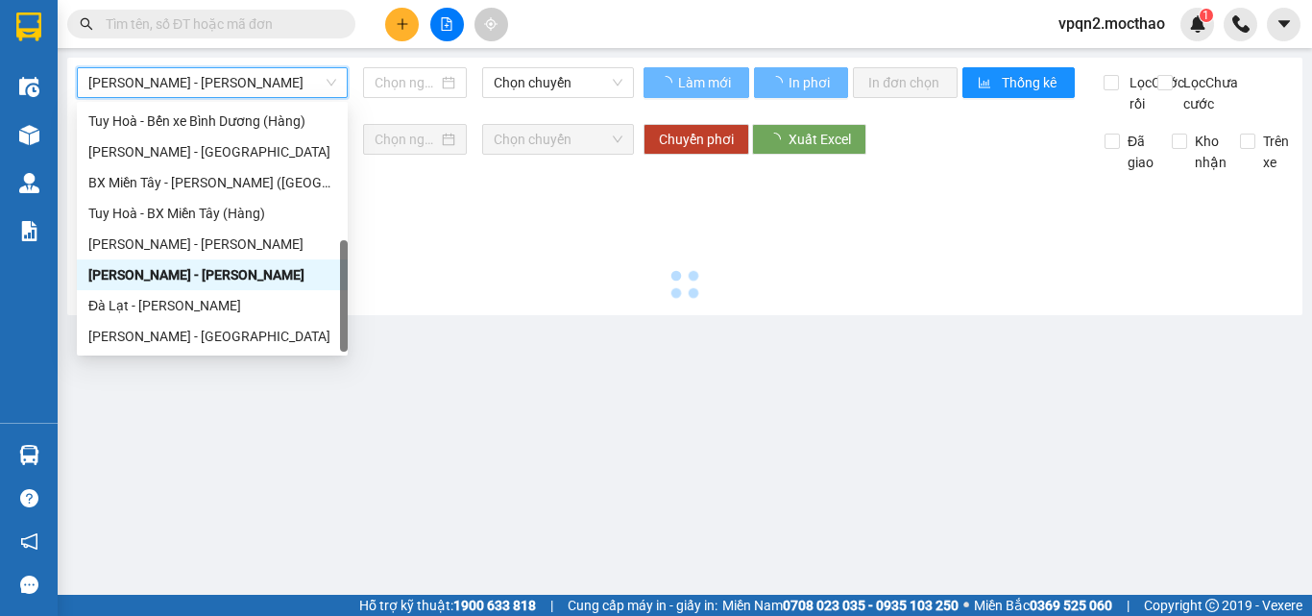
type input "[DATE]"
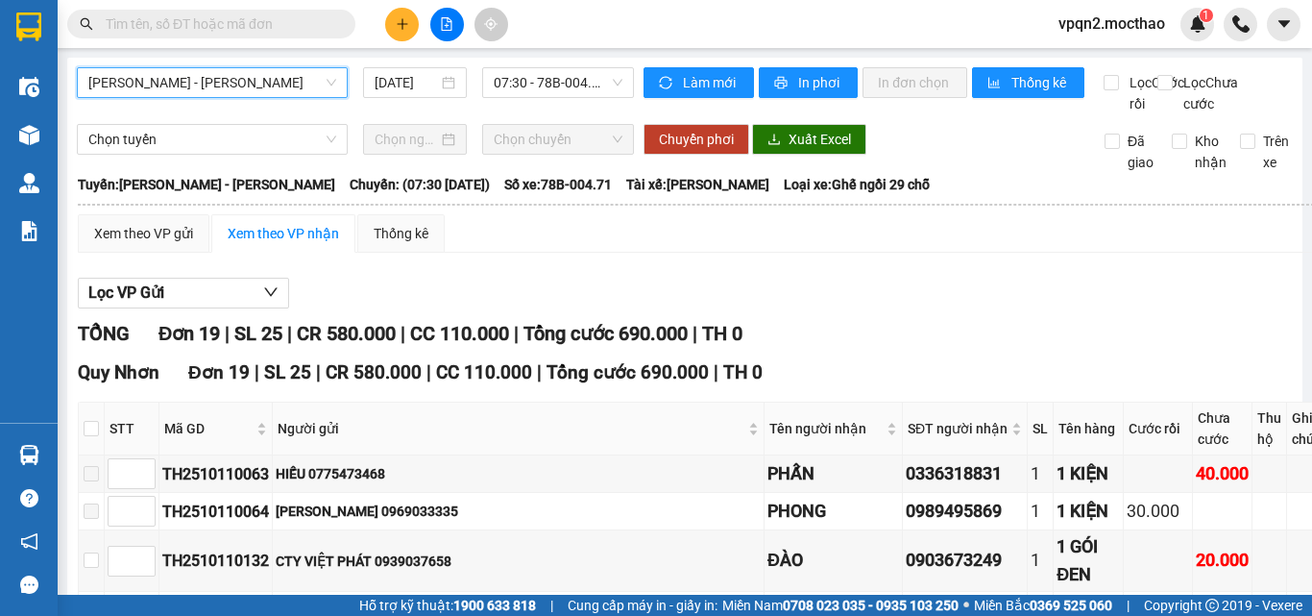
click at [212, 83] on span "[PERSON_NAME] - [PERSON_NAME]" at bounding box center [212, 82] width 248 height 29
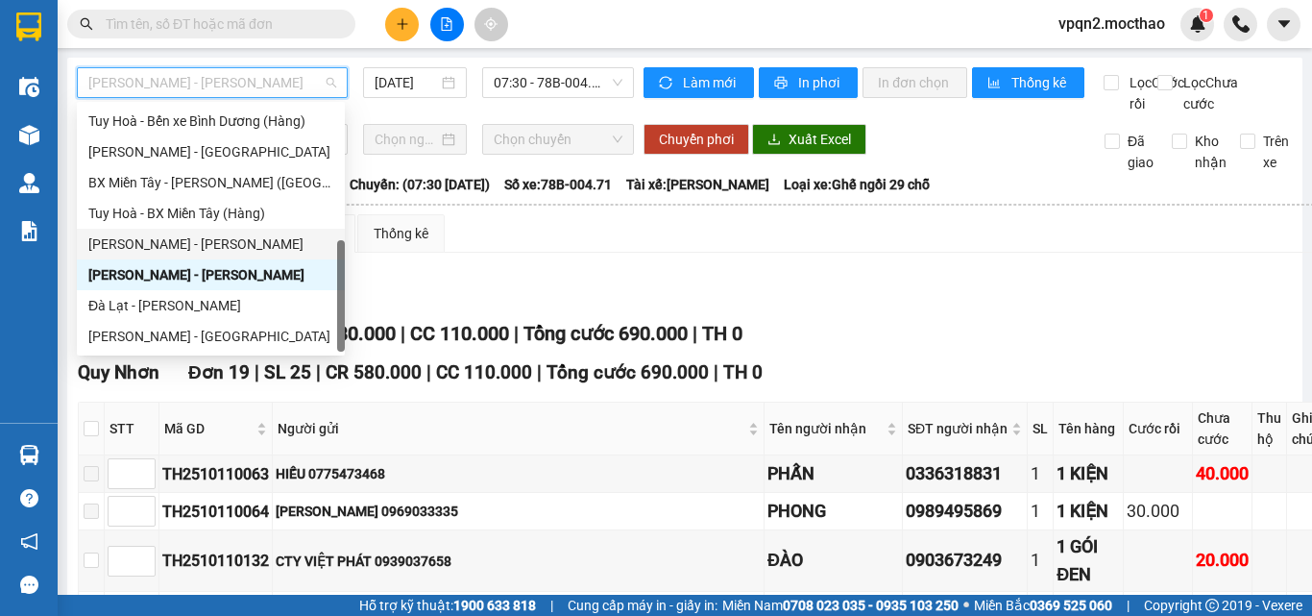
click at [183, 235] on div "[PERSON_NAME] - [PERSON_NAME]" at bounding box center [210, 243] width 245 height 21
type input "[DATE]"
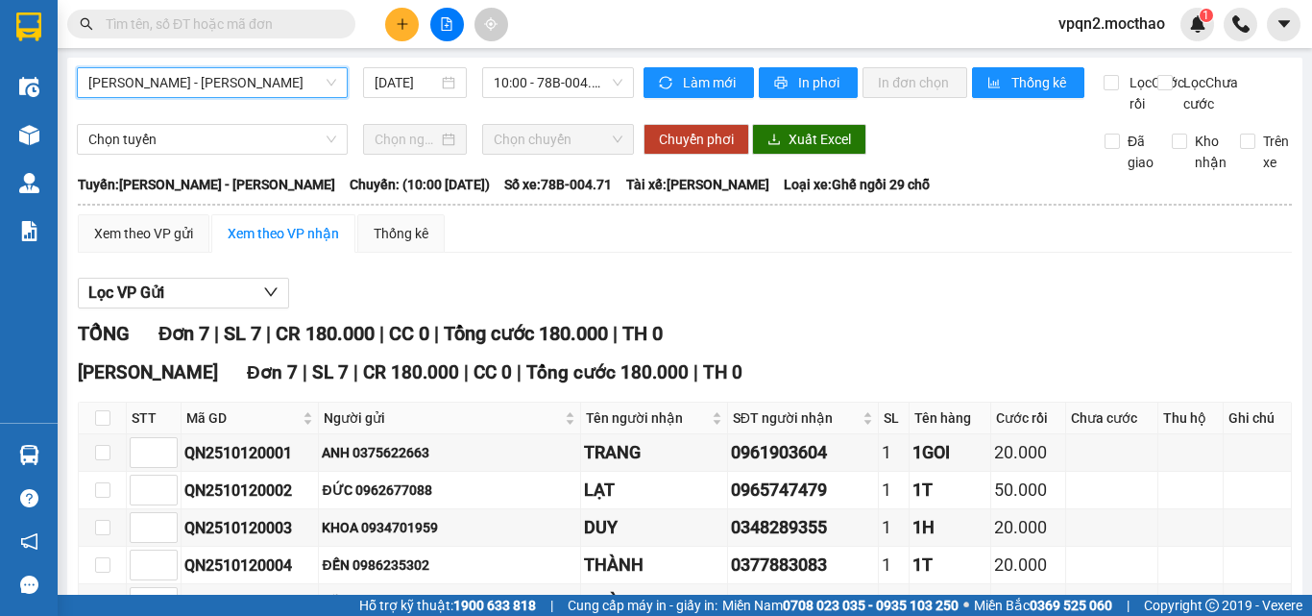
click at [396, 17] on icon "plus" at bounding box center [402, 23] width 13 height 13
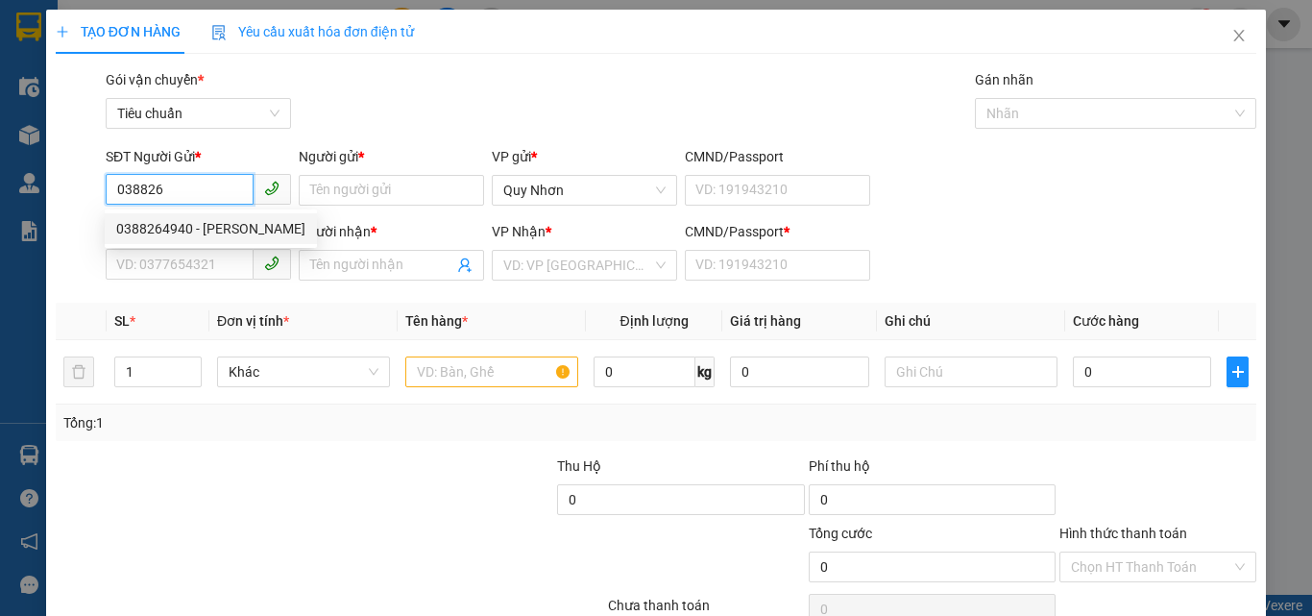
click at [150, 232] on div "0388264940 - [PERSON_NAME]" at bounding box center [210, 228] width 189 height 21
type input "0388264940"
type input "HIỀN"
type input "0944425769"
type input "LIỄU"
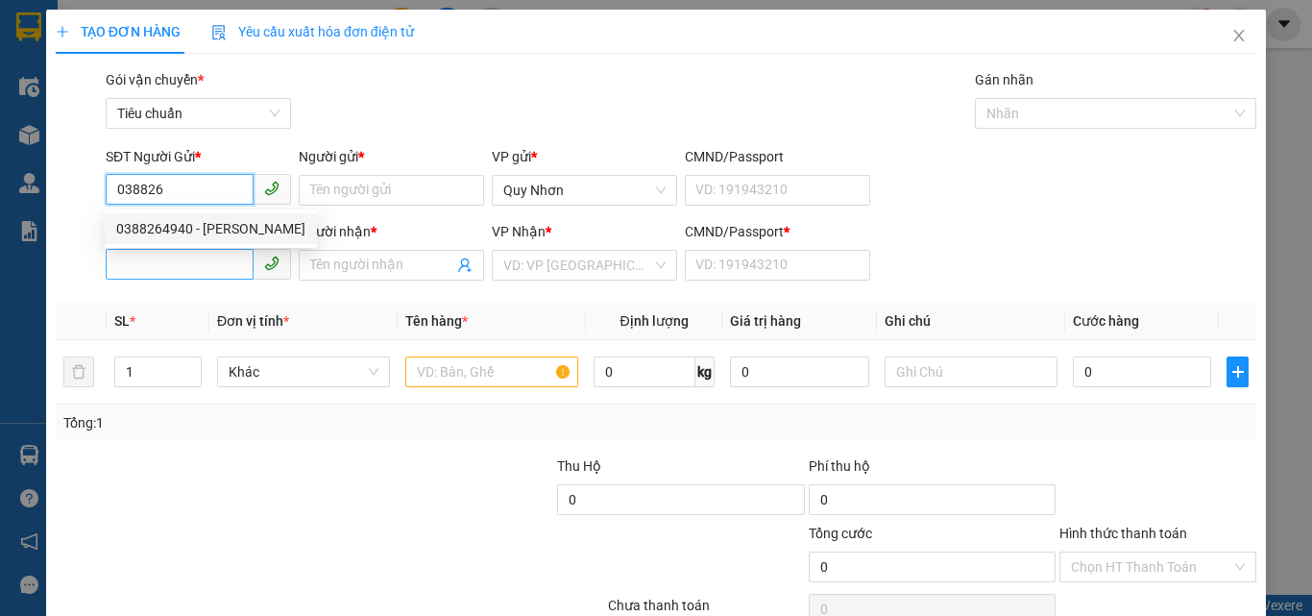
type input "a"
type input "0388264940"
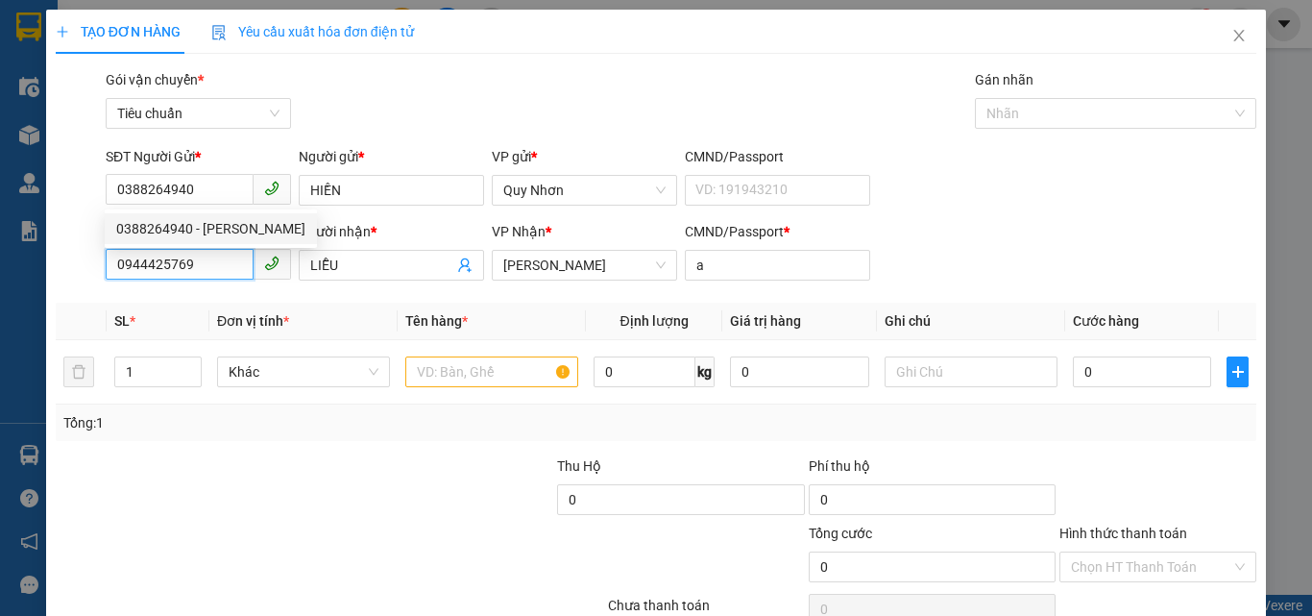
type input "30.000"
click at [169, 255] on input "0944425769" at bounding box center [180, 264] width 148 height 31
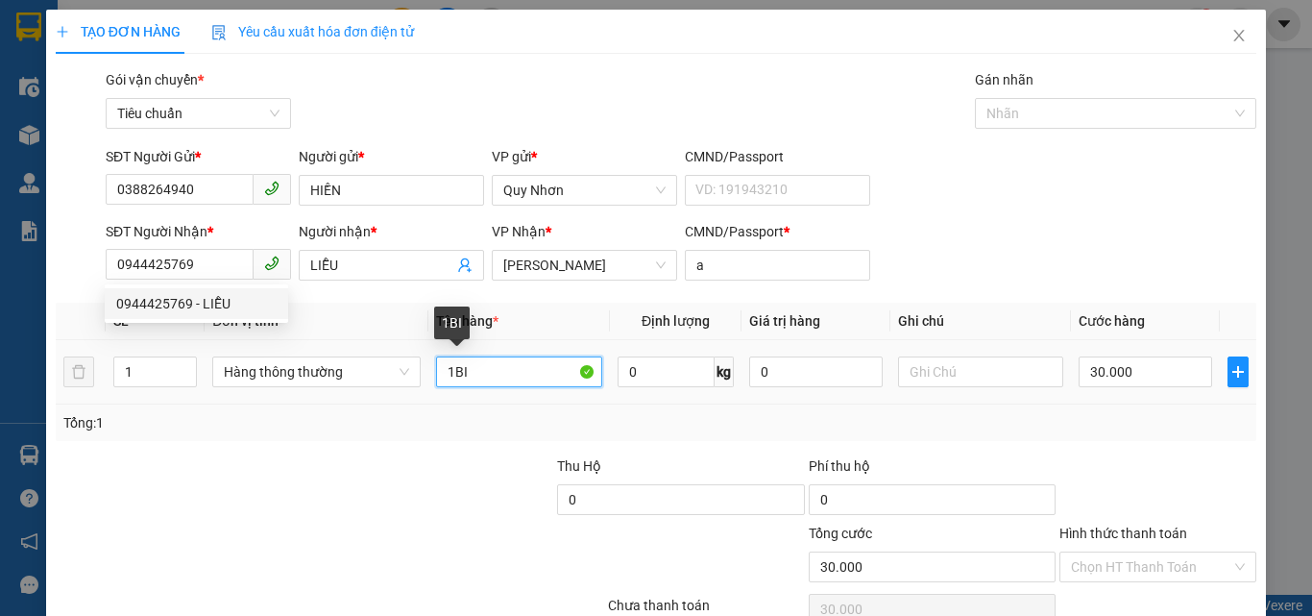
click at [511, 379] on input "1BI" at bounding box center [519, 371] width 166 height 31
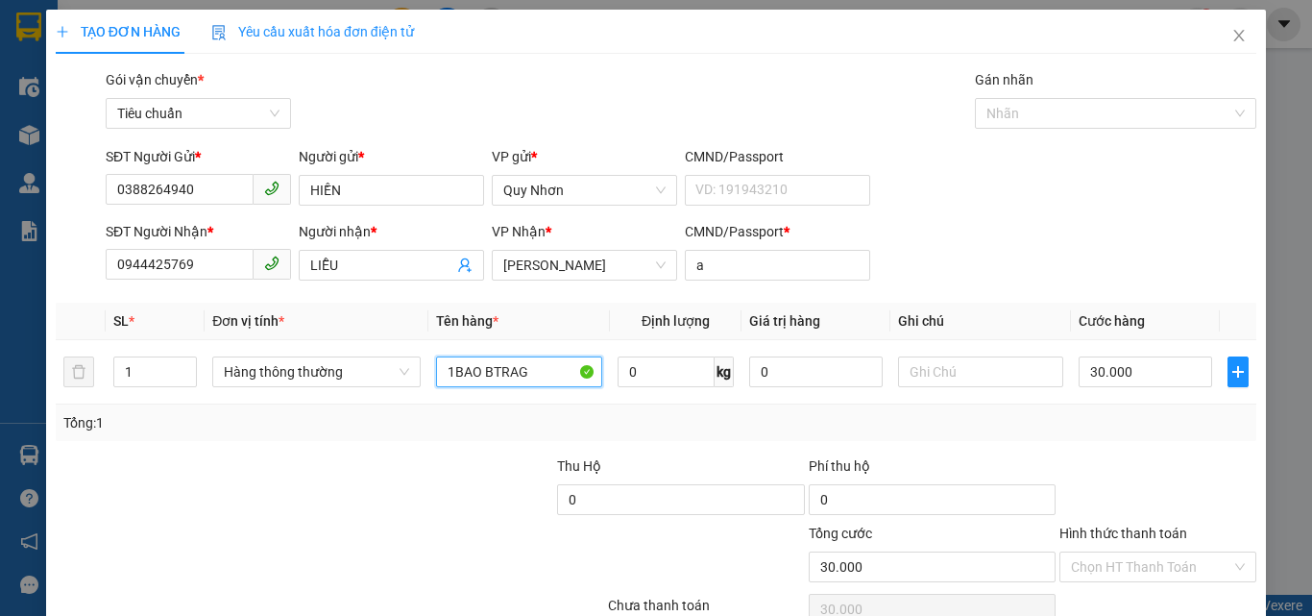
scroll to position [95, 0]
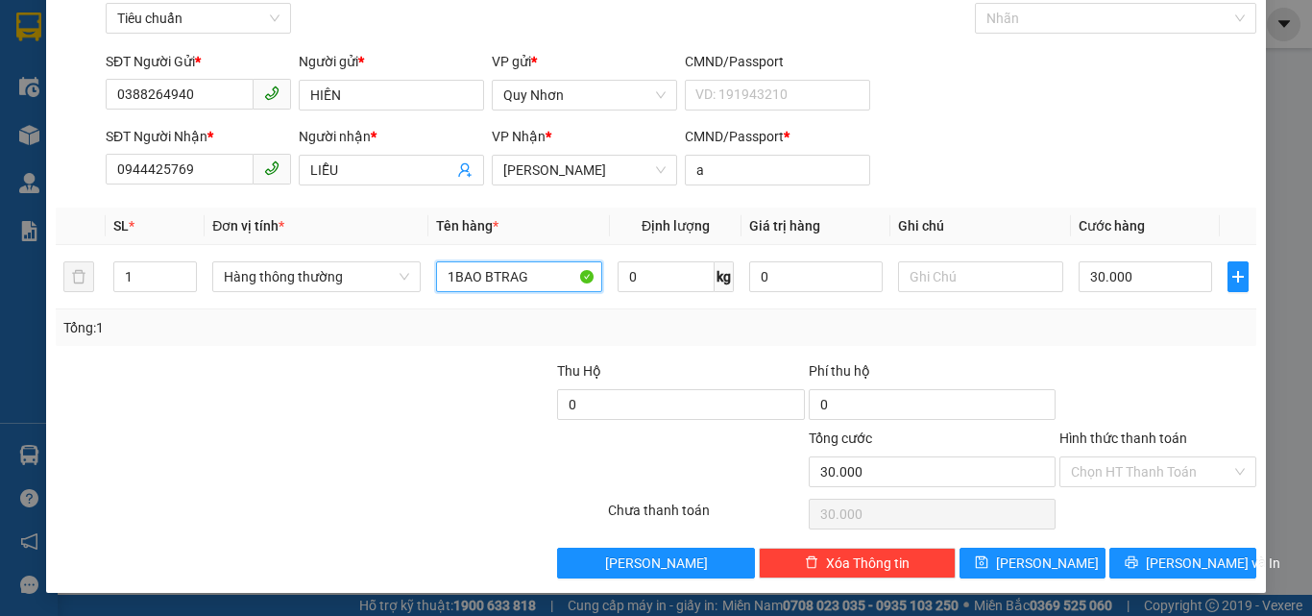
type input "1BAO BTRAG"
click at [1105, 448] on div "Hình thức thanh toán" at bounding box center [1157, 441] width 197 height 29
drag, startPoint x: 1101, startPoint y: 497, endPoint x: 1101, endPoint y: 469, distance: 28.8
click at [1101, 488] on div "Transit Pickup Surcharge Ids Transit Deliver Surcharge Ids Transit Deliver Surc…" at bounding box center [656, 276] width 1200 height 604
drag, startPoint x: 1101, startPoint y: 469, endPoint x: 1092, endPoint y: 381, distance: 87.9
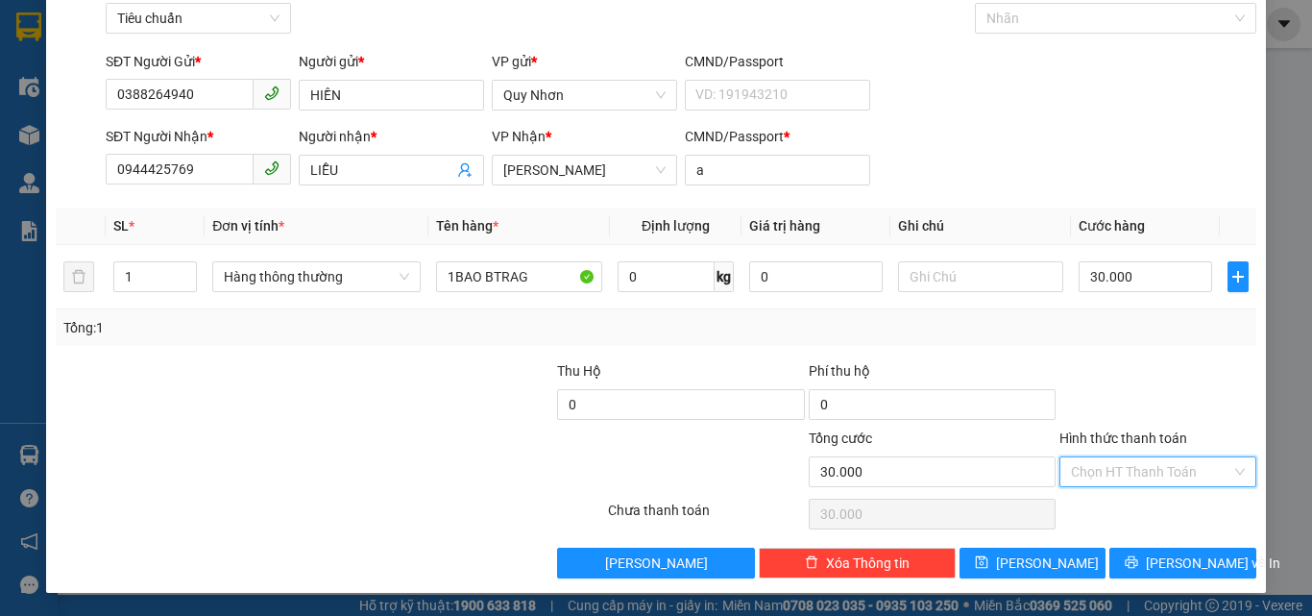
click at [1101, 468] on input "Hình thức thanh toán" at bounding box center [1151, 471] width 160 height 29
click at [1091, 337] on div "Tại văn phòng" at bounding box center [1146, 340] width 172 height 21
type input "0"
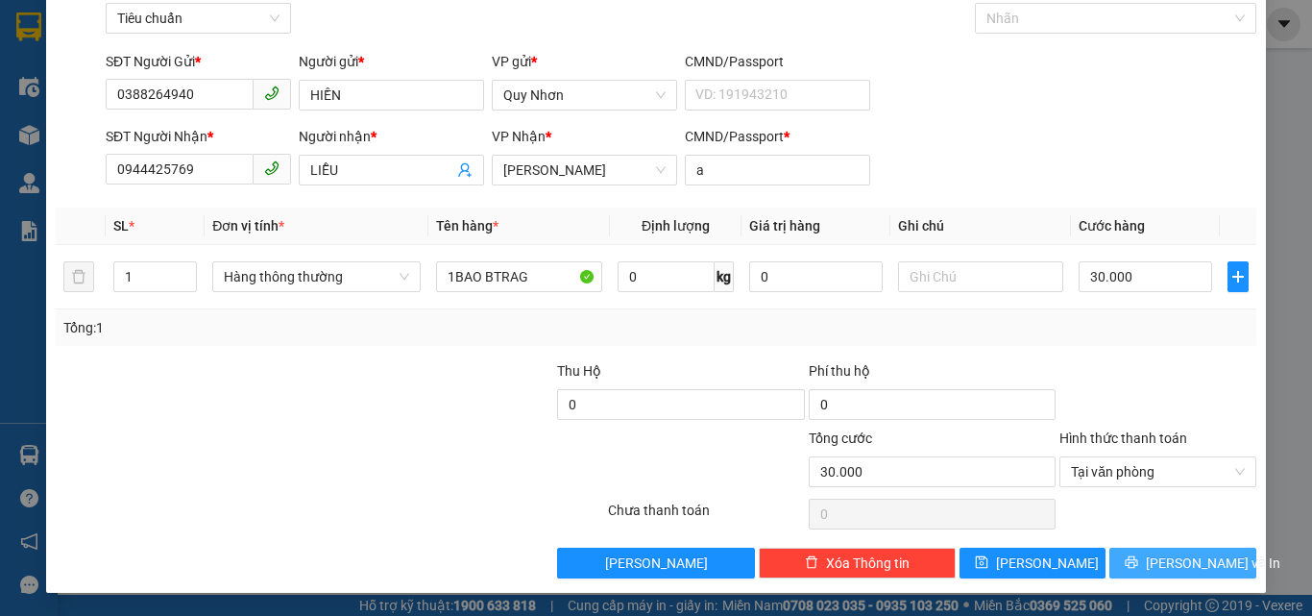
click at [1123, 563] on button "[PERSON_NAME] và In" at bounding box center [1182, 562] width 147 height 31
drag, startPoint x: 1123, startPoint y: 563, endPoint x: 1107, endPoint y: 550, distance: 19.8
click at [1122, 563] on button "[PERSON_NAME] và In" at bounding box center [1182, 562] width 147 height 31
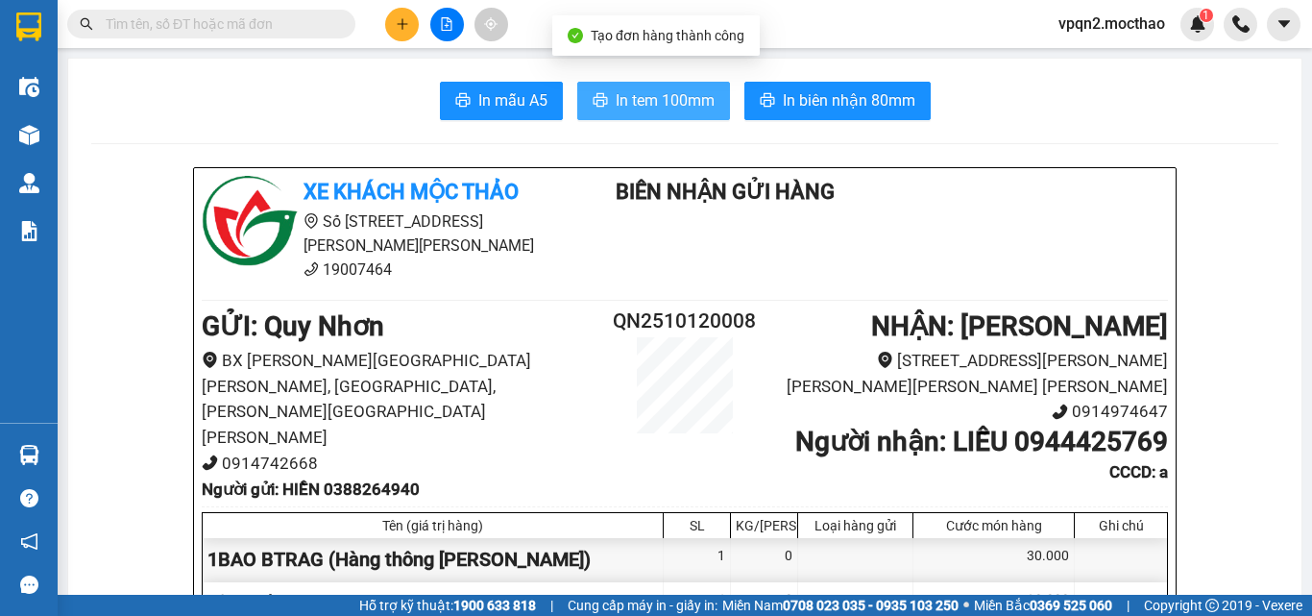
click at [664, 113] on button "In tem 100mm" at bounding box center [653, 101] width 153 height 38
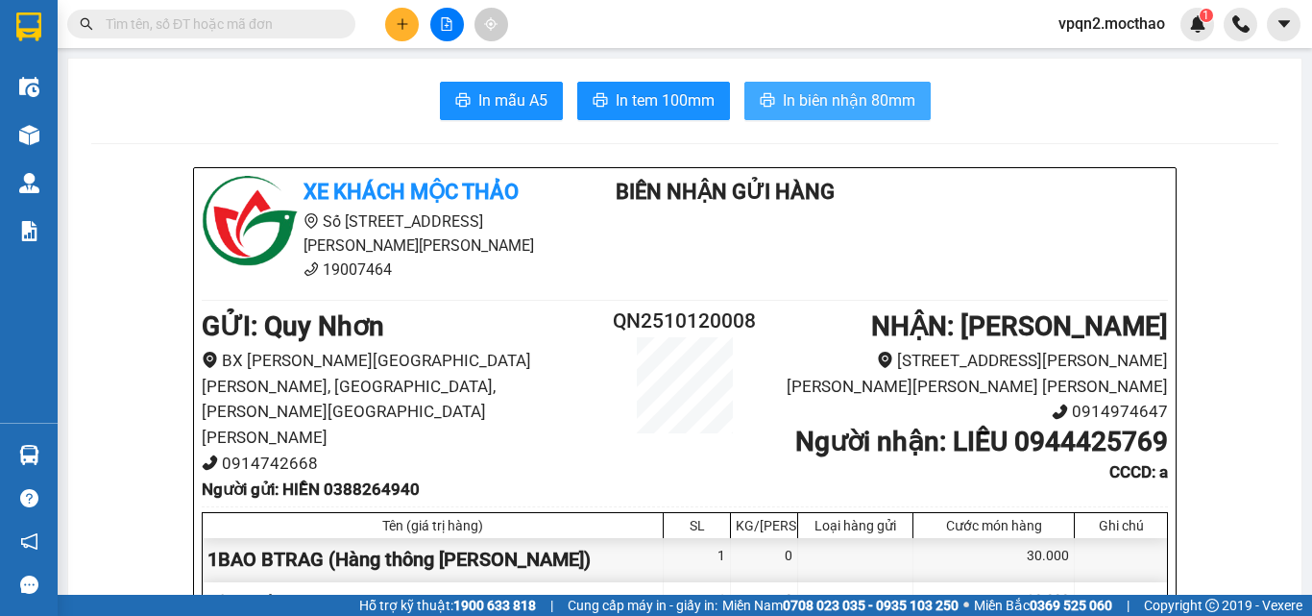
click at [812, 88] on span "In biên nhận 80mm" at bounding box center [849, 100] width 133 height 24
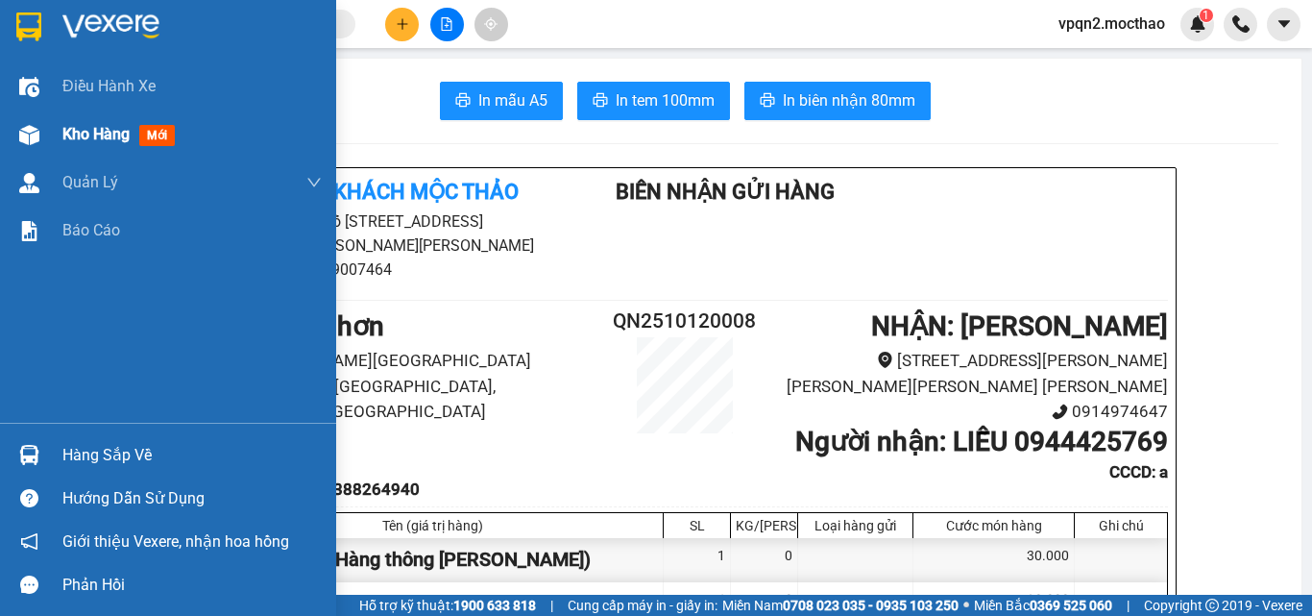
click at [163, 115] on div "Kho hàng mới" at bounding box center [191, 134] width 259 height 48
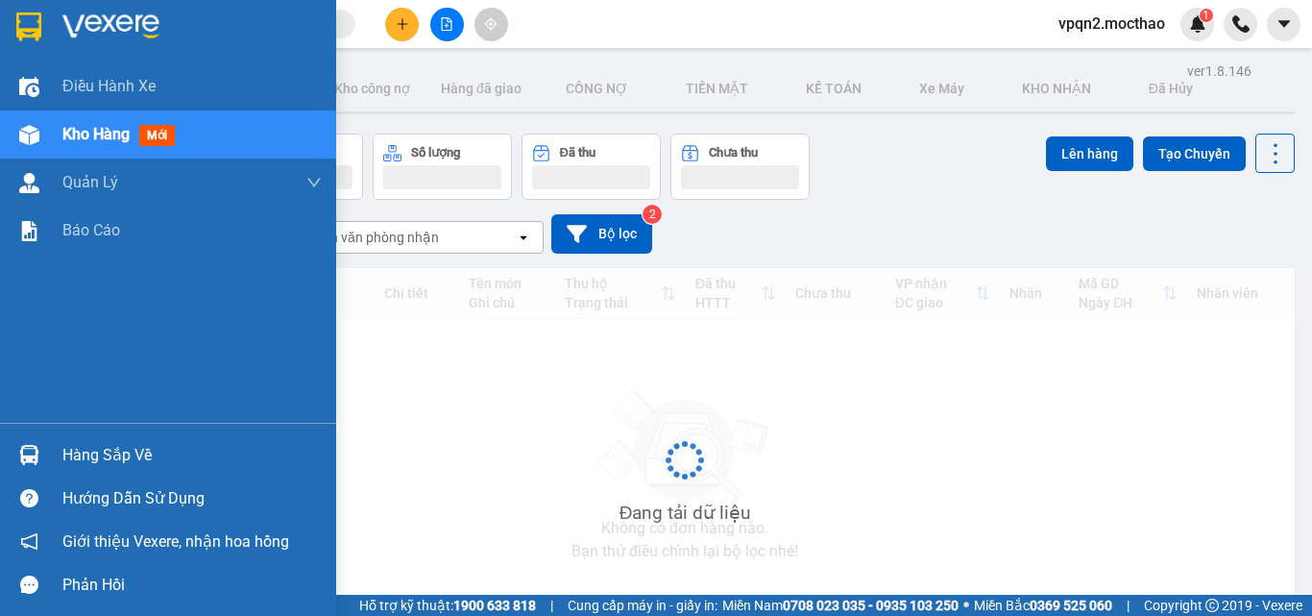
click at [157, 118] on div "Kho hàng mới" at bounding box center [191, 134] width 259 height 48
click at [152, 126] on span "mới" at bounding box center [157, 135] width 36 height 21
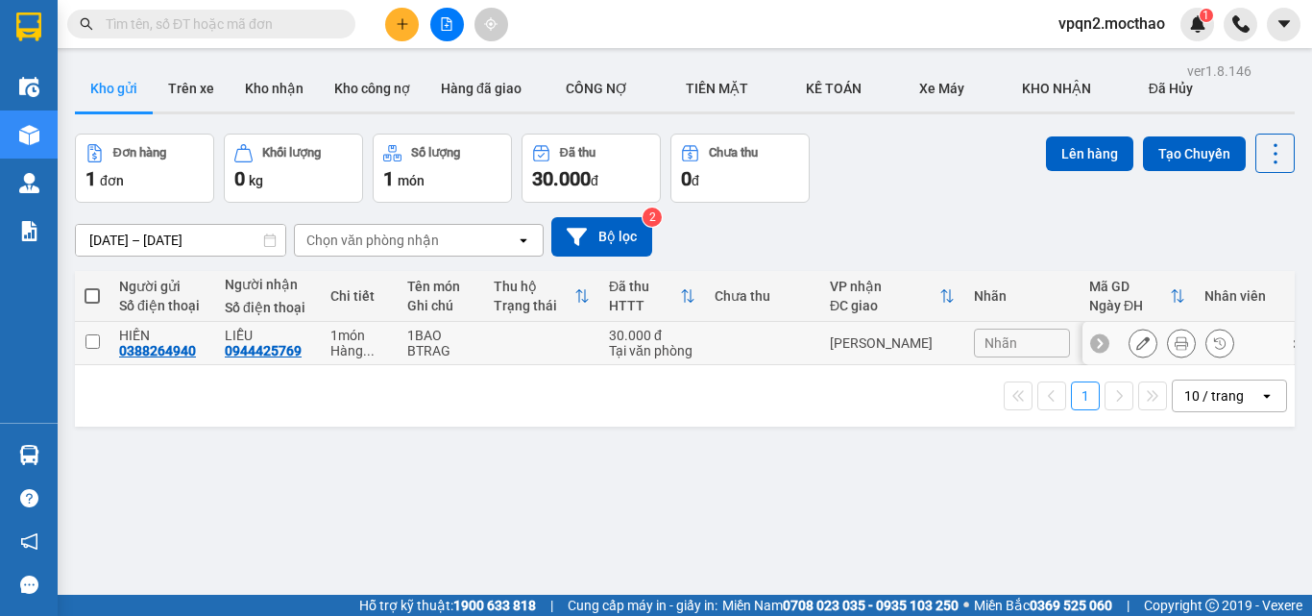
click at [759, 346] on td at bounding box center [762, 343] width 115 height 43
checkbox input "true"
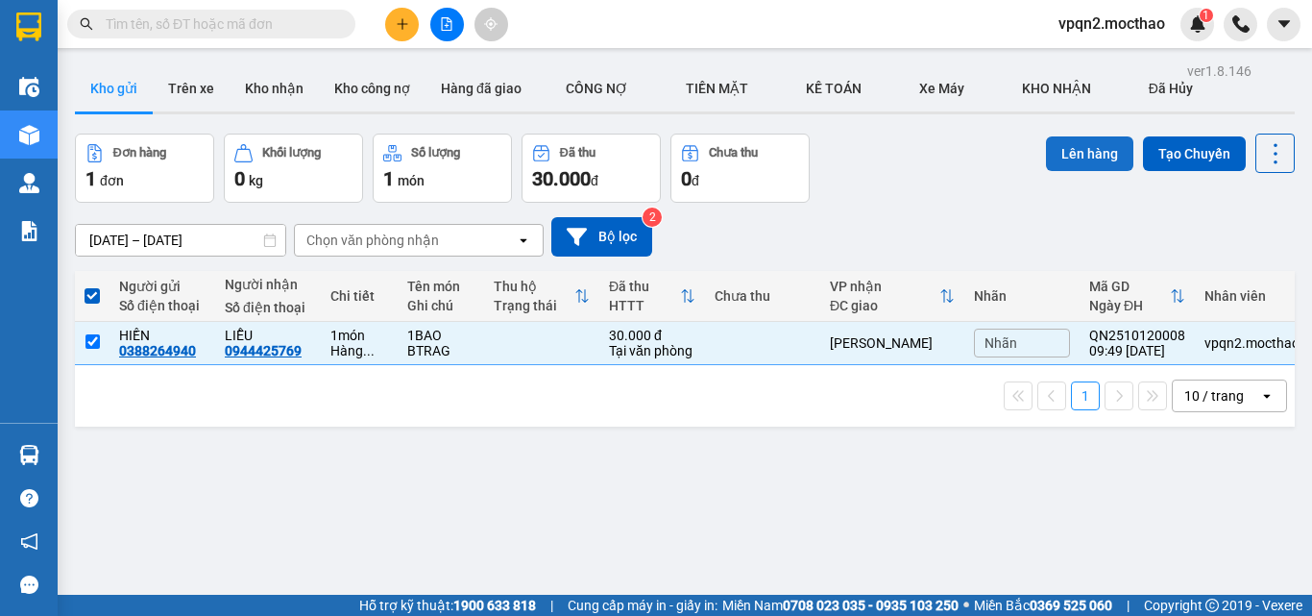
click at [1046, 143] on button "Lên hàng" at bounding box center [1089, 153] width 87 height 35
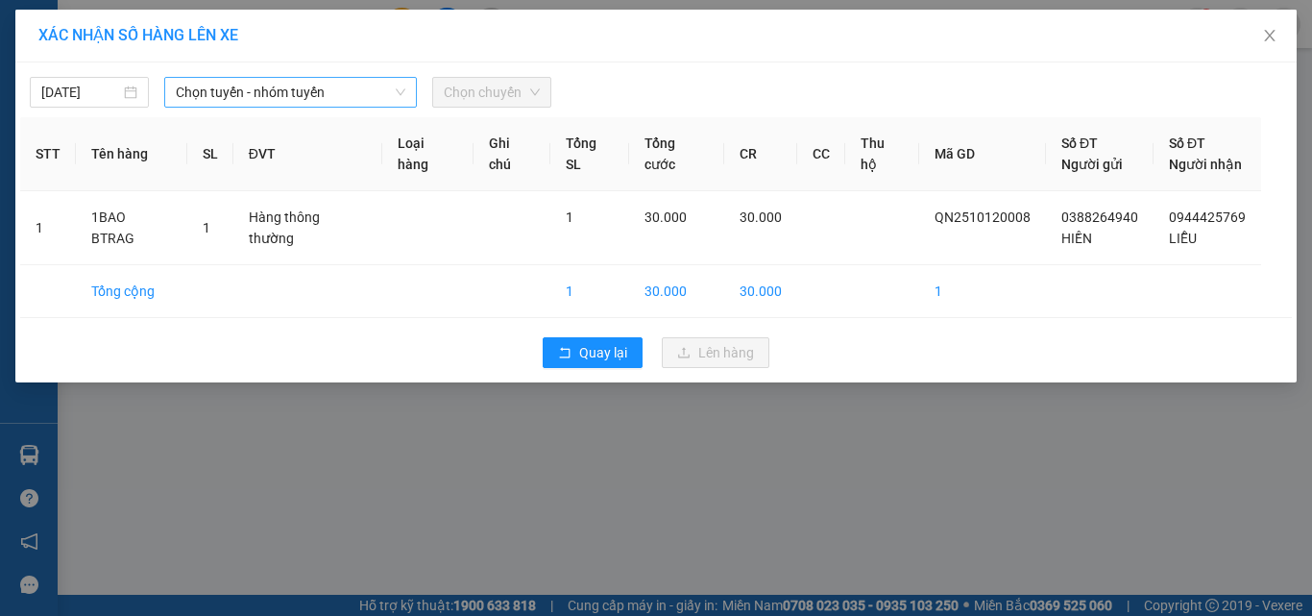
click at [320, 103] on span "Chọn tuyến - nhóm tuyến" at bounding box center [291, 92] width 230 height 29
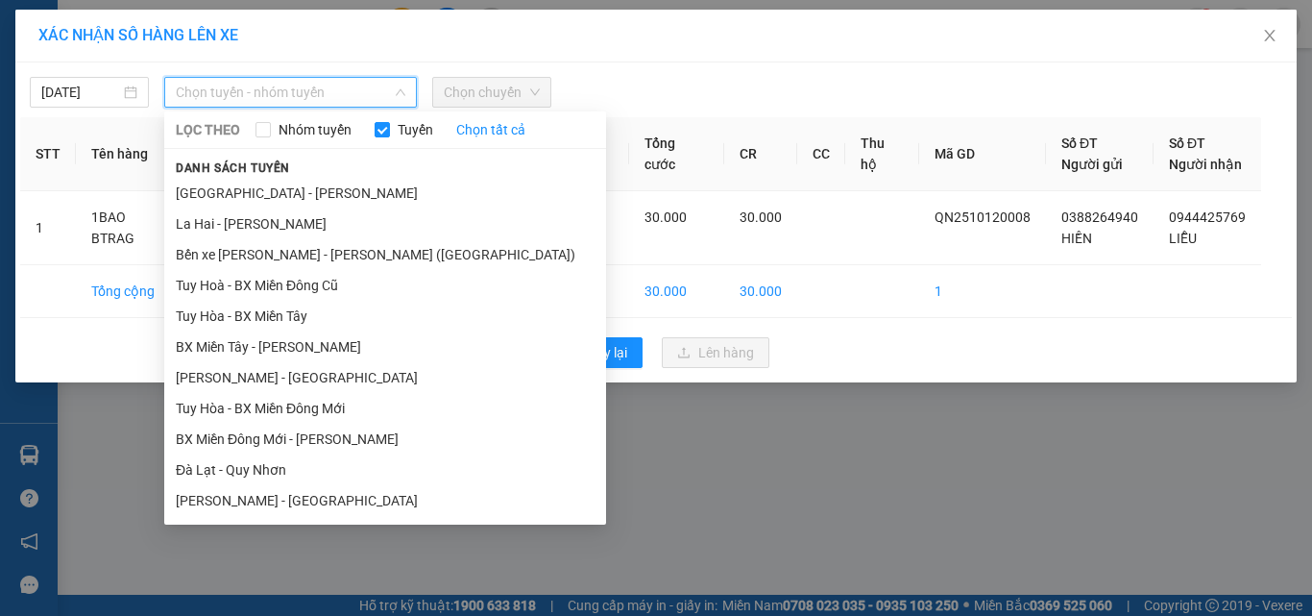
scroll to position [288, 0]
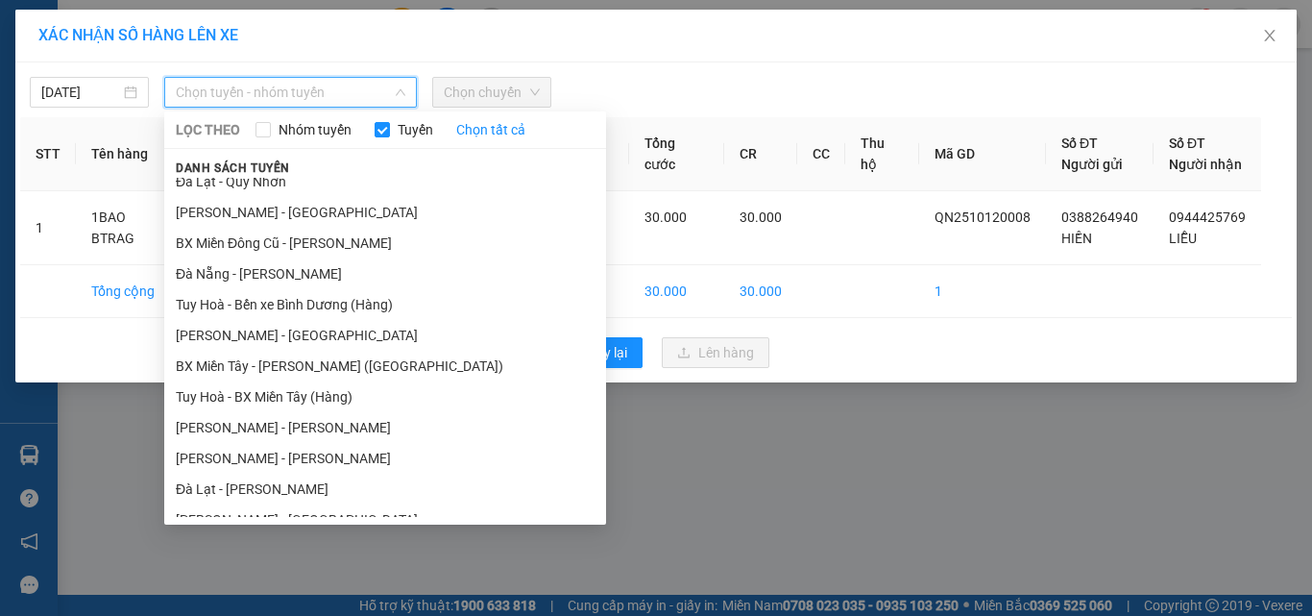
click at [282, 419] on li "[PERSON_NAME] - [PERSON_NAME]" at bounding box center [385, 427] width 442 height 31
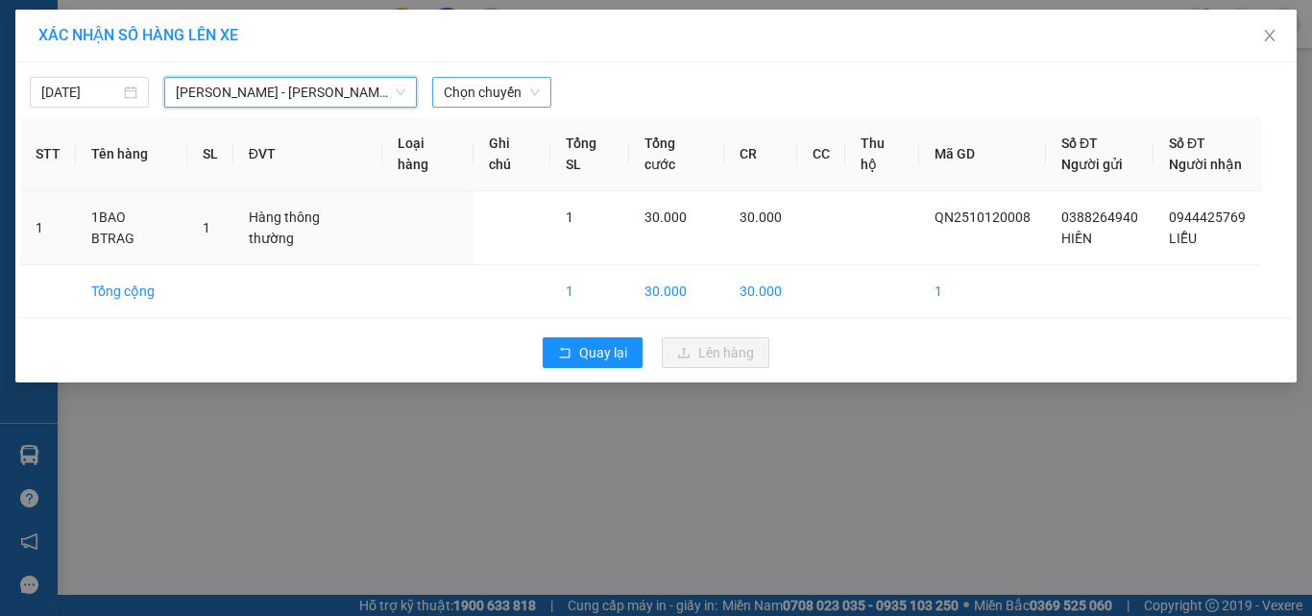
click at [496, 90] on span "Chọn chuyến" at bounding box center [492, 92] width 96 height 29
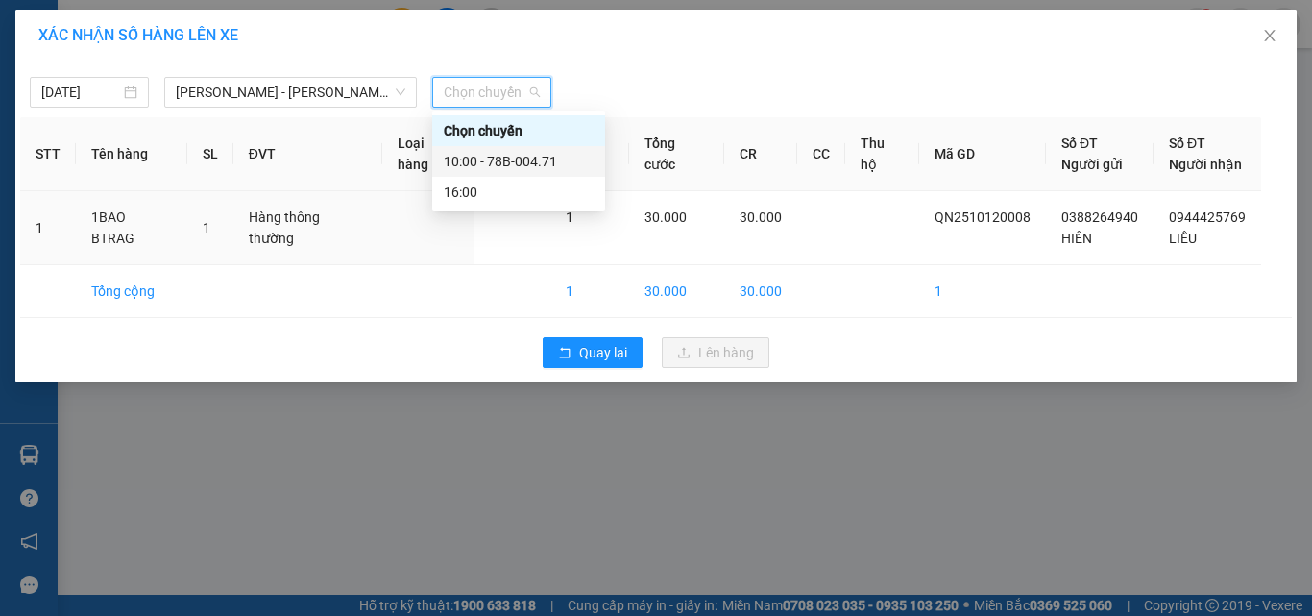
click at [517, 163] on div "10:00 - 78B-004.71" at bounding box center [519, 161] width 150 height 21
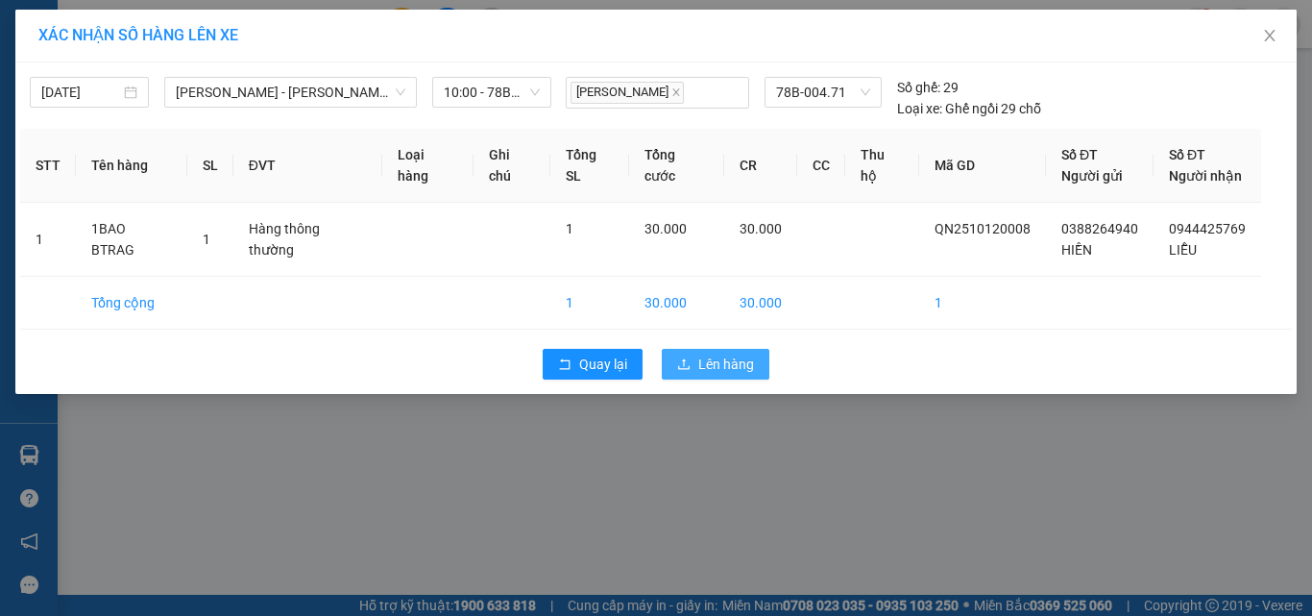
click at [712, 364] on span "Lên hàng" at bounding box center [726, 363] width 56 height 21
drag, startPoint x: 712, startPoint y: 364, endPoint x: 690, endPoint y: 345, distance: 28.6
click at [711, 364] on span "Lên hàng" at bounding box center [726, 363] width 56 height 21
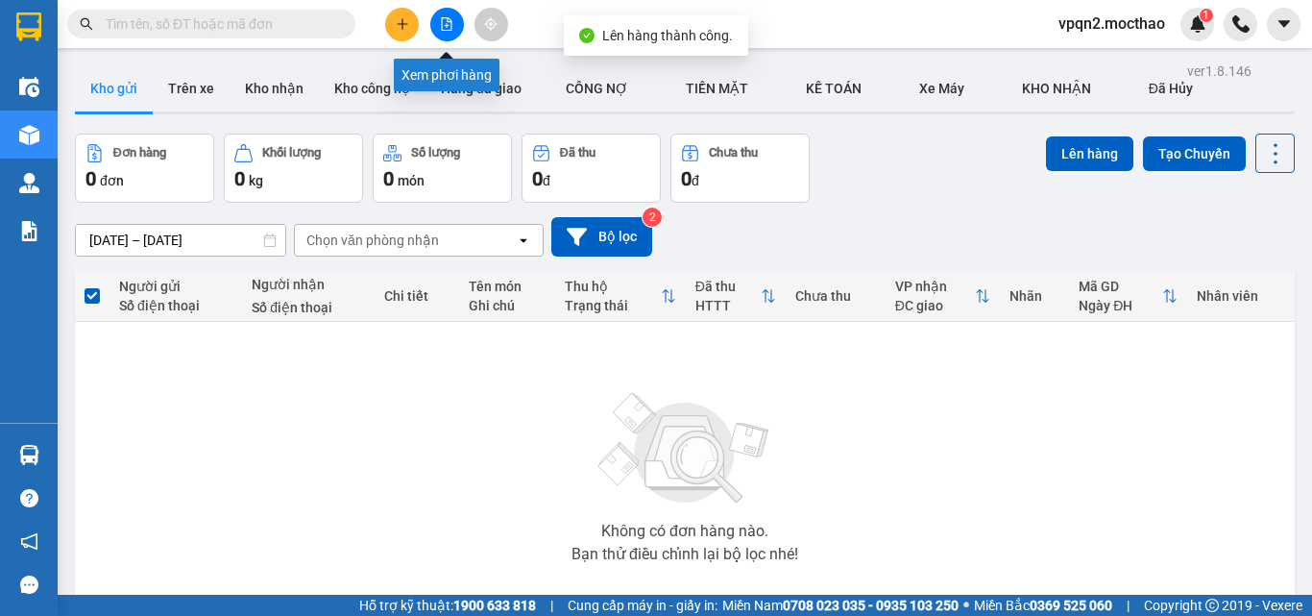
click at [445, 32] on button at bounding box center [447, 25] width 34 height 34
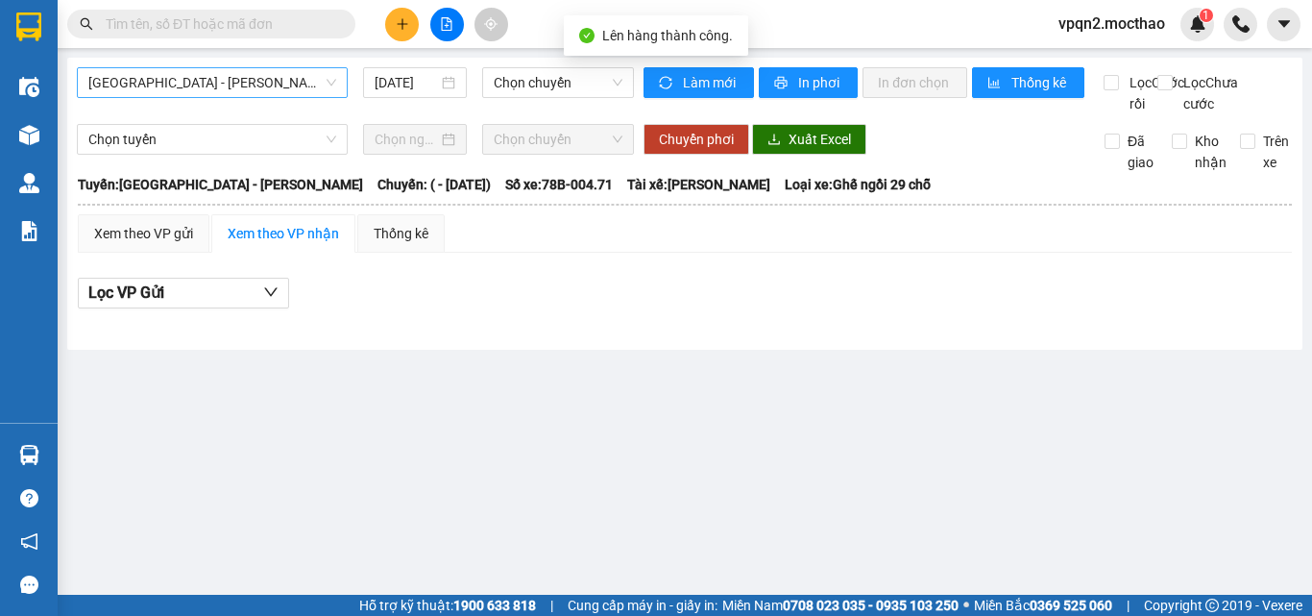
click at [262, 84] on span "[GEOGRAPHIC_DATA] - [PERSON_NAME]" at bounding box center [212, 82] width 248 height 29
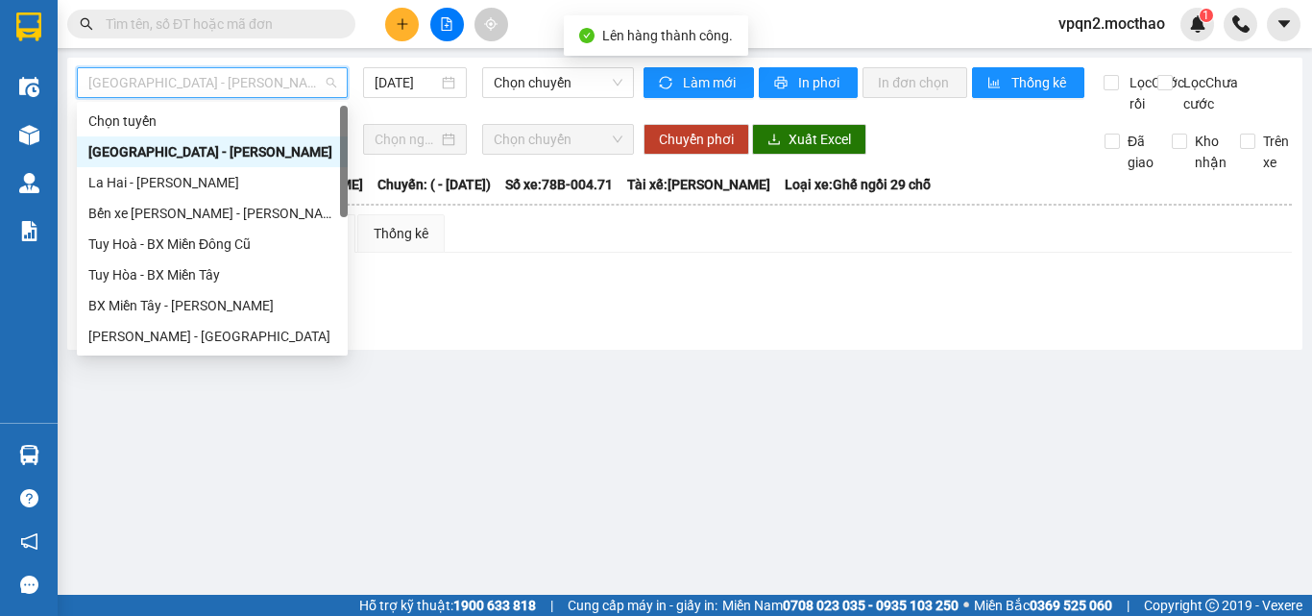
scroll to position [430, 0]
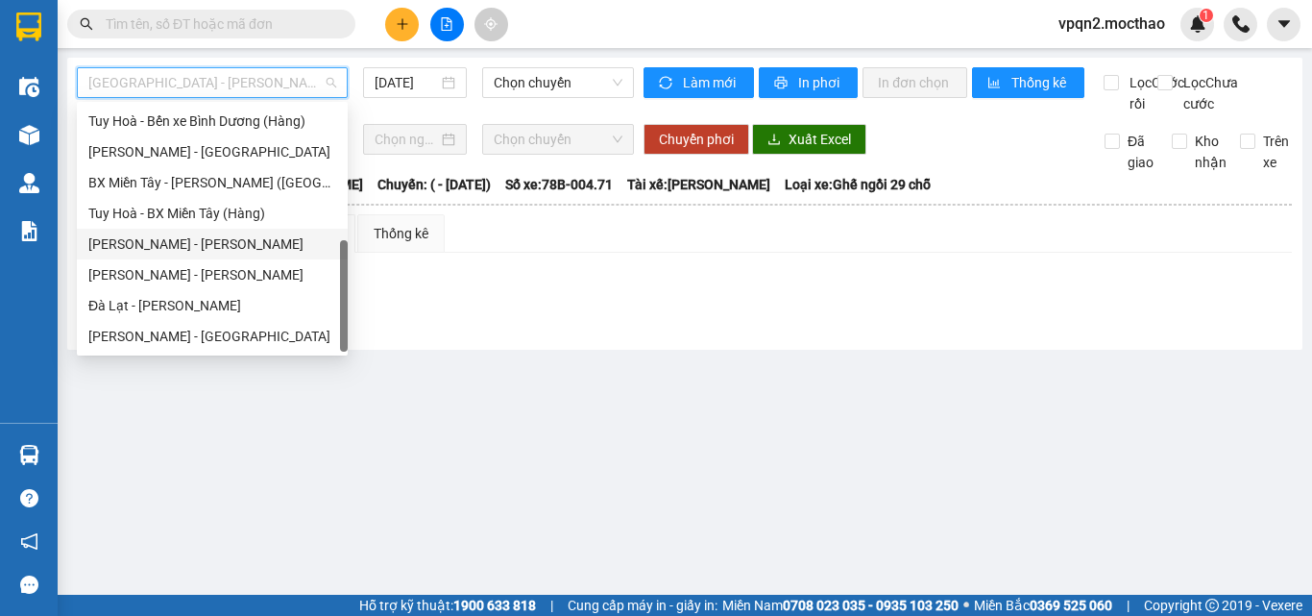
click at [205, 248] on div "[PERSON_NAME] - [PERSON_NAME]" at bounding box center [212, 243] width 248 height 21
type input "[DATE]"
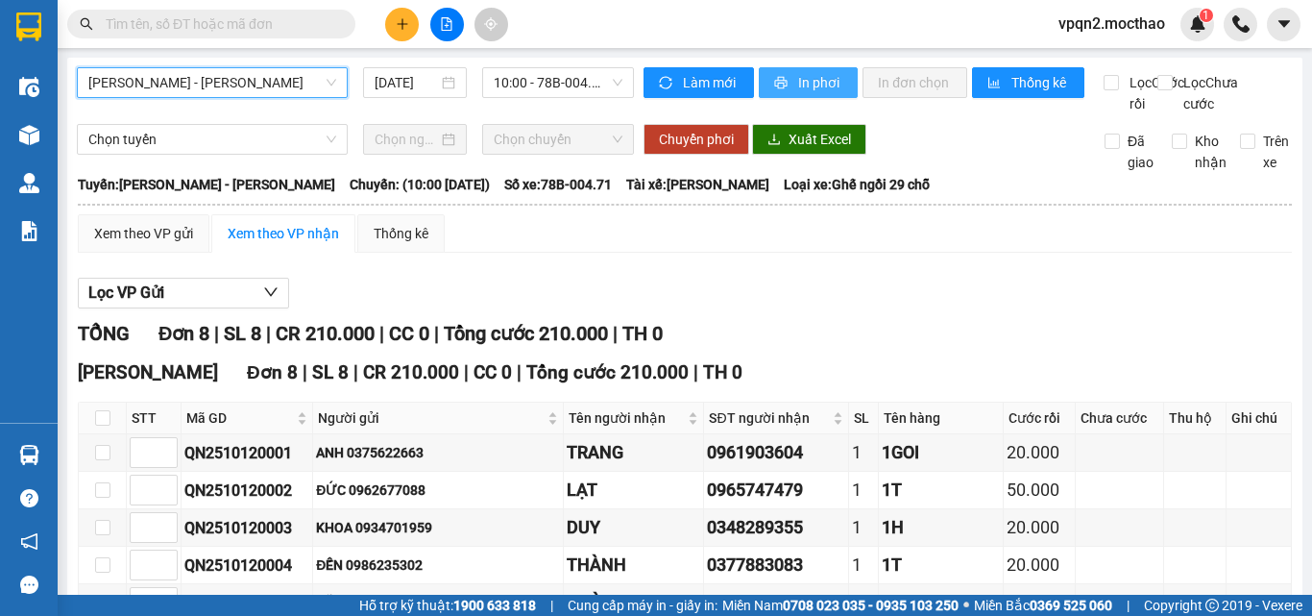
click at [826, 80] on span "In phơi" at bounding box center [820, 82] width 44 height 21
click at [848, 82] on div "Làm mới In phơi In đơn chọn Thống kê" at bounding box center [873, 90] width 460 height 47
click at [848, 82] on button "In phơi" at bounding box center [808, 82] width 99 height 31
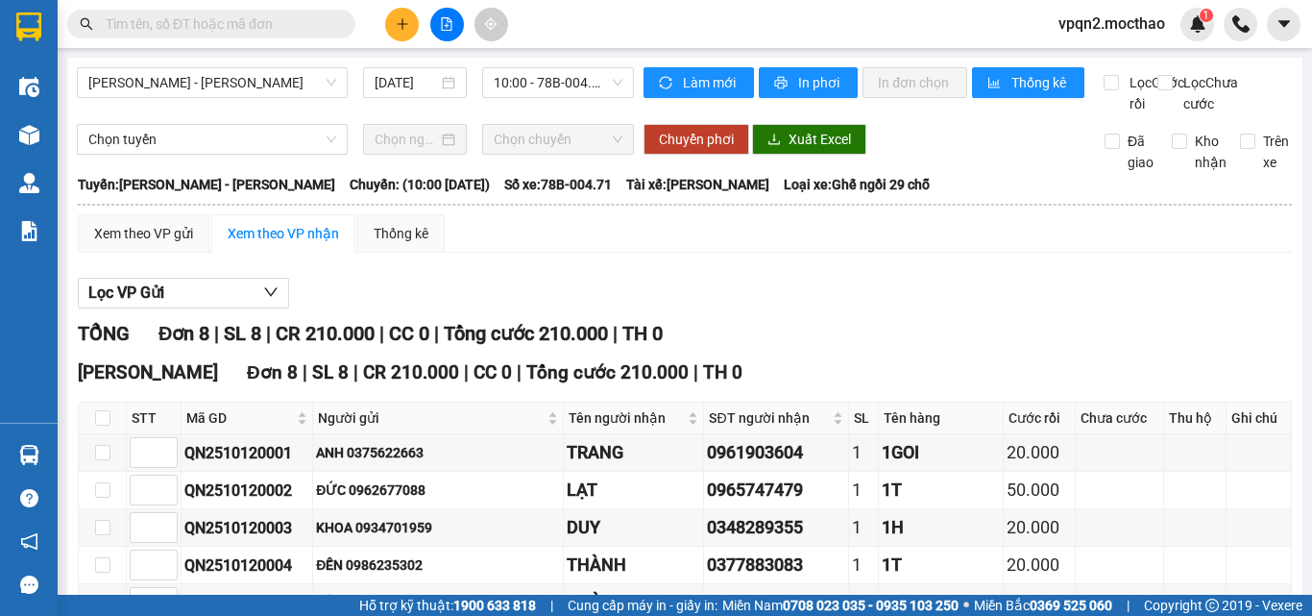
scroll to position [259, 0]
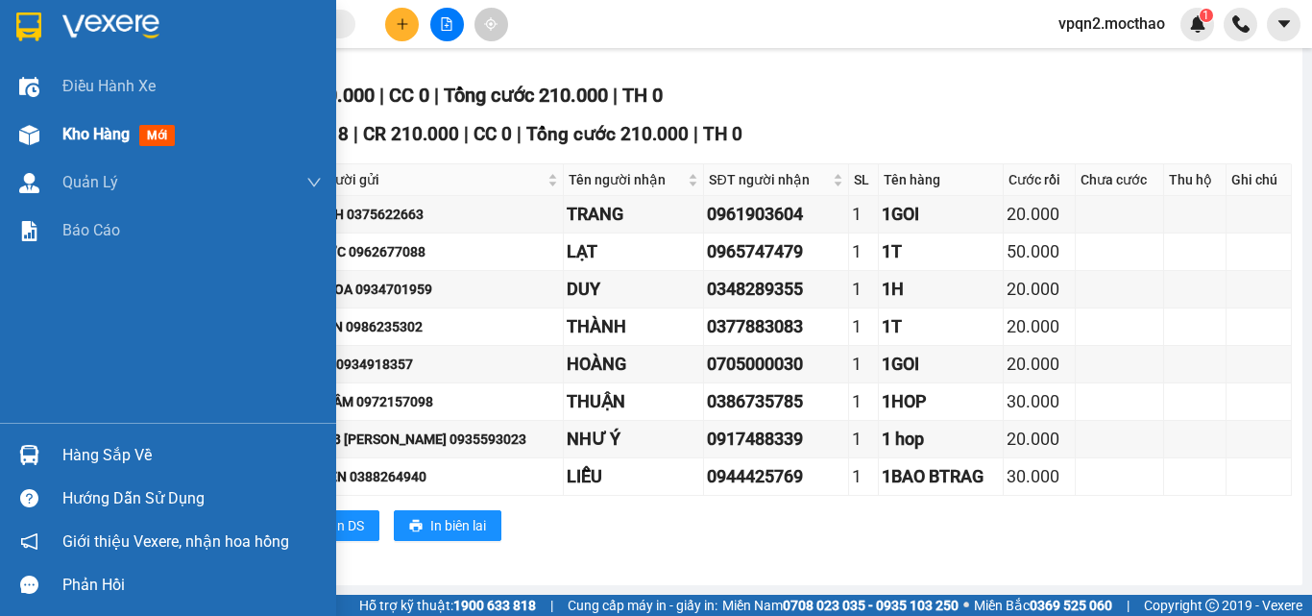
click at [51, 144] on div "Kho hàng mới" at bounding box center [168, 134] width 336 height 48
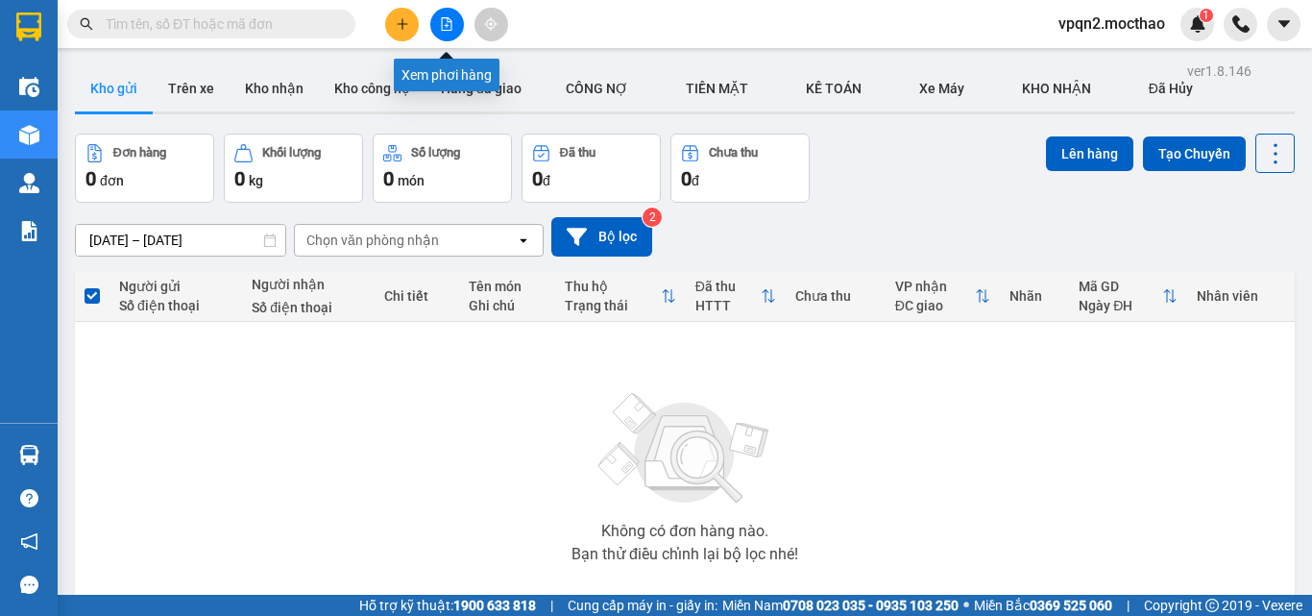
click at [438, 31] on button at bounding box center [447, 25] width 34 height 34
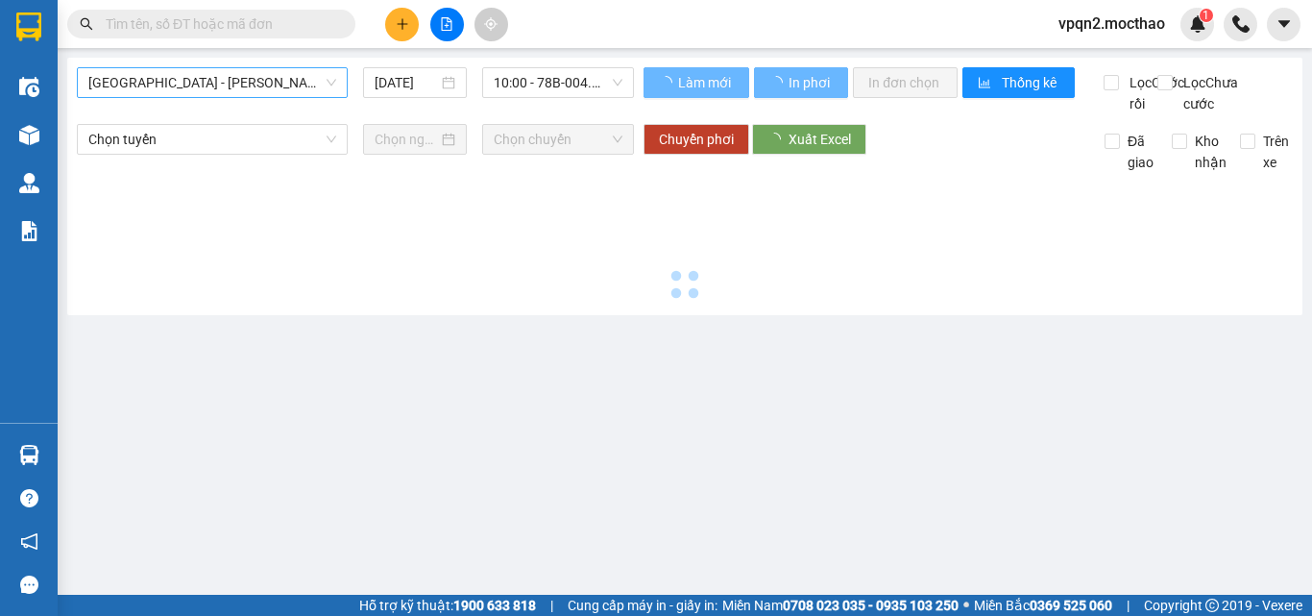
click at [274, 84] on span "[GEOGRAPHIC_DATA] - [PERSON_NAME]" at bounding box center [212, 82] width 248 height 29
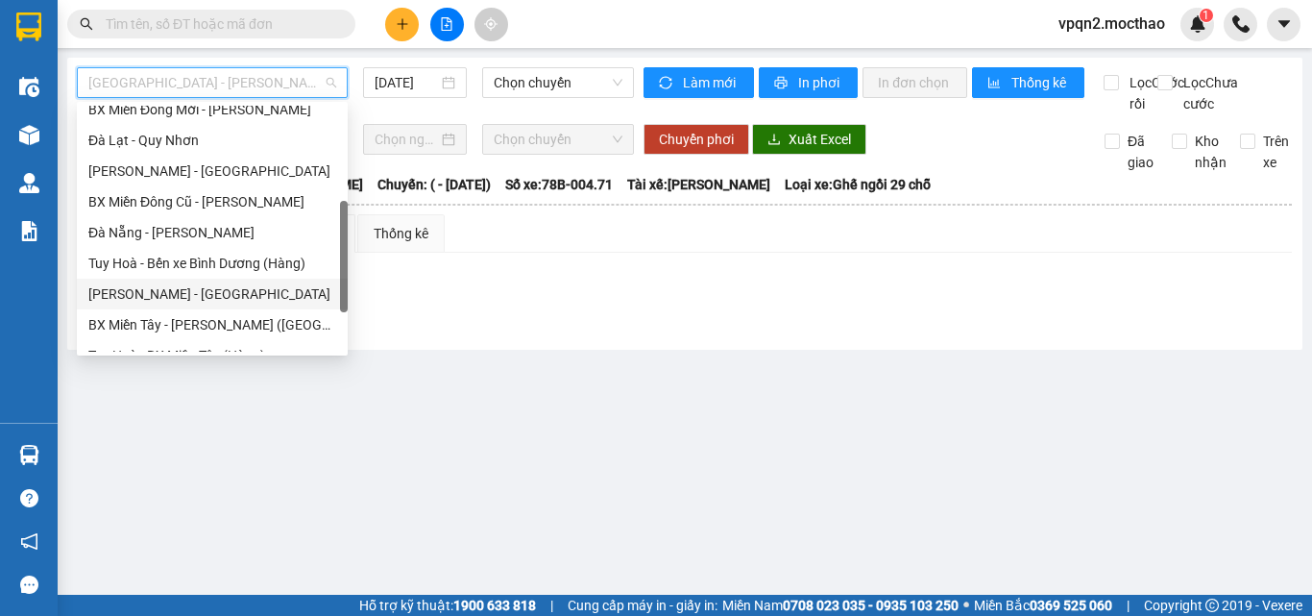
scroll to position [430, 0]
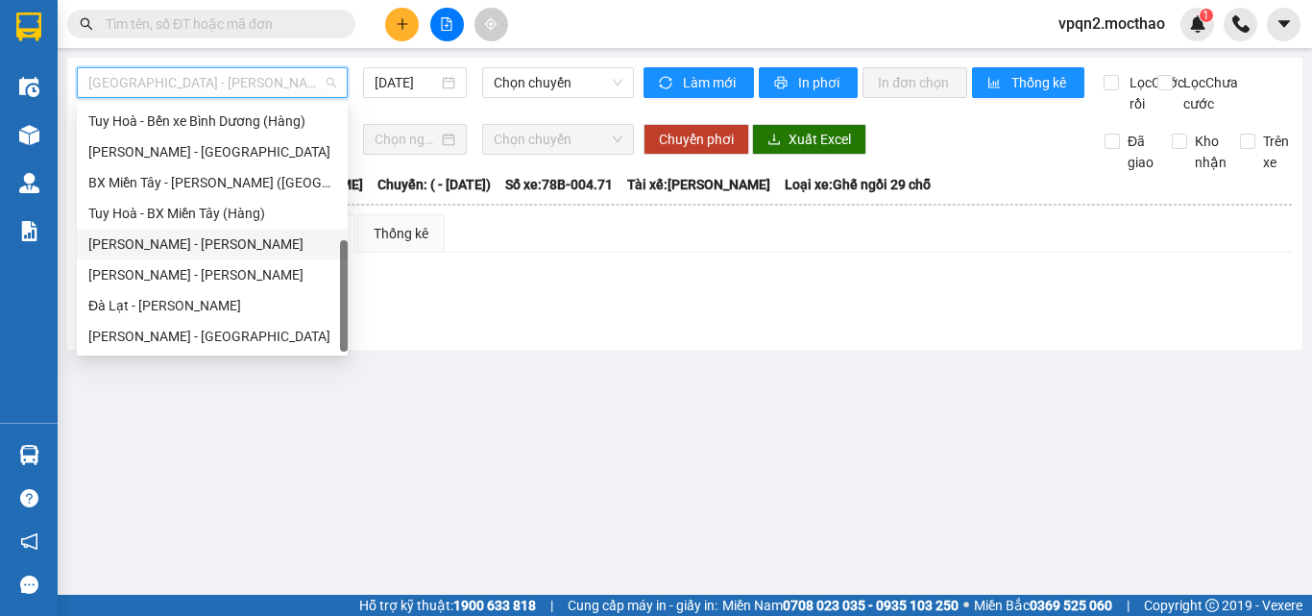
click at [205, 241] on div "[PERSON_NAME] - [PERSON_NAME]" at bounding box center [212, 243] width 248 height 21
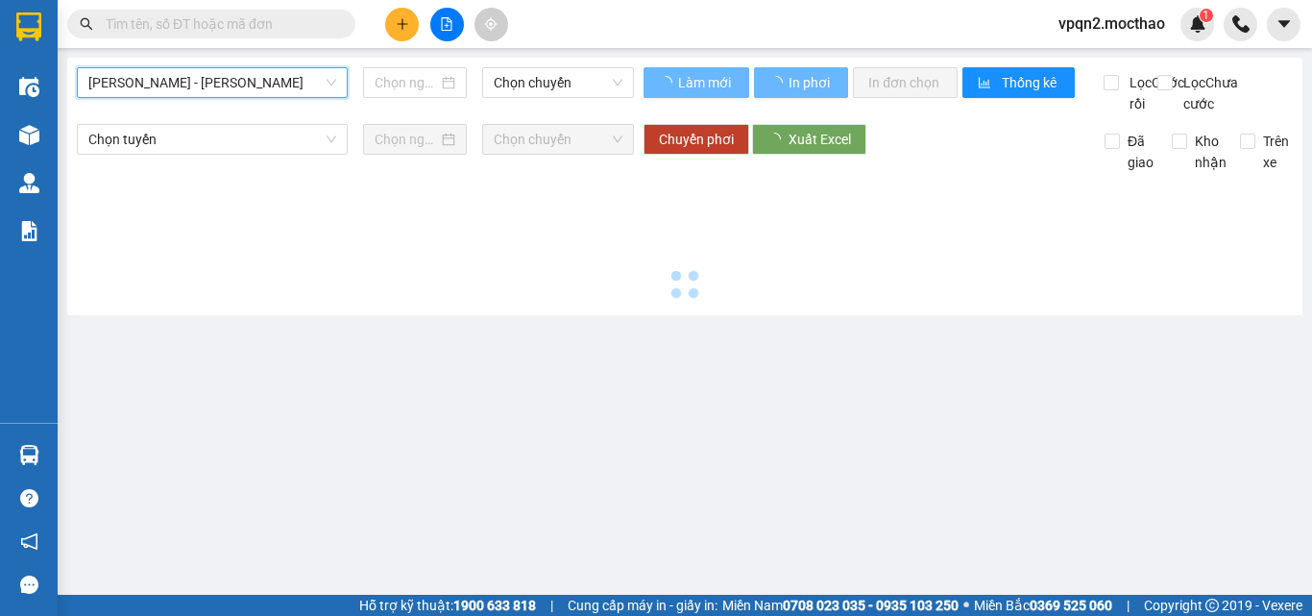
type input "[DATE]"
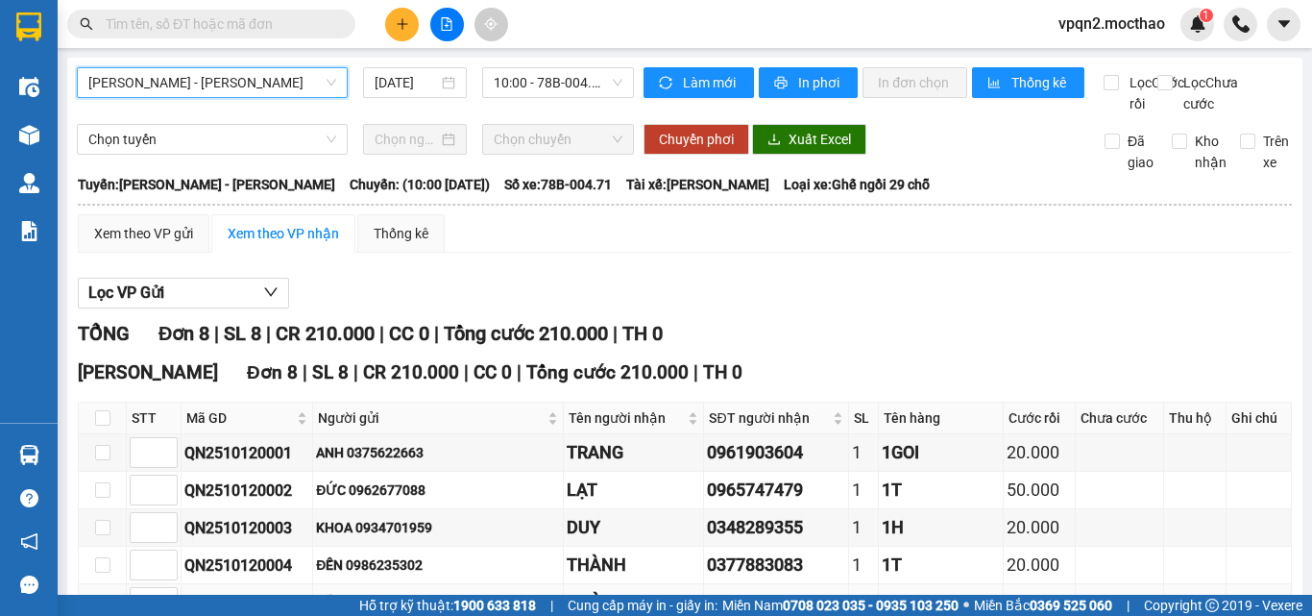
scroll to position [259, 0]
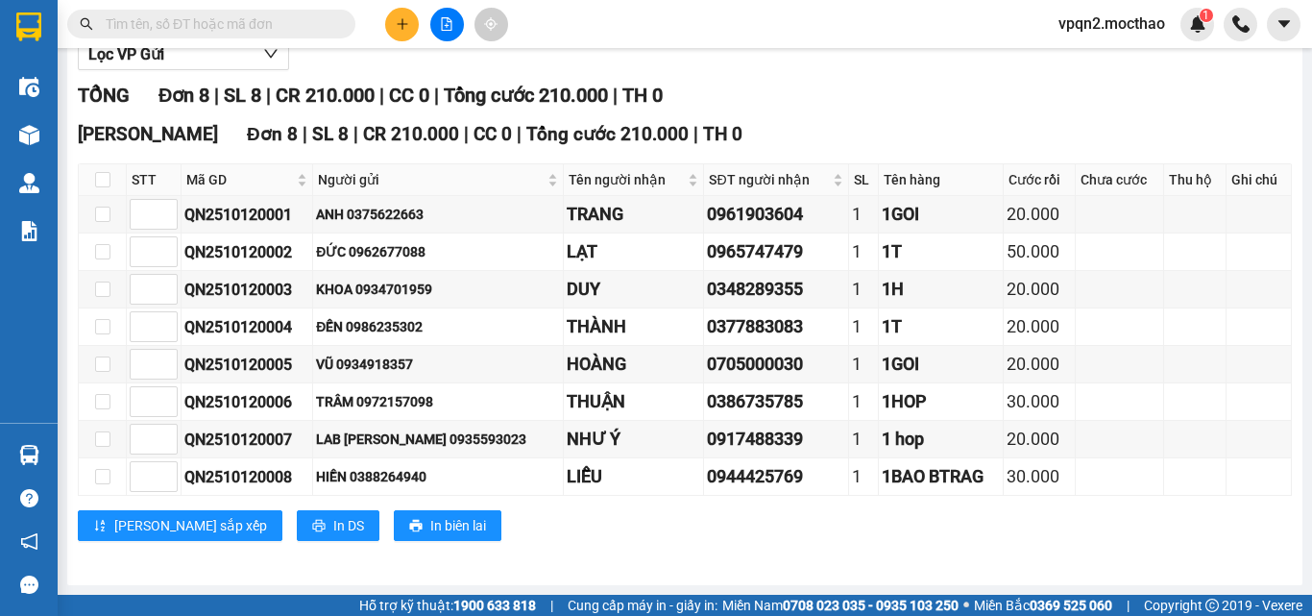
click at [393, 20] on button at bounding box center [402, 25] width 34 height 34
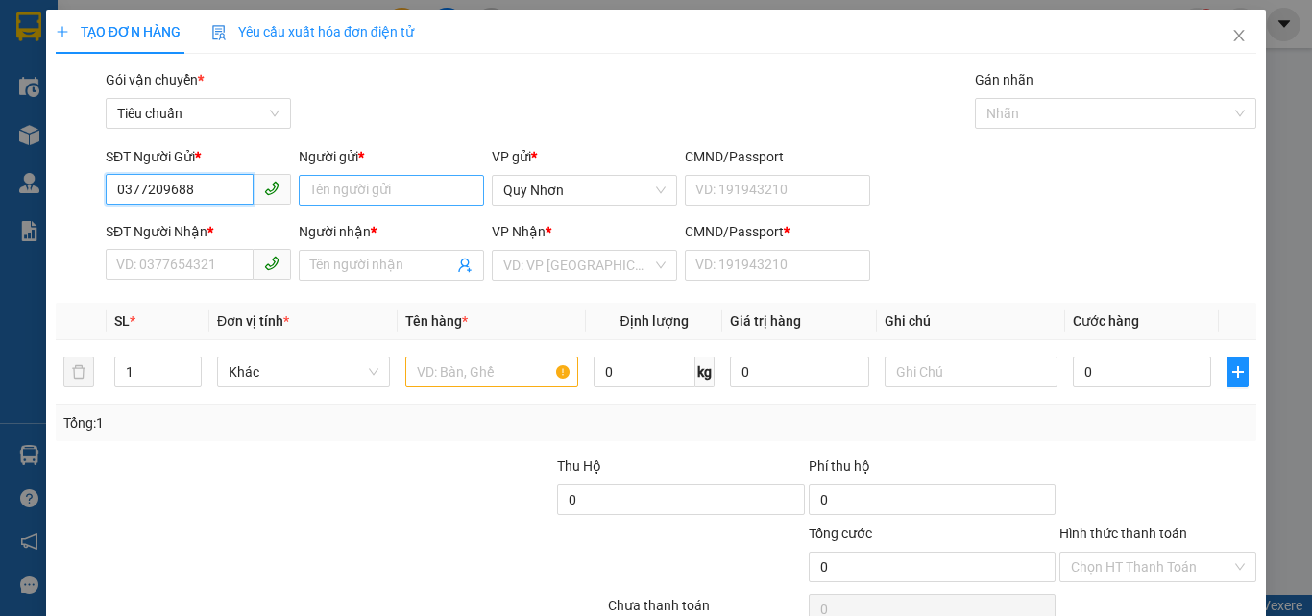
type input "0377209688"
click at [361, 194] on input "Người gửi *" at bounding box center [391, 190] width 185 height 31
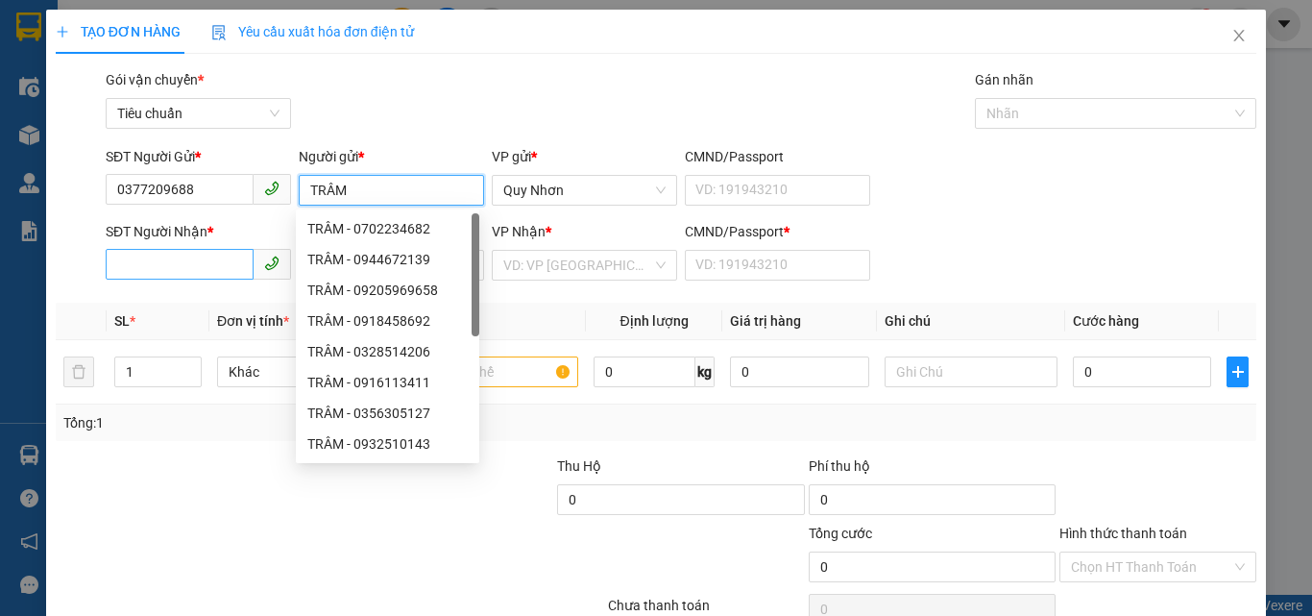
type input "TRÂM"
click at [164, 272] on input "SĐT Người Nhận *" at bounding box center [180, 264] width 148 height 31
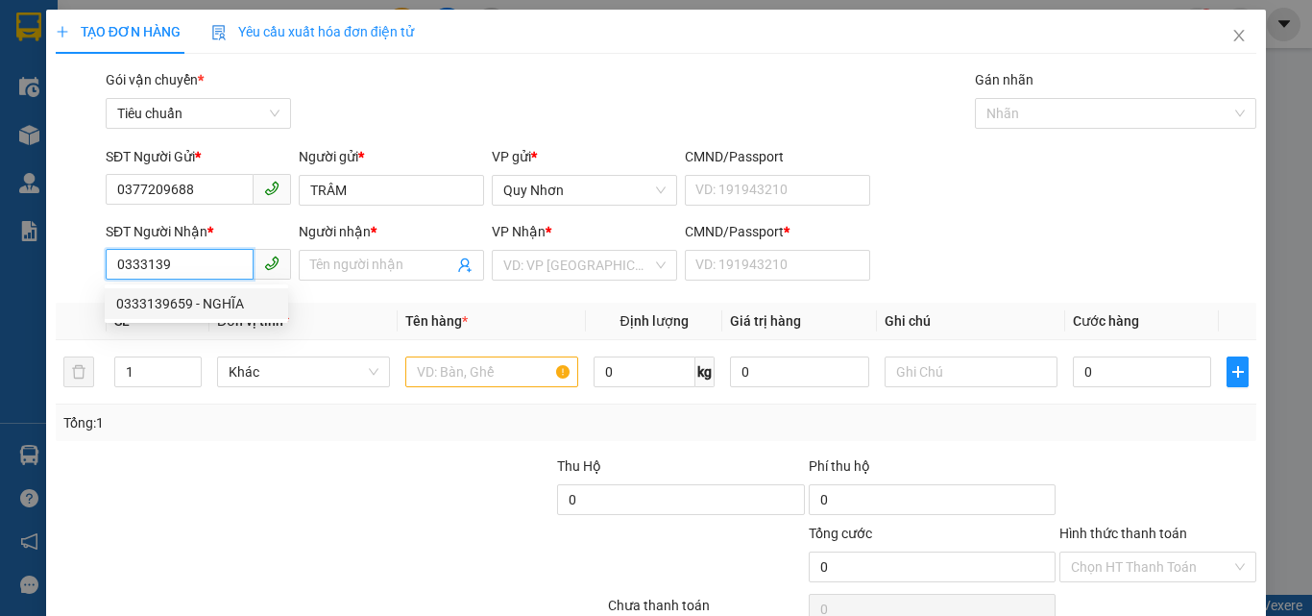
click at [183, 292] on div "0333139659 - NGHĨA" at bounding box center [196, 303] width 183 height 31
type input "0333139659"
type input "NGHĨA"
type input "A"
type input "30.000"
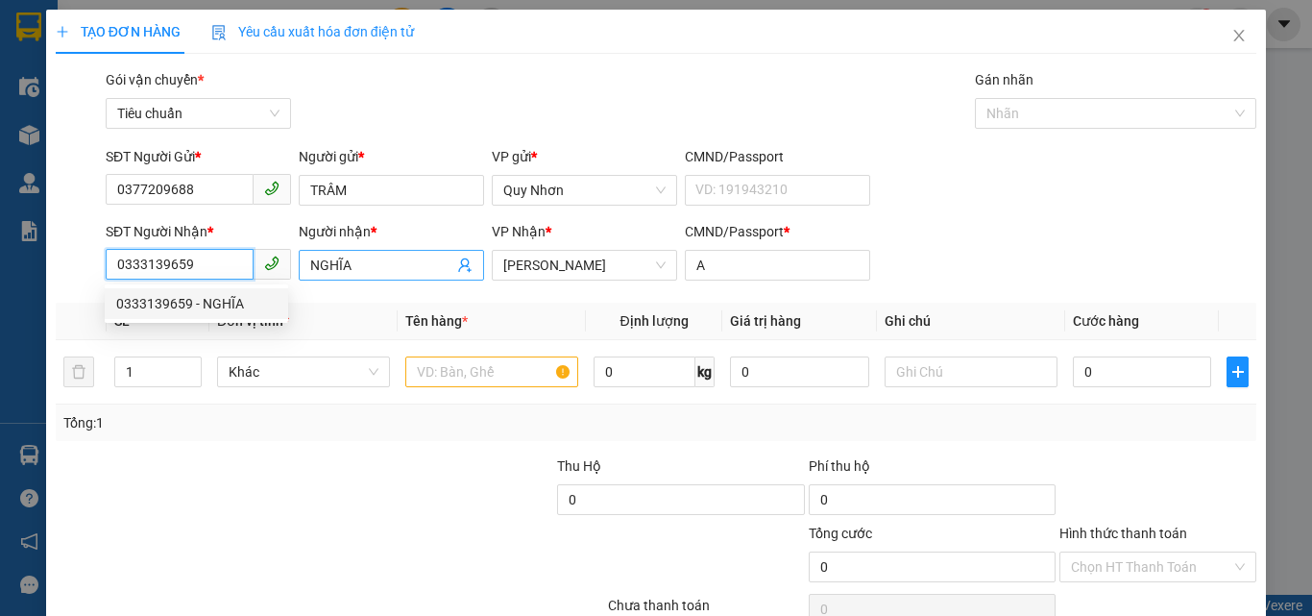
type input "30.000"
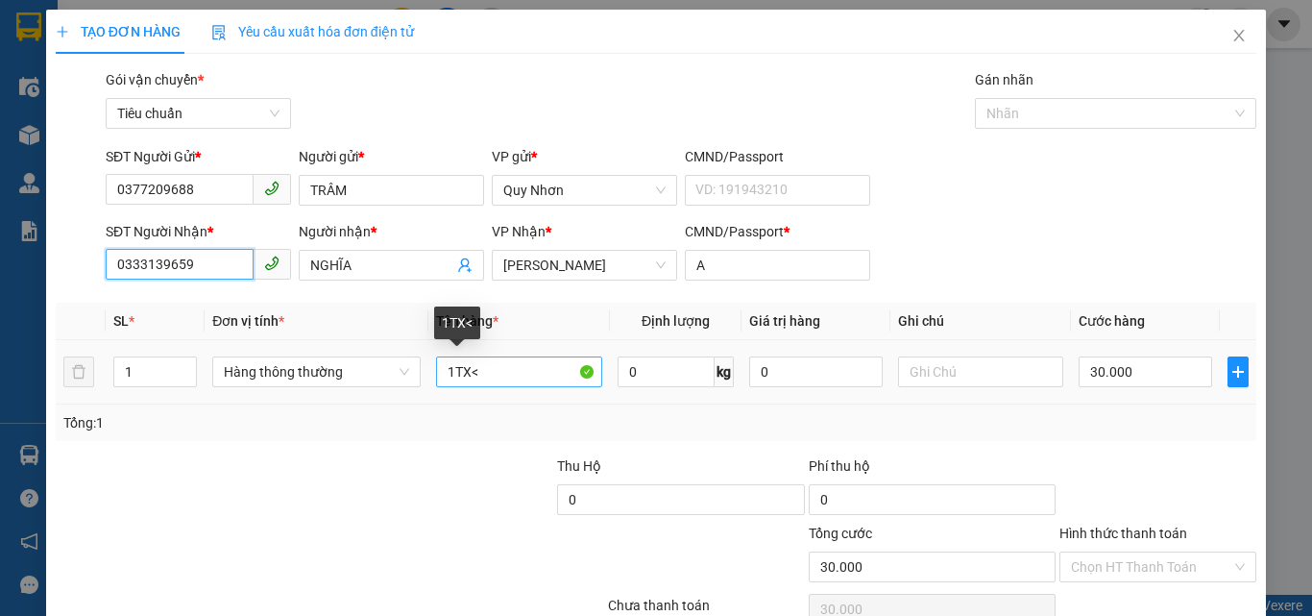
type input "0333139659"
click at [510, 373] on input "1TX<" at bounding box center [519, 371] width 166 height 31
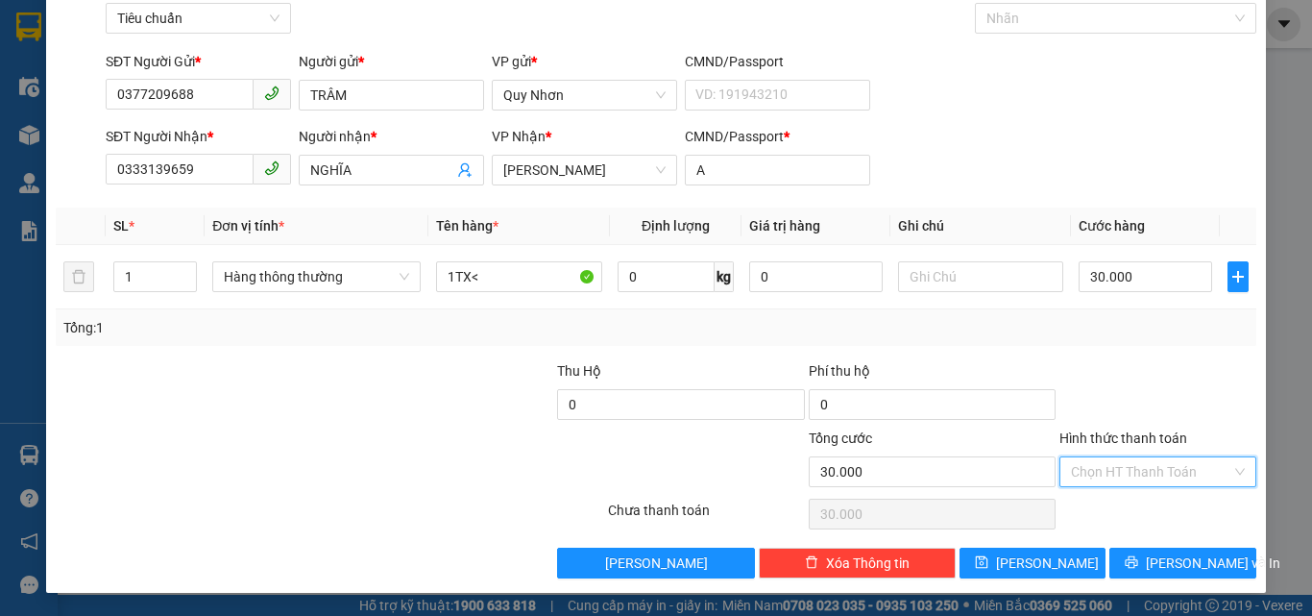
click at [1122, 462] on input "Hình thức thanh toán" at bounding box center [1151, 471] width 160 height 29
click at [1144, 334] on div "Tại văn phòng" at bounding box center [1146, 340] width 172 height 21
type input "0"
click at [1136, 564] on icon "printer" at bounding box center [1131, 562] width 12 height 12
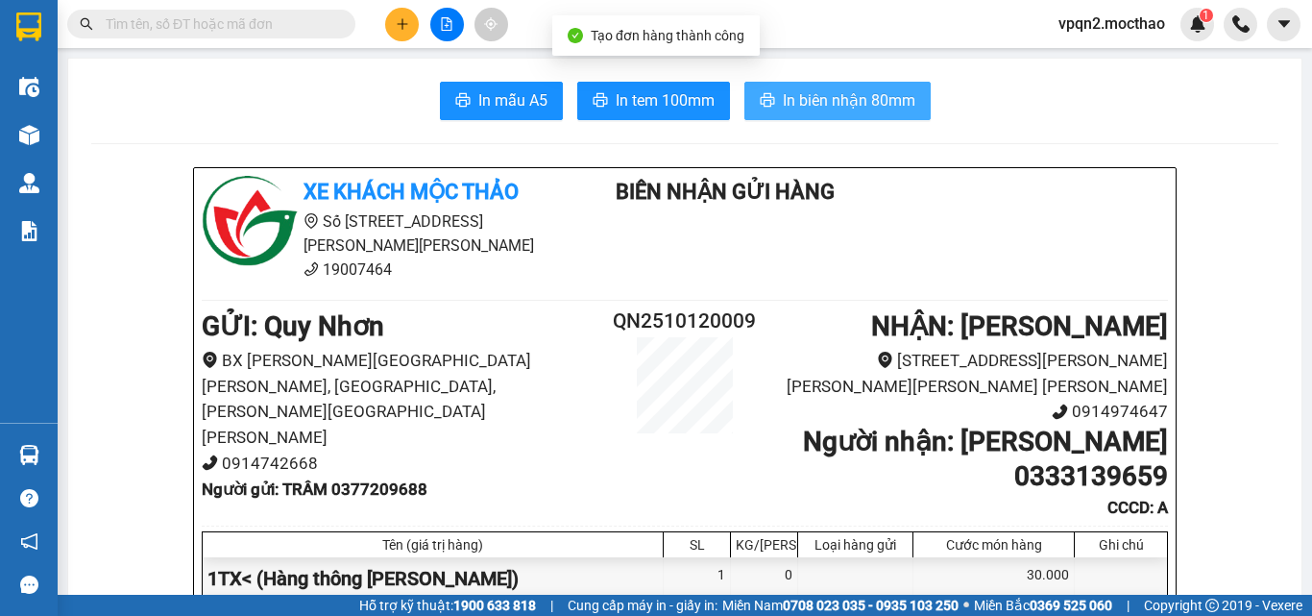
click at [826, 97] on span "In biên nhận 80mm" at bounding box center [849, 100] width 133 height 24
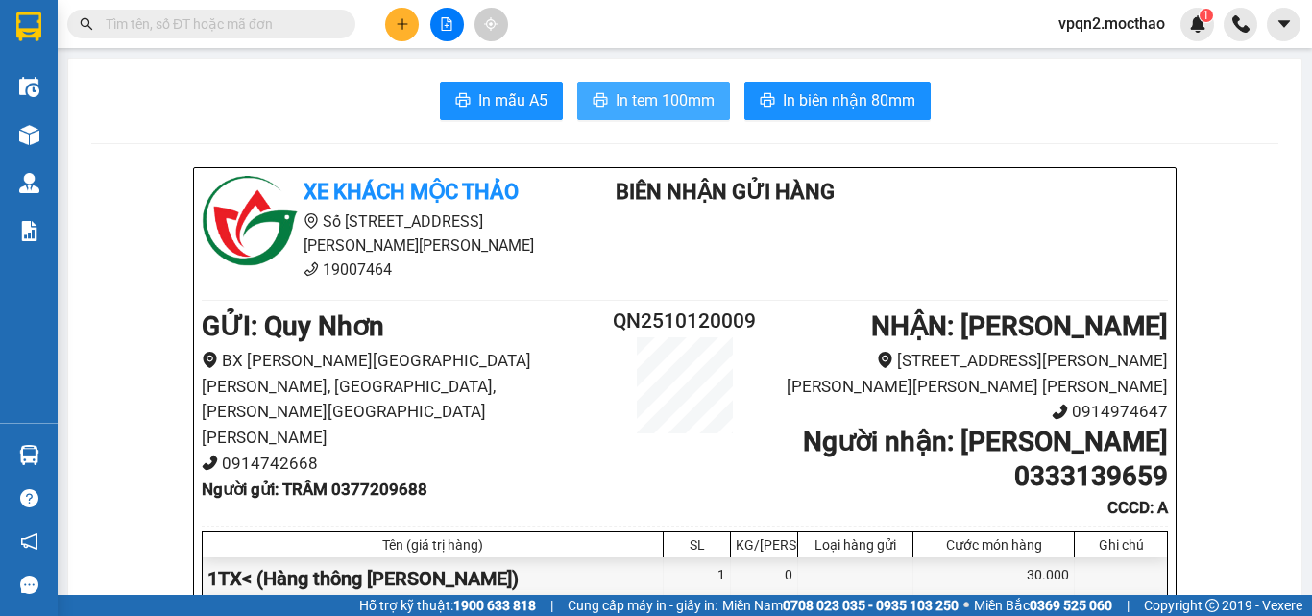
click at [666, 99] on span "In tem 100mm" at bounding box center [665, 100] width 99 height 24
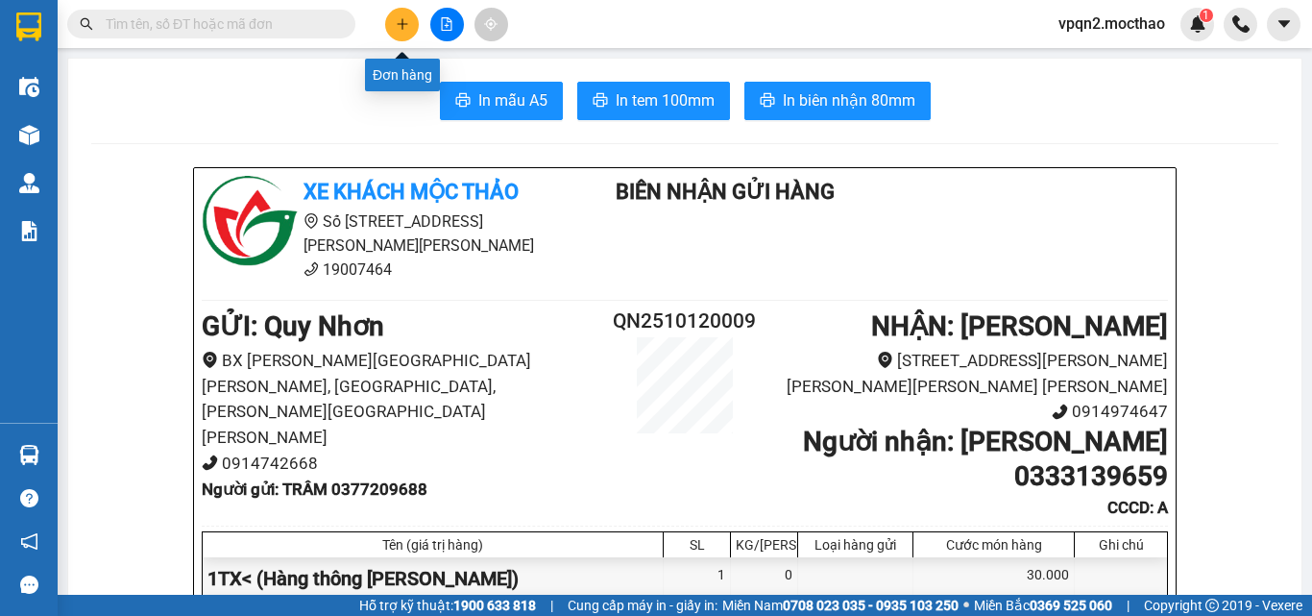
click at [389, 25] on button at bounding box center [402, 25] width 34 height 34
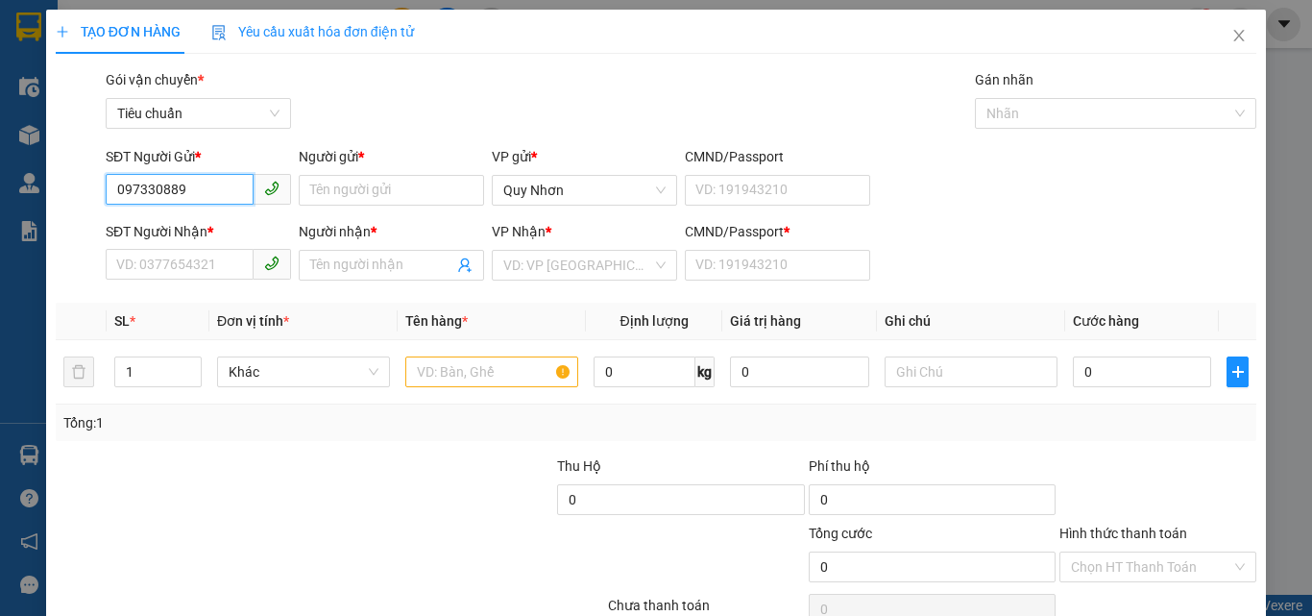
type input "0973308899"
click at [241, 238] on div "0973308899 - [PERSON_NAME]" at bounding box center [210, 228] width 189 height 21
type input "THẢO"
type input "0962557828"
type input "DUY"
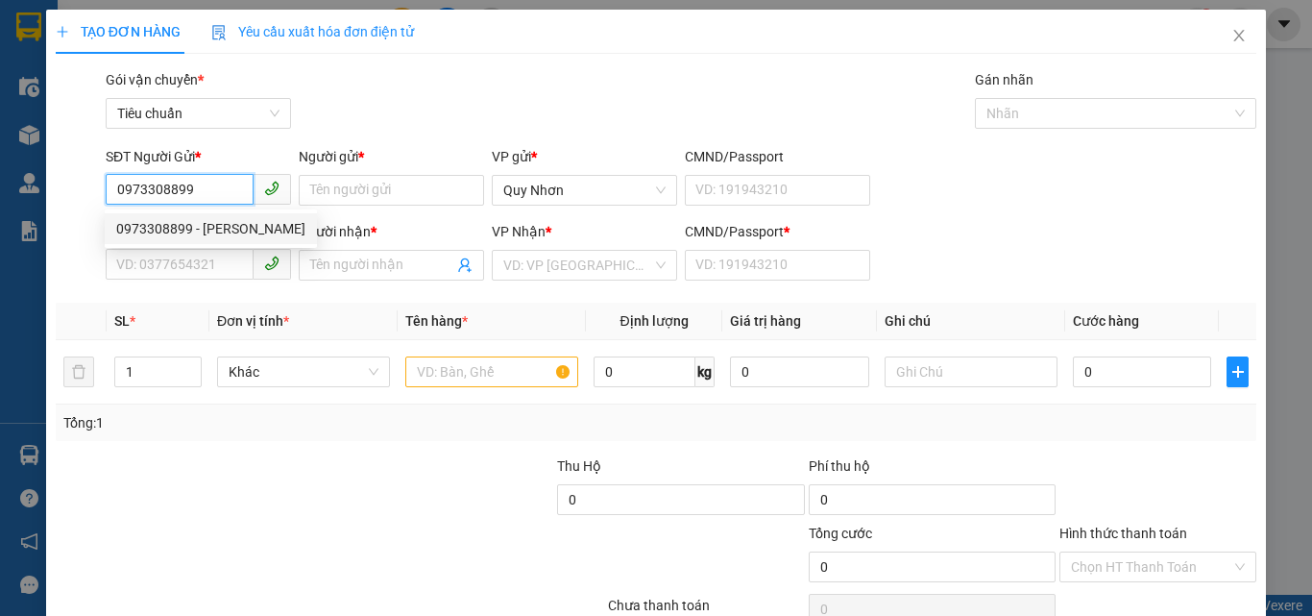
type input "A"
type input "30.000"
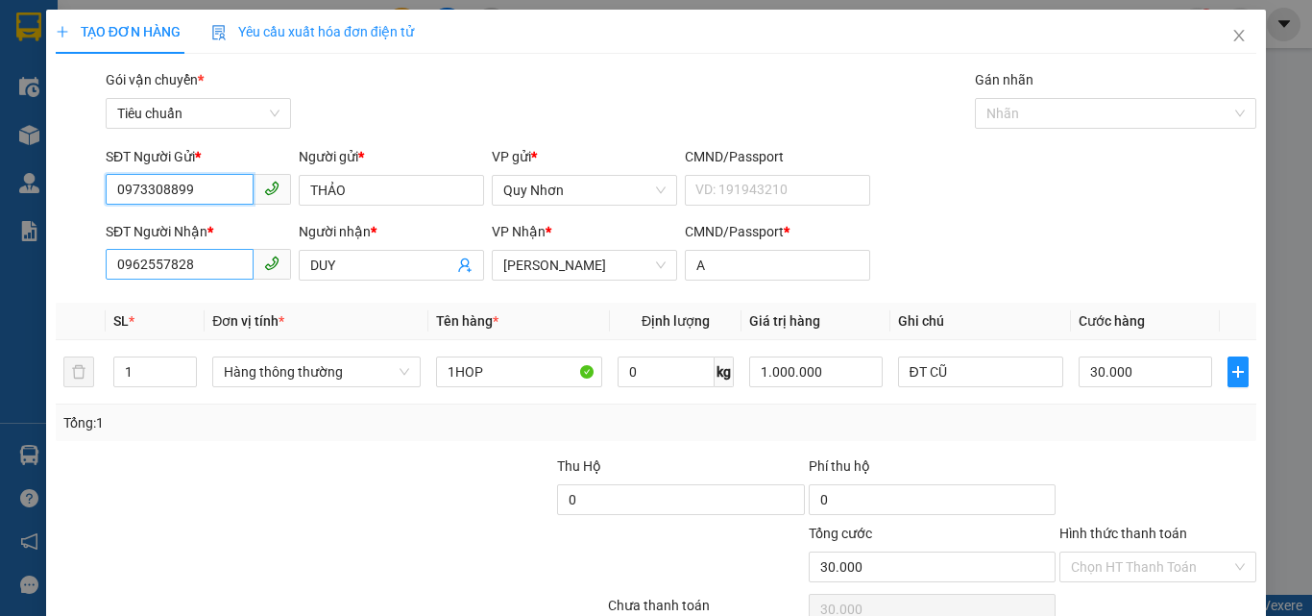
type input "0973308899"
click at [182, 270] on input "0962557828" at bounding box center [180, 264] width 148 height 31
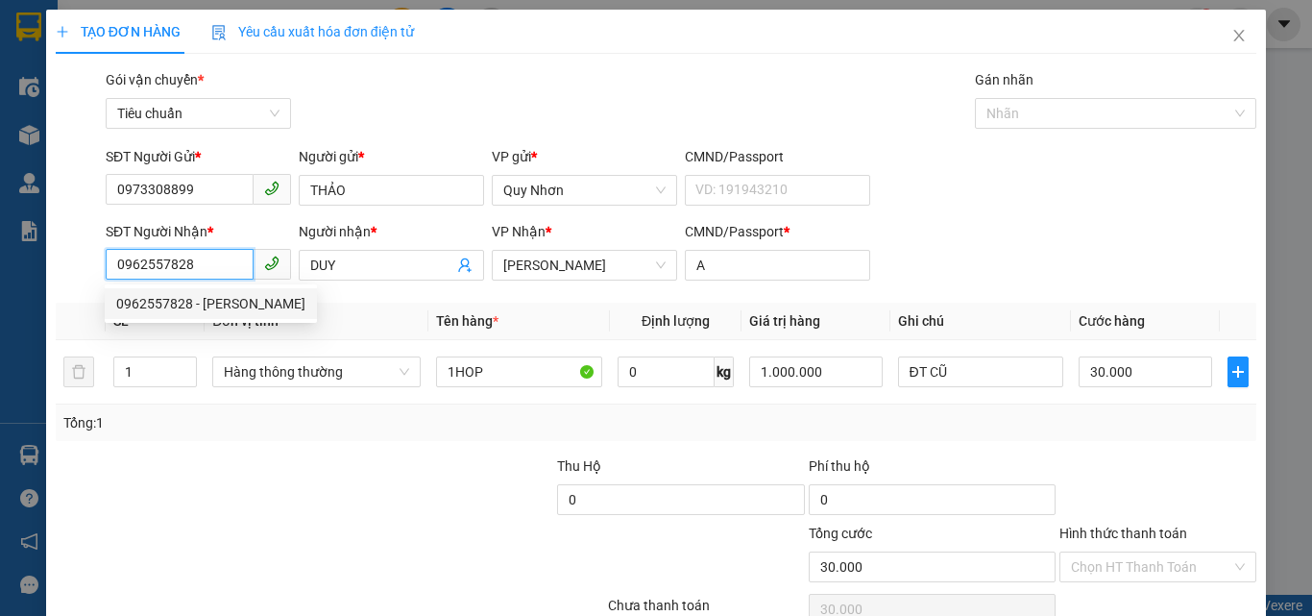
scroll to position [95, 0]
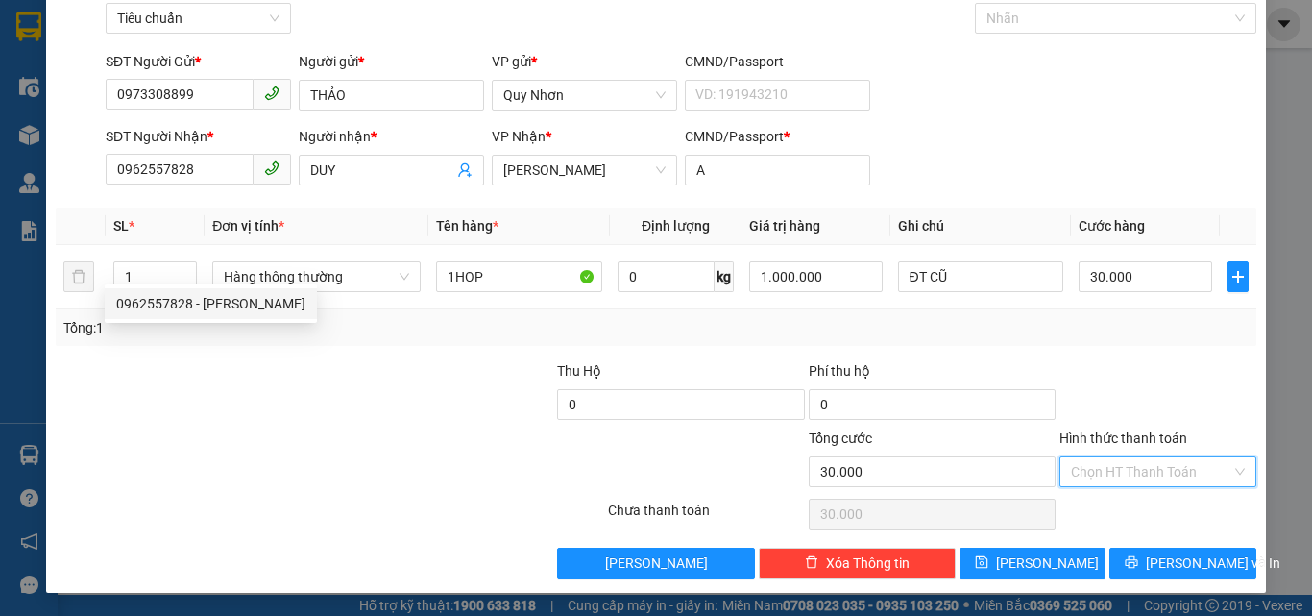
click at [1148, 462] on input "Hình thức thanh toán" at bounding box center [1151, 471] width 160 height 29
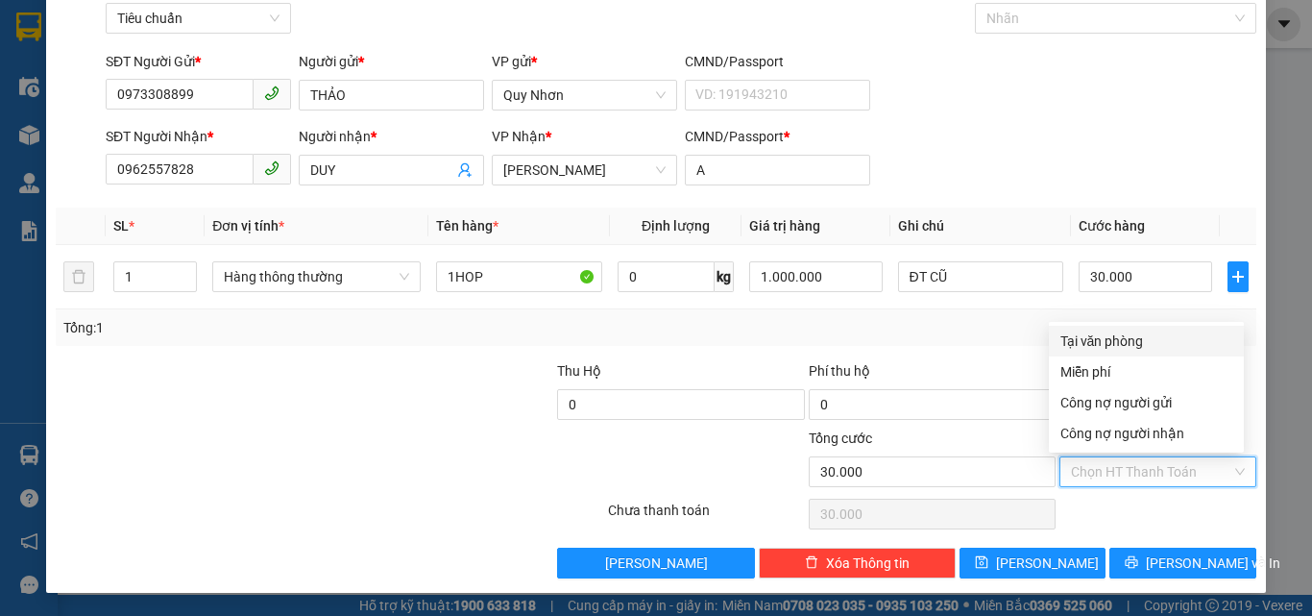
click at [1144, 347] on div "Tại văn phòng" at bounding box center [1146, 340] width 172 height 21
type input "0"
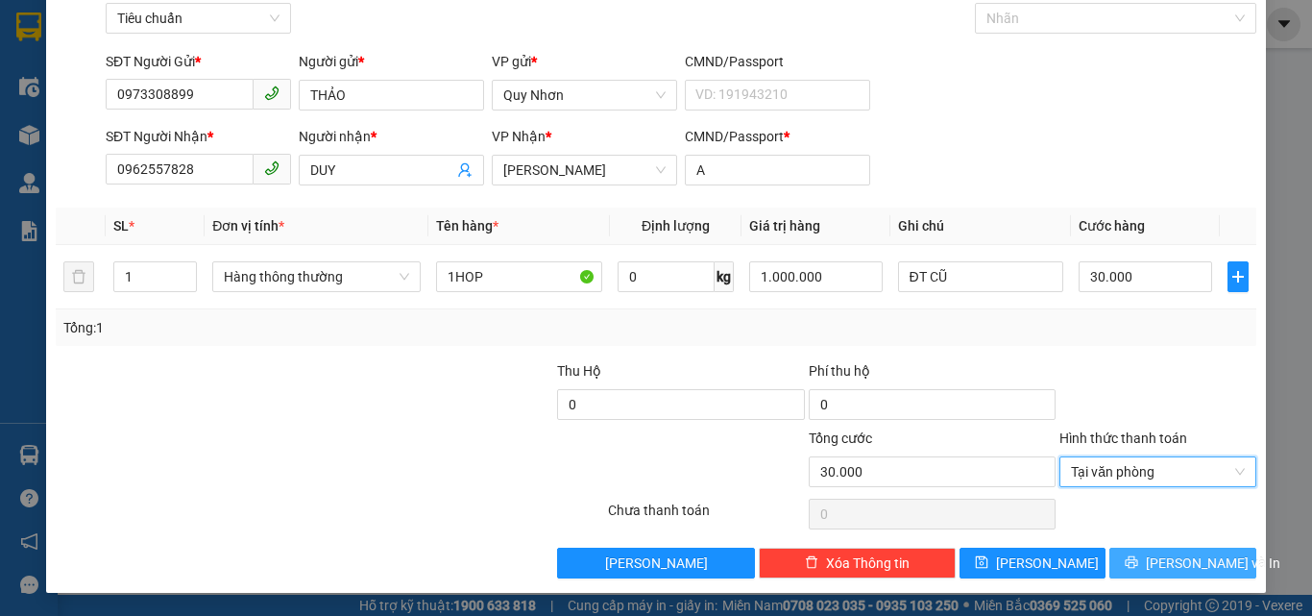
click at [1129, 561] on button "[PERSON_NAME] và In" at bounding box center [1182, 562] width 147 height 31
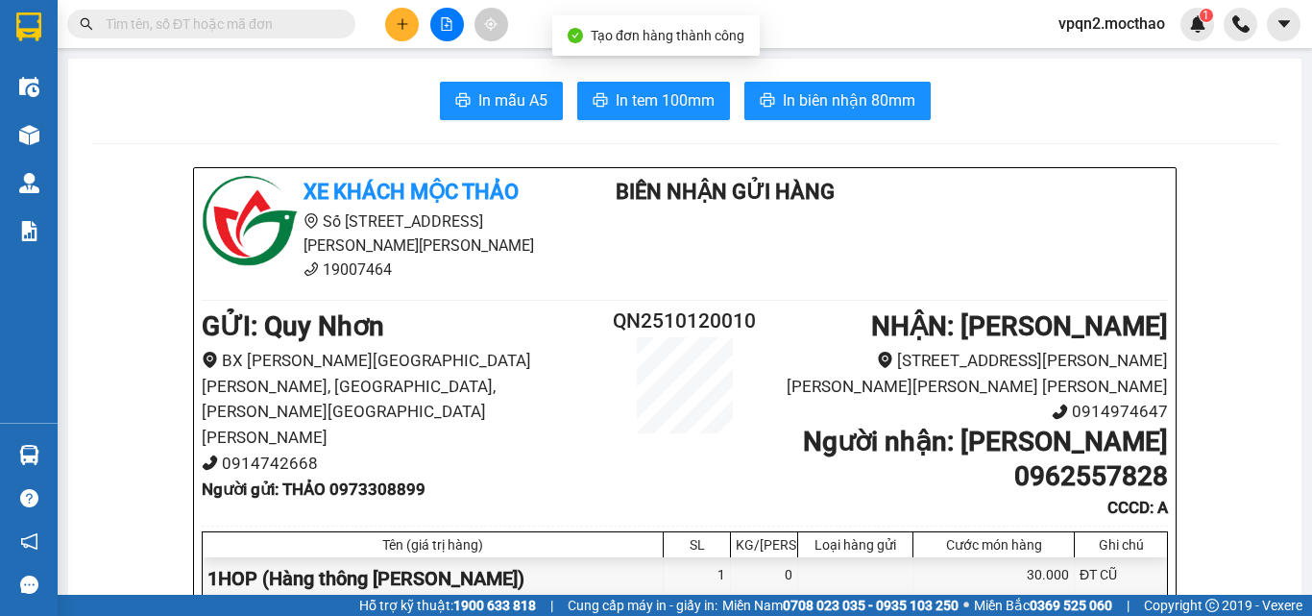
click at [853, 112] on span "In biên nhận 80mm" at bounding box center [849, 100] width 133 height 24
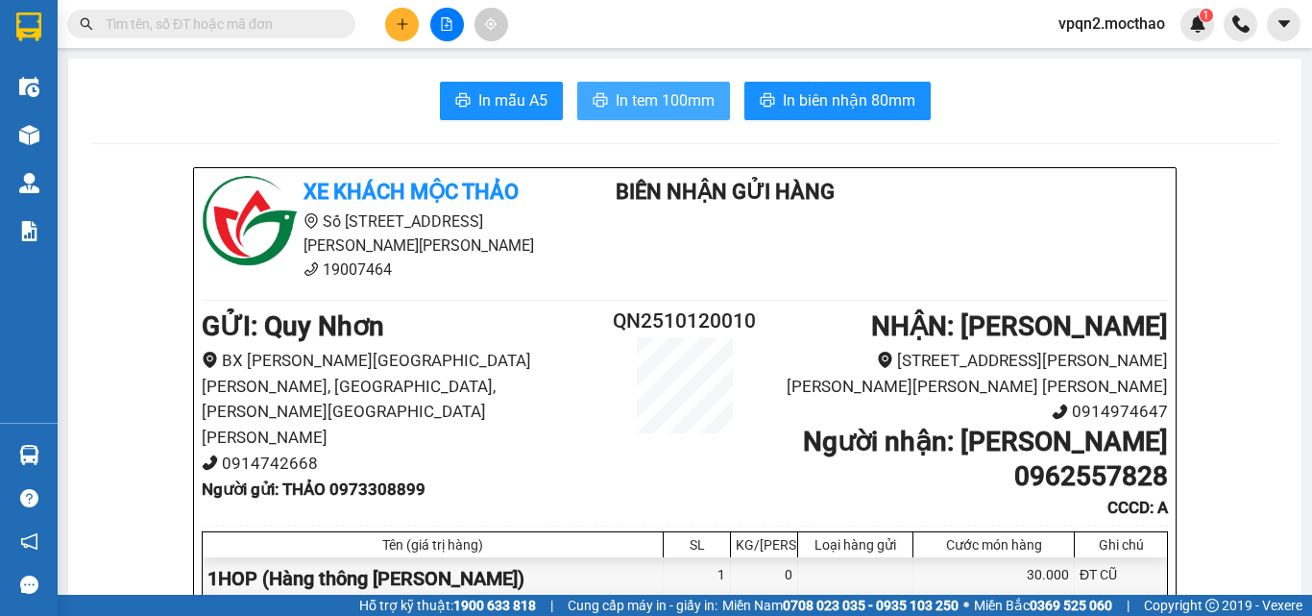
click at [658, 98] on span "In tem 100mm" at bounding box center [665, 100] width 99 height 24
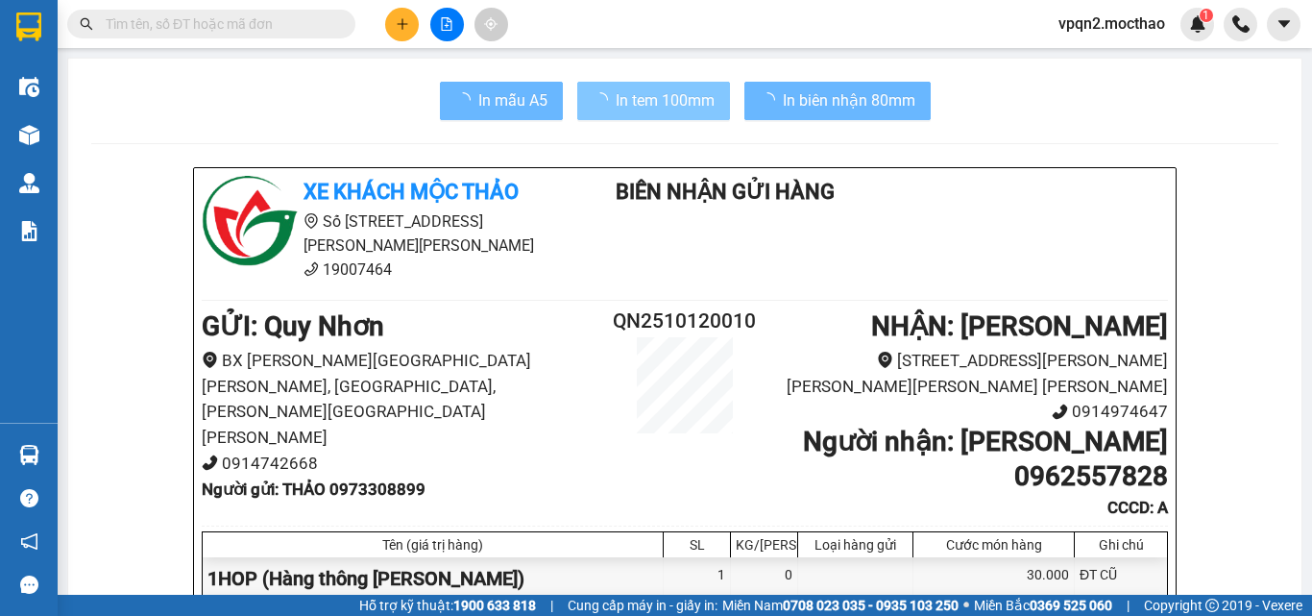
click at [1009, 600] on div "30.000" at bounding box center [993, 621] width 161 height 43
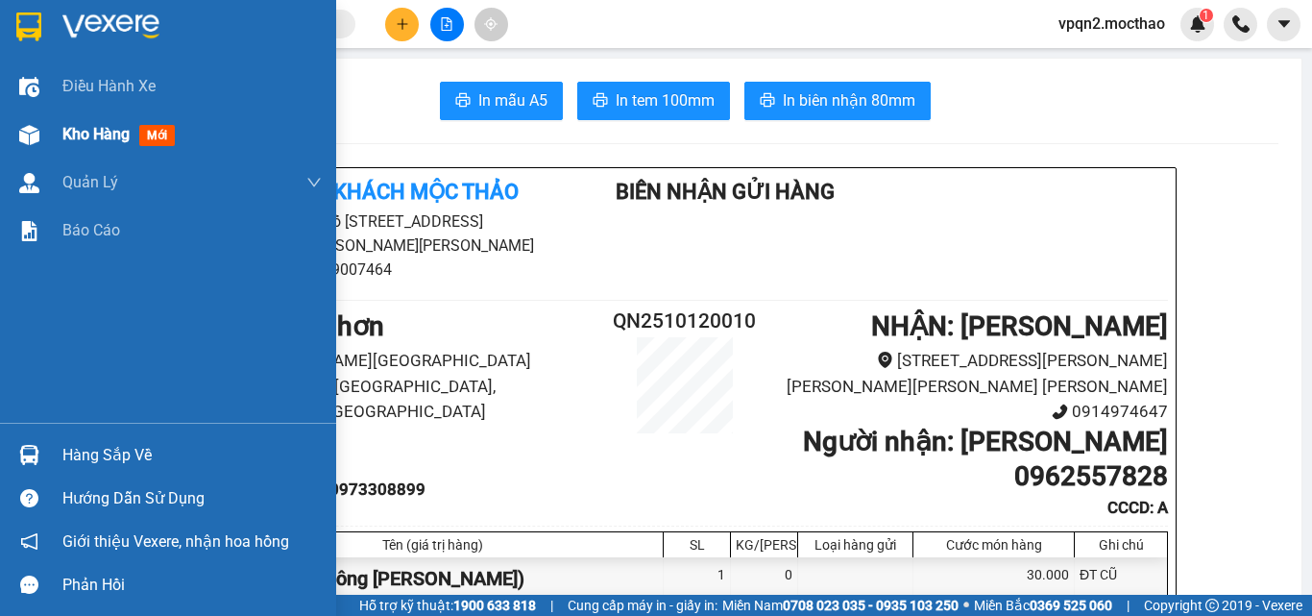
click at [71, 118] on div "Kho hàng mới" at bounding box center [191, 134] width 259 height 48
